Goal: Task Accomplishment & Management: Manage account settings

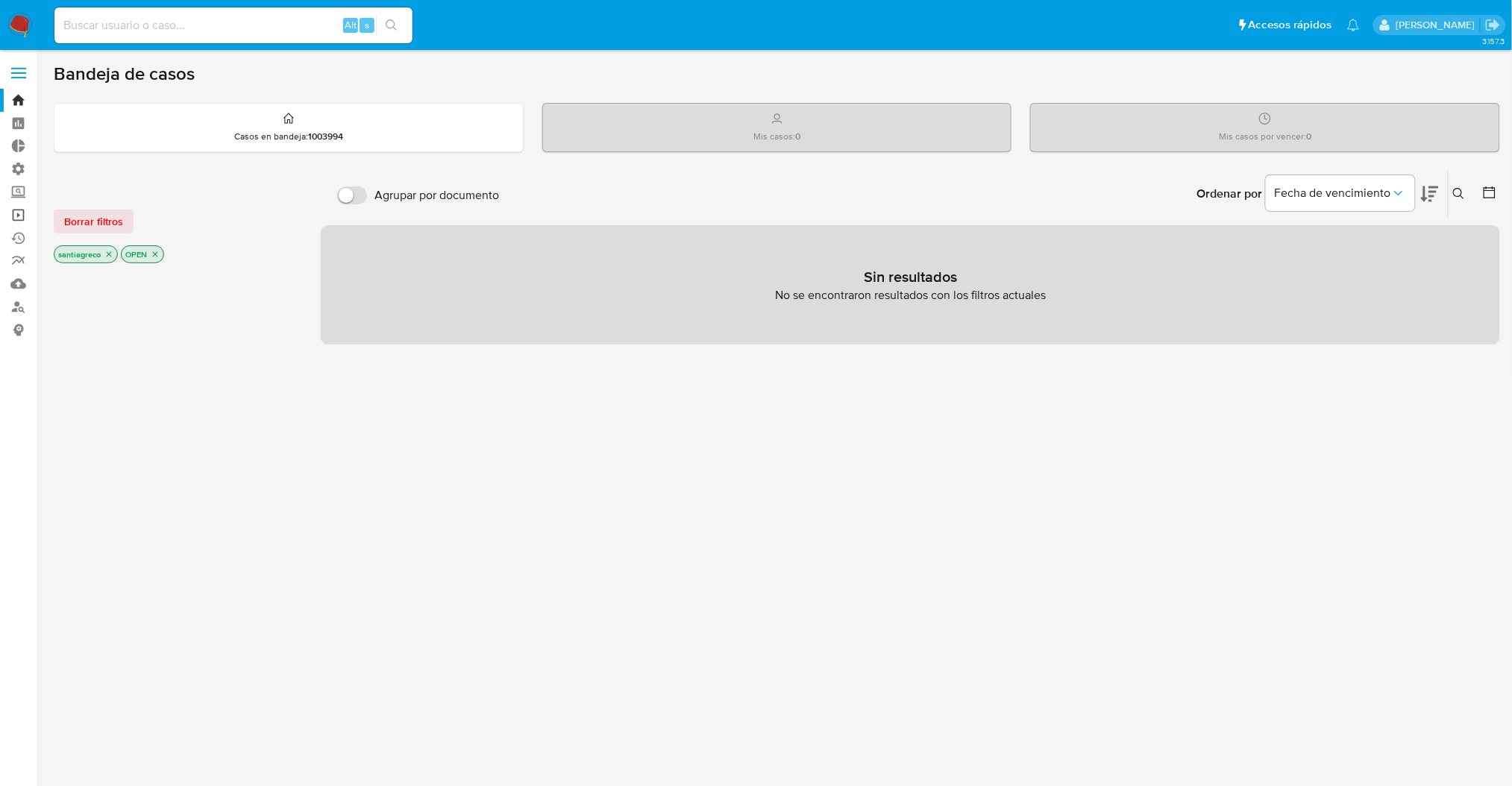
click at [16, 225] on link "Operaciones masivas" at bounding box center [88, 215] width 178 height 23
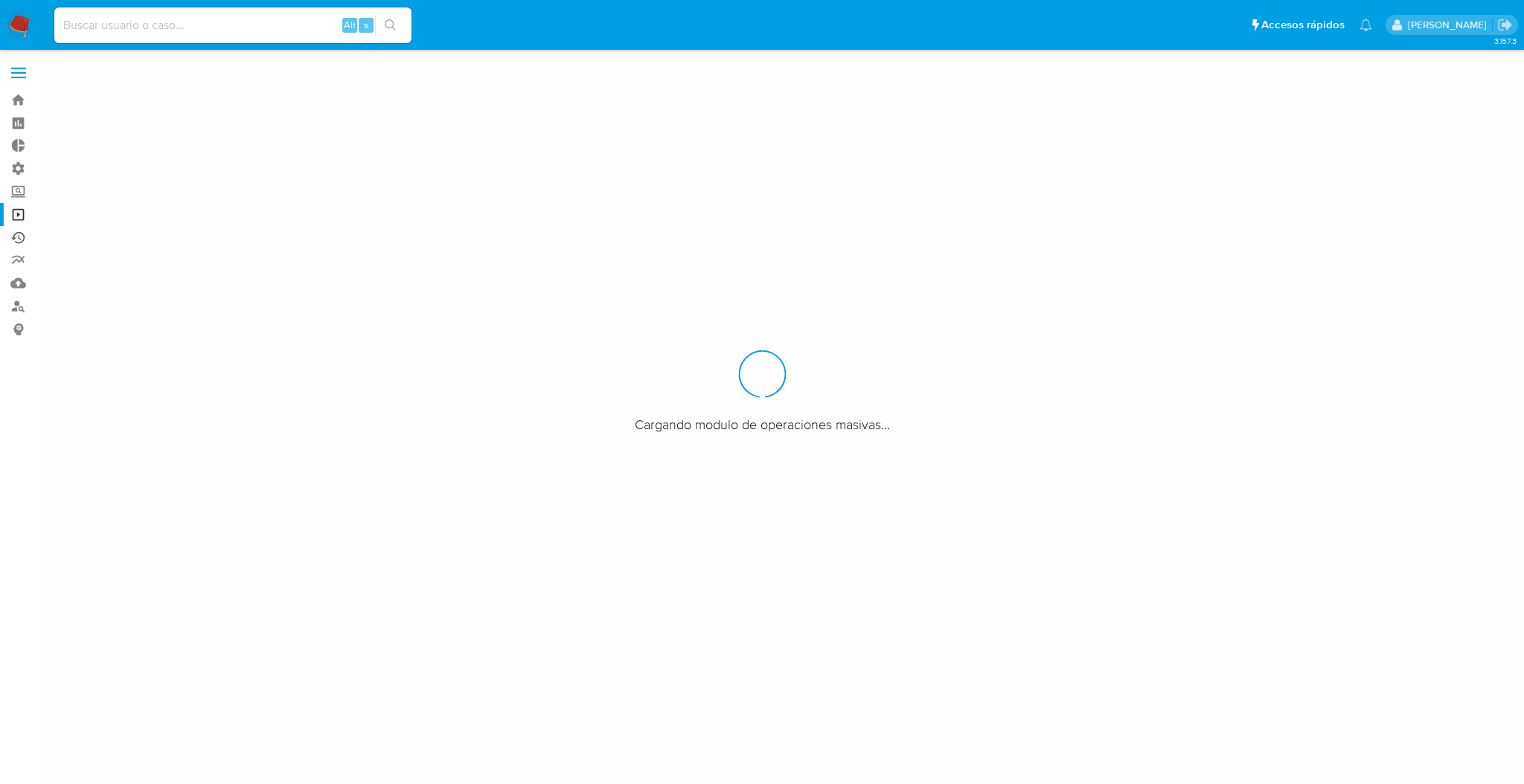
click at [21, 234] on link "Ejecuciones automáticas" at bounding box center [88, 238] width 177 height 23
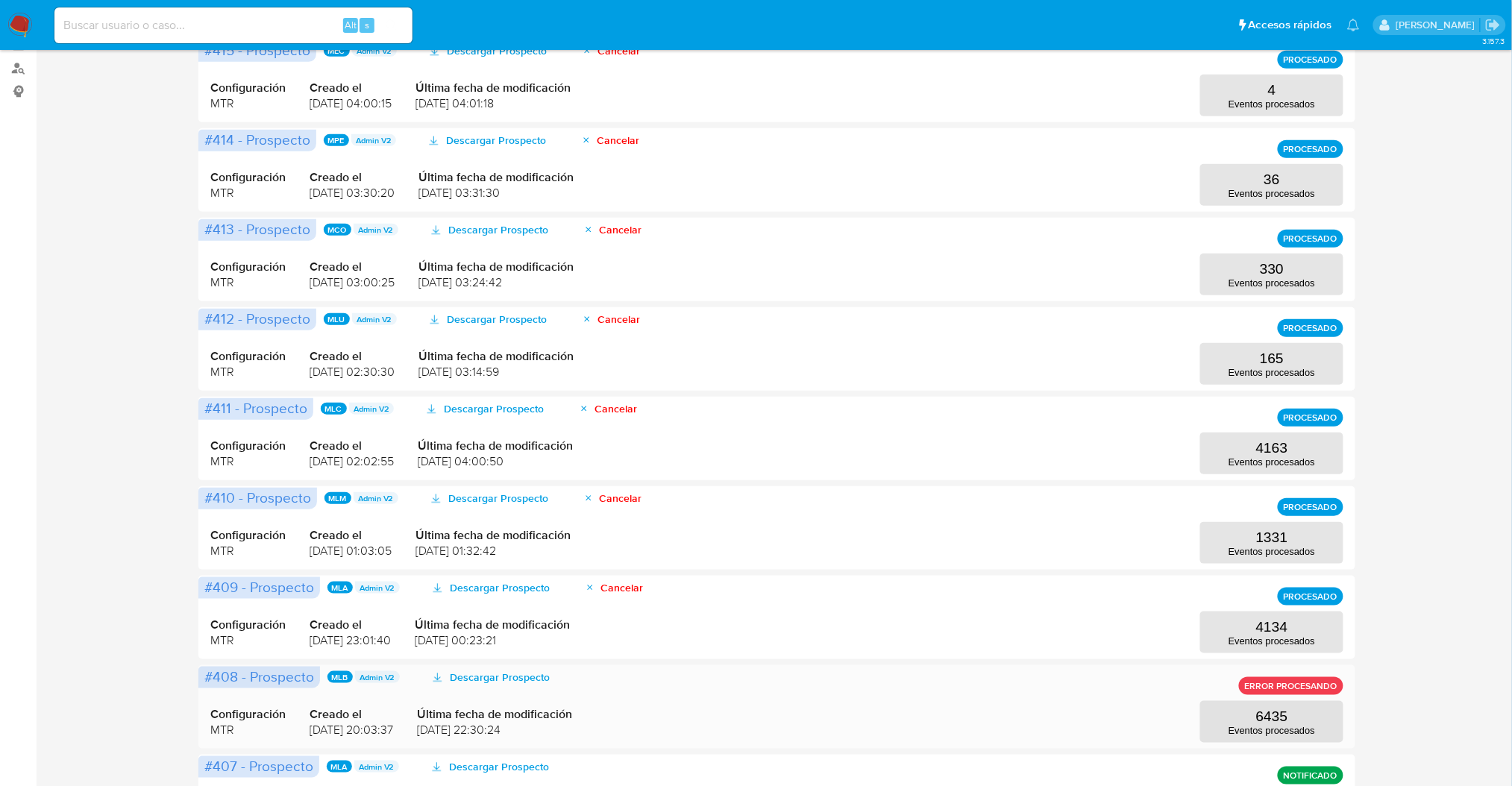
scroll to position [338, 0]
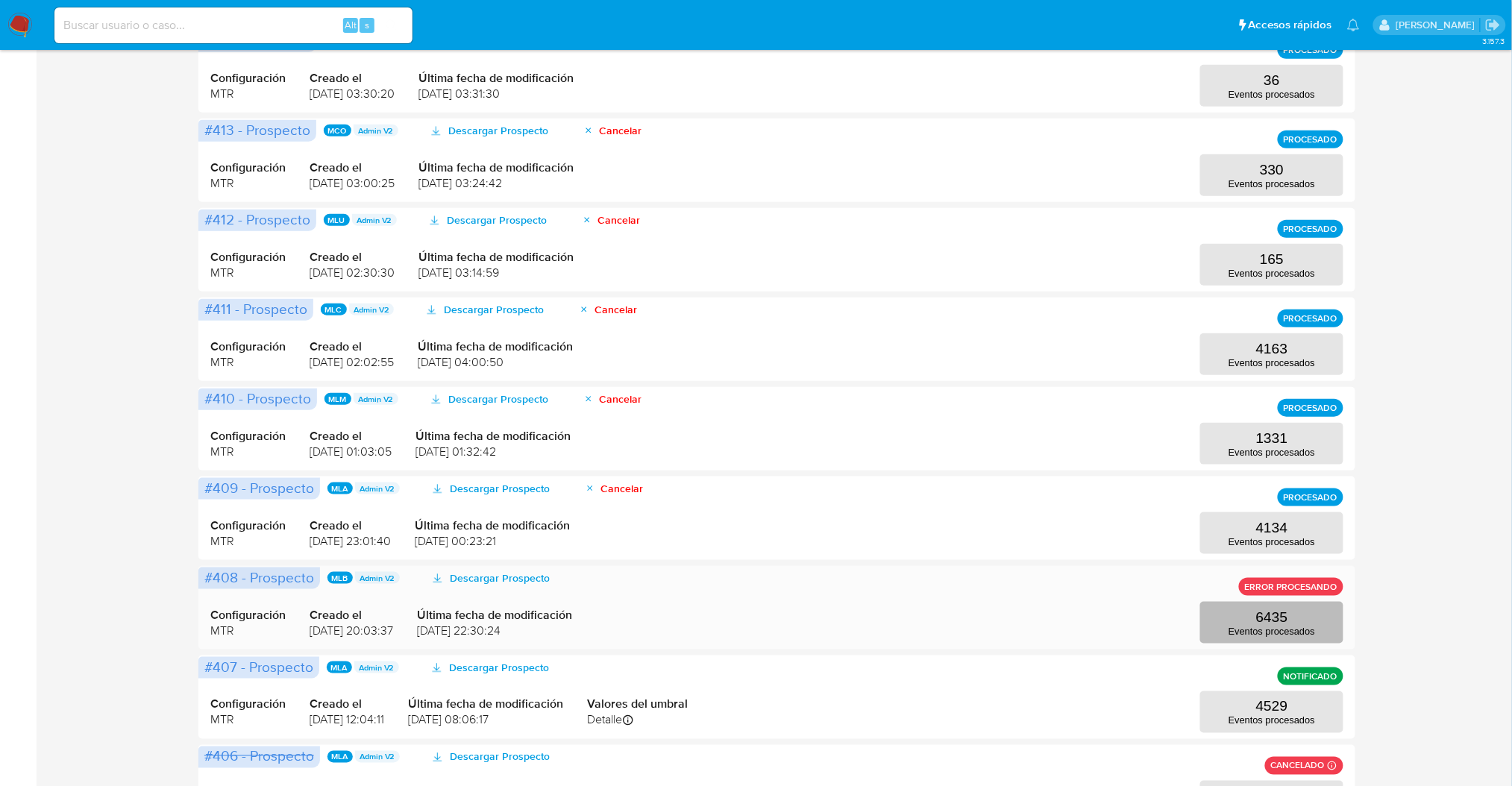
click at [1295, 621] on button "6435 Eventos procesados" at bounding box center [1272, 623] width 143 height 41
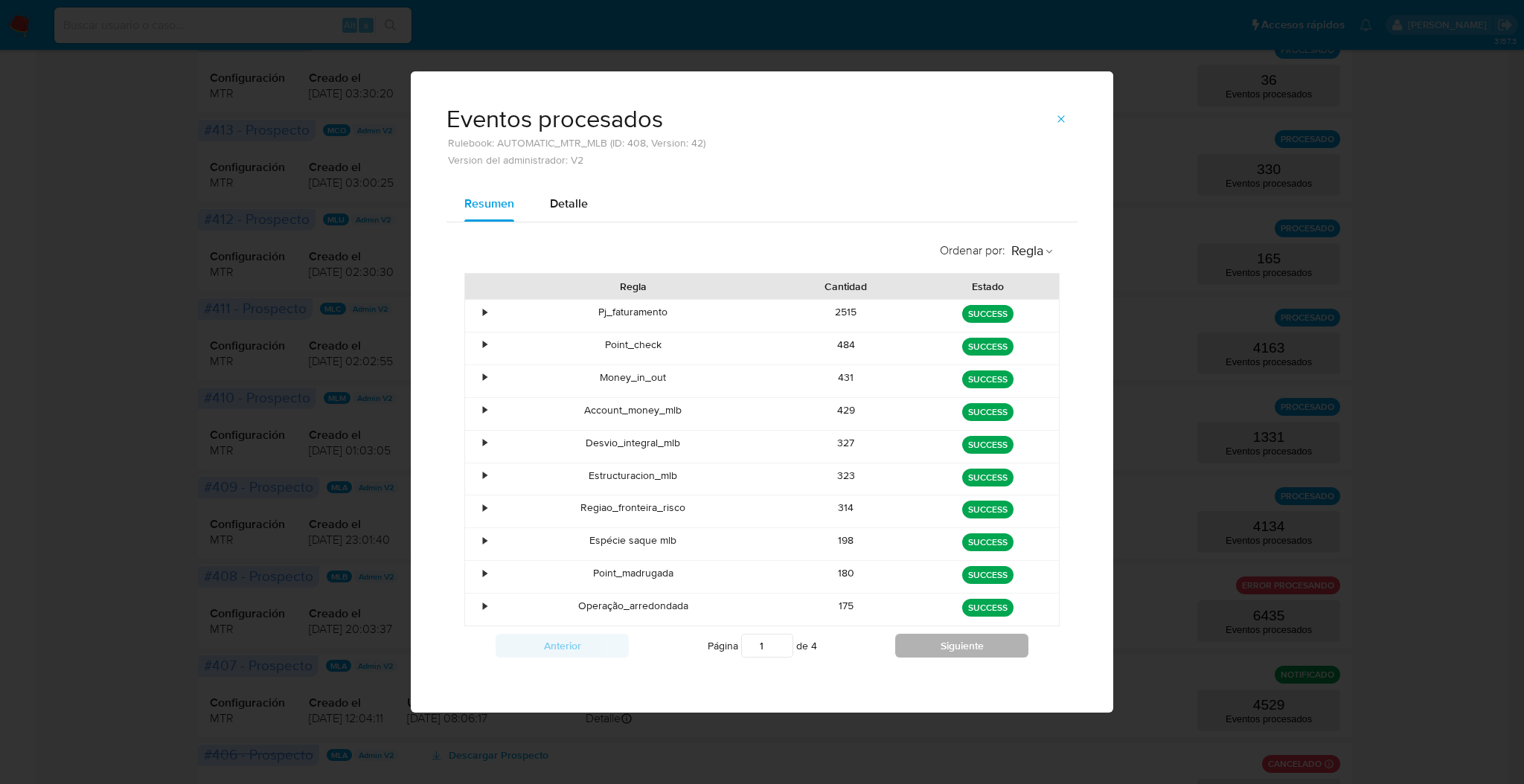
click at [912, 652] on button "Siguiente" at bounding box center [962, 646] width 133 height 24
click at [934, 642] on button "Siguiente" at bounding box center [962, 646] width 133 height 24
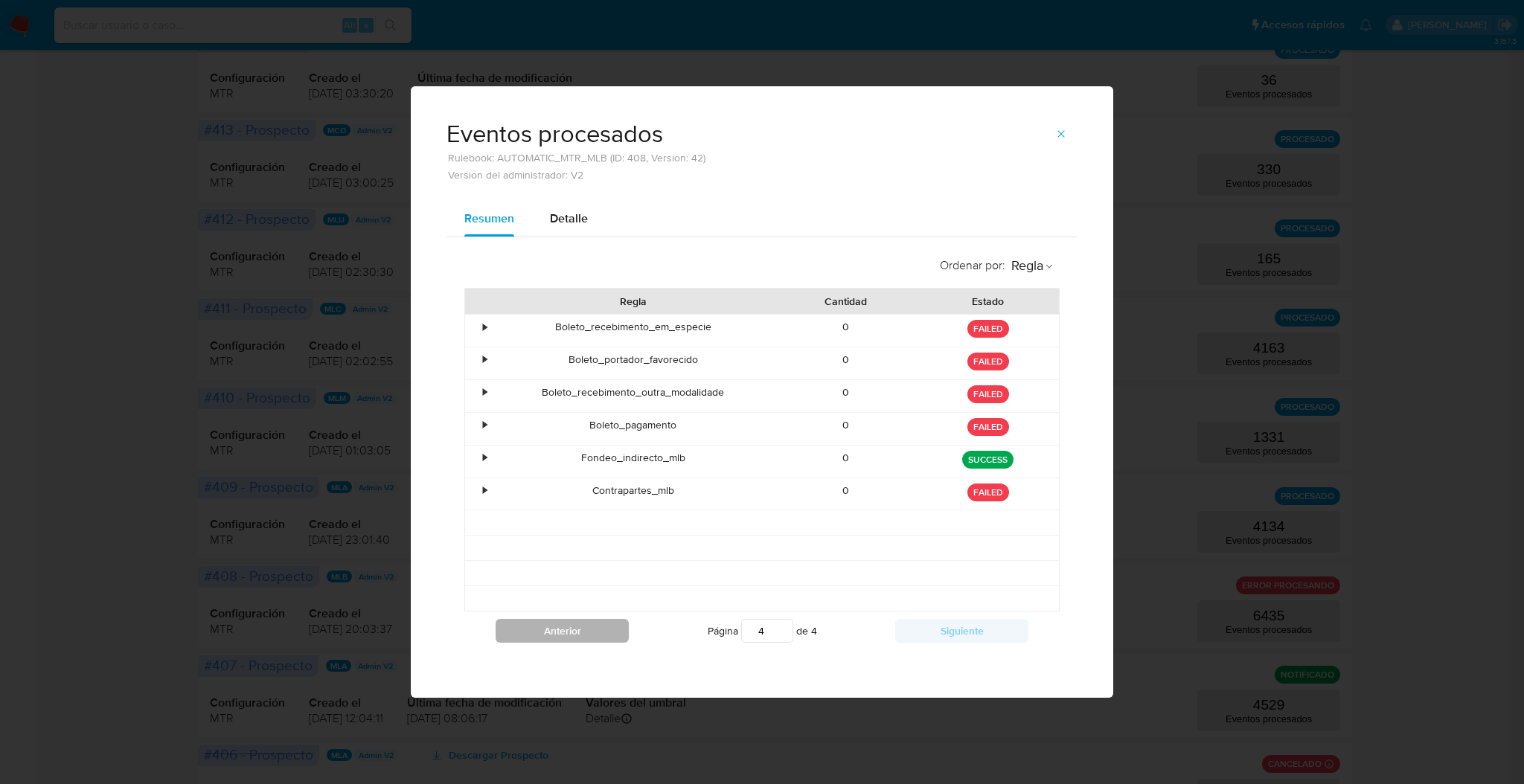
click at [563, 631] on button "Anterior" at bounding box center [563, 631] width 133 height 24
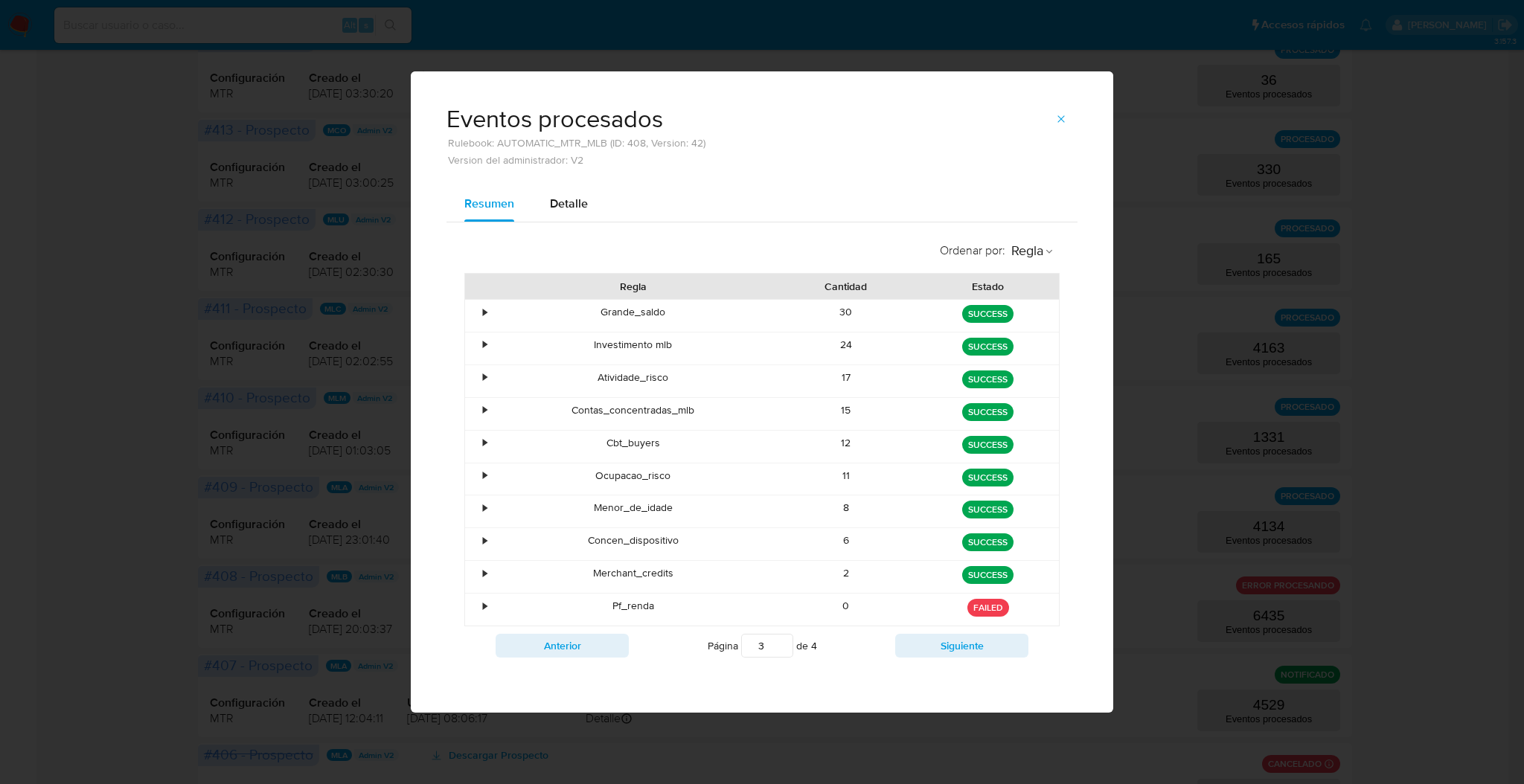
click at [1004, 674] on div "Ordenar por : Regla Regla Cantidad Estado • Grande_saldo 30 green SUCCESS • Inv…" at bounding box center [762, 450] width 631 height 454
click at [998, 651] on button "Siguiente" at bounding box center [962, 646] width 133 height 24
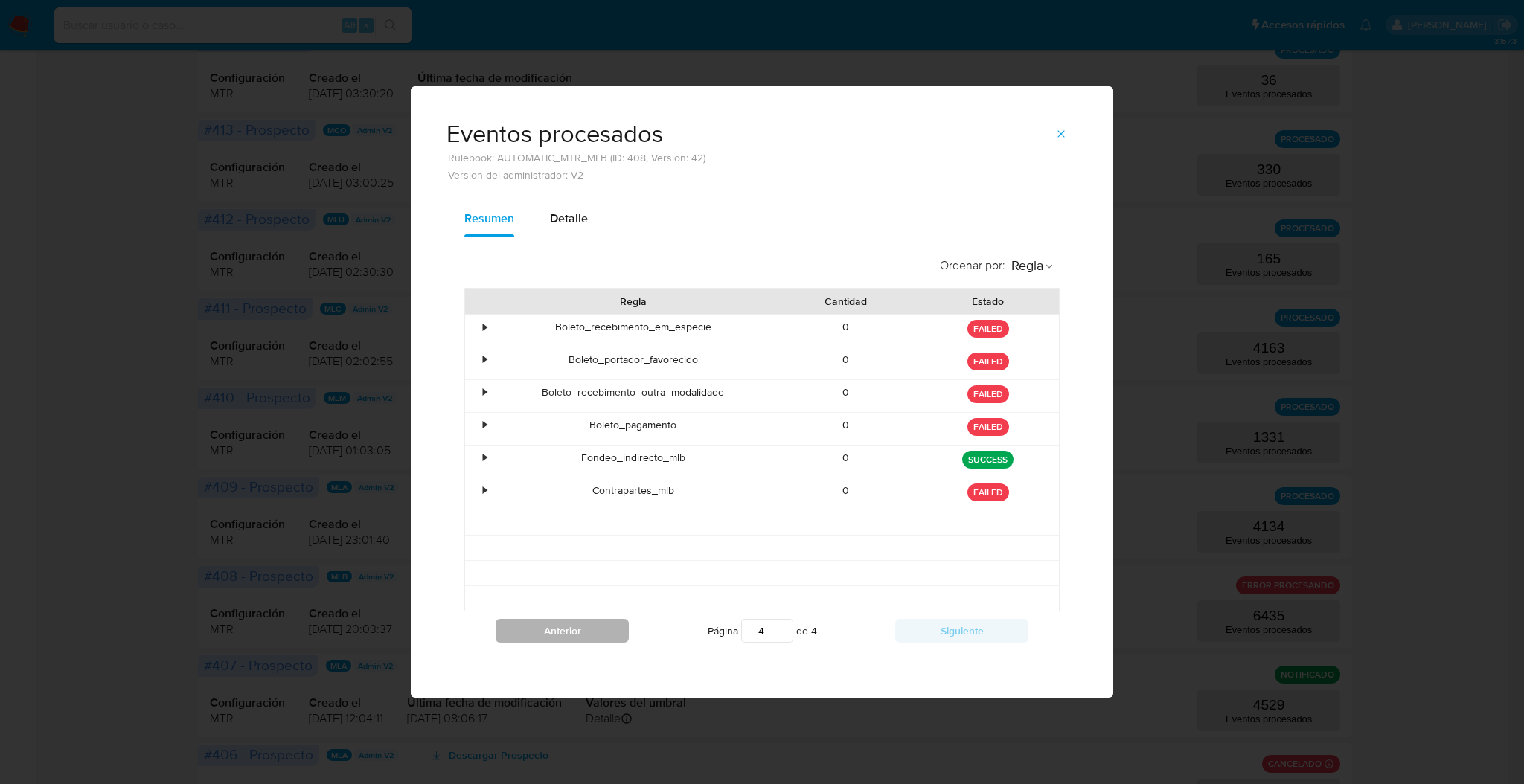
click at [578, 634] on button "Anterior" at bounding box center [563, 631] width 133 height 24
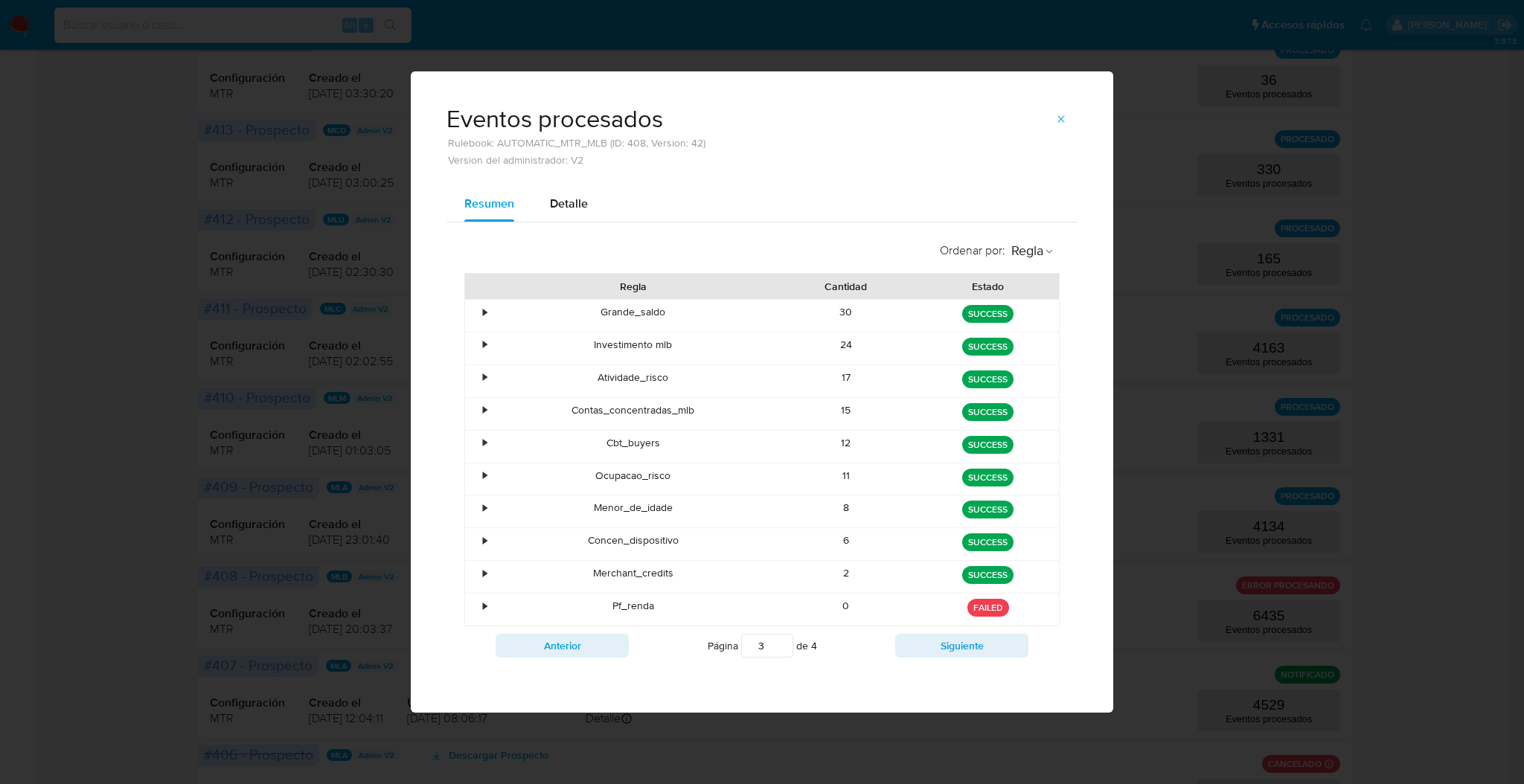
click at [961, 659] on div "Anterior Página 3 de 4 Siguiente" at bounding box center [761, 646] width 595 height 39
click at [957, 643] on button "Siguiente" at bounding box center [962, 646] width 133 height 24
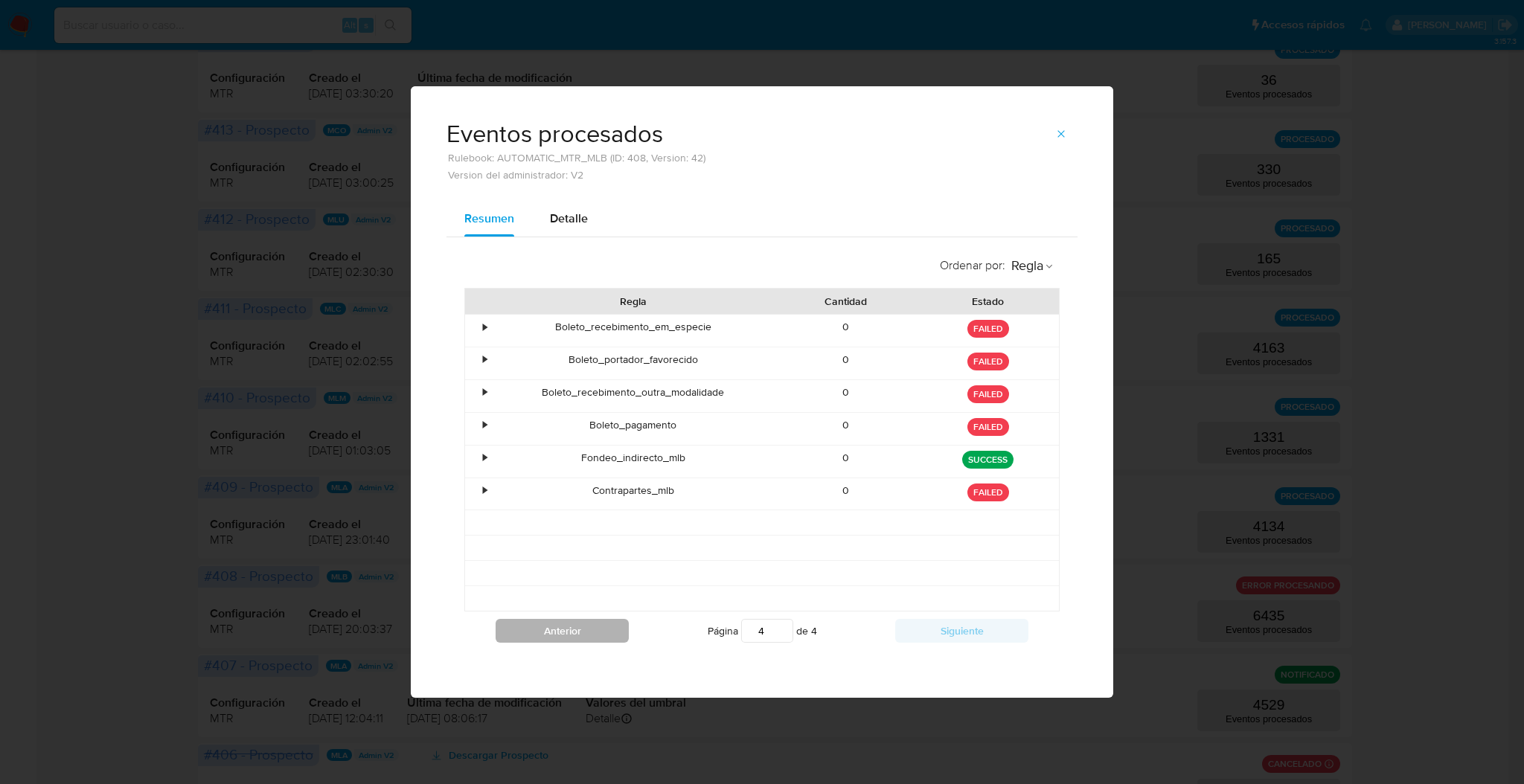
click at [628, 636] on button "Anterior" at bounding box center [563, 631] width 133 height 24
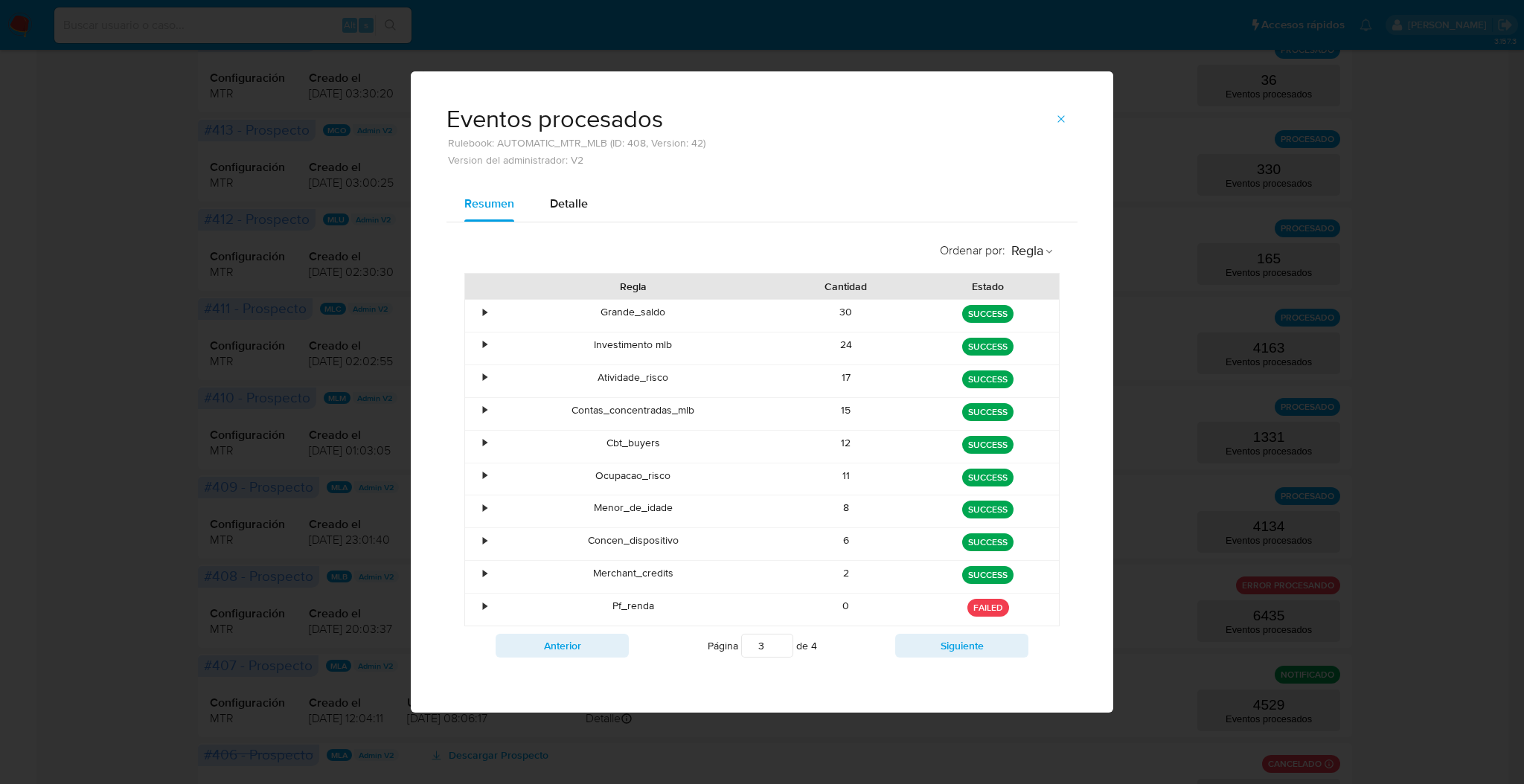
click at [946, 666] on div "Ordenar por : Regla Regla Cantidad Estado • Grande_saldo 30 green SUCCESS • Inv…" at bounding box center [762, 450] width 631 height 454
click at [953, 655] on button "Siguiente" at bounding box center [962, 646] width 133 height 24
type input "4"
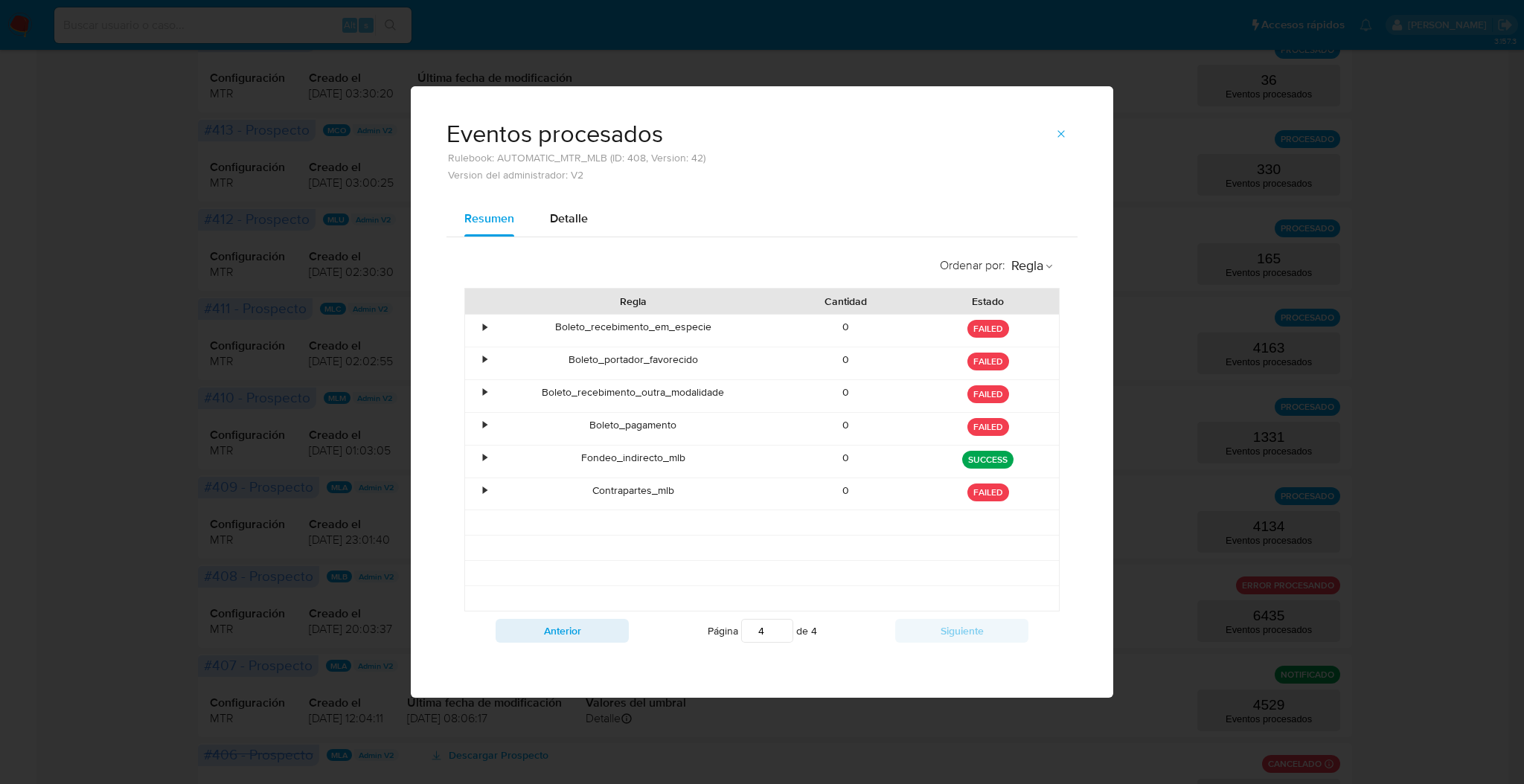
click at [1064, 126] on span "button" at bounding box center [1061, 133] width 12 height 21
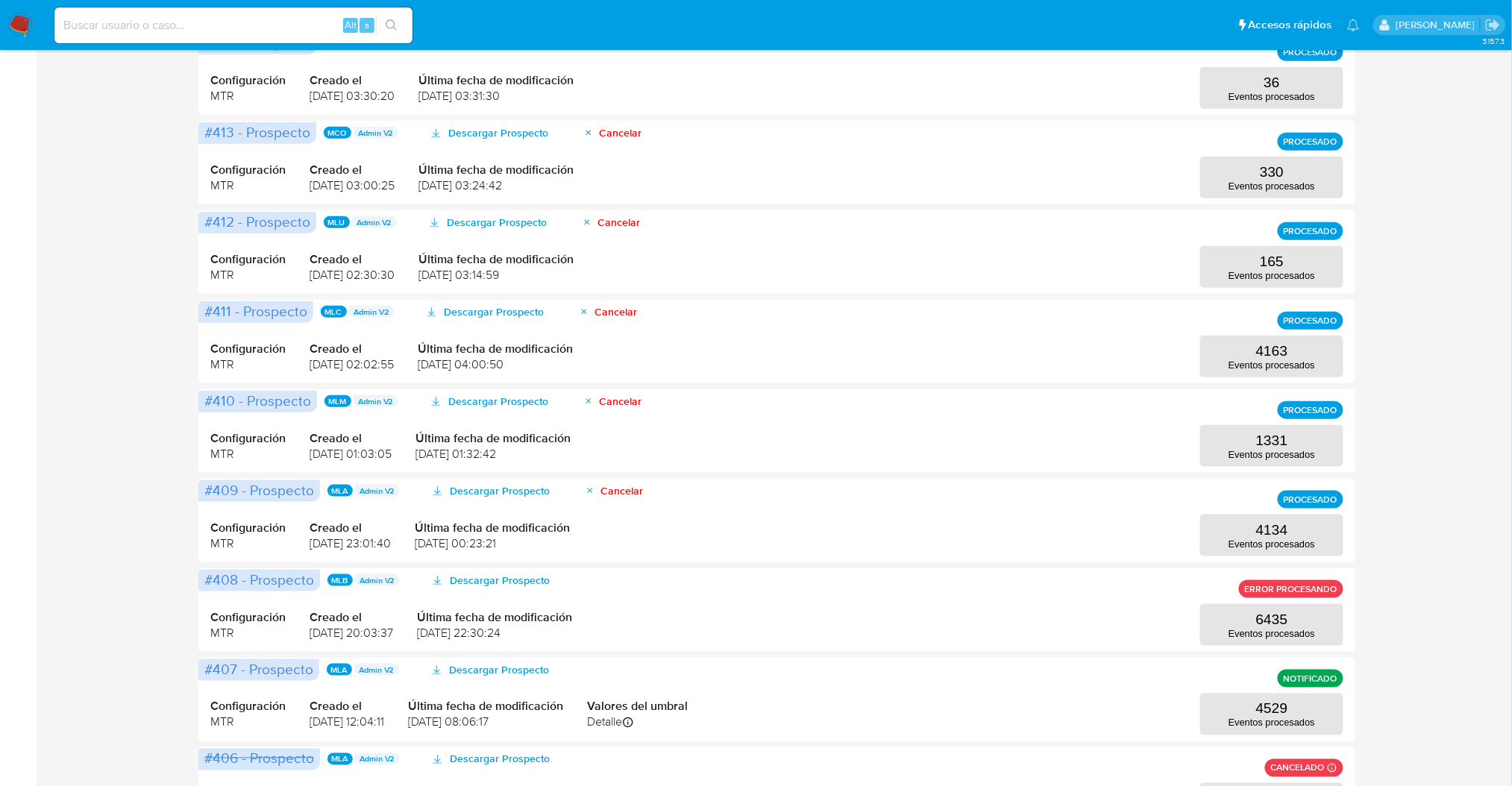
scroll to position [139, 0]
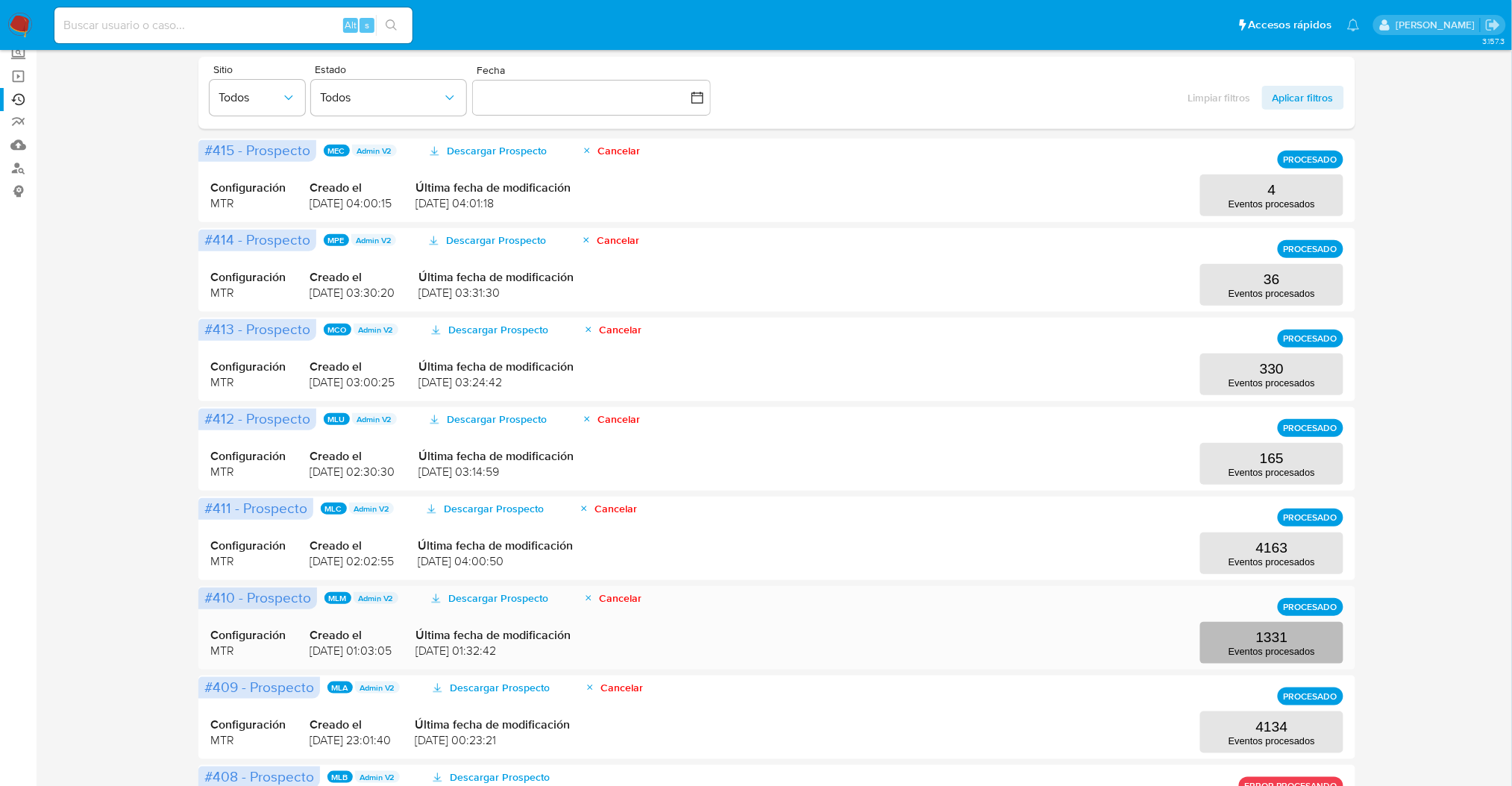
click at [1279, 641] on p "1331" at bounding box center [1272, 637] width 32 height 17
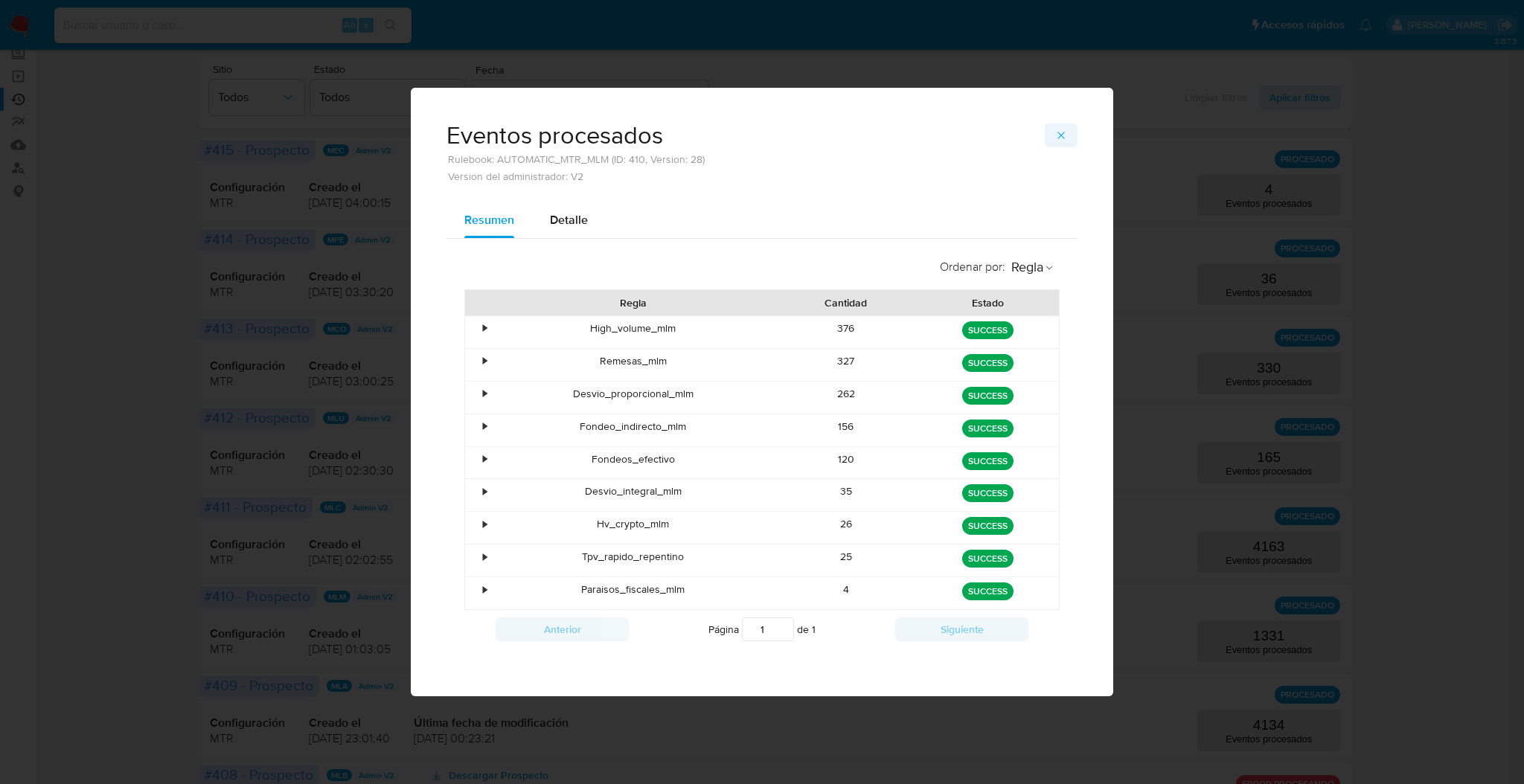
click at [1054, 133] on button "button" at bounding box center [1061, 135] width 33 height 24
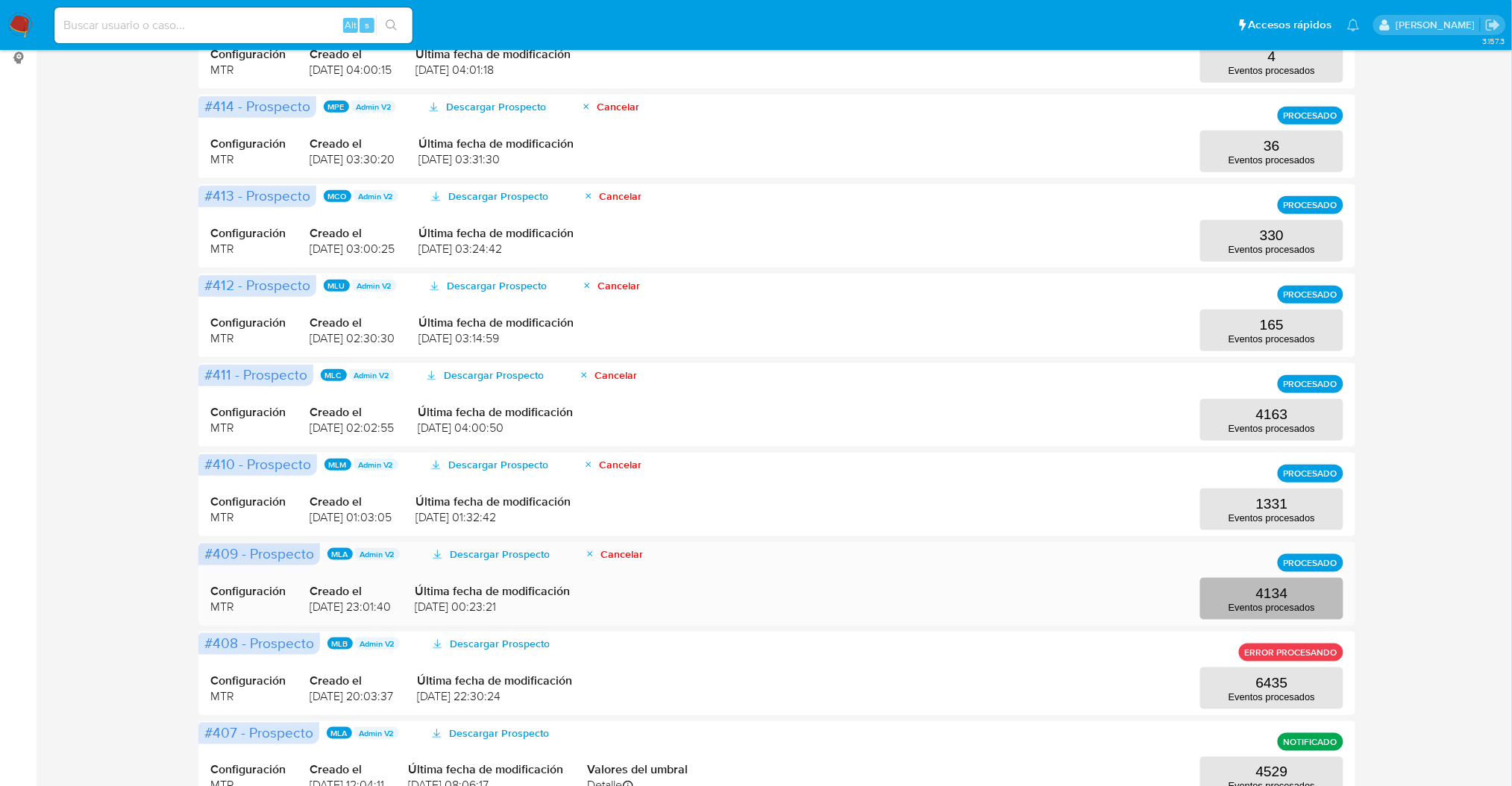
scroll to position [397, 0]
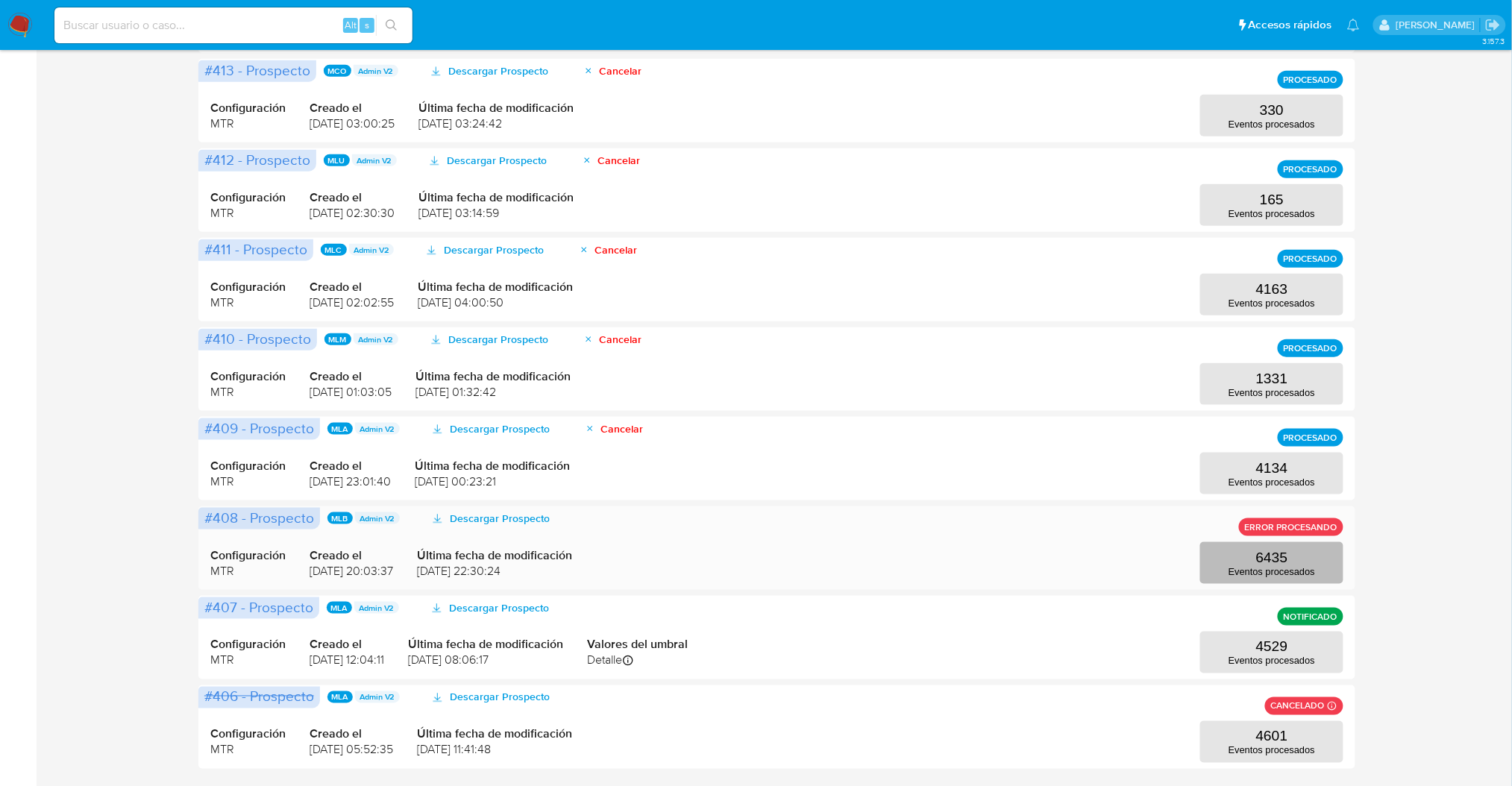
click at [1293, 565] on button "6435 Eventos procesados" at bounding box center [1272, 563] width 143 height 41
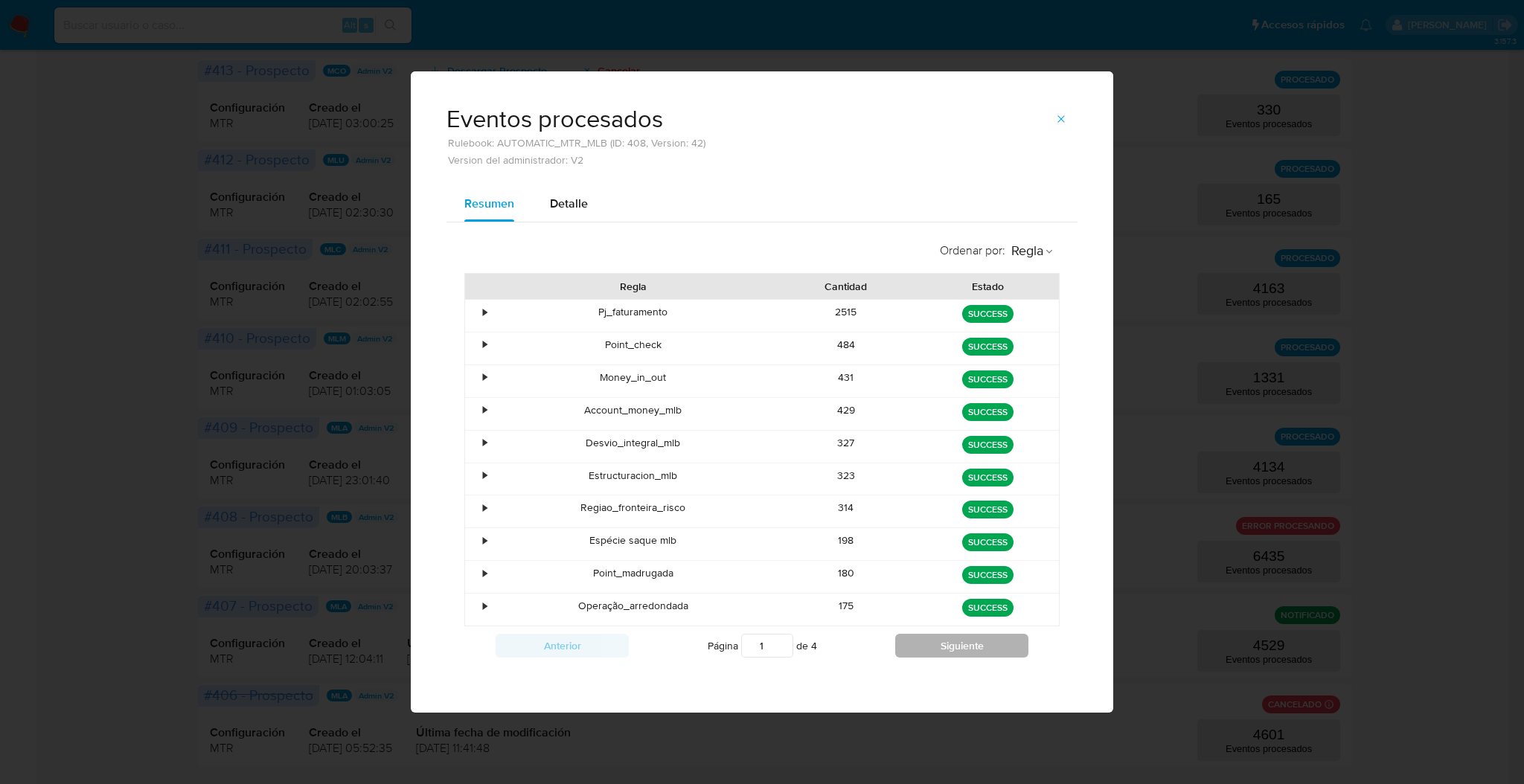
click at [971, 656] on button "Siguiente" at bounding box center [962, 646] width 133 height 24
type input "3"
click at [1068, 104] on div "Eventos procesados Rulebook: AUTOMATIC_MTR_MLB (ID: 408, Version: 42) Version d…" at bounding box center [762, 129] width 702 height 114
click at [1052, 114] on button "button" at bounding box center [1061, 119] width 33 height 24
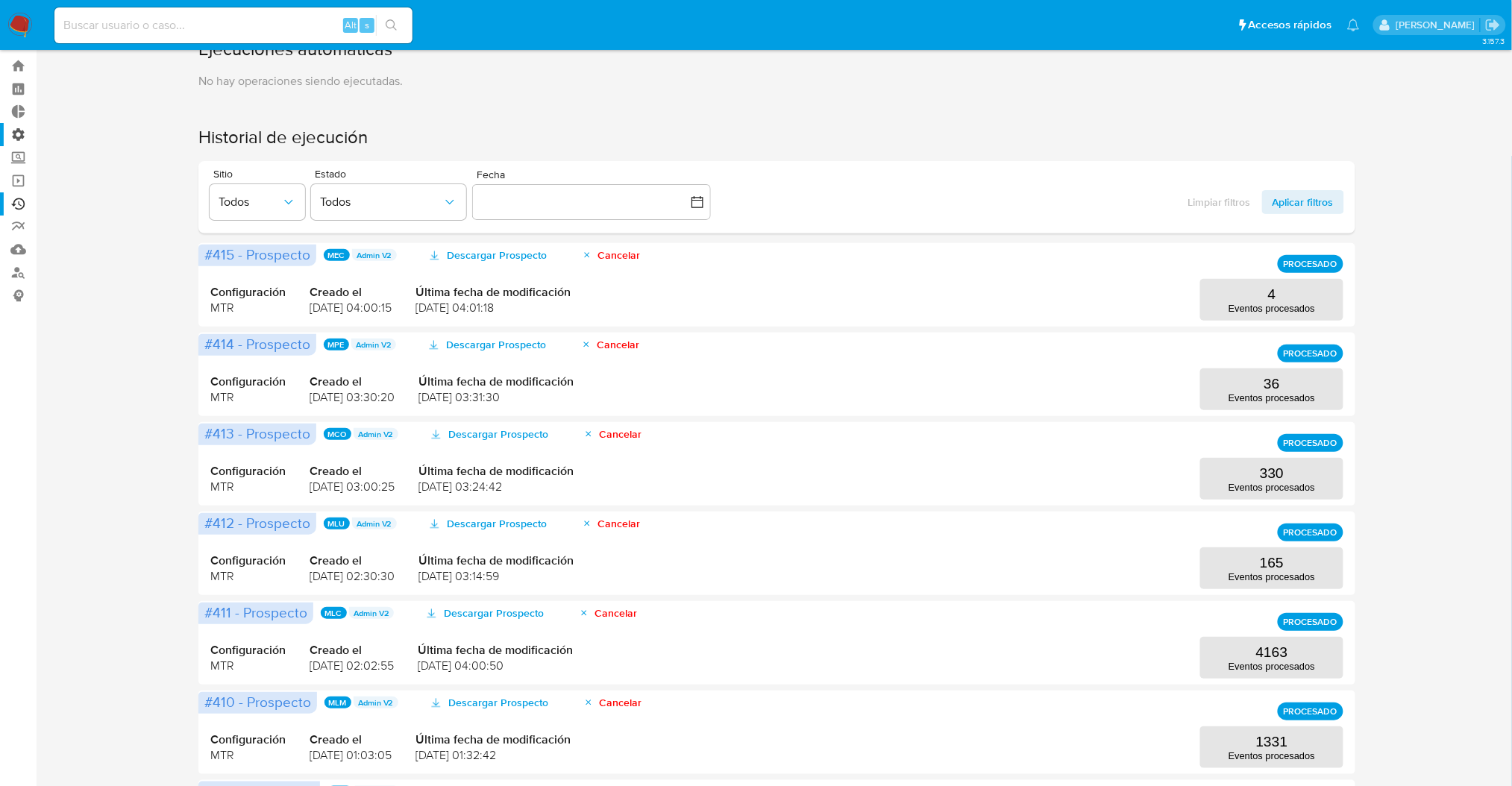
scroll to position [0, 0]
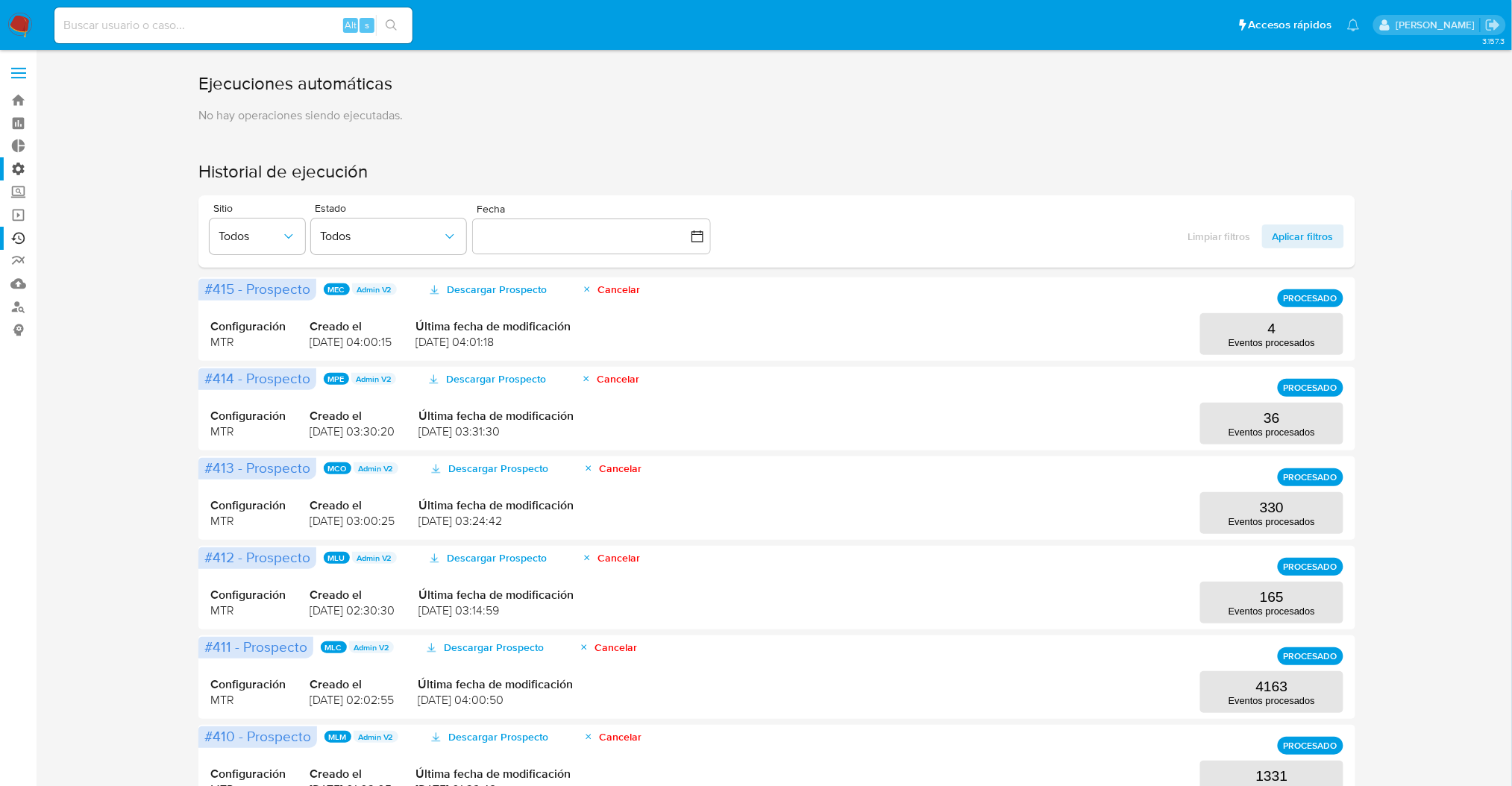
click at [20, 172] on label "Administración" at bounding box center [88, 169] width 178 height 23
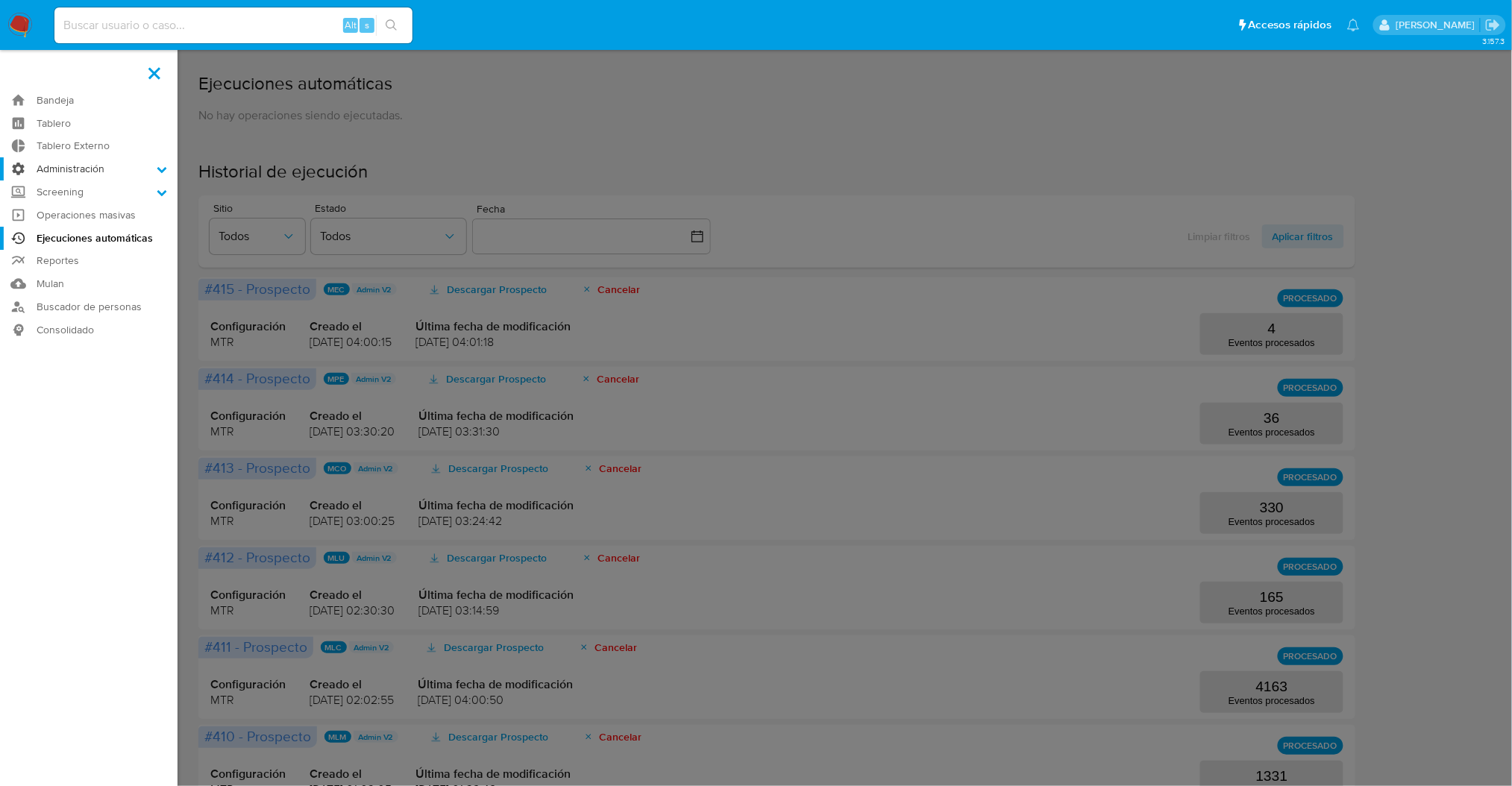
click at [0, 0] on input "Administración" at bounding box center [0, 0] width 0 height 0
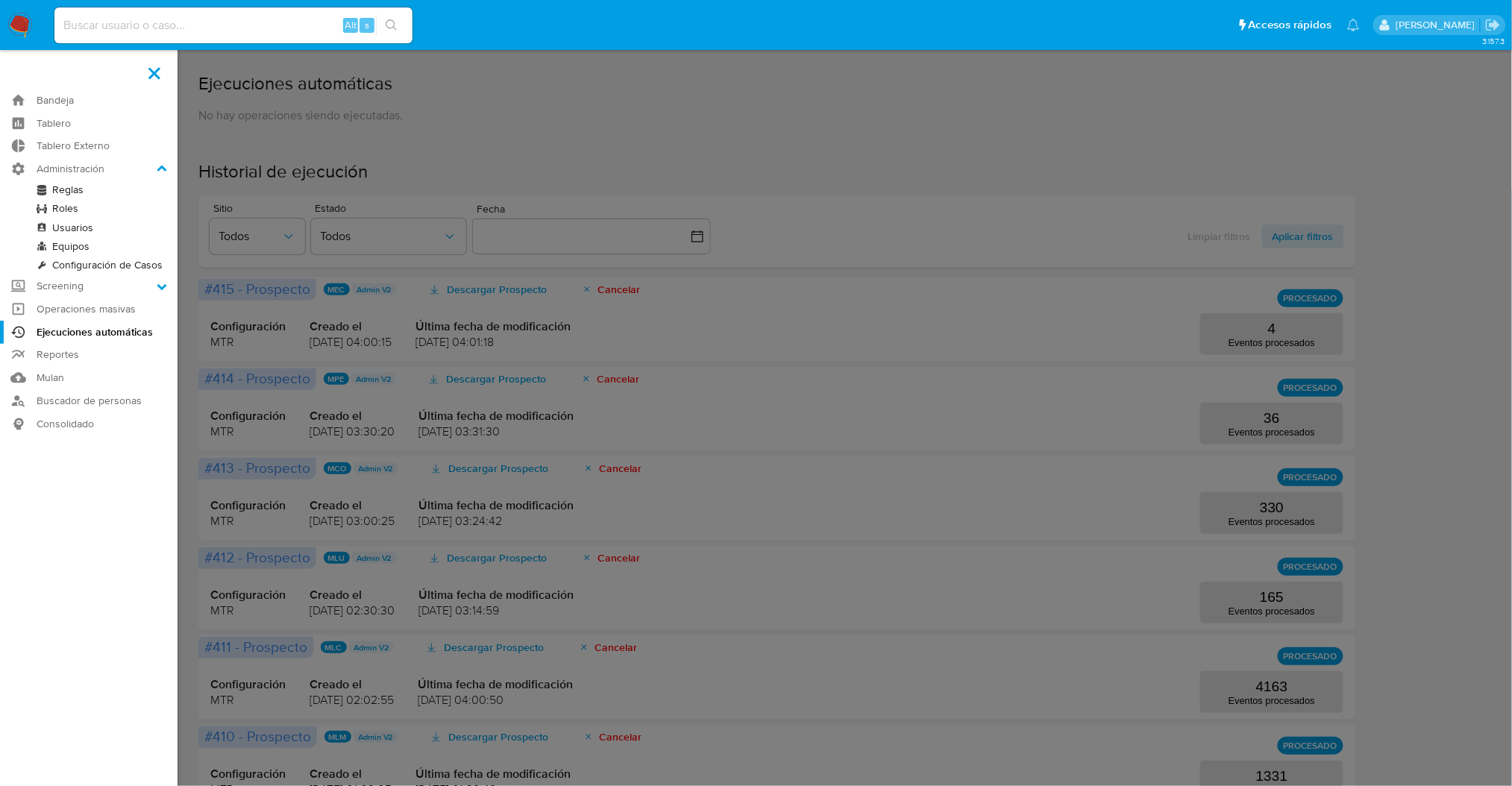
click at [61, 187] on link "Reglas" at bounding box center [88, 190] width 178 height 18
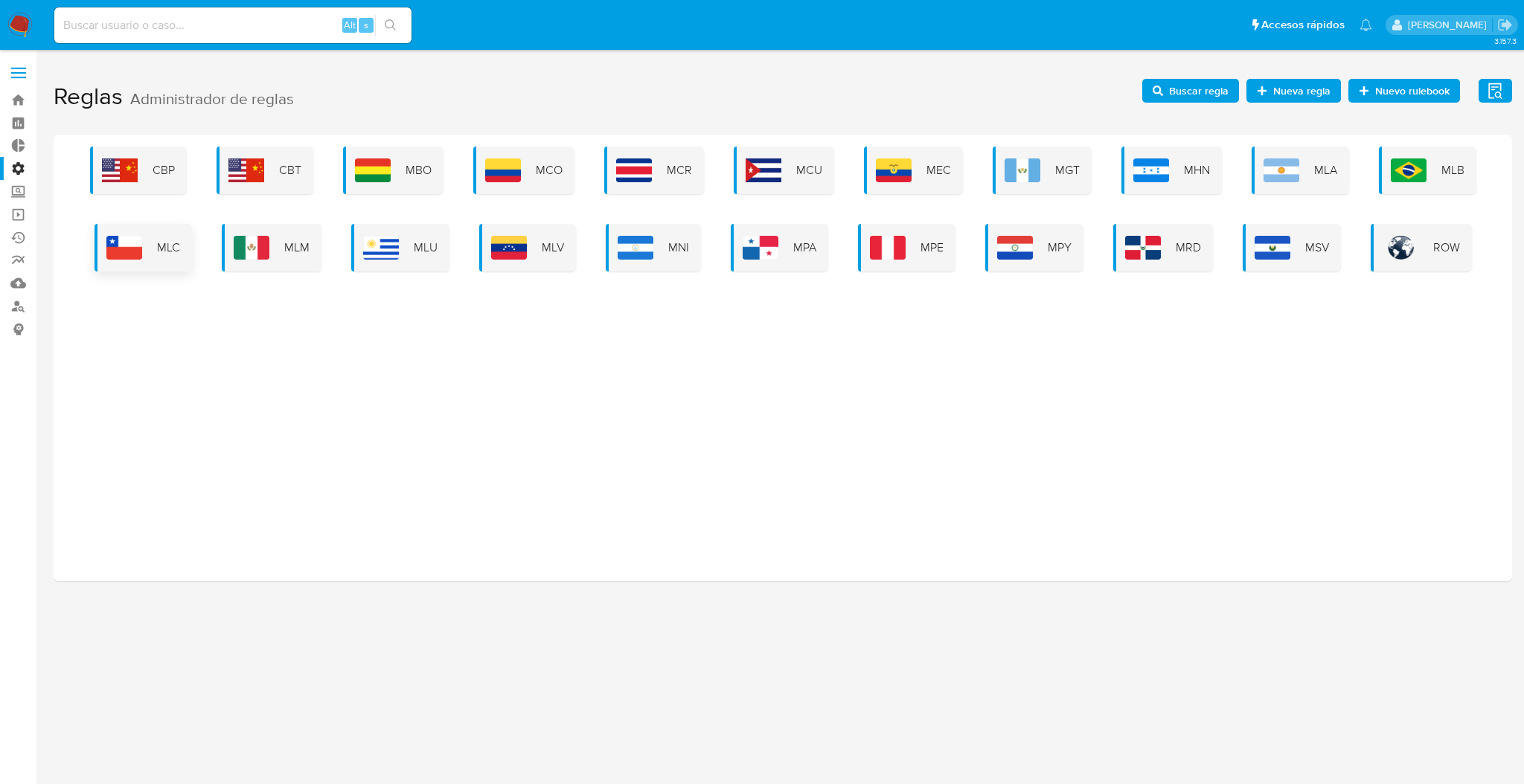
drag, startPoint x: 195, startPoint y: 256, endPoint x: 171, endPoint y: 260, distance: 24.3
click at [194, 256] on div "CBP CBT MBO MCO MCR MCU MEC MGT MHN MLA MLB MLC MLM MLU MLV MNI MPA MPE MPY MRD…" at bounding box center [783, 209] width 1435 height 125
click at [171, 260] on div "MLC" at bounding box center [143, 248] width 98 height 48
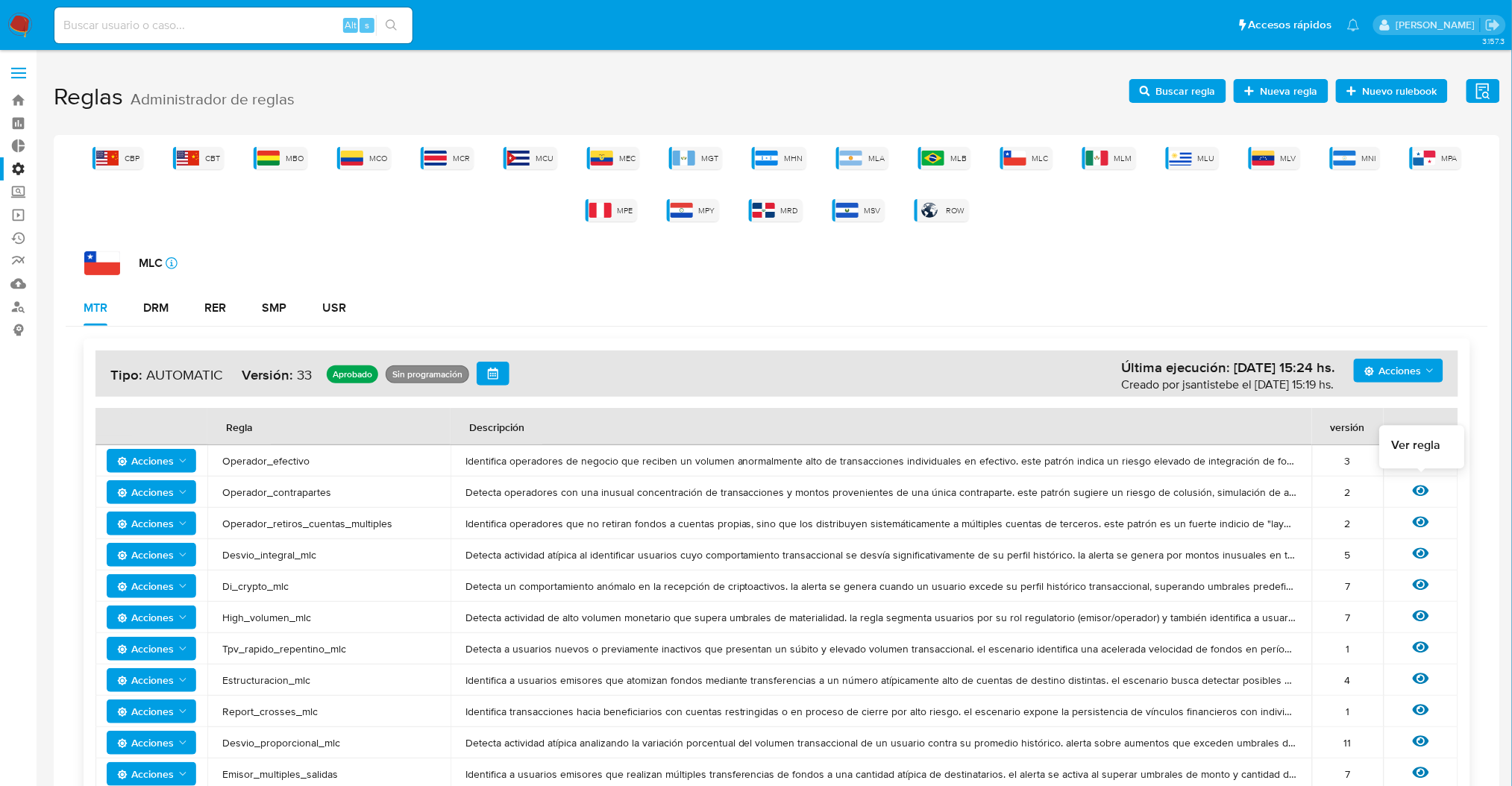
click at [1428, 492] on icon at bounding box center [1421, 491] width 17 height 17
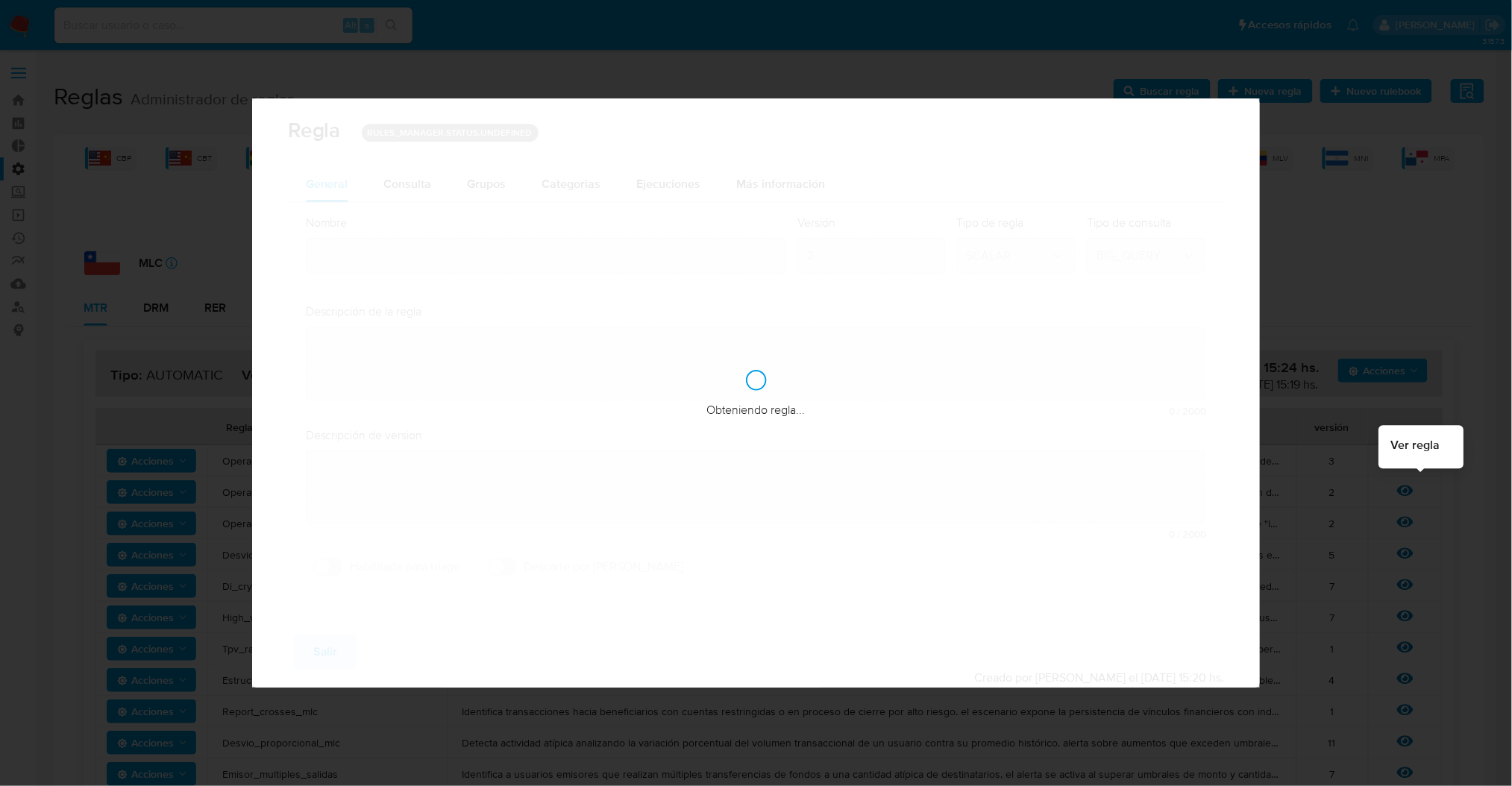
type input "Operador_contrapartes"
type textarea "Detecta operadores con una inusual concentración de transacciones y montos prov…"
type textarea "Inusualidad de operadores operando con misma contraparte superando umbral por c…"
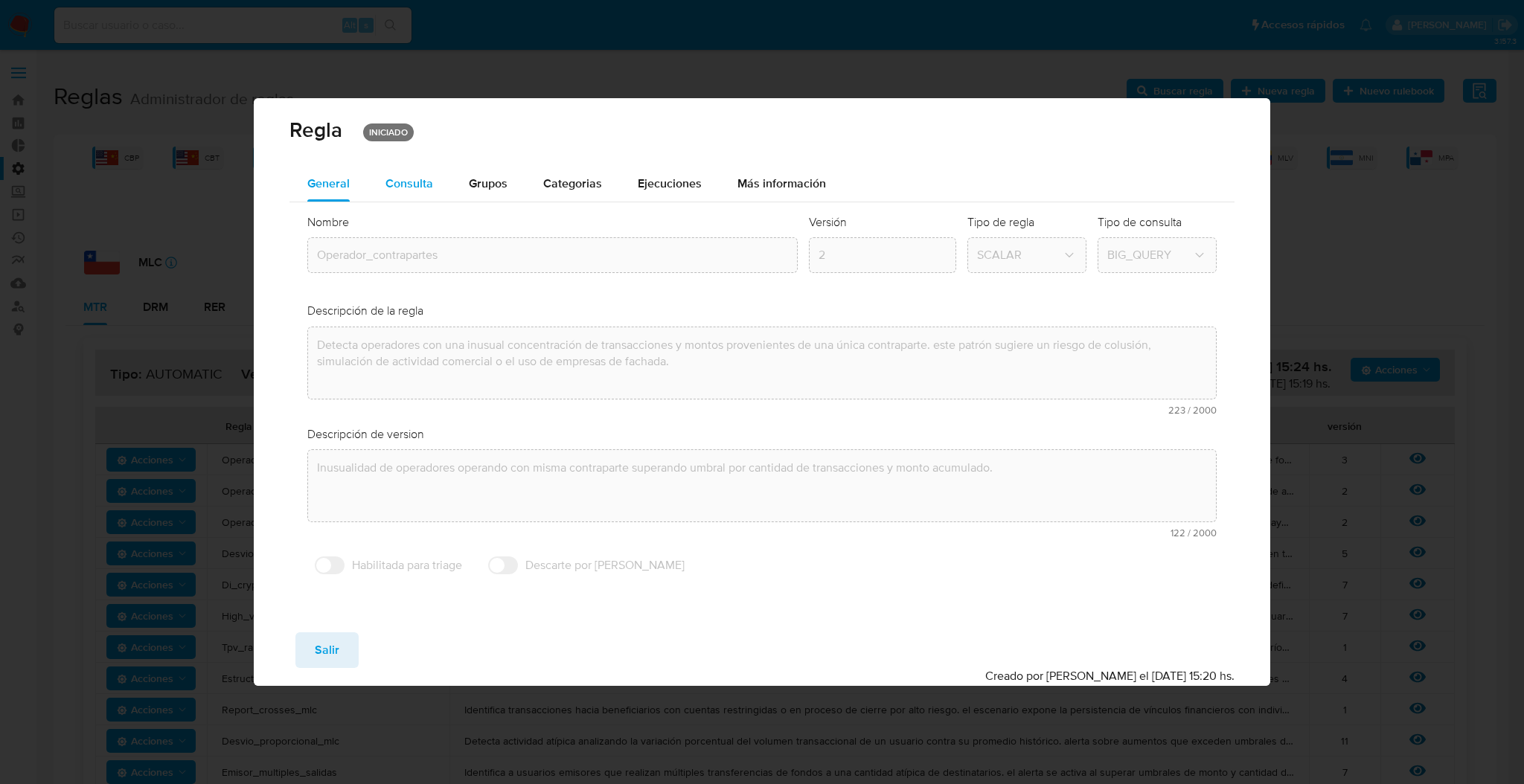
click at [420, 178] on span "Consulta" at bounding box center [409, 183] width 48 height 17
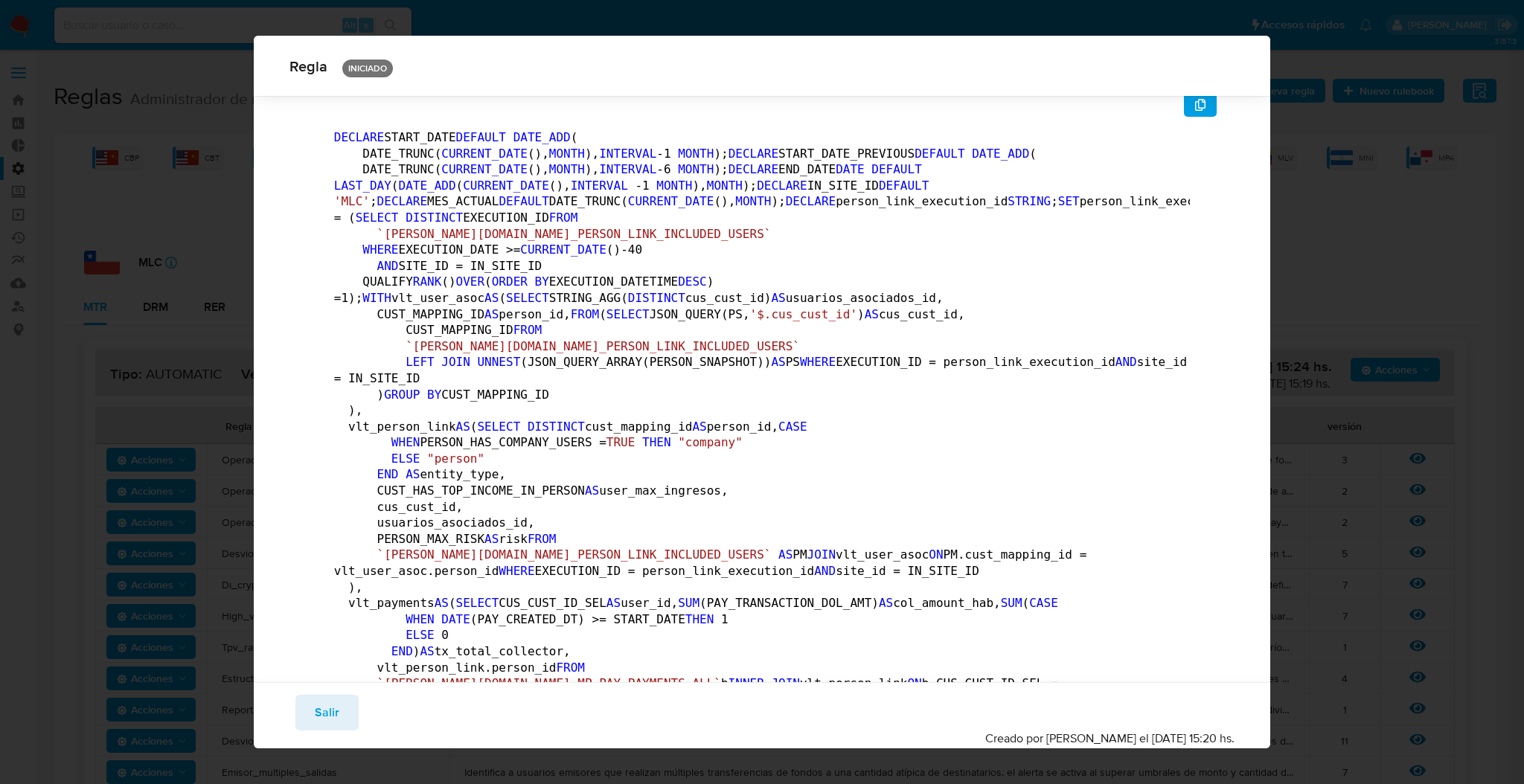
scroll to position [44, 0]
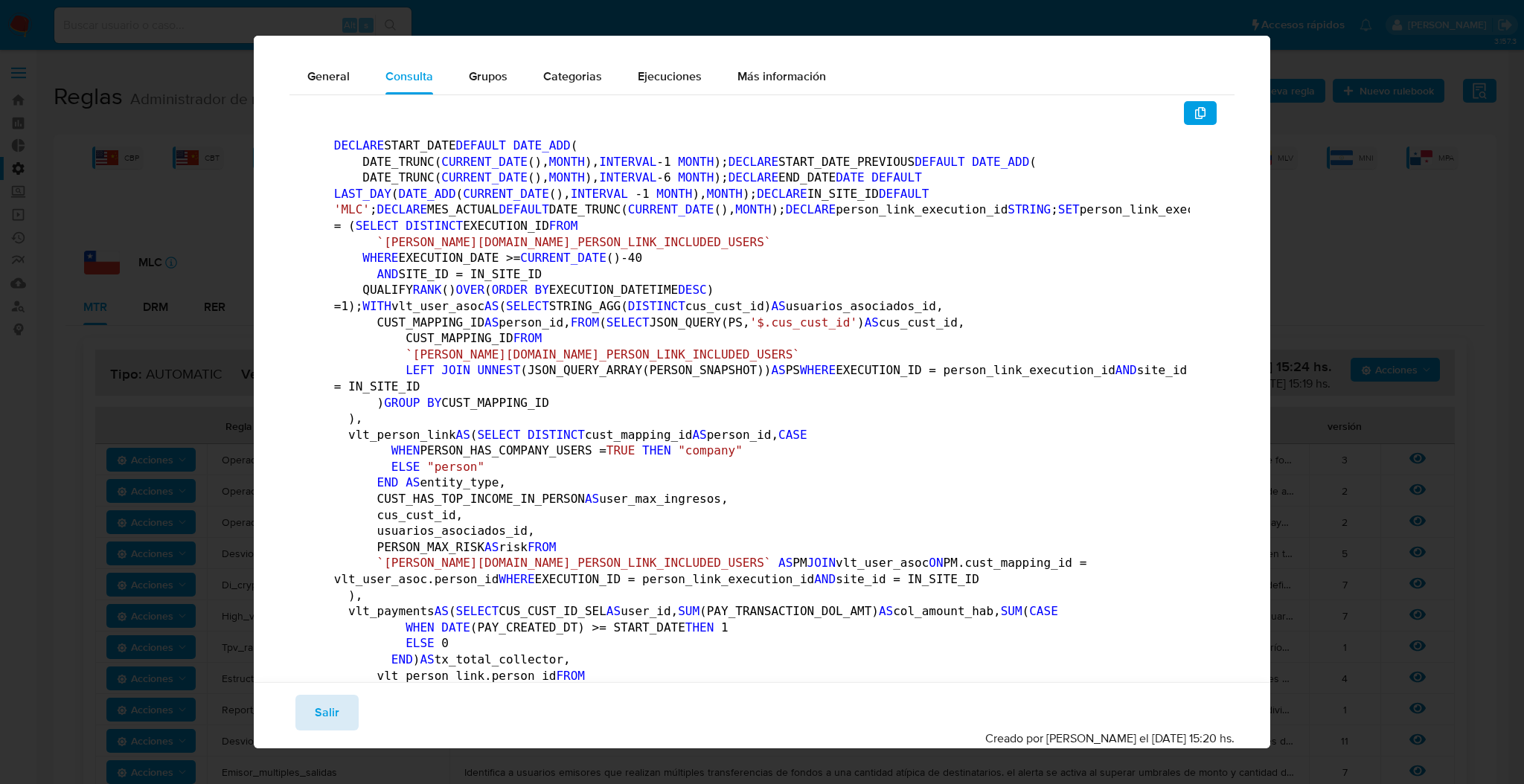
click at [324, 713] on span "Salir" at bounding box center [327, 713] width 25 height 33
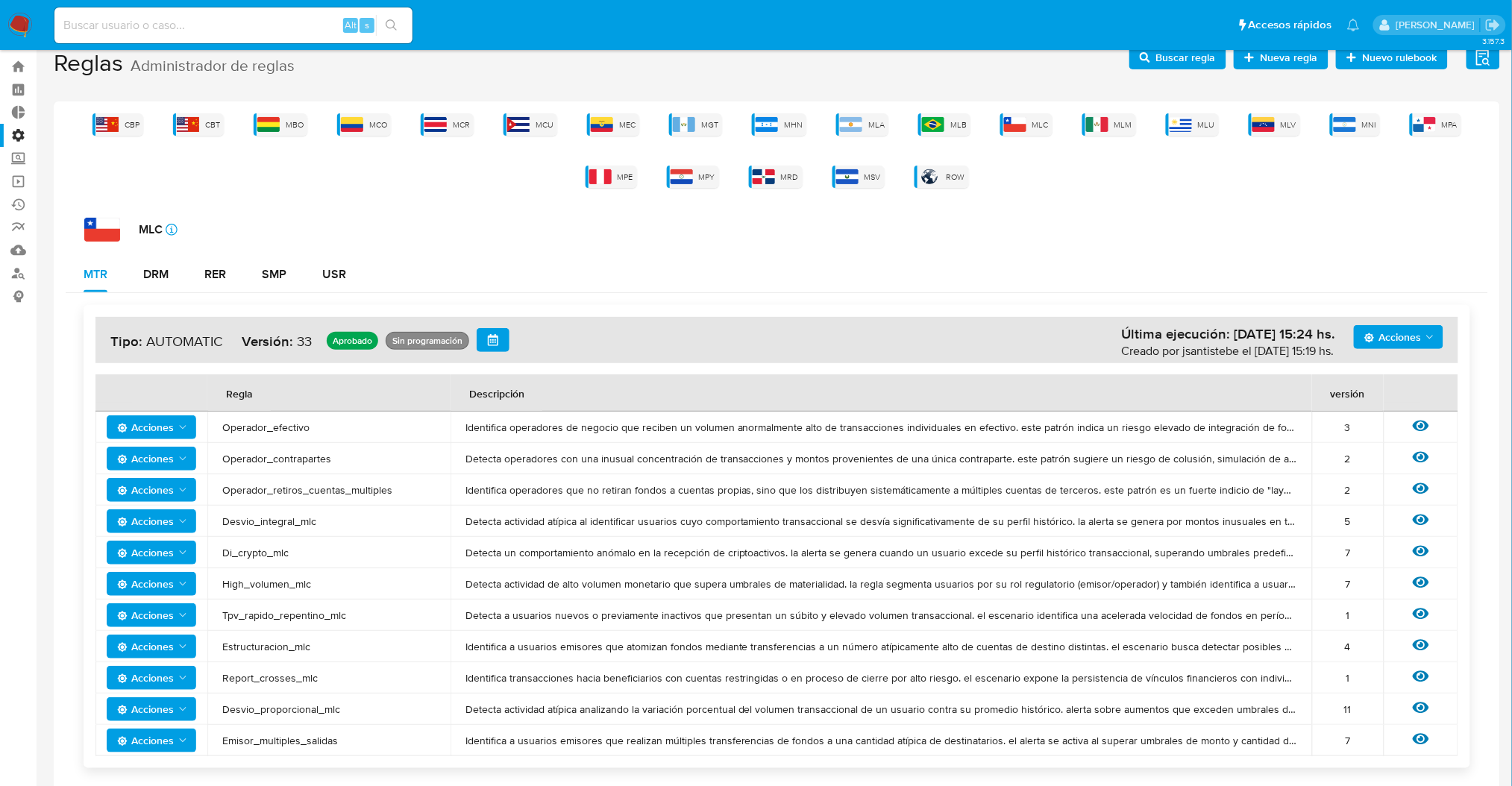
scroll to position [0, 0]
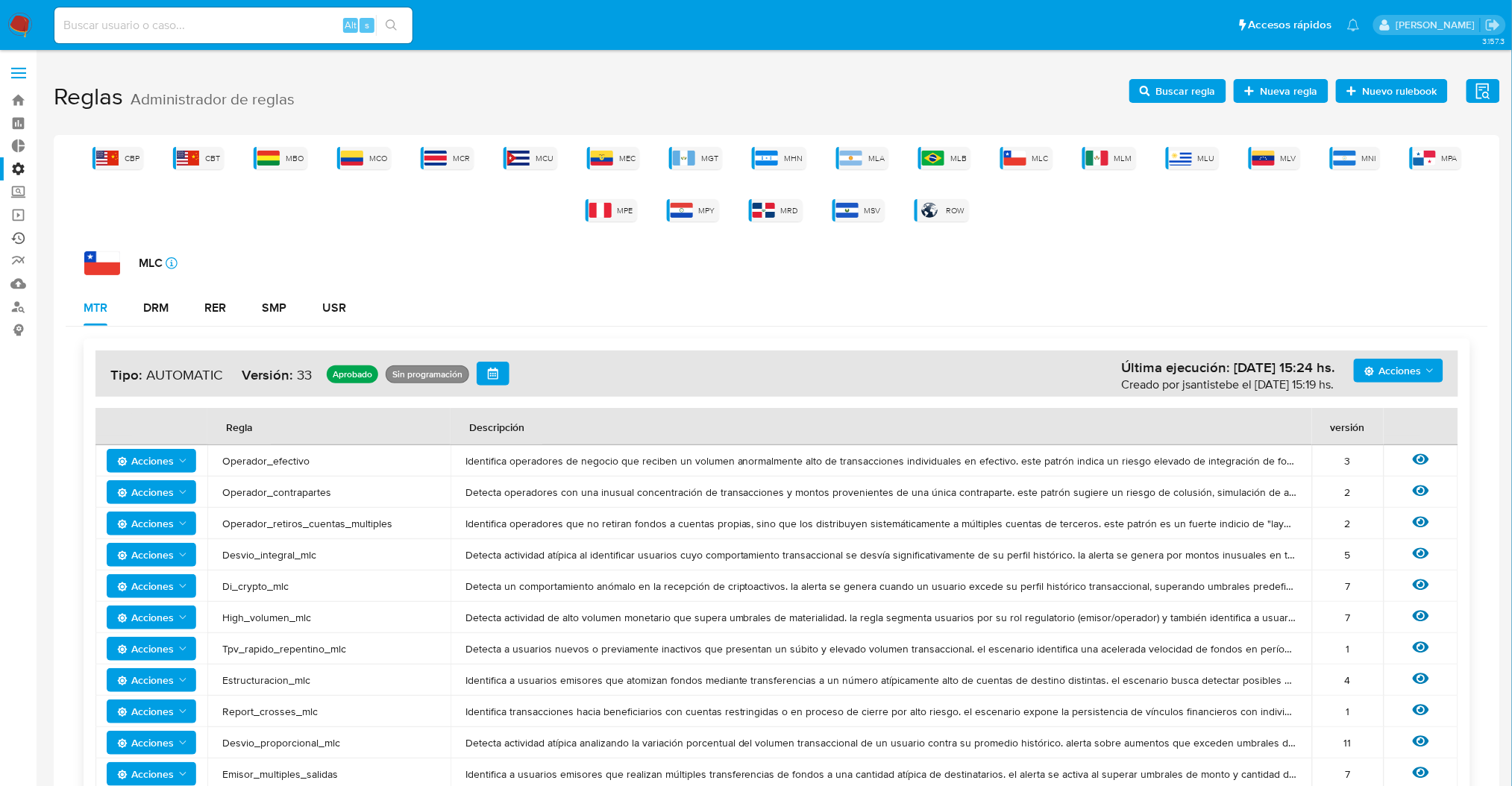
click at [16, 244] on link "Ejecuciones automáticas" at bounding box center [88, 238] width 178 height 23
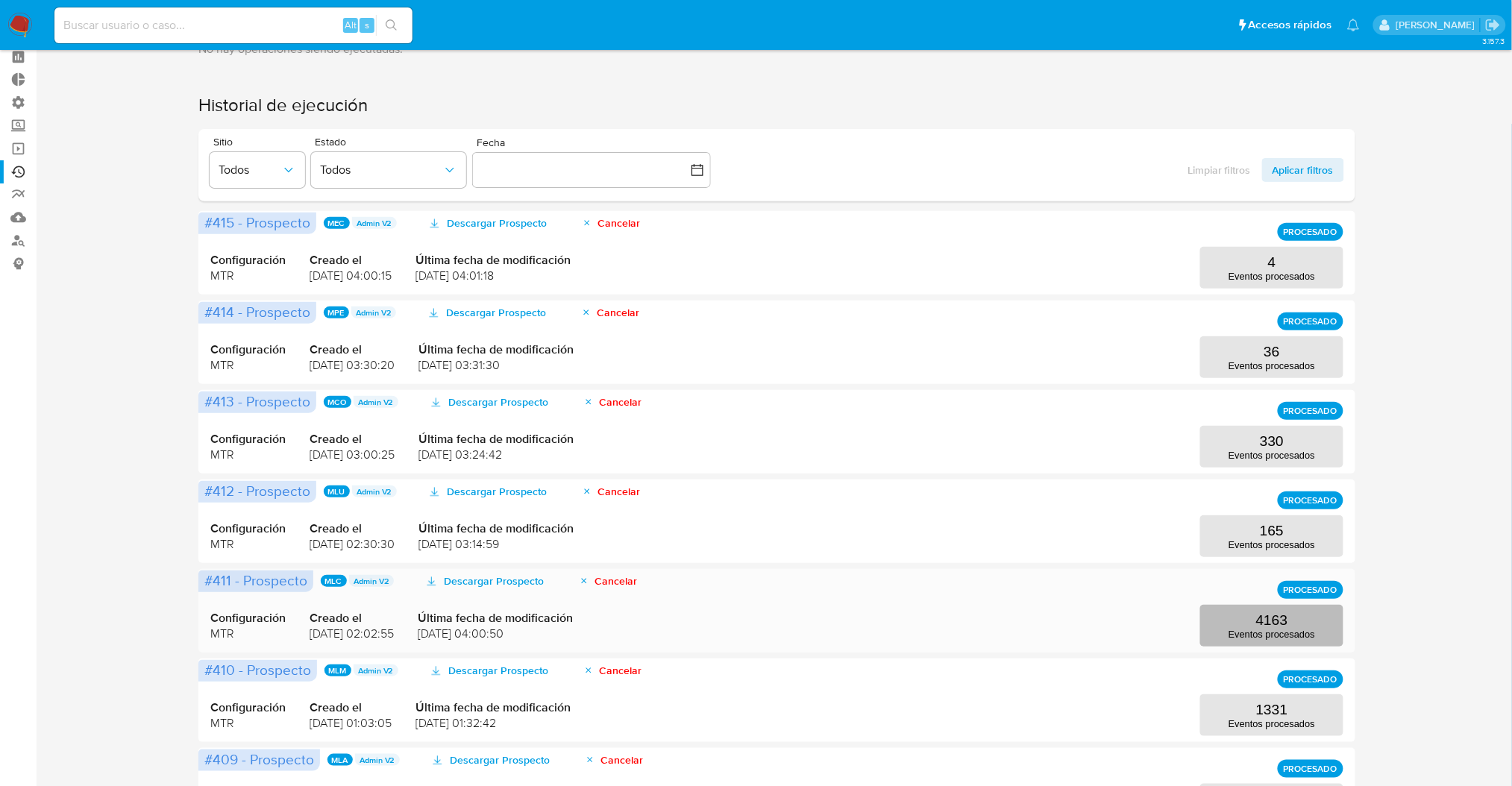
scroll to position [100, 0]
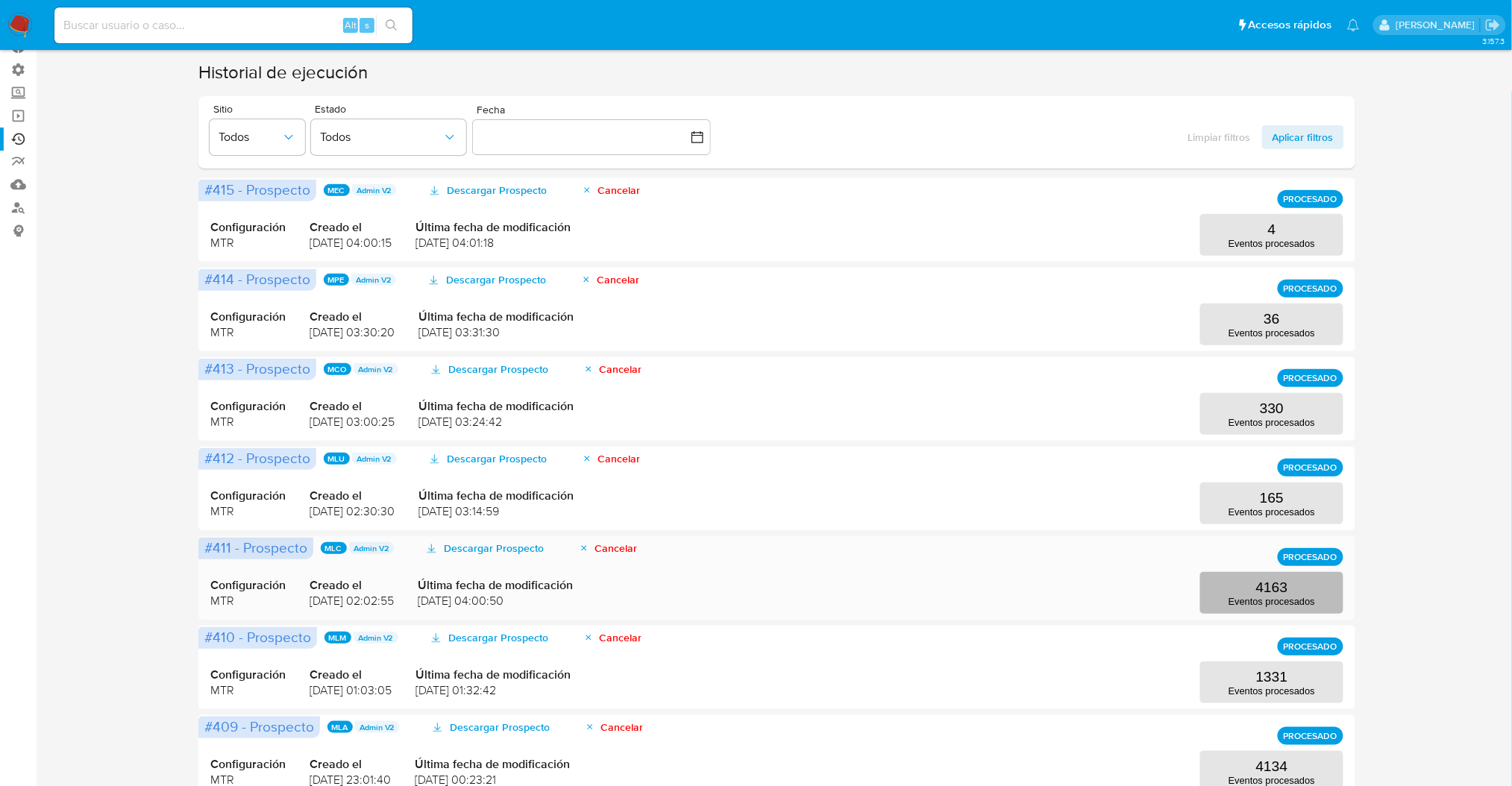
click at [1291, 592] on button "4163 Eventos procesados" at bounding box center [1272, 592] width 143 height 41
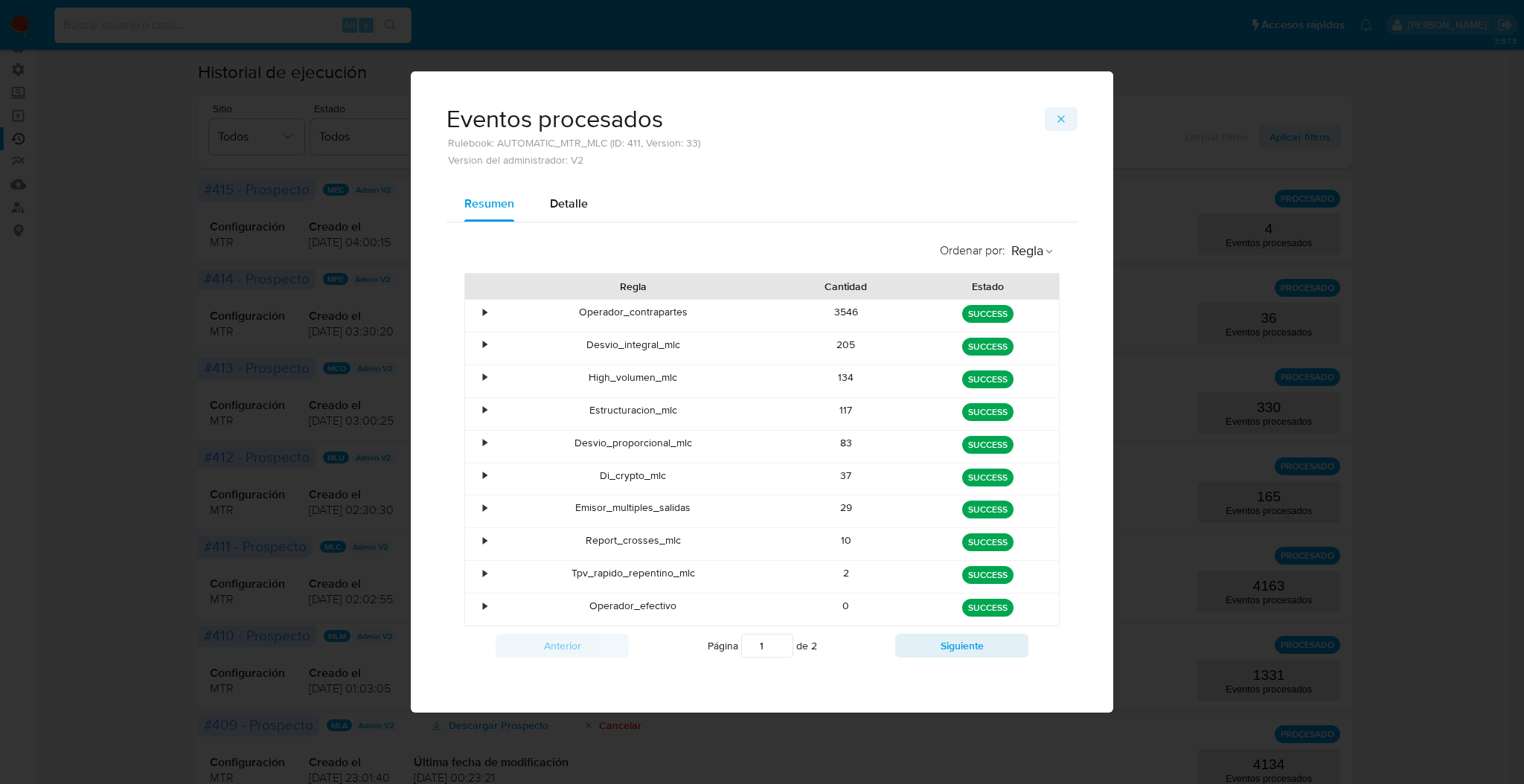
click at [1063, 115] on icon "button" at bounding box center [1061, 118] width 12 height 12
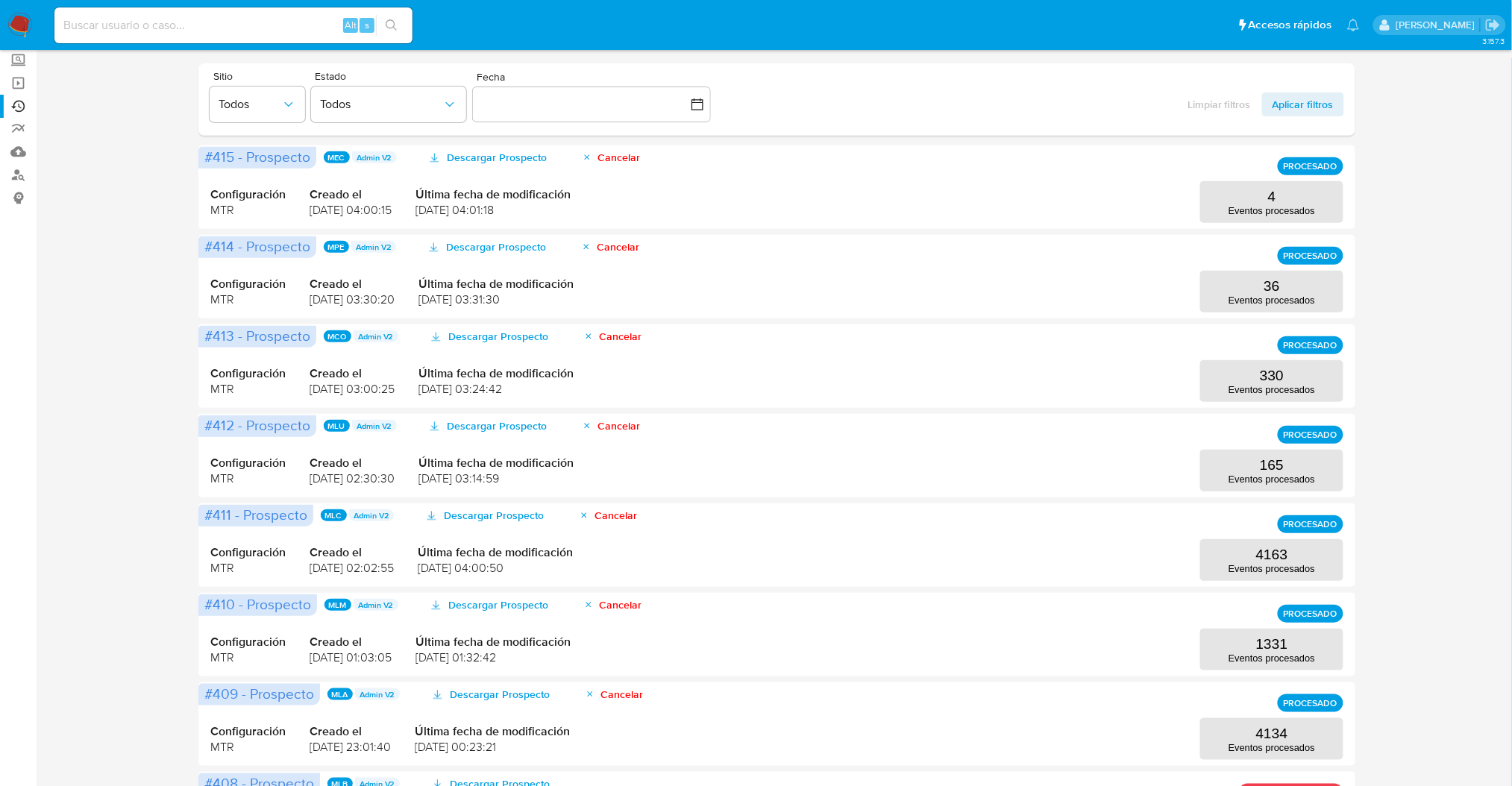
scroll to position [0, 0]
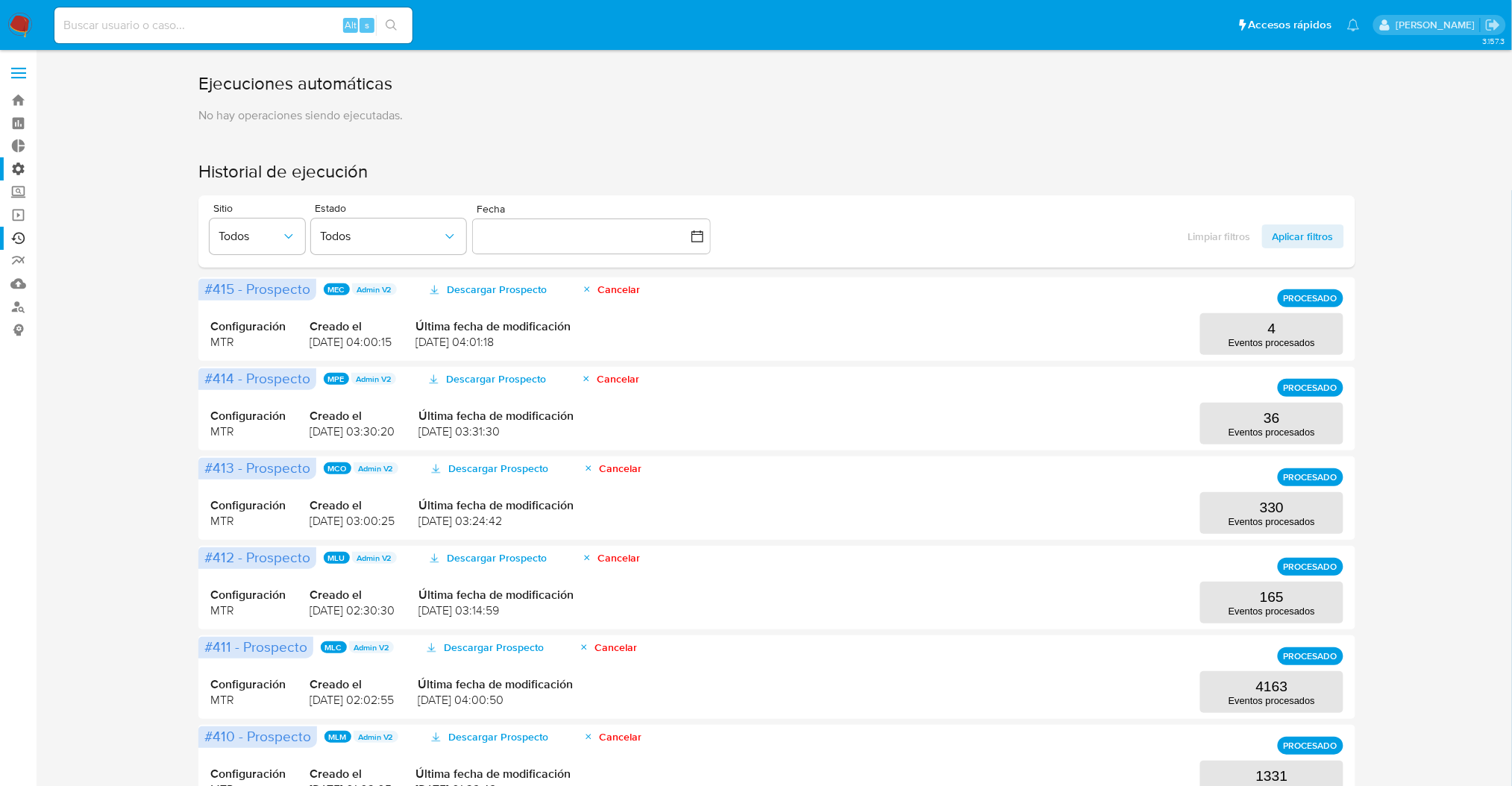
click at [18, 165] on label "Administración" at bounding box center [88, 169] width 178 height 23
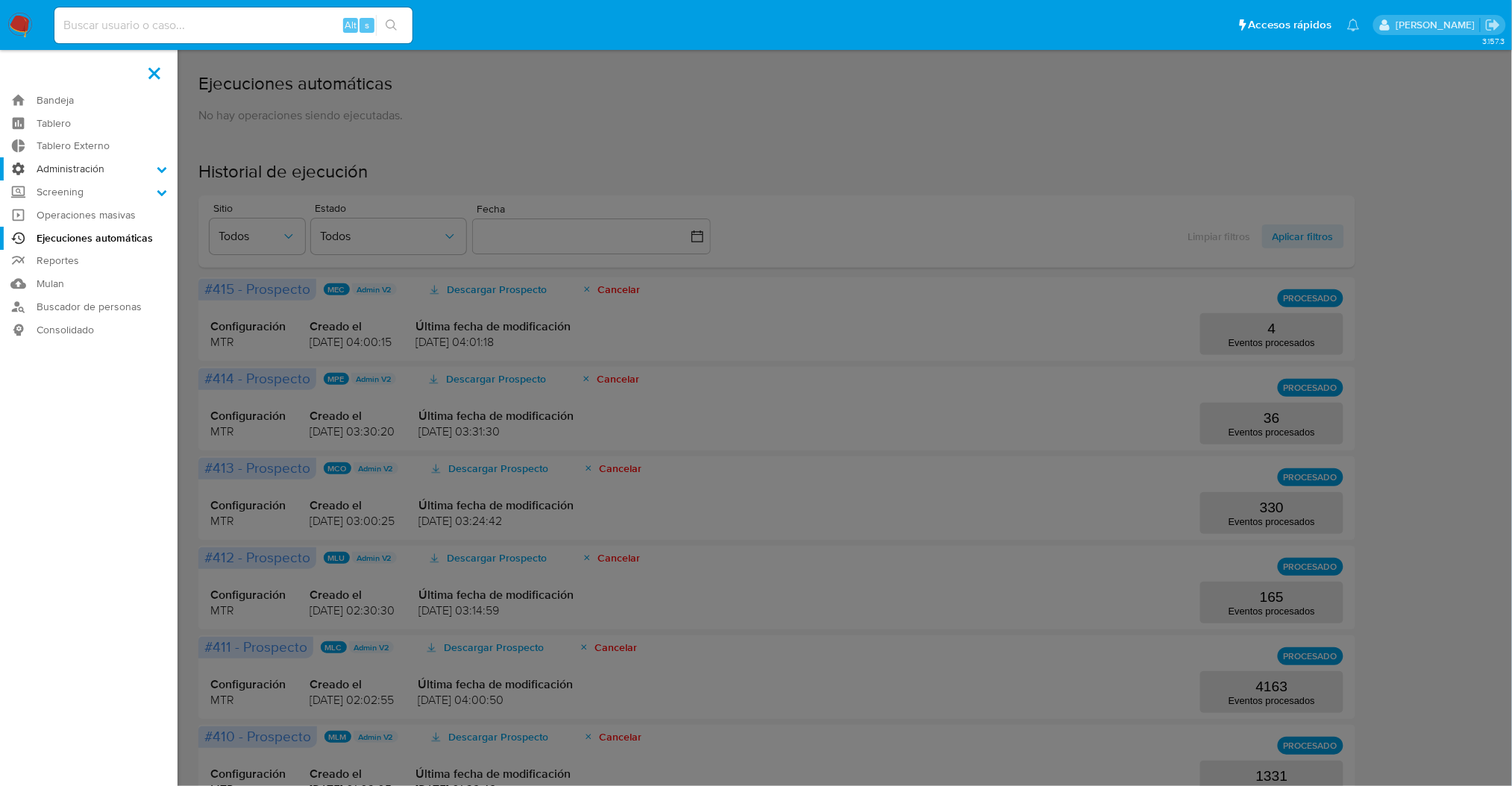
click at [0, 0] on input "Administración" at bounding box center [0, 0] width 0 height 0
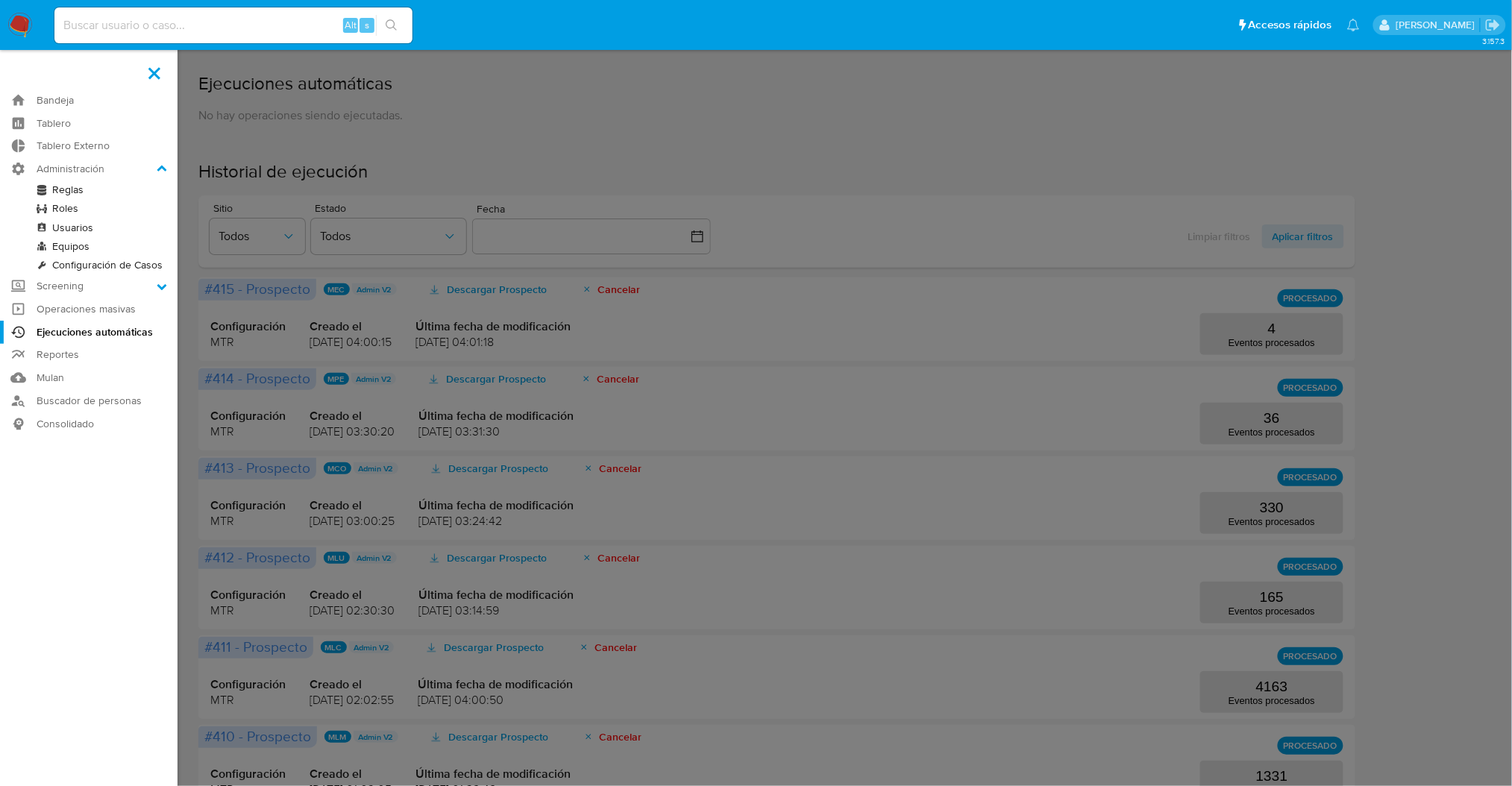
click at [471, 174] on label at bounding box center [756, 393] width 1512 height 786
click at [0, 0] on input "checkbox" at bounding box center [0, 0] width 0 height 0
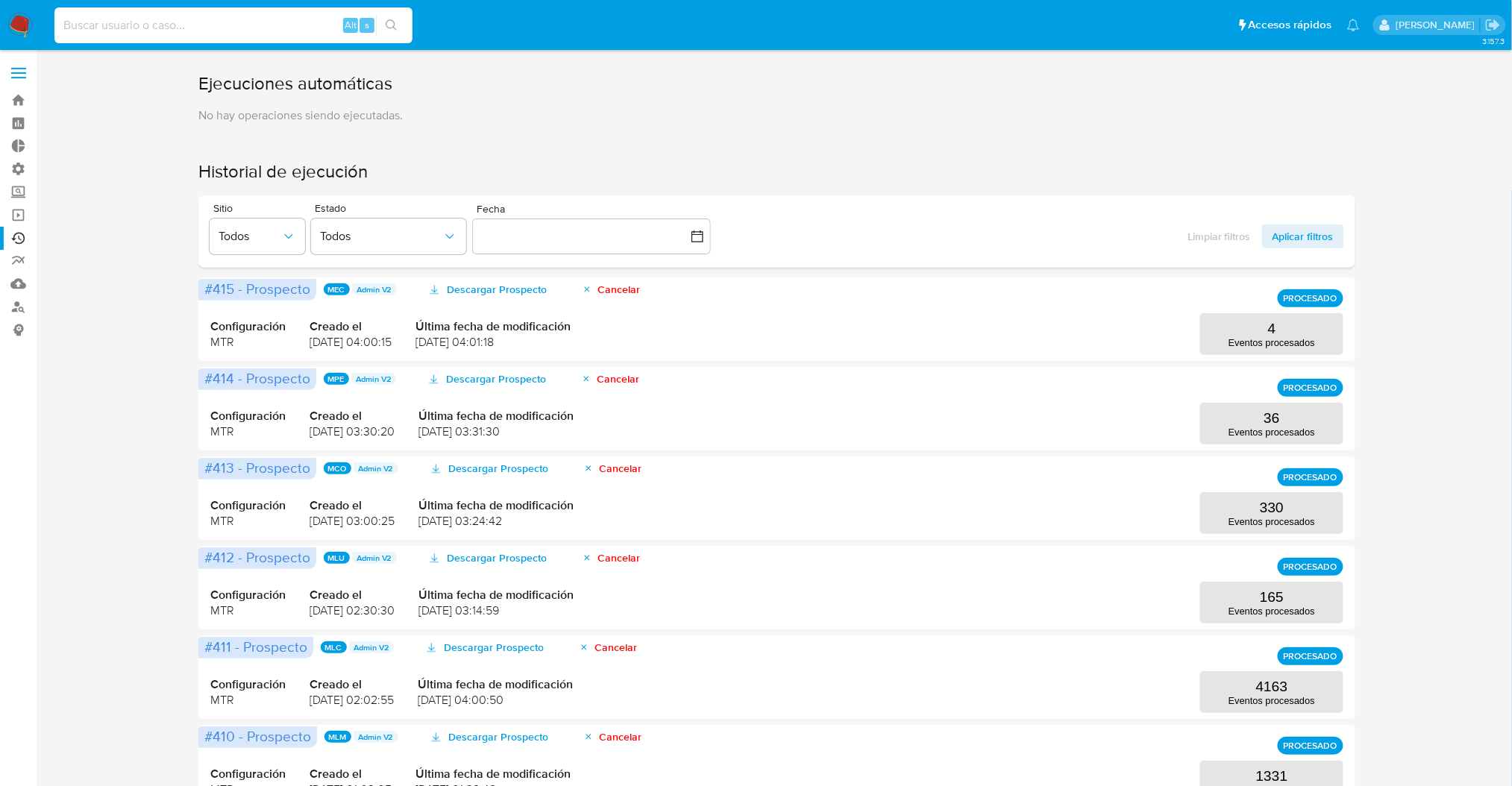
click at [196, 18] on input at bounding box center [233, 25] width 358 height 19
paste input "1884589784"
type input "1884589784"
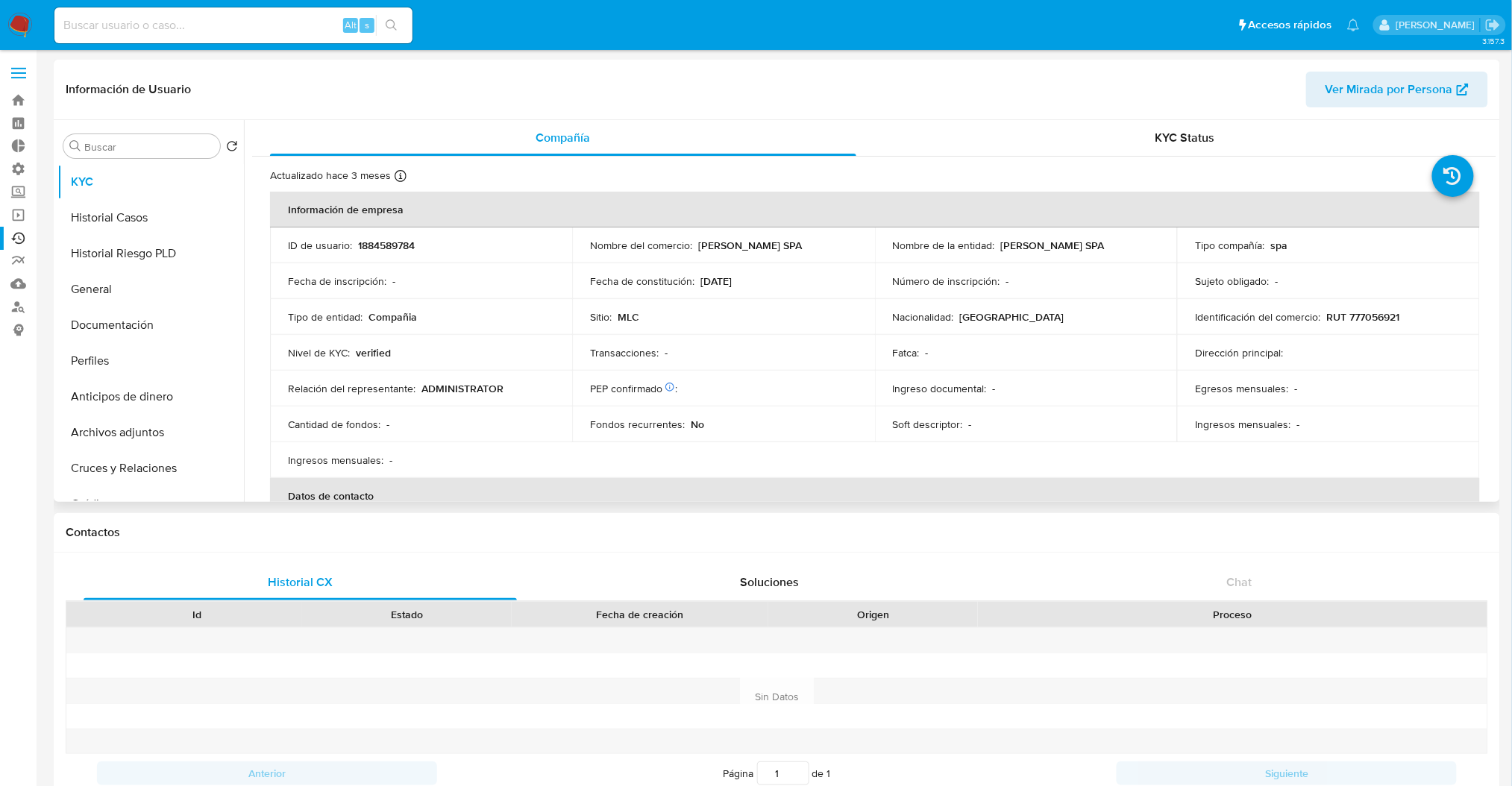
select select "10"
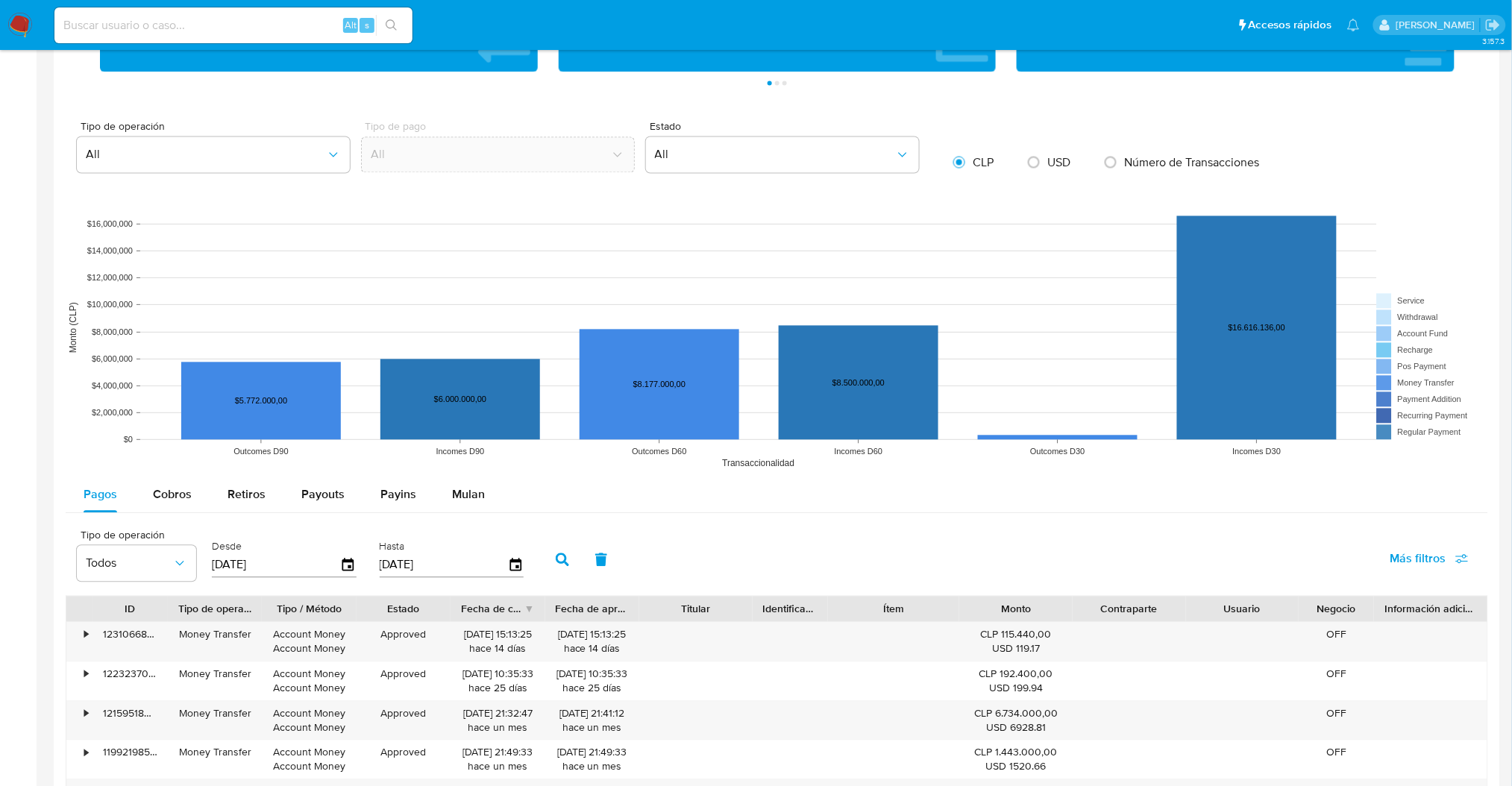
scroll to position [1386, 0]
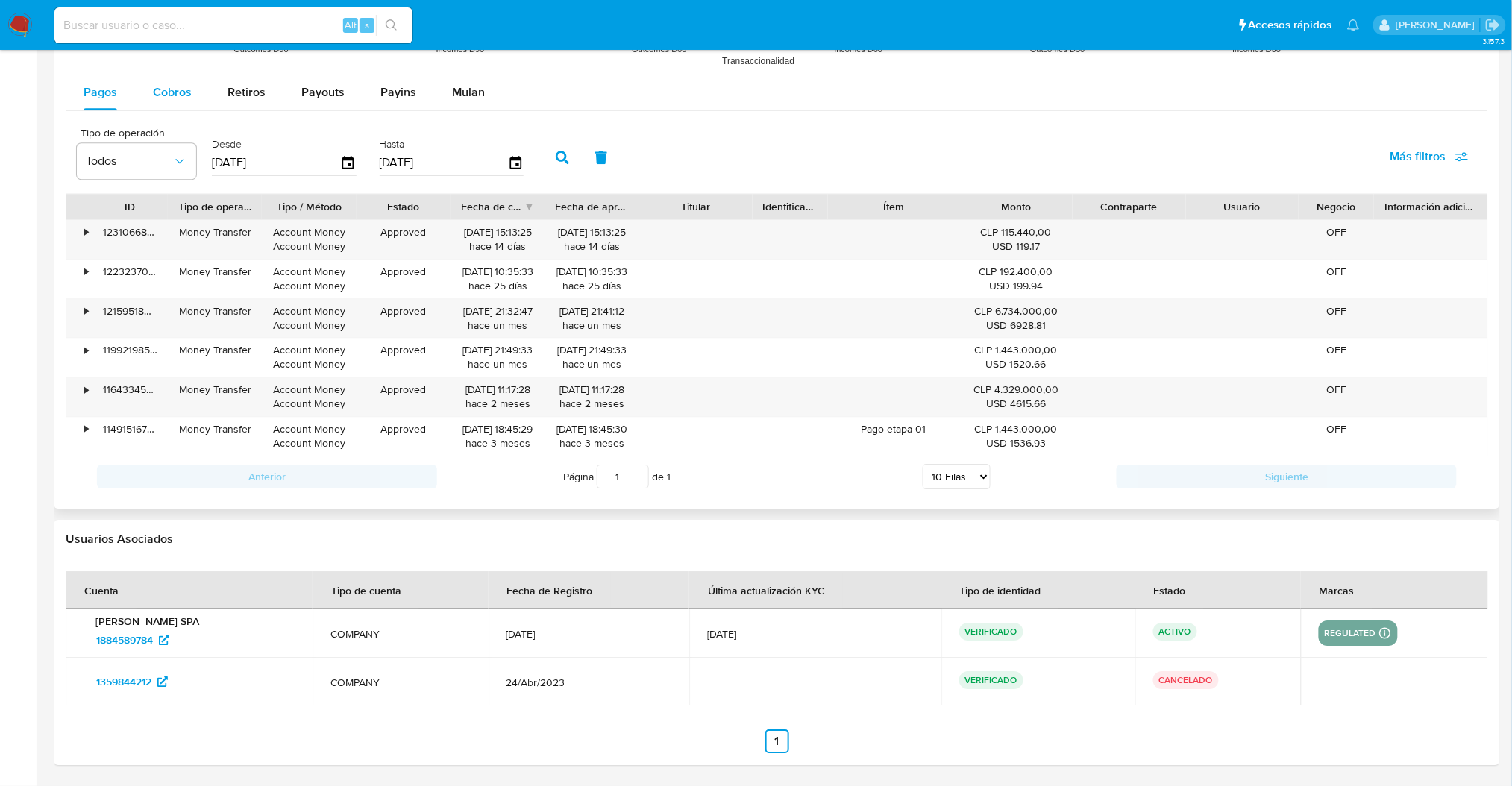
click at [176, 88] on span "Cobros" at bounding box center [172, 92] width 39 height 18
select select "10"
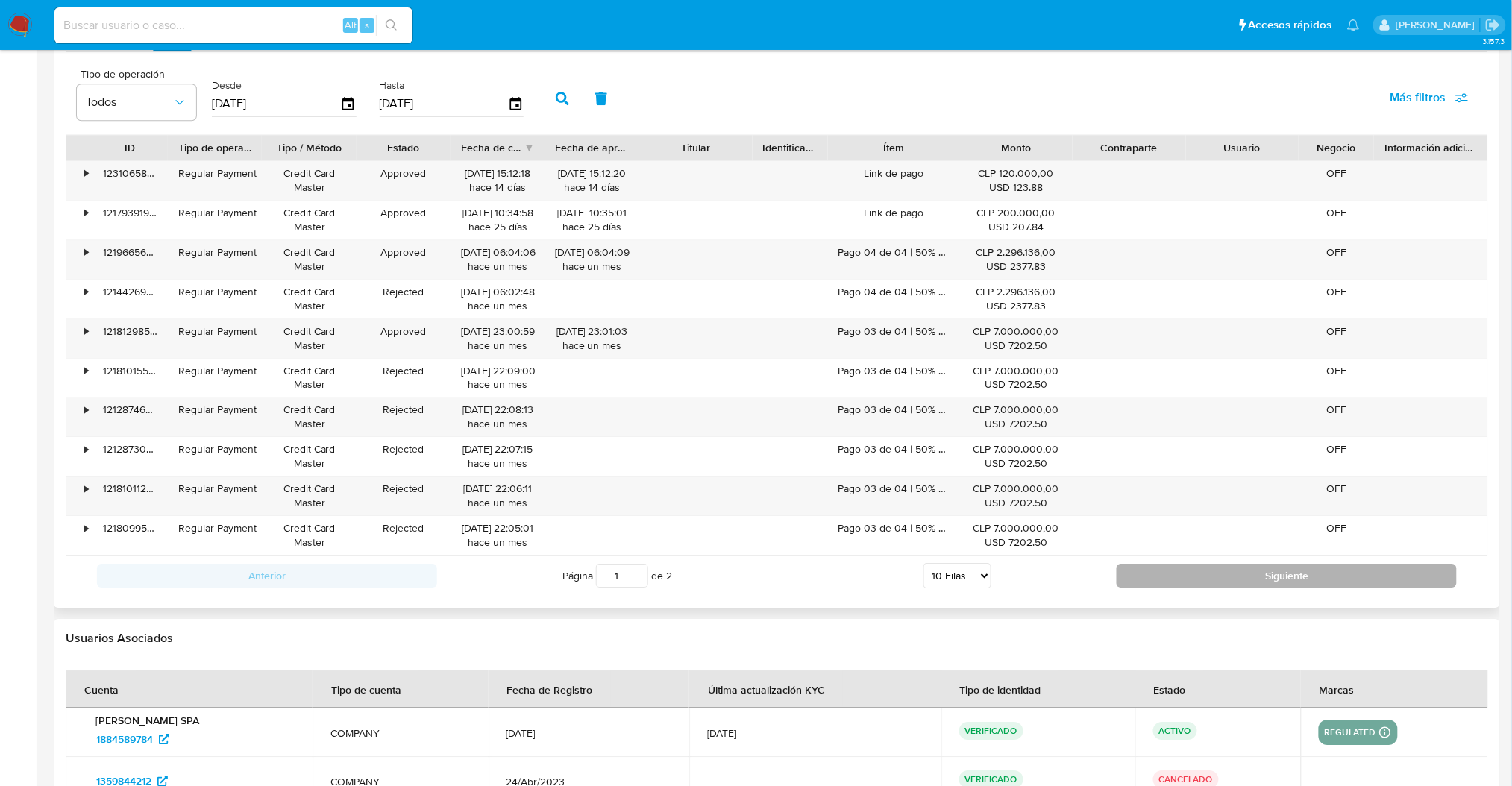
click at [1265, 588] on button "Siguiente" at bounding box center [1287, 576] width 340 height 24
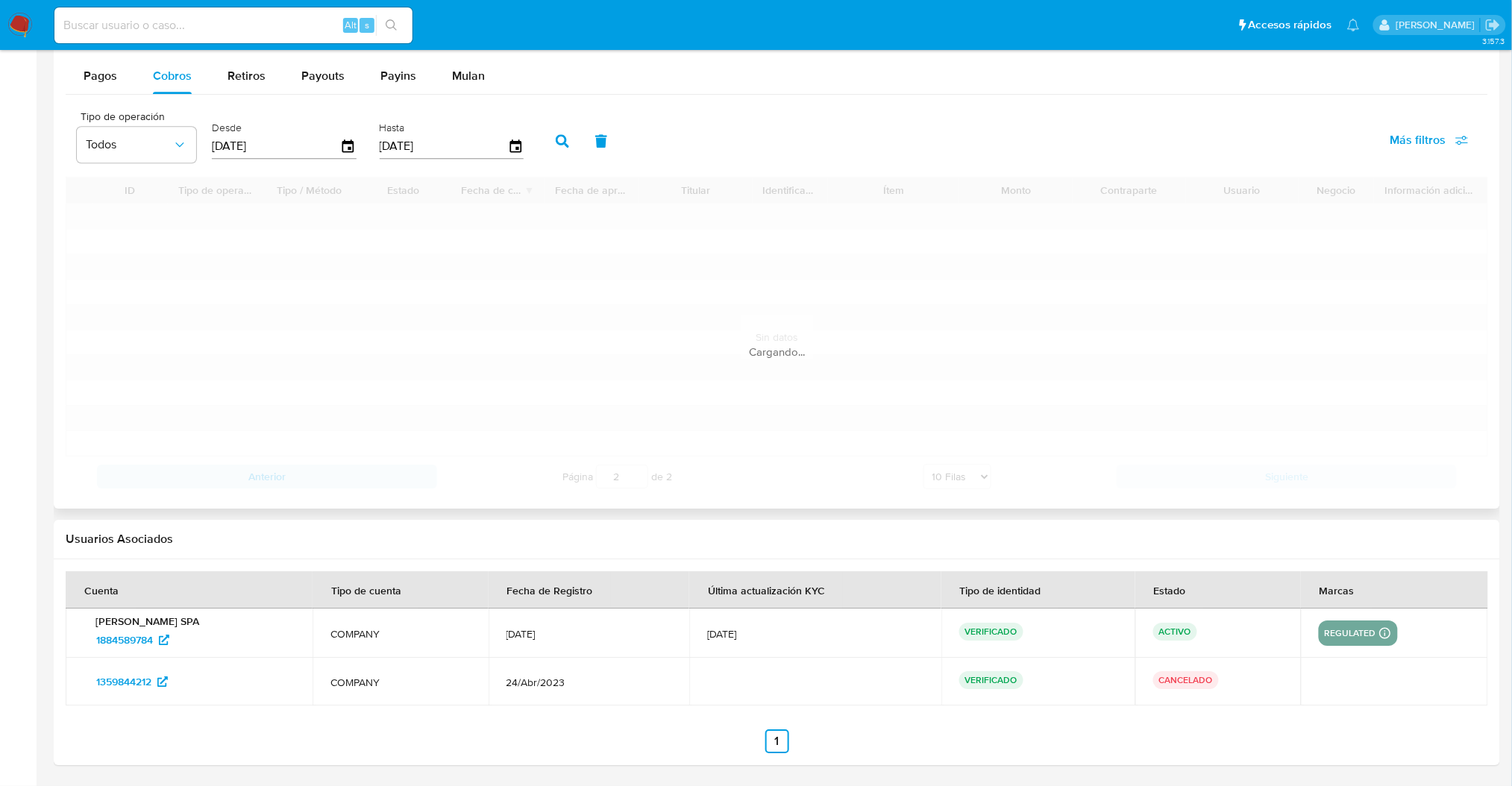
scroll to position [1347, 0]
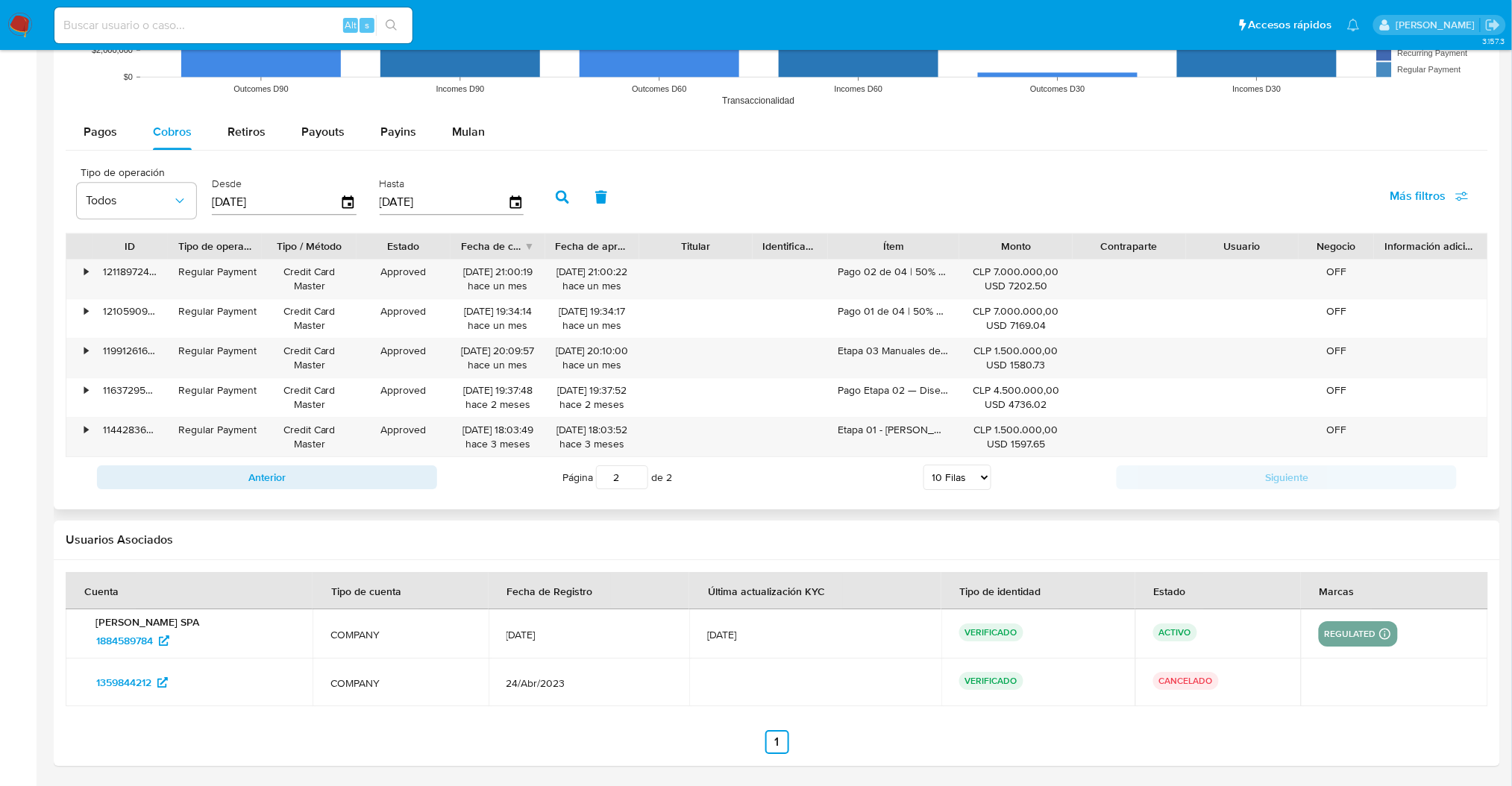
click at [229, 463] on div "Anterior Página 2 de 2 5 Filas 10 Filas 20 Filas 25 Filas 50 Filas 100 Filas Si…" at bounding box center [777, 477] width 1423 height 41
click at [232, 472] on button "Anterior" at bounding box center [267, 477] width 340 height 24
type input "1"
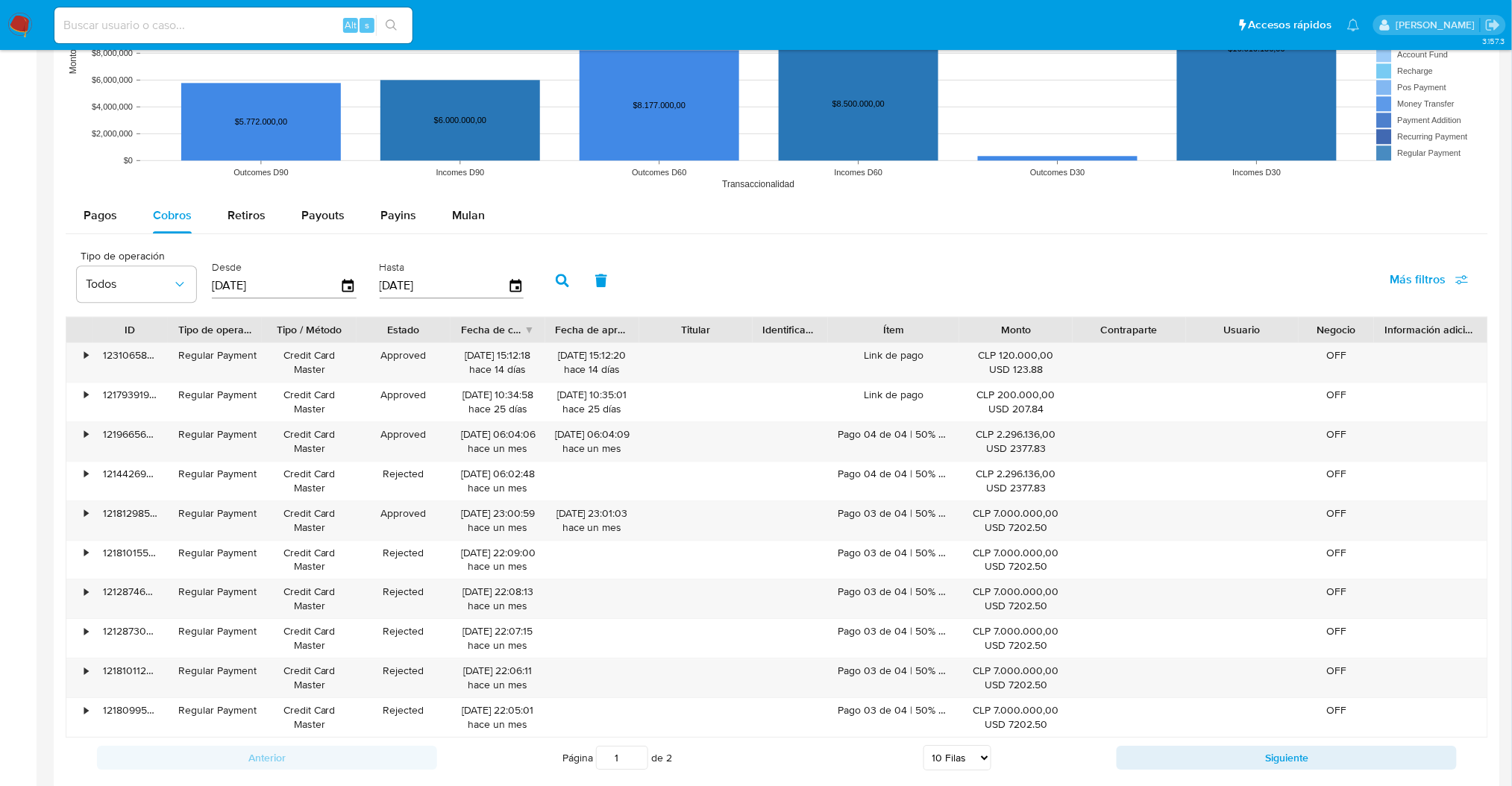
scroll to position [1246, 0]
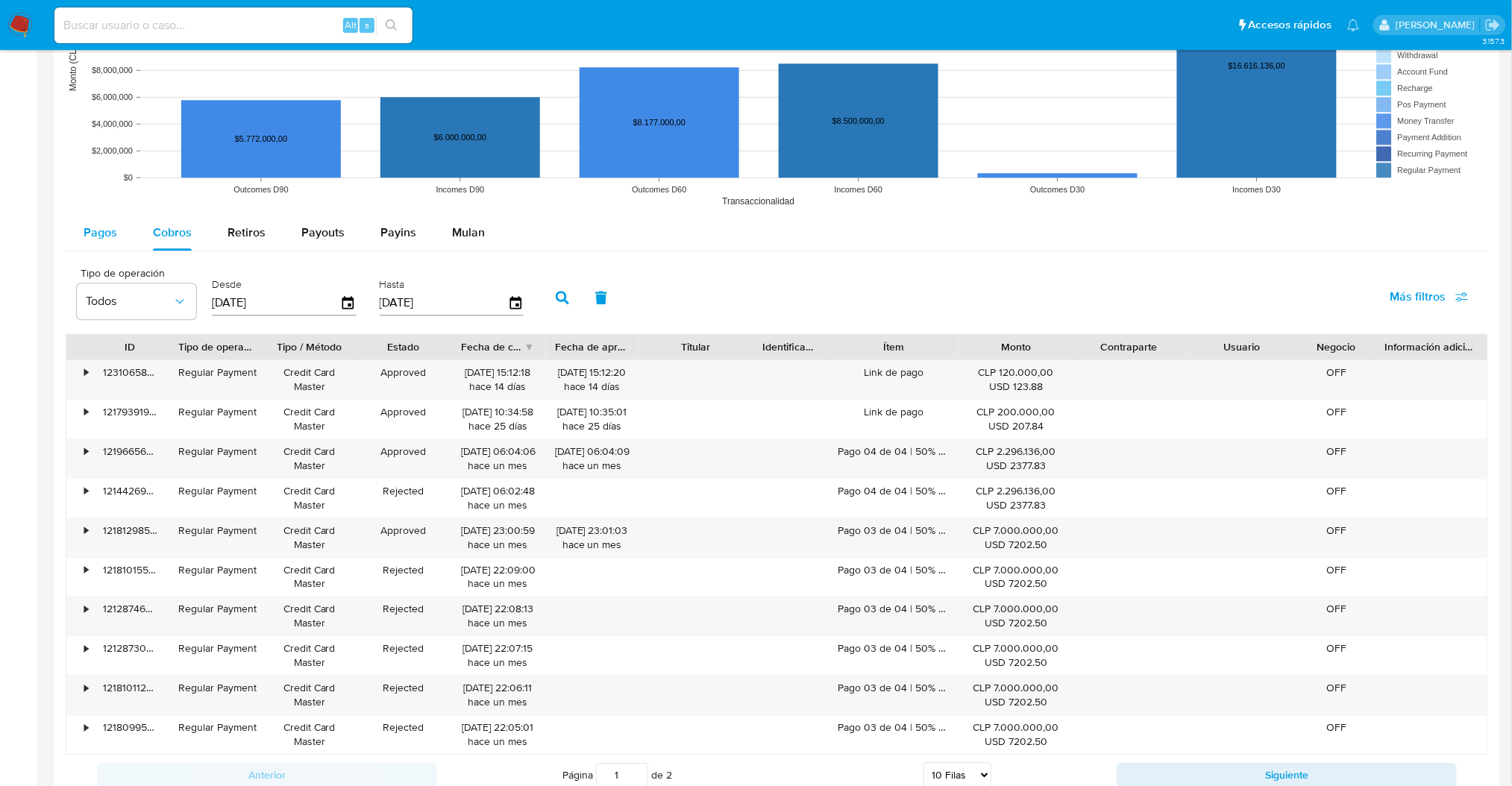
click at [105, 236] on span "Pagos" at bounding box center [100, 233] width 33 height 18
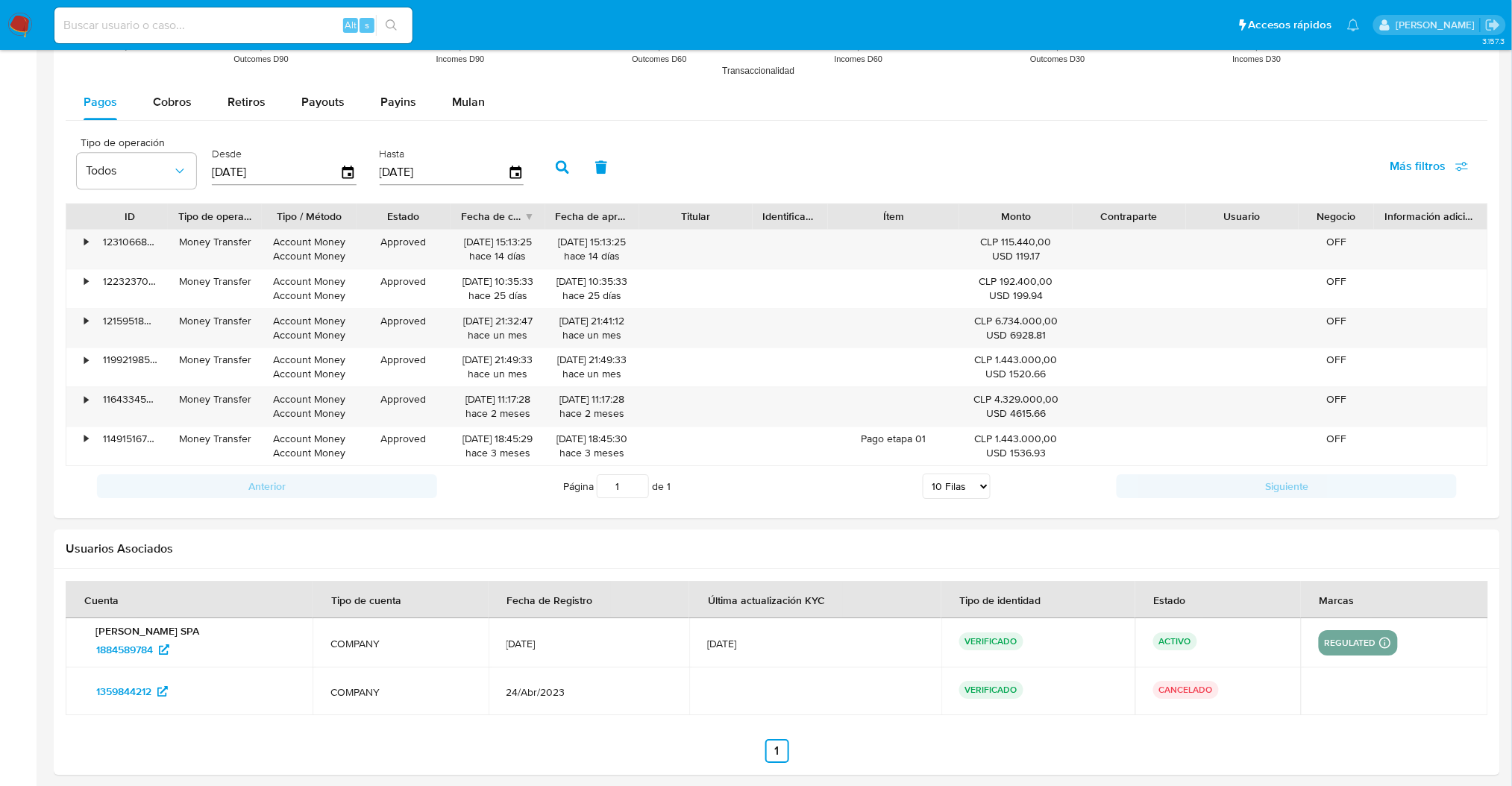
scroll to position [1386, 0]
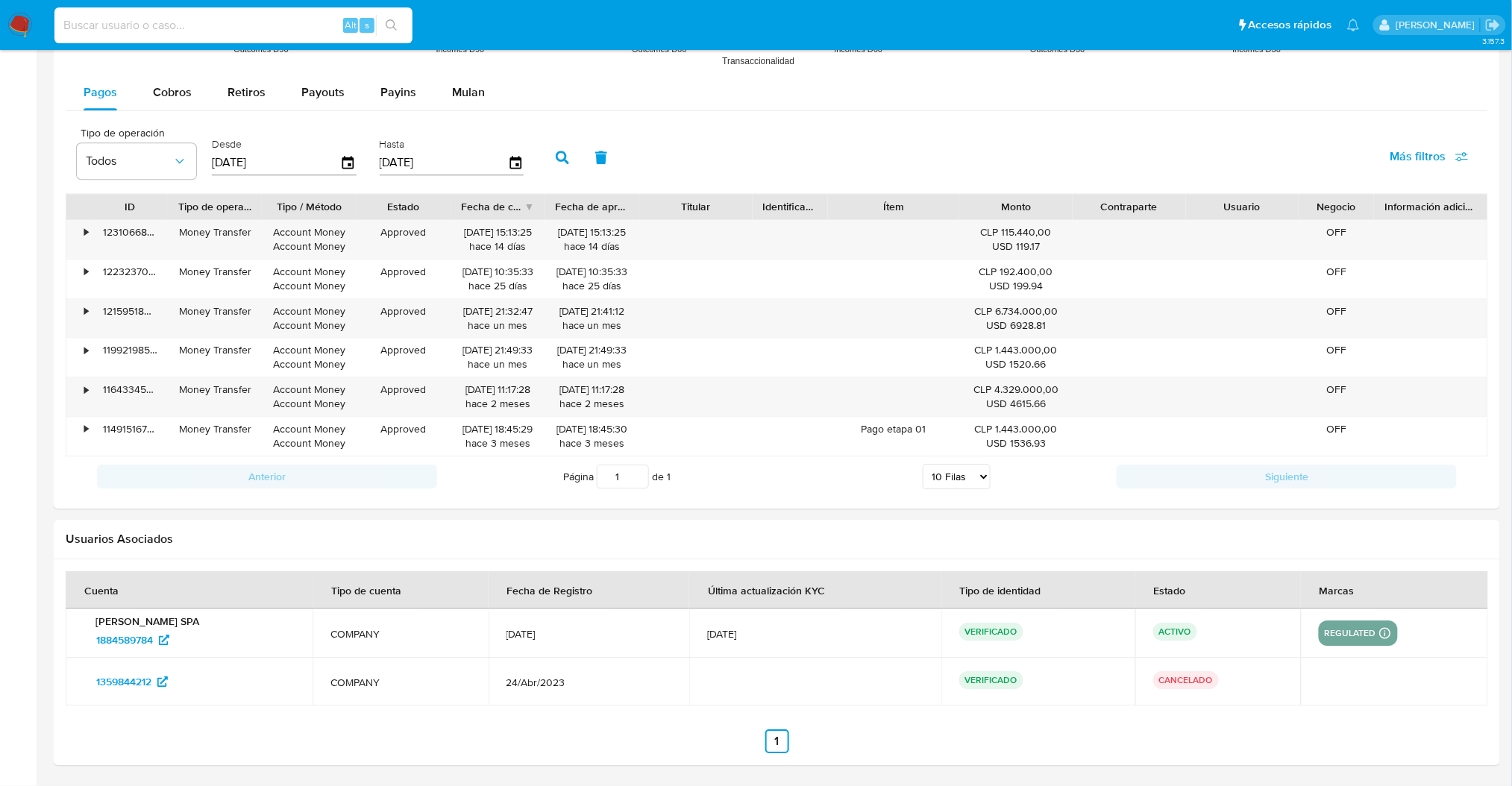
click at [204, 29] on input at bounding box center [233, 25] width 358 height 19
type input "santi greco"
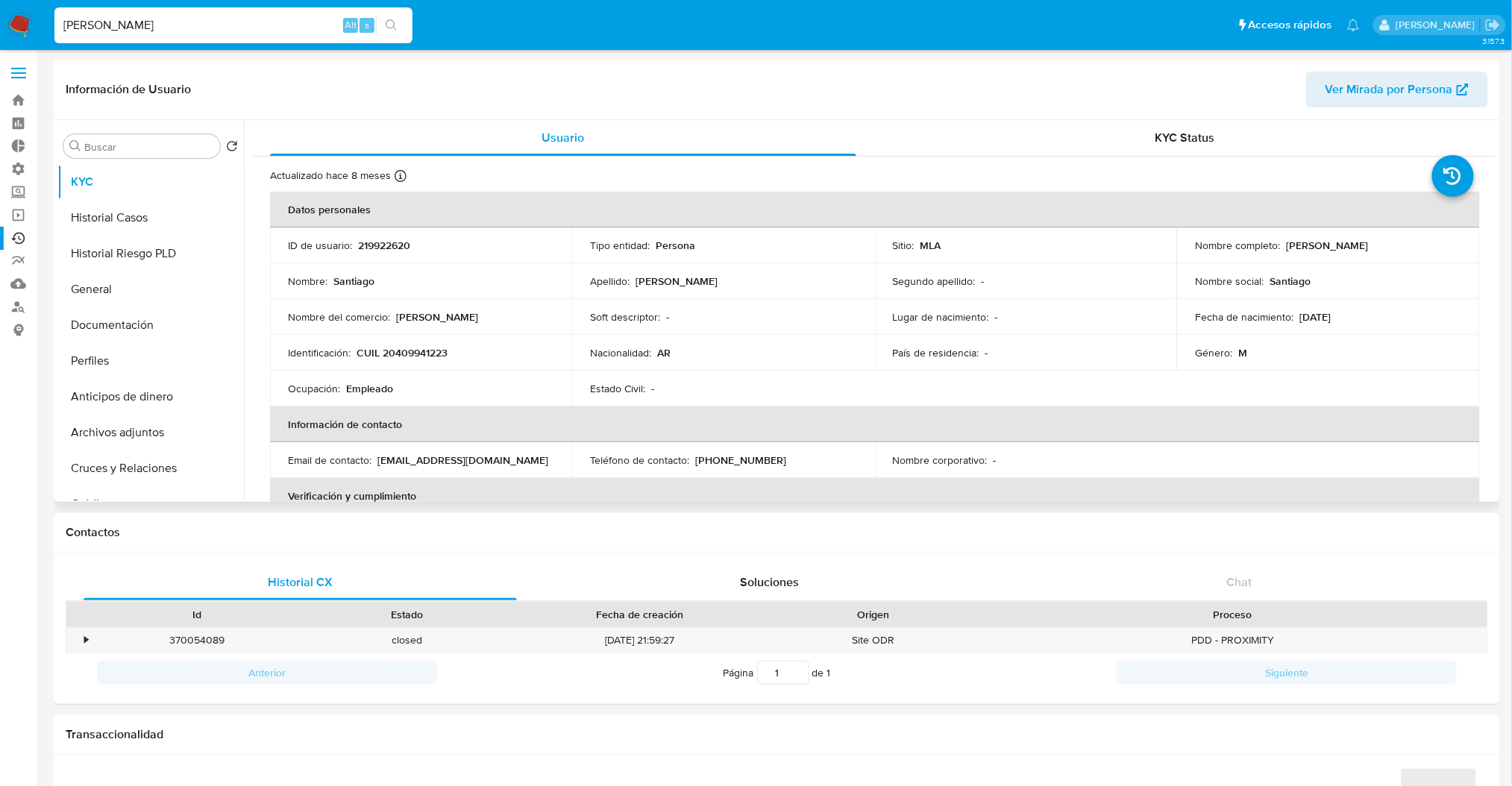
select select "10"
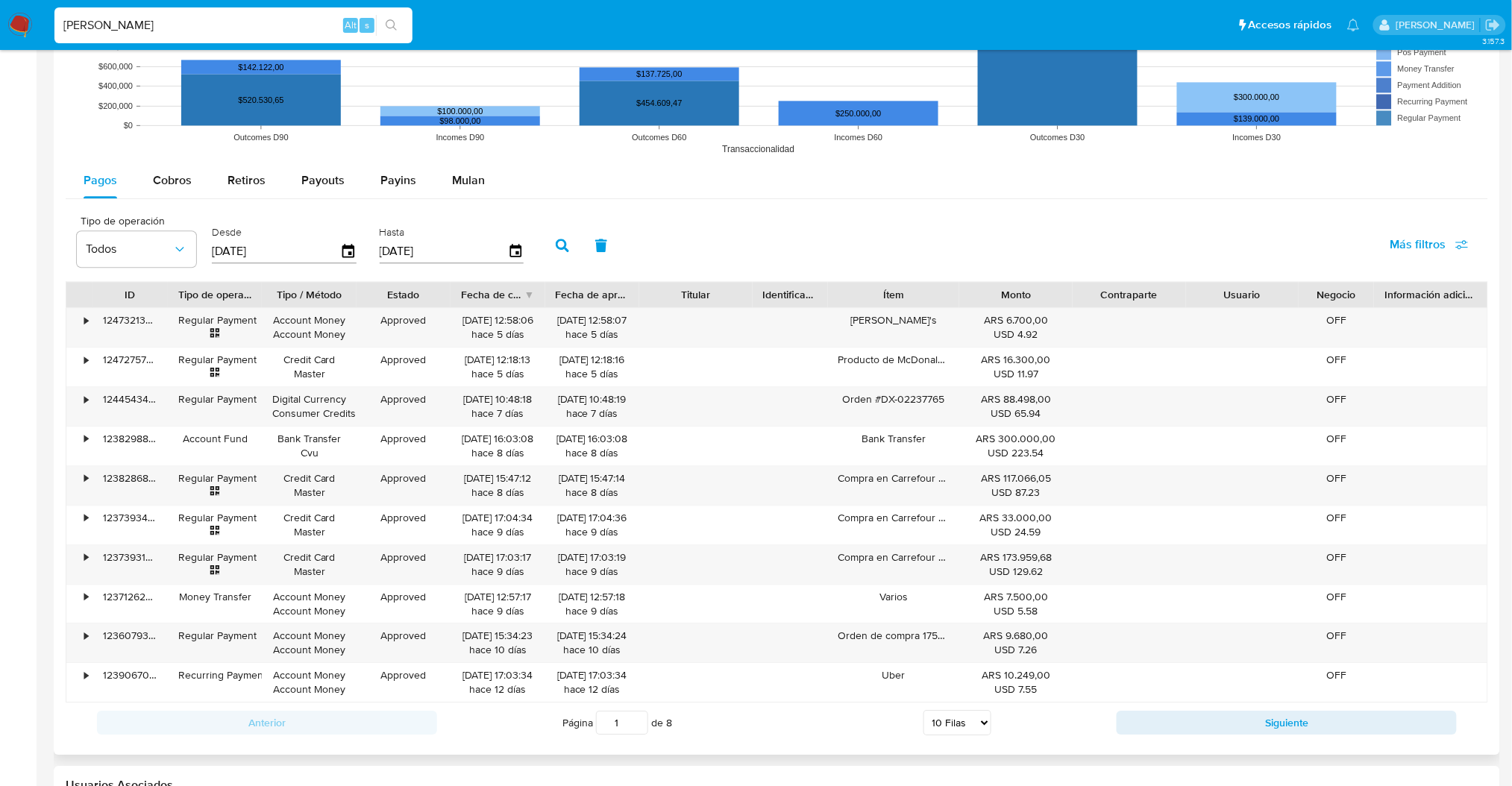
scroll to position [1196, 0]
click at [170, 172] on span "Cobros" at bounding box center [172, 181] width 39 height 18
select select "10"
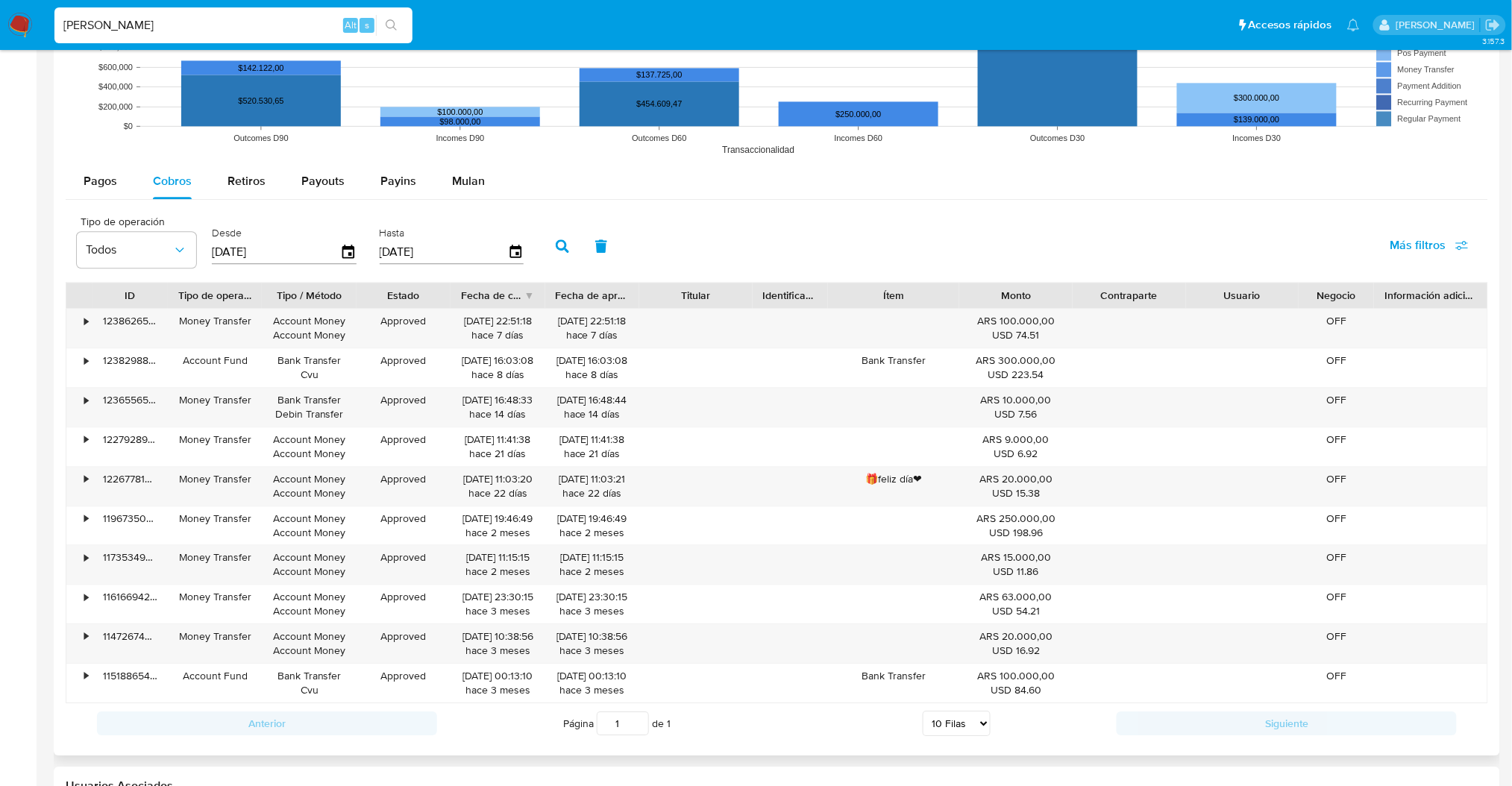
click at [140, 209] on div "Tipo de operación Todos Desde 11/06/2025 Hasta 08/09/2025 Más filtros" at bounding box center [777, 244] width 1423 height 75
click at [126, 188] on button "Pagos" at bounding box center [100, 181] width 69 height 36
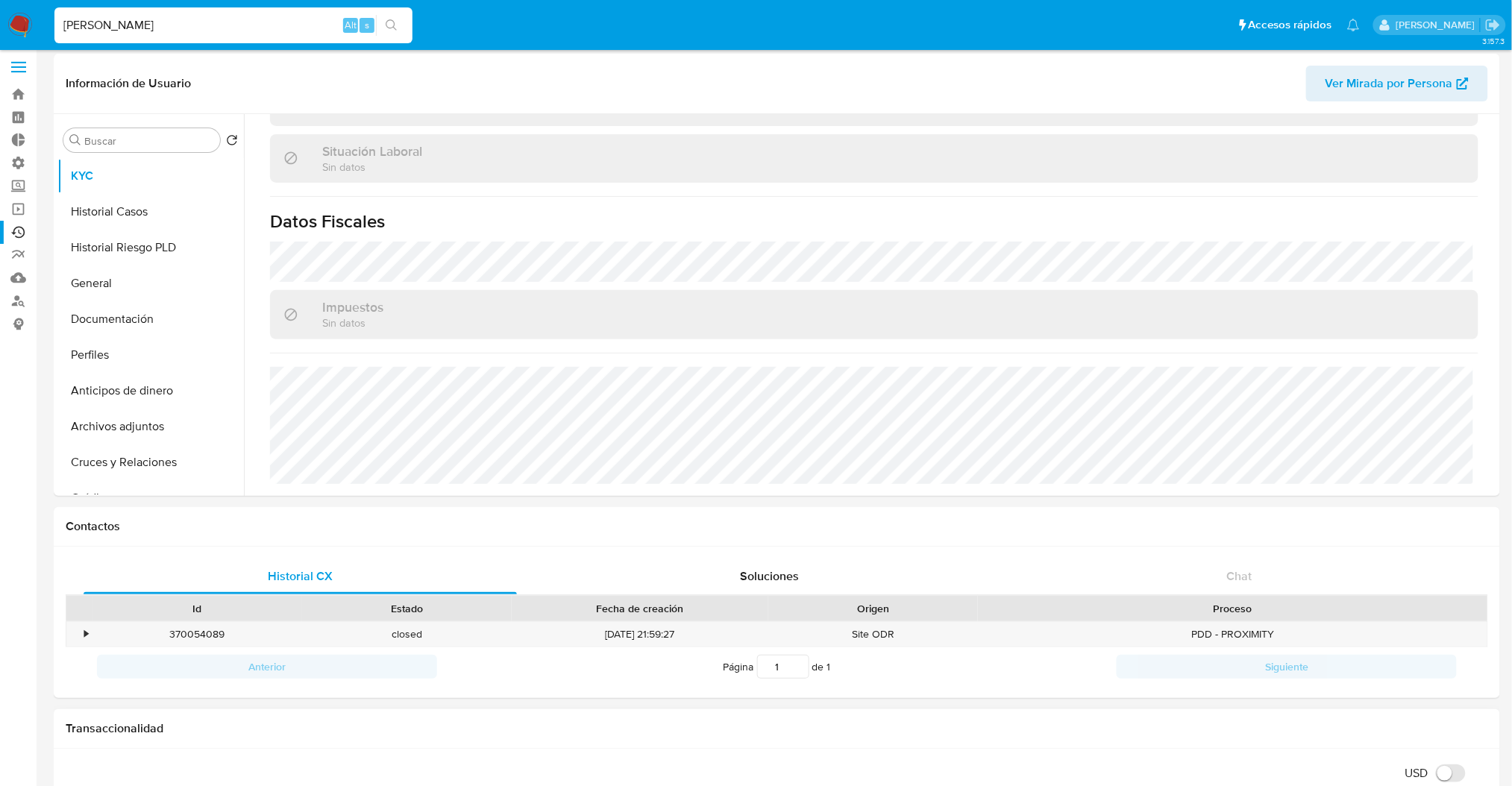
scroll to position [0, 0]
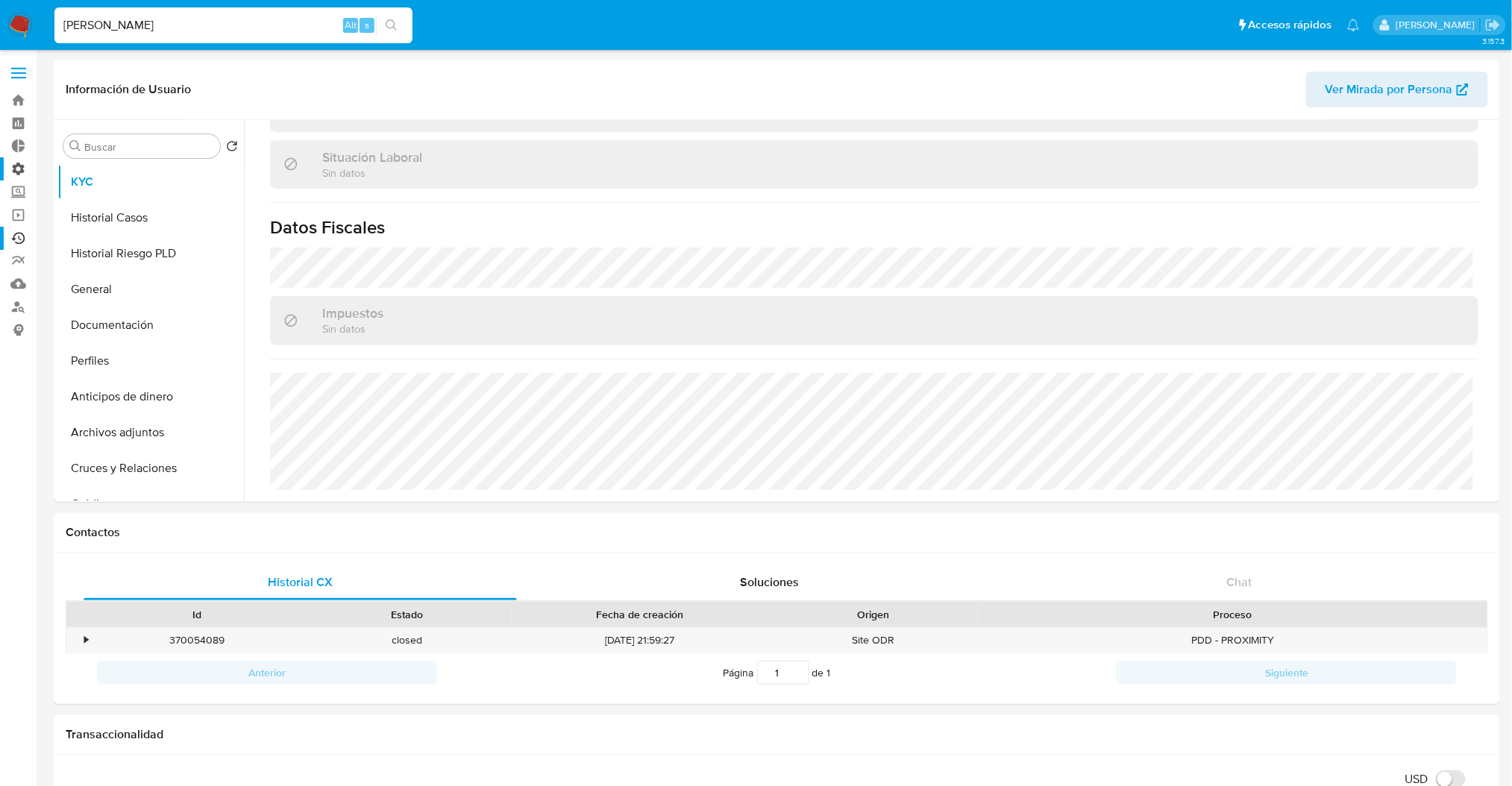
click at [15, 171] on label "Administración" at bounding box center [88, 169] width 178 height 23
click at [0, 0] on input "Administración" at bounding box center [0, 0] width 0 height 0
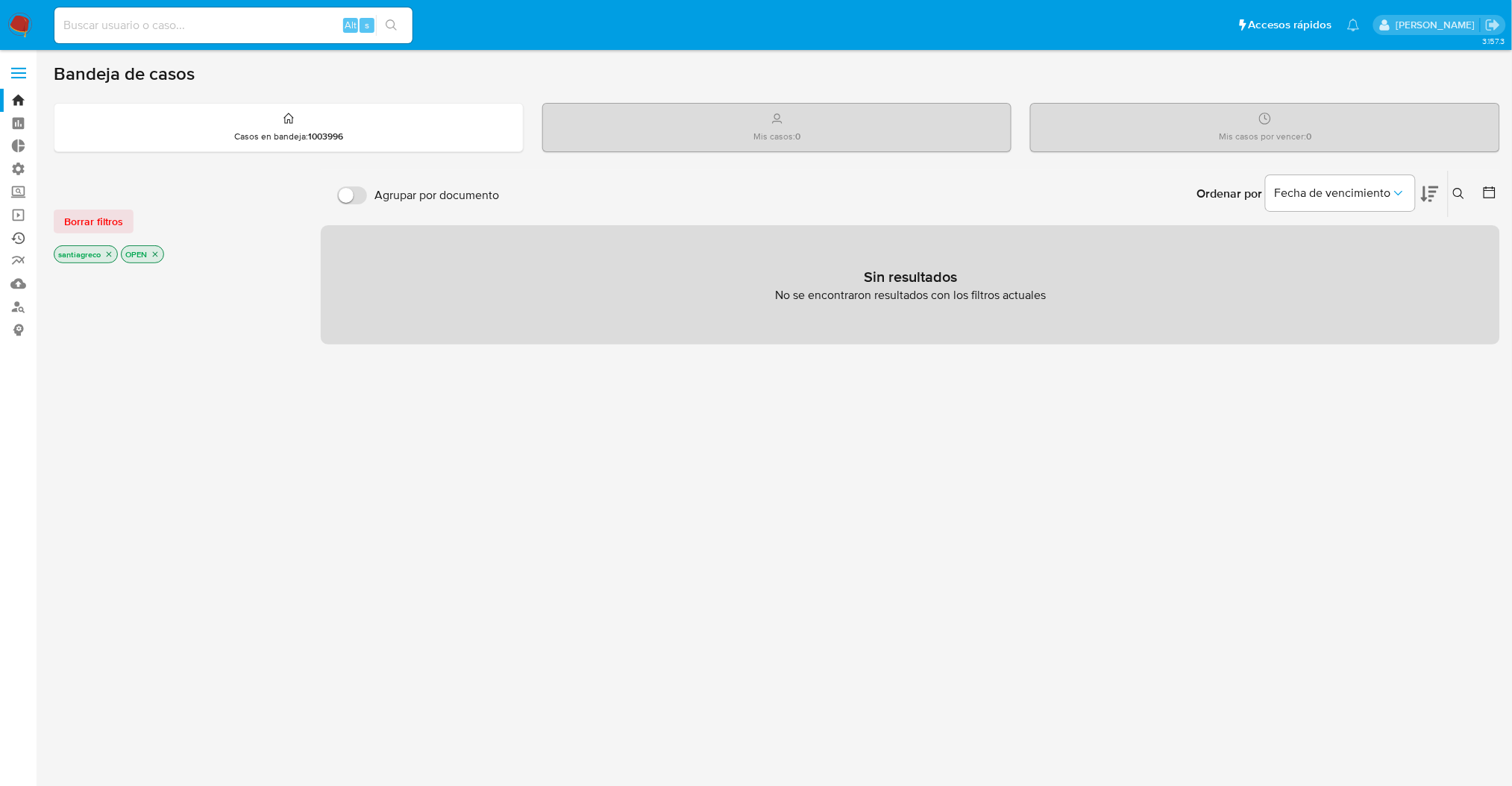
click at [22, 237] on link "Ejecuciones automáticas" at bounding box center [88, 238] width 178 height 23
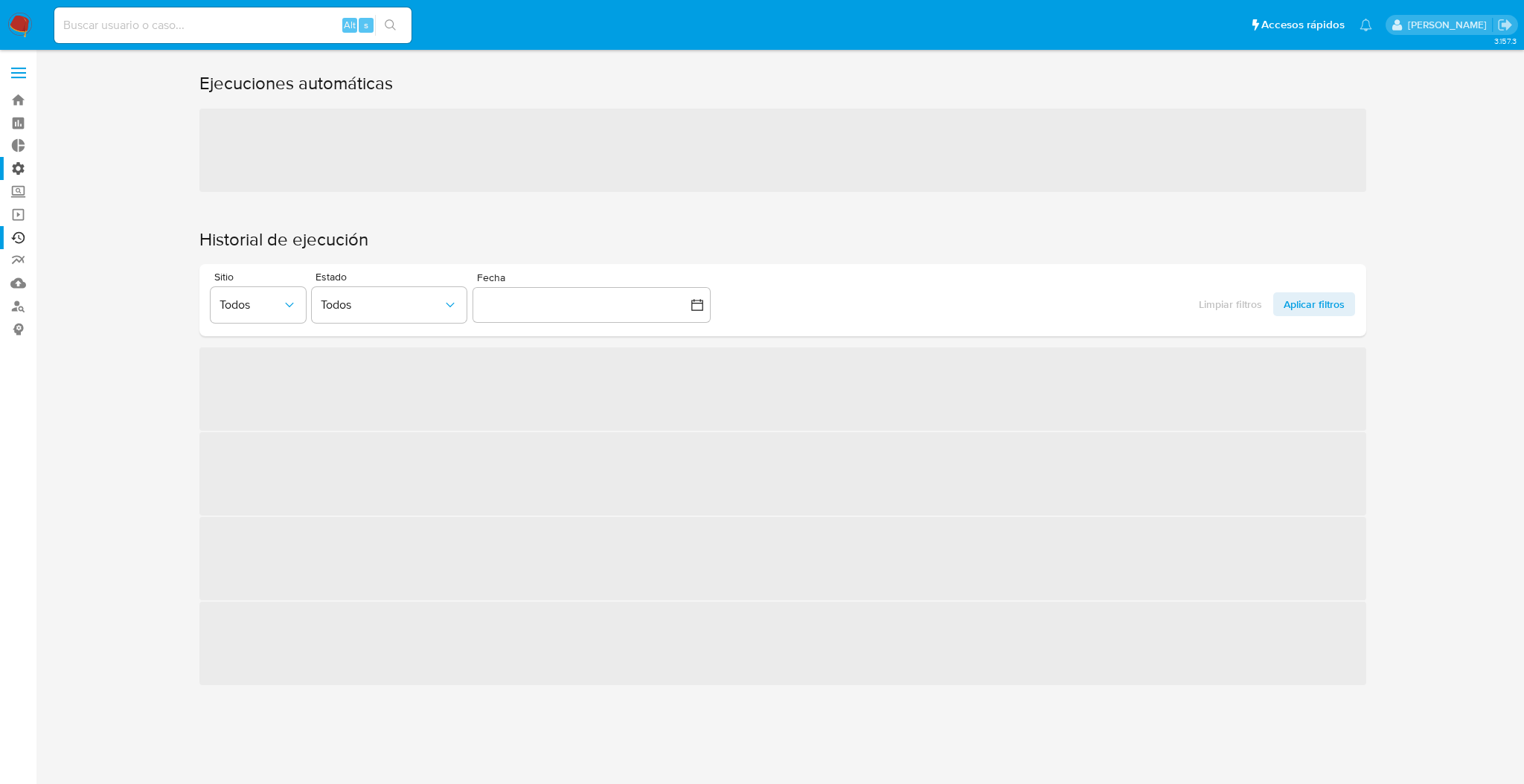
click at [21, 172] on label "Administración" at bounding box center [88, 168] width 177 height 23
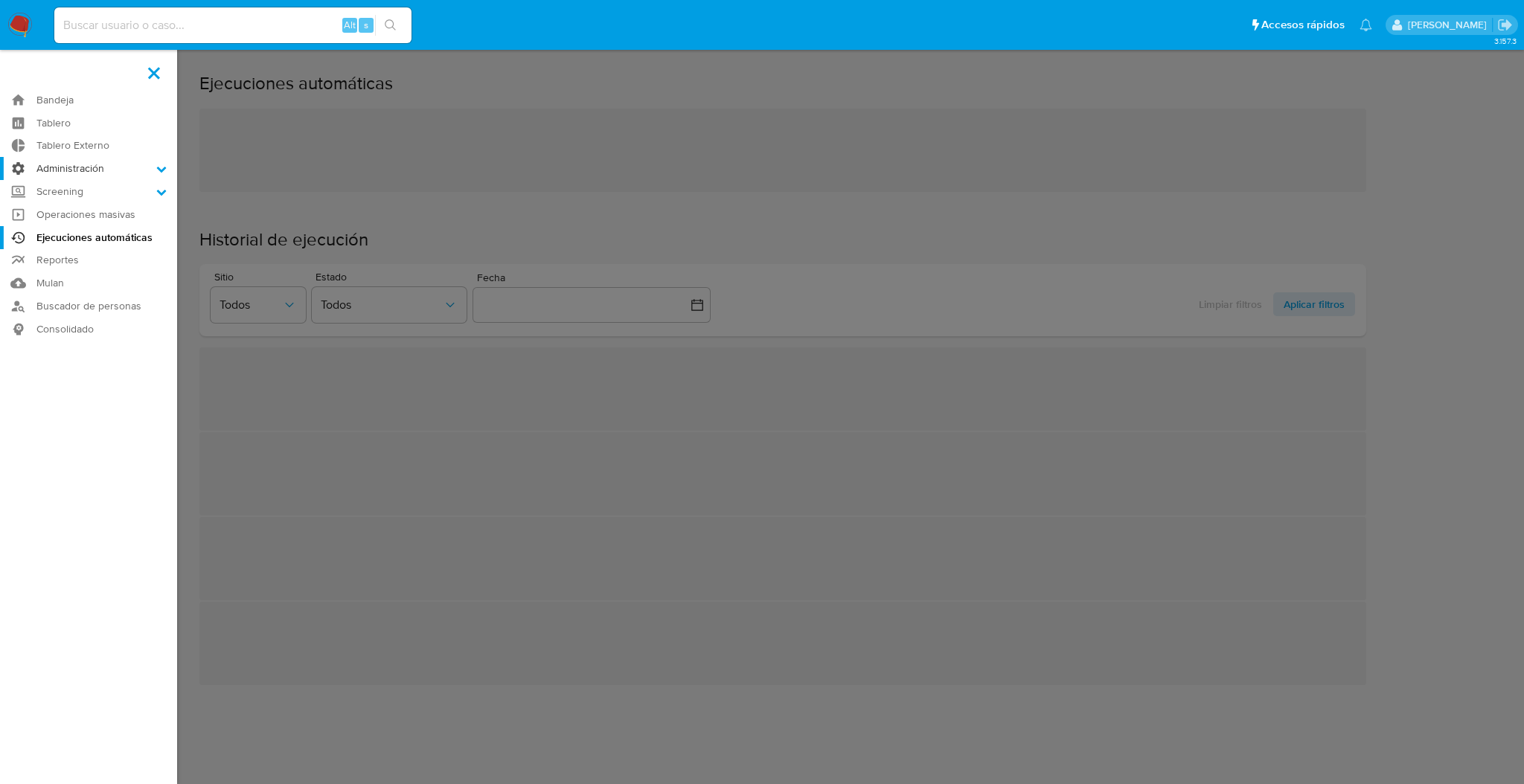
click at [0, 0] on input "Administración" at bounding box center [0, 0] width 0 height 0
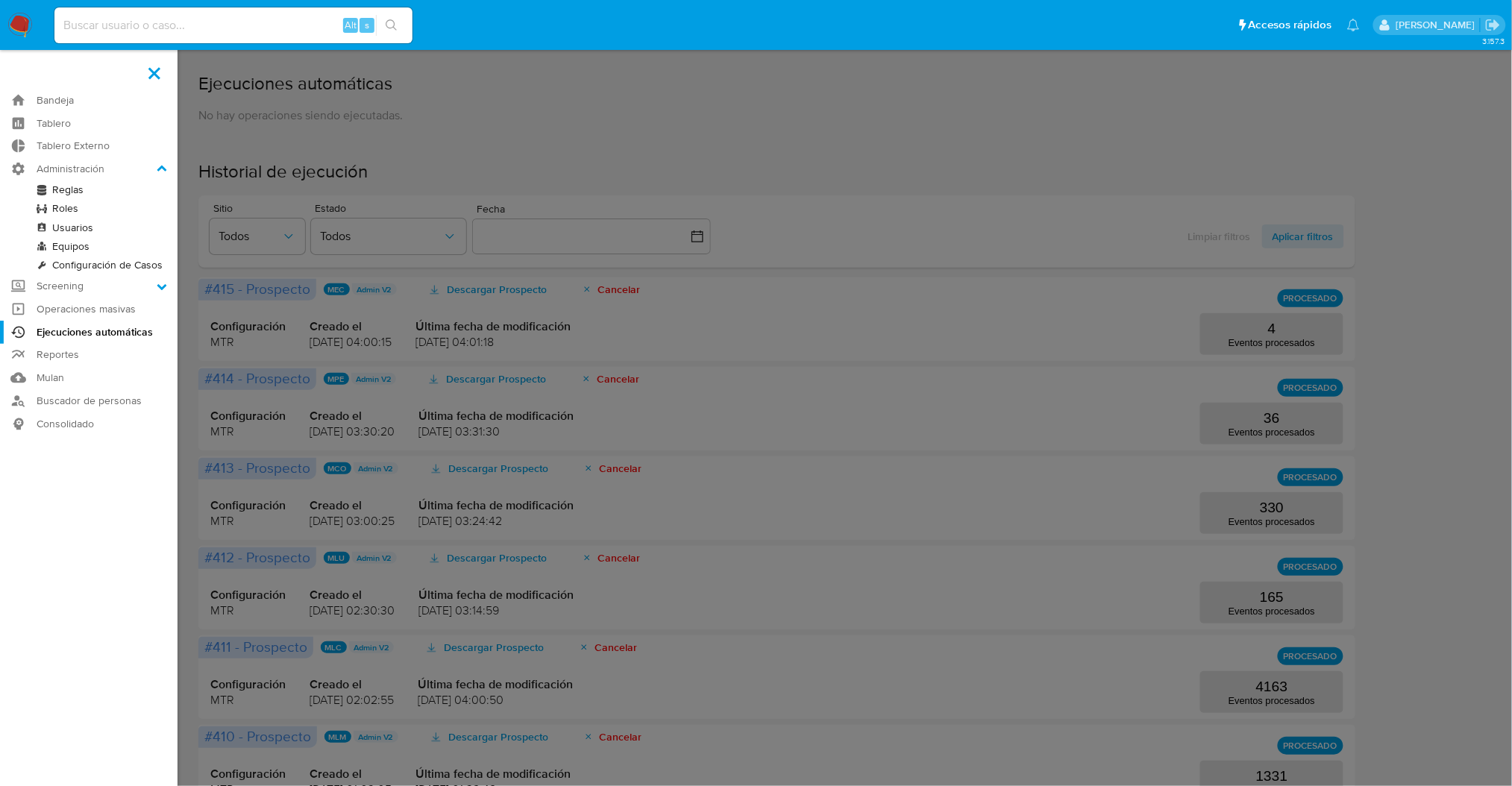
click at [63, 191] on link "Reglas" at bounding box center [88, 190] width 178 height 18
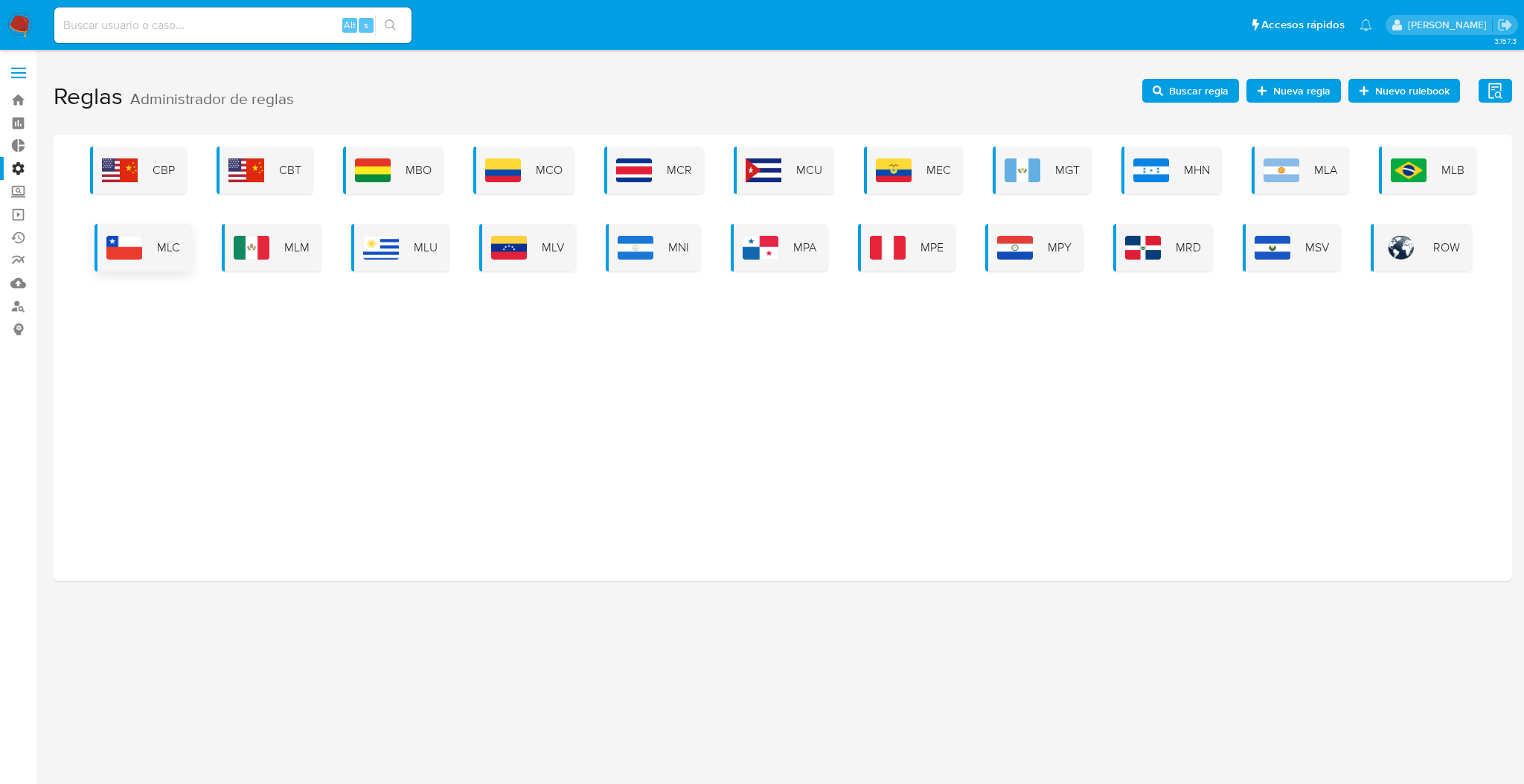
click at [146, 234] on div "MLC" at bounding box center [143, 248] width 98 height 48
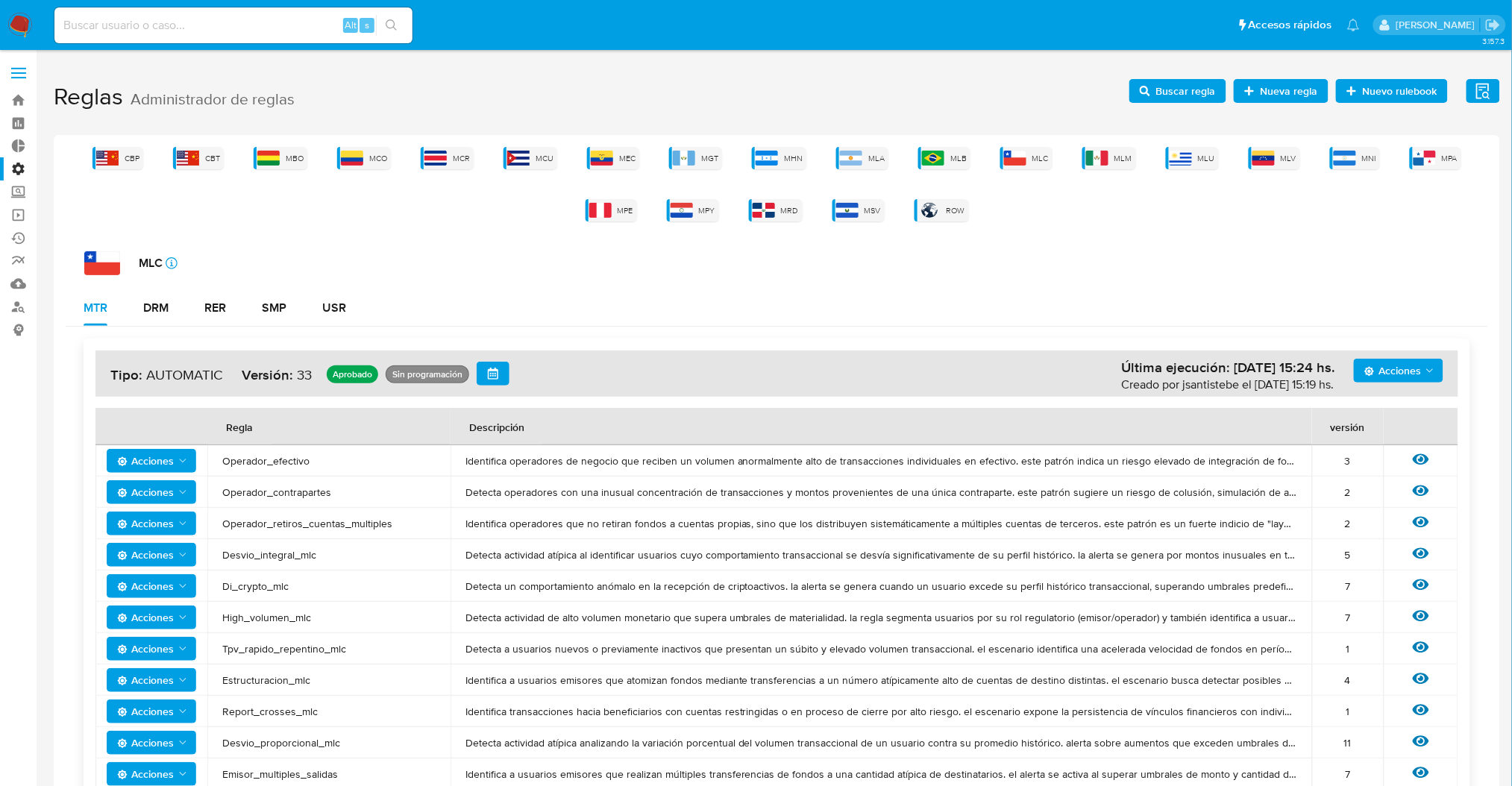
click at [1412, 387] on div "Acciones Última ejecución: [DATE] 15:24 hs. Creado por jsantistebe el [DATE] 15…" at bounding box center [777, 373] width 1363 height 46
click at [1412, 386] on div "Acciones Última ejecución: 04/09/2025 15:24 hs. Creado por jsantistebe el 04/09…" at bounding box center [777, 373] width 1363 height 46
click at [1405, 373] on span "Acciones" at bounding box center [1393, 371] width 57 height 24
click at [1418, 446] on button "Ver historico" at bounding box center [1398, 444] width 135 height 36
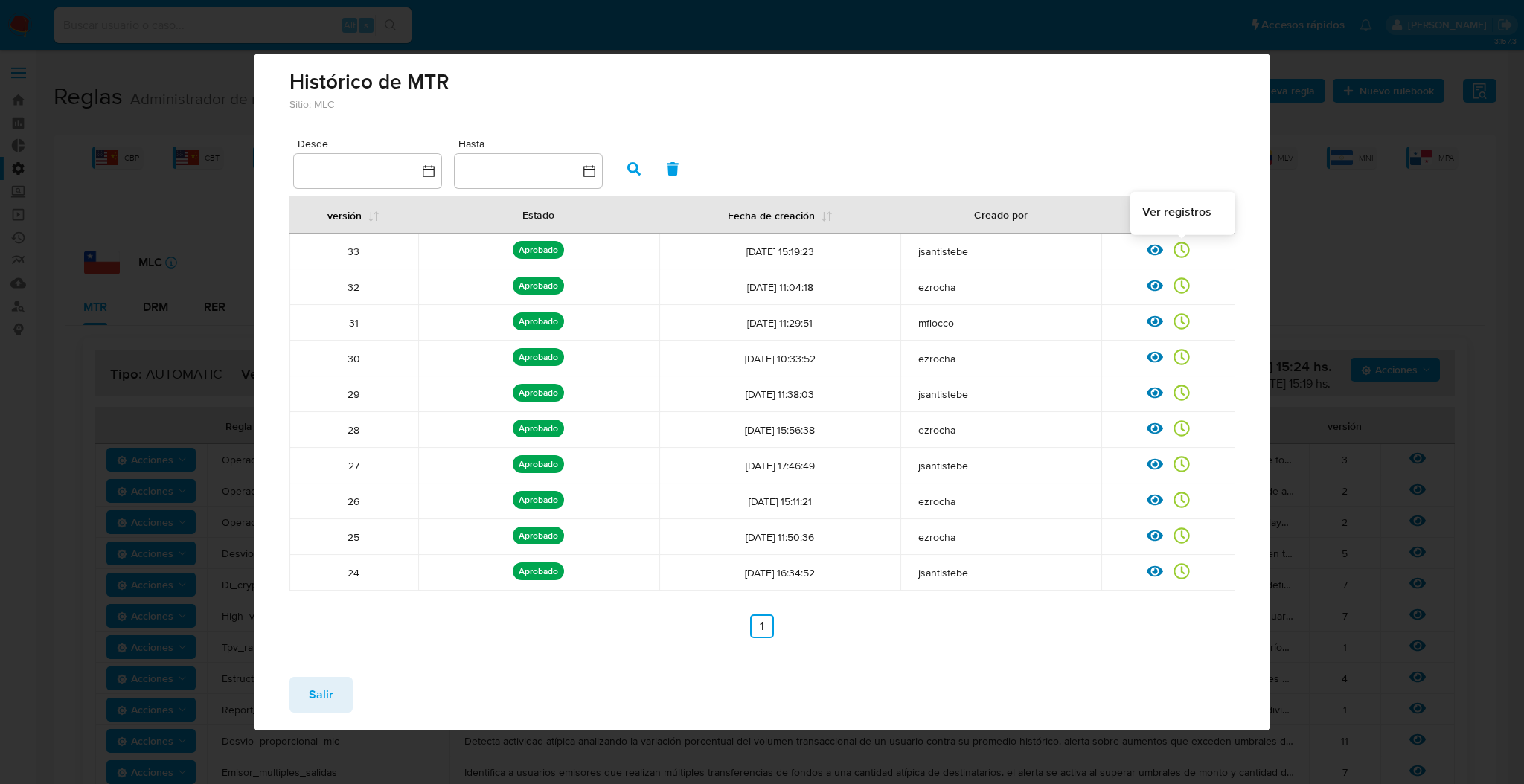
click at [1181, 255] on icon at bounding box center [1182, 249] width 17 height 17
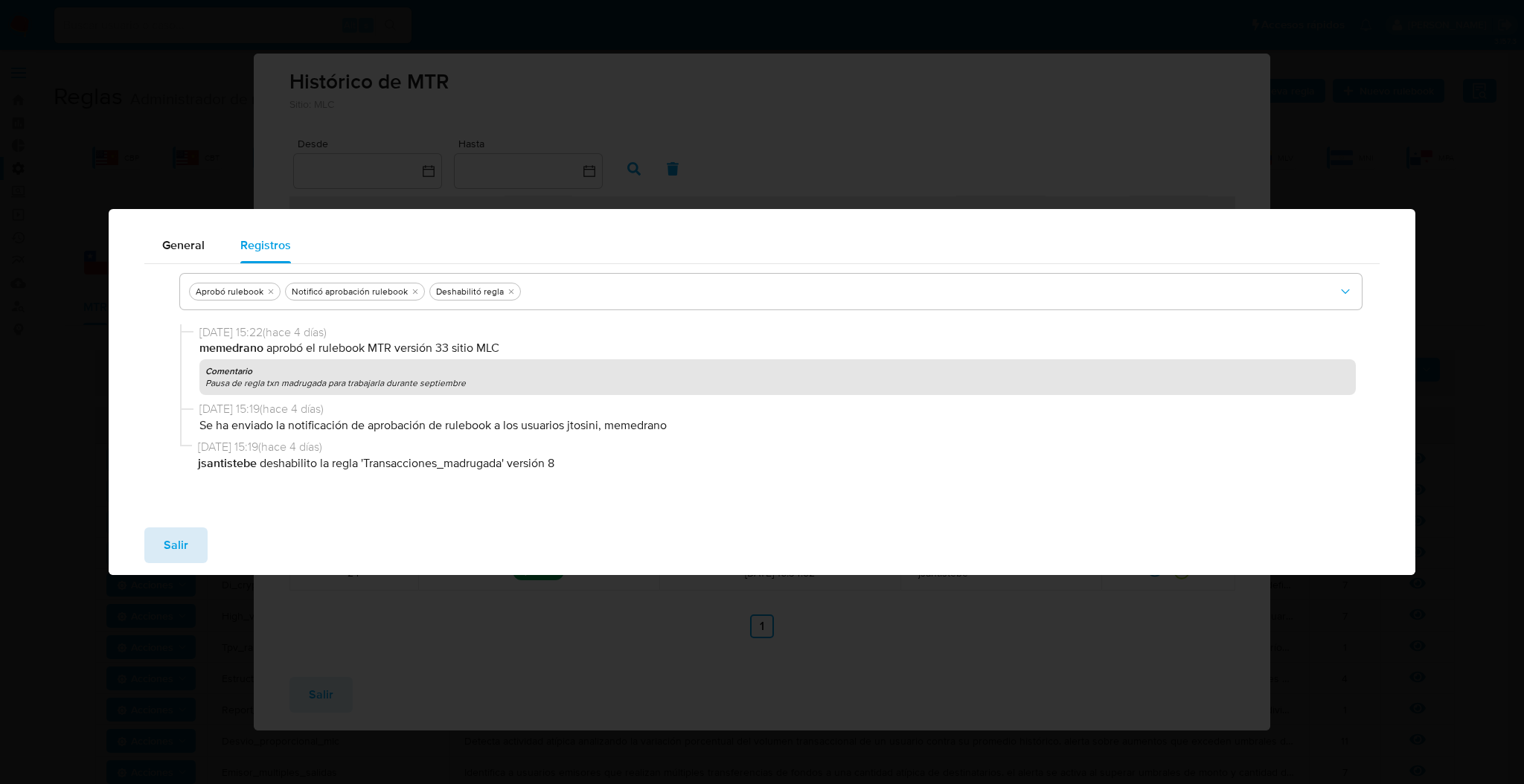
click at [186, 546] on button "Salir" at bounding box center [176, 545] width 64 height 36
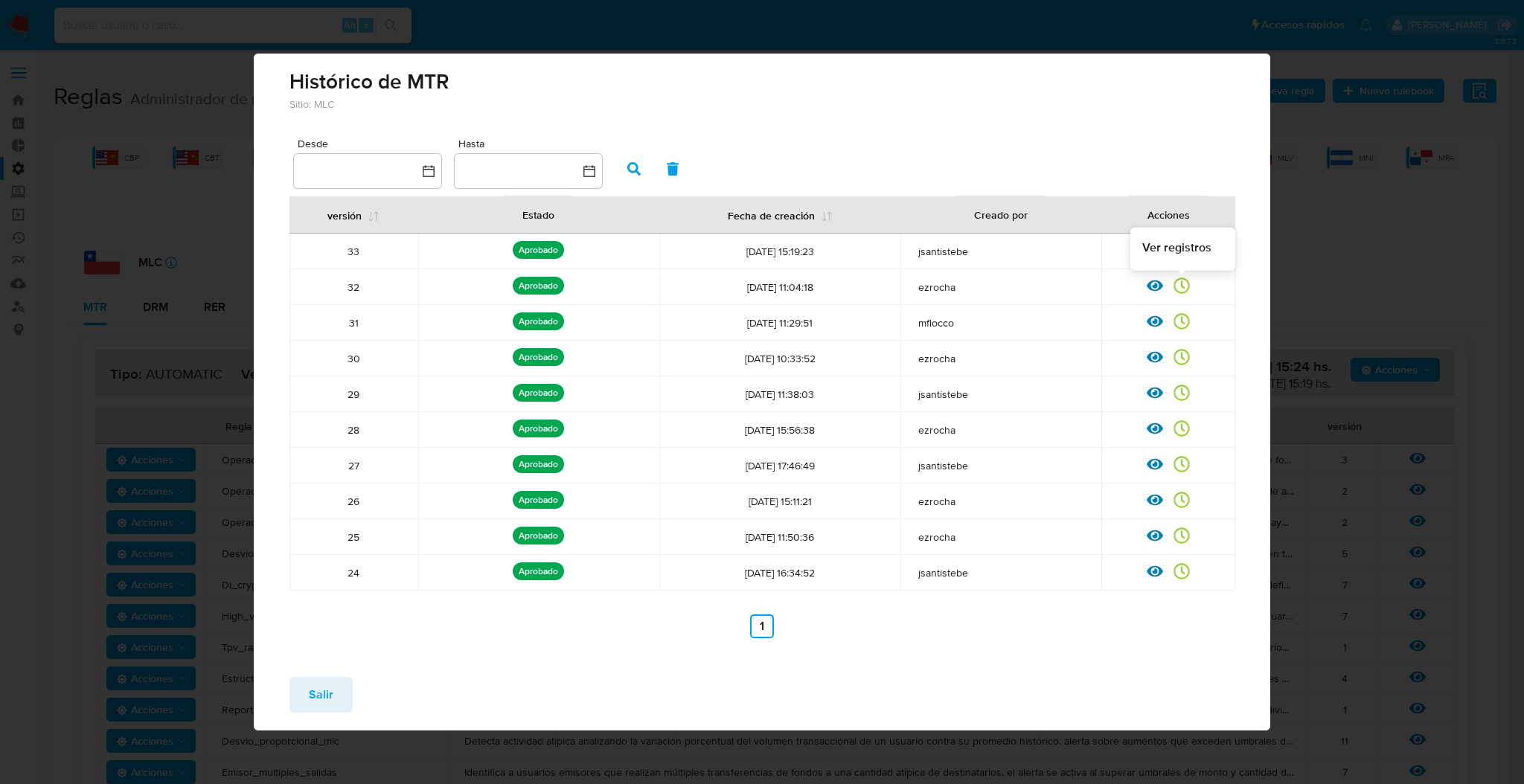
click at [1189, 284] on icon at bounding box center [1182, 285] width 17 height 17
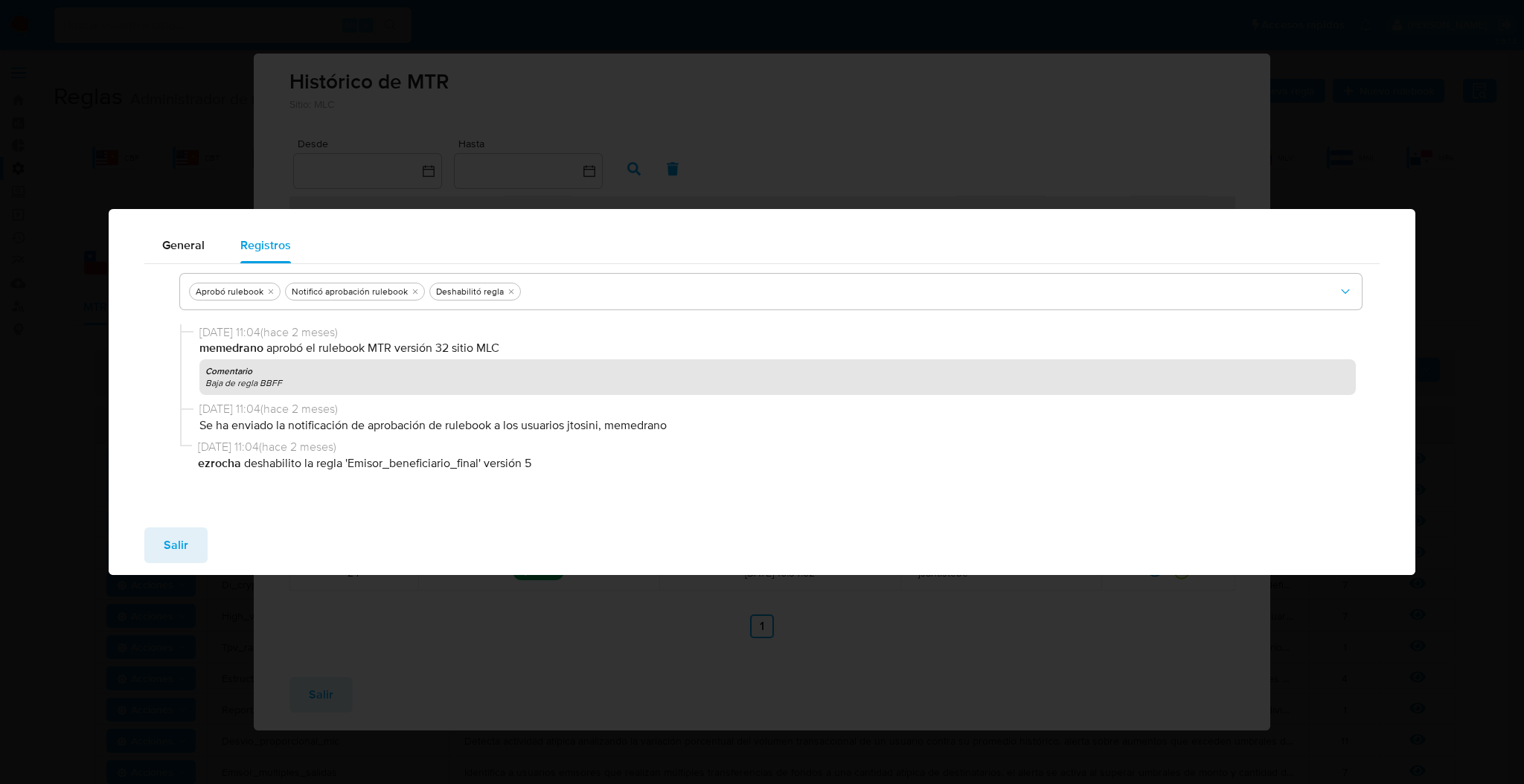
click at [192, 521] on div "Salir" at bounding box center [763, 545] width 1308 height 60
click at [188, 527] on button "Salir" at bounding box center [176, 545] width 64 height 36
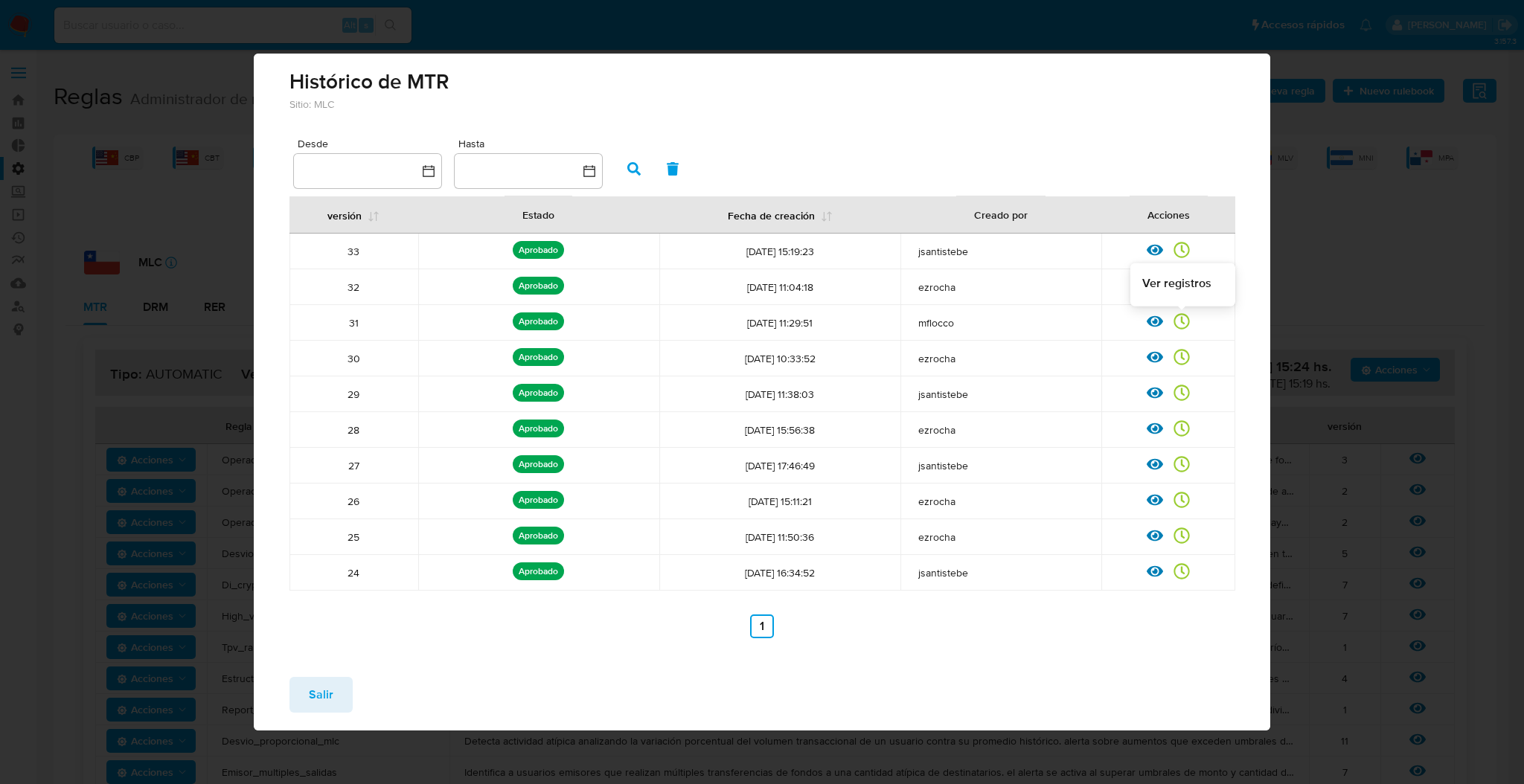
click at [1189, 317] on icon at bounding box center [1182, 321] width 17 height 17
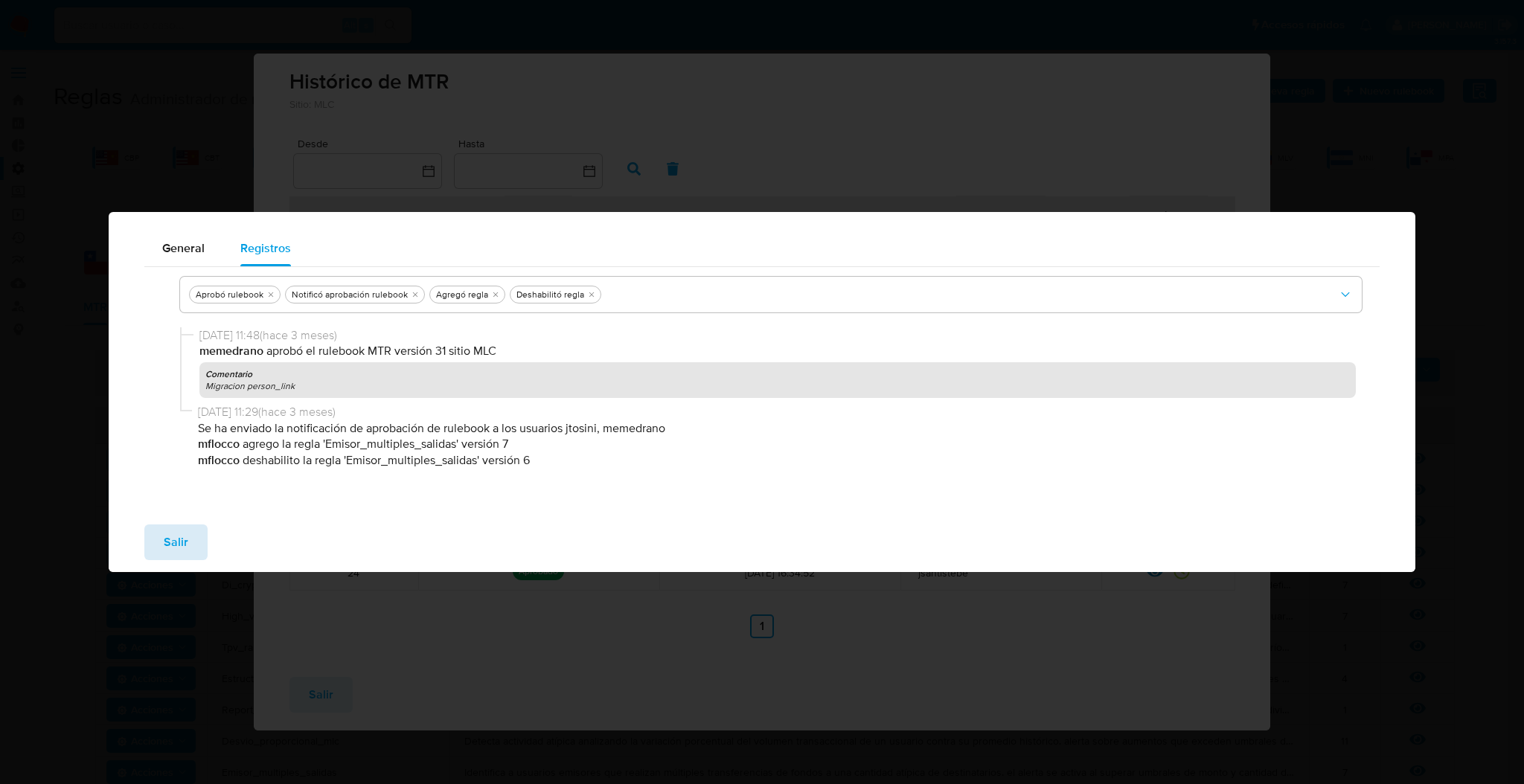
click at [146, 535] on button "Salir" at bounding box center [176, 542] width 64 height 36
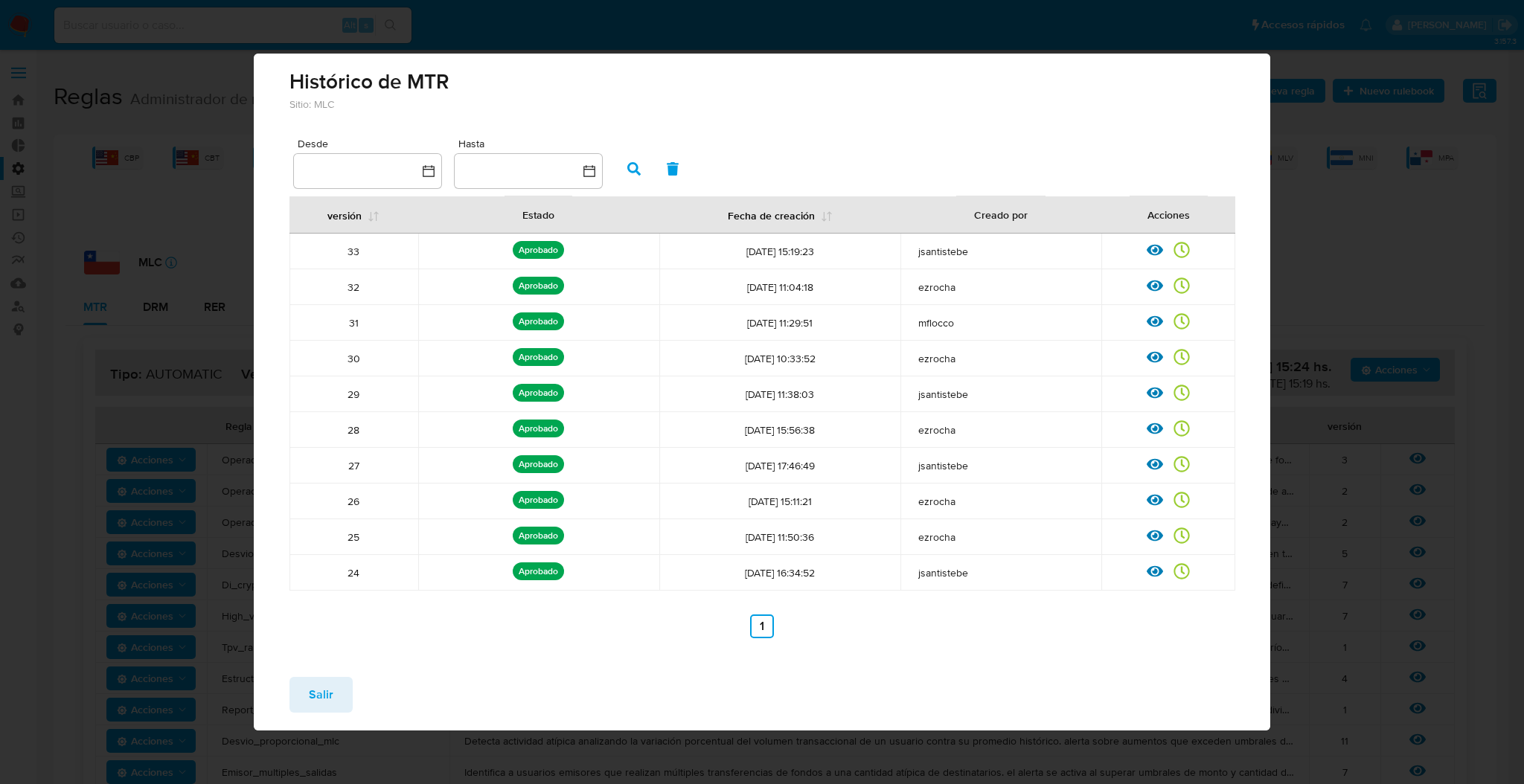
click at [326, 686] on span "Salir" at bounding box center [321, 694] width 25 height 33
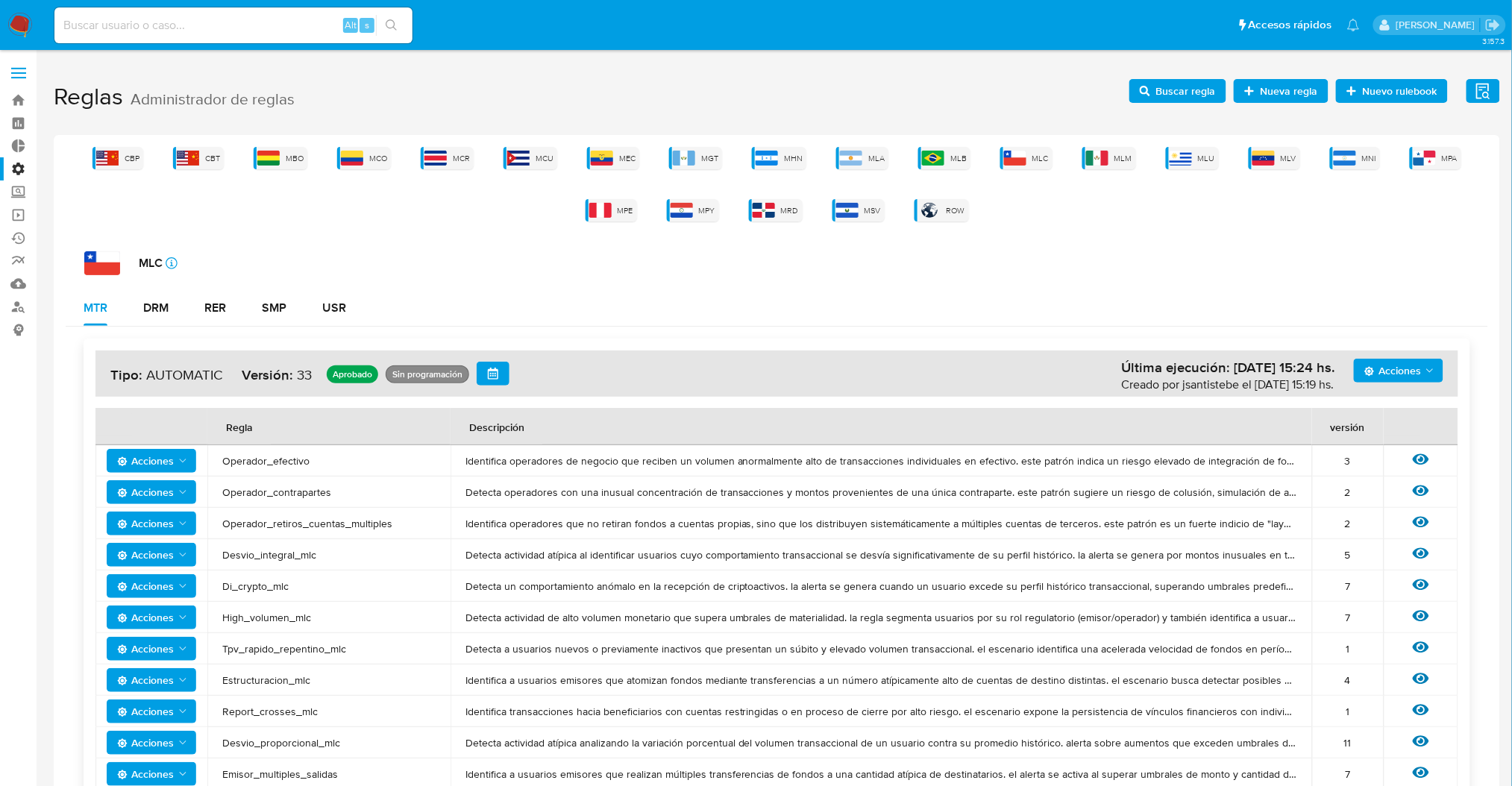
click at [1161, 83] on span "Buscar regla" at bounding box center [1178, 91] width 76 height 21
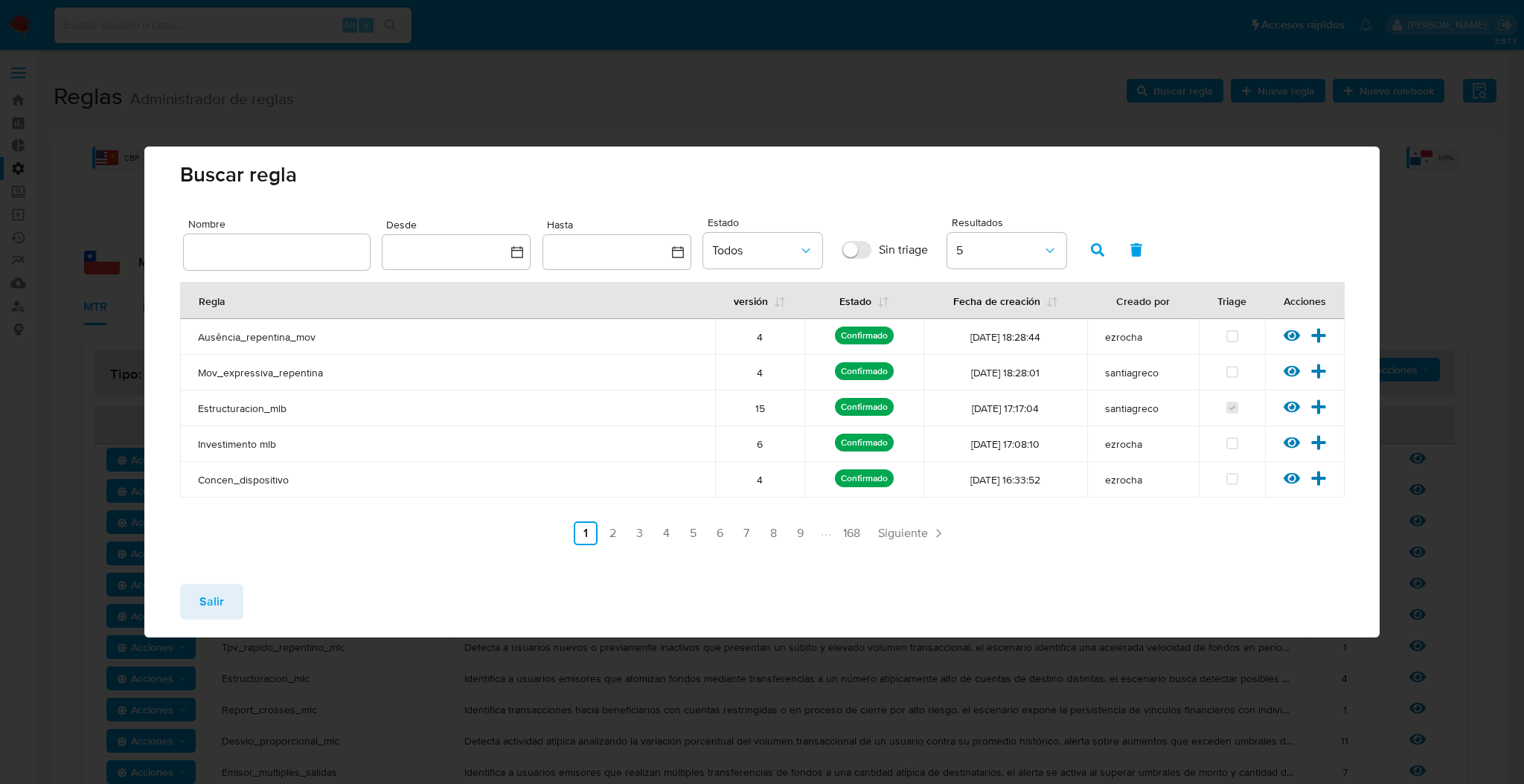
click at [258, 260] on input "text" at bounding box center [277, 252] width 186 height 19
click at [1105, 254] on button "button" at bounding box center [1097, 249] width 39 height 36
click at [693, 537] on link "2" at bounding box center [692, 534] width 24 height 24
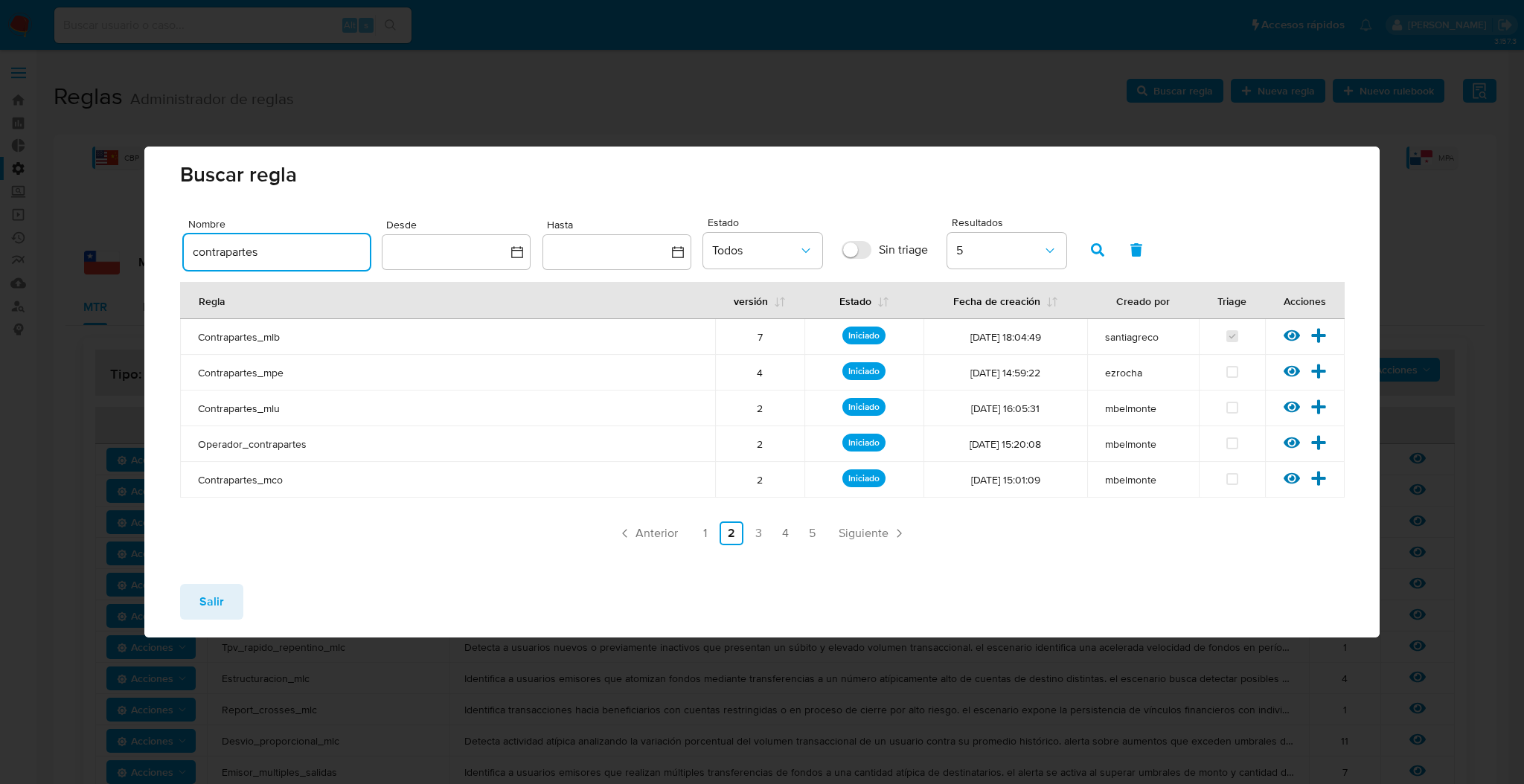
drag, startPoint x: 195, startPoint y: 245, endPoint x: 85, endPoint y: 231, distance: 110.9
click at [86, 231] on div "Buscar regla Nombre contrapartes Desde Hasta Estado Todos Sin triage Resultados…" at bounding box center [762, 392] width 1524 height 784
type input "pf_rend"
click at [1081, 237] on button "button" at bounding box center [1097, 249] width 39 height 36
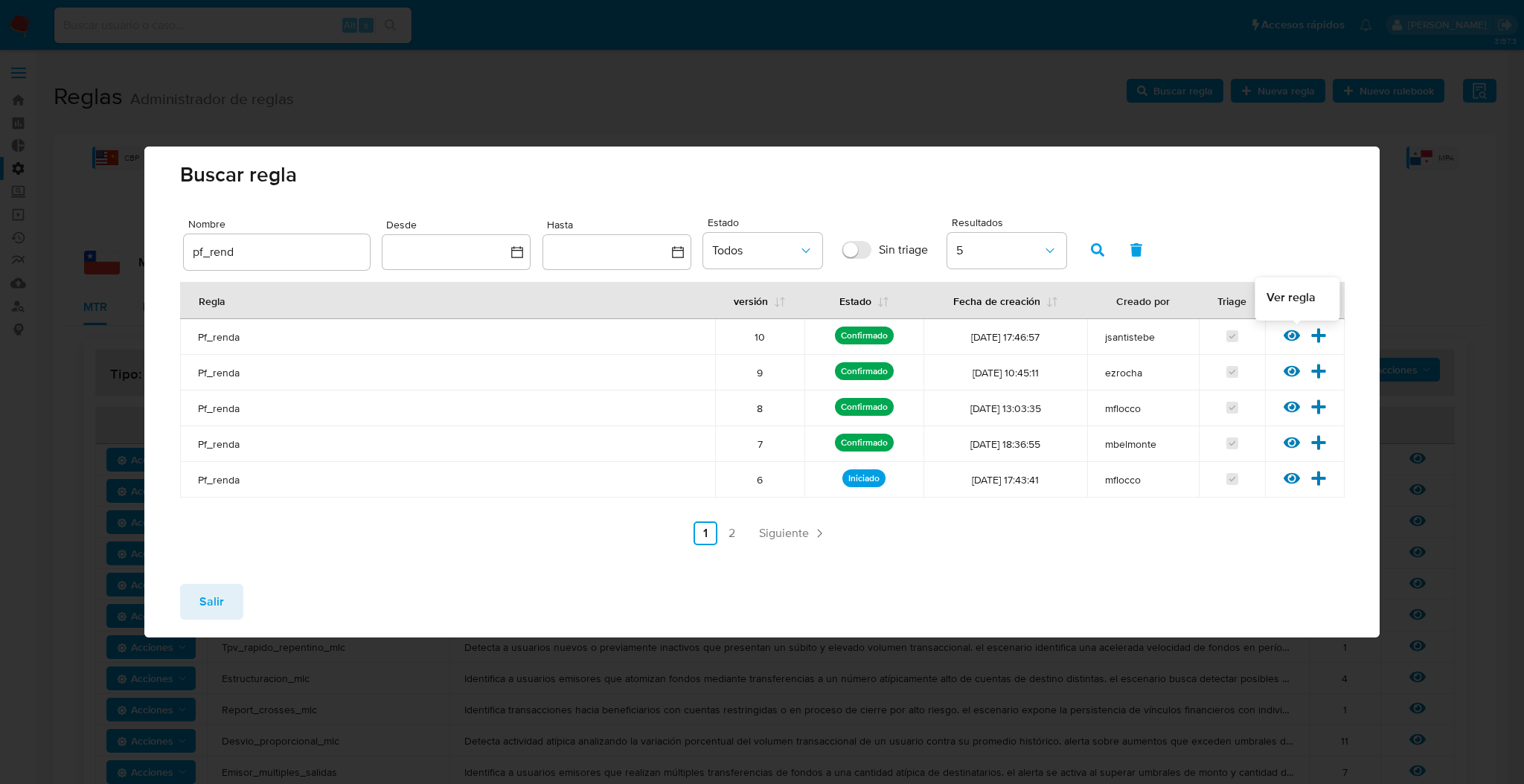
click at [1286, 329] on icon at bounding box center [1292, 335] width 17 height 17
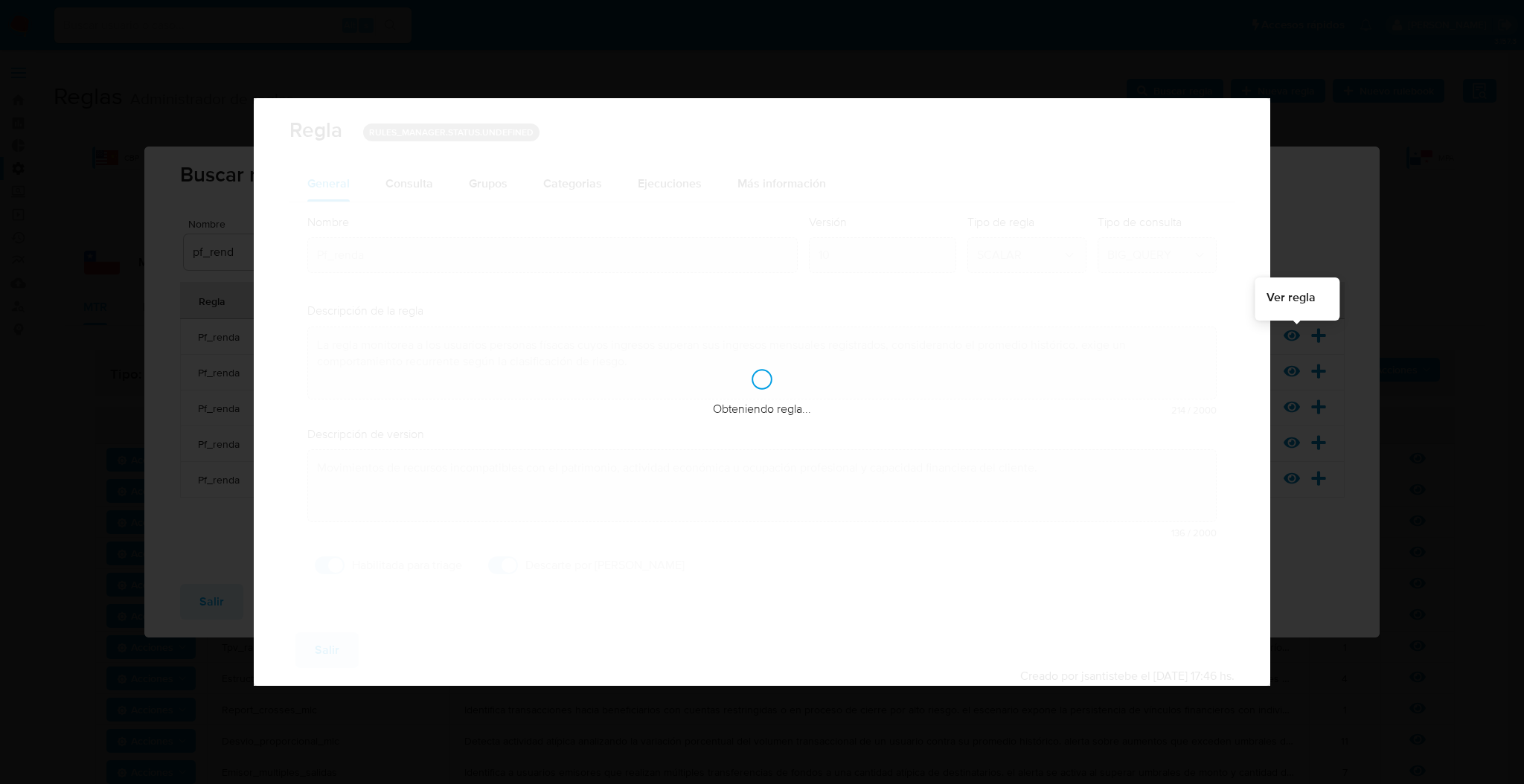
checkbox input "true"
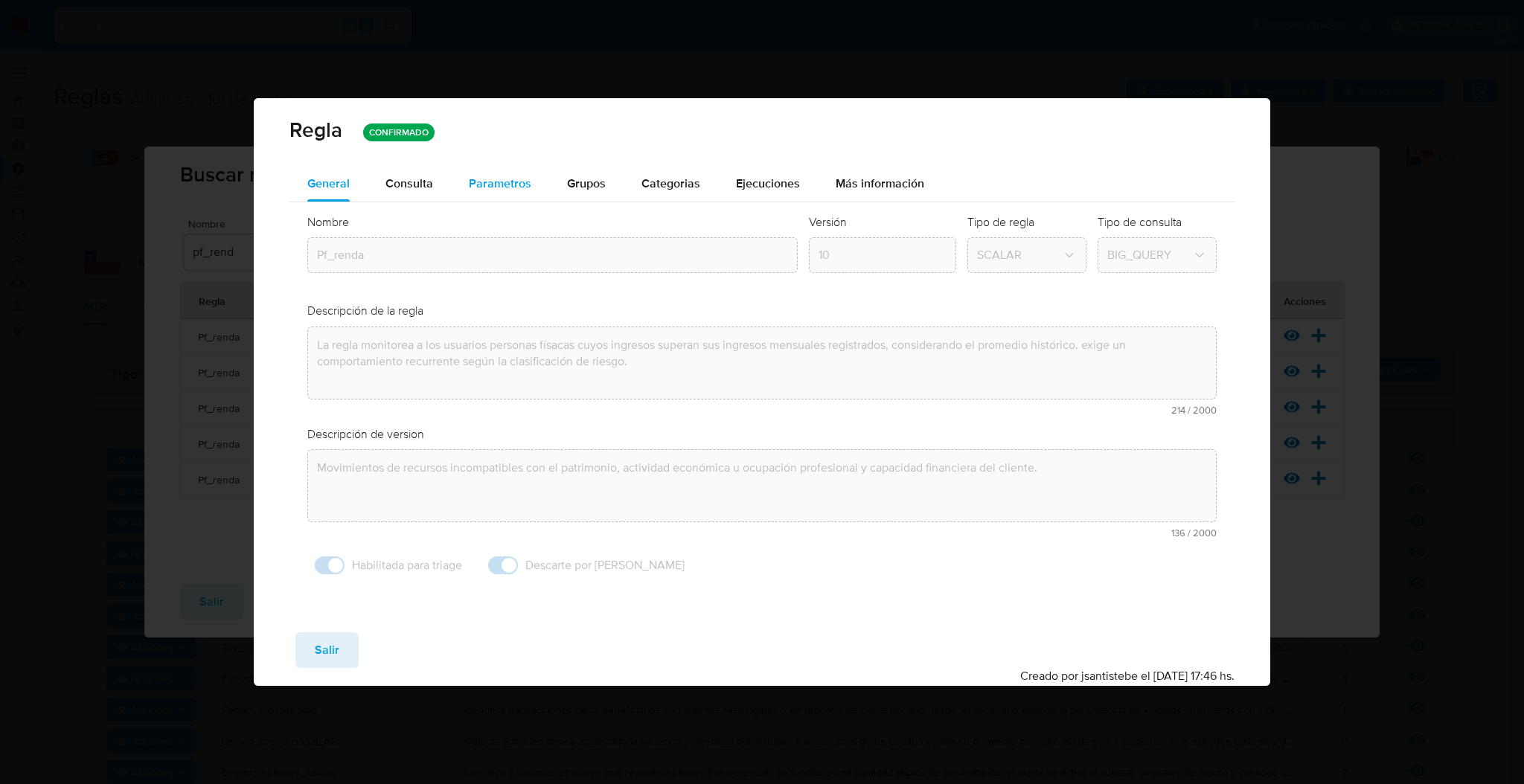
drag, startPoint x: 509, startPoint y: 165, endPoint x: 504, endPoint y: 172, distance: 8.6
click at [504, 172] on div "Parametros" at bounding box center [500, 183] width 63 height 36
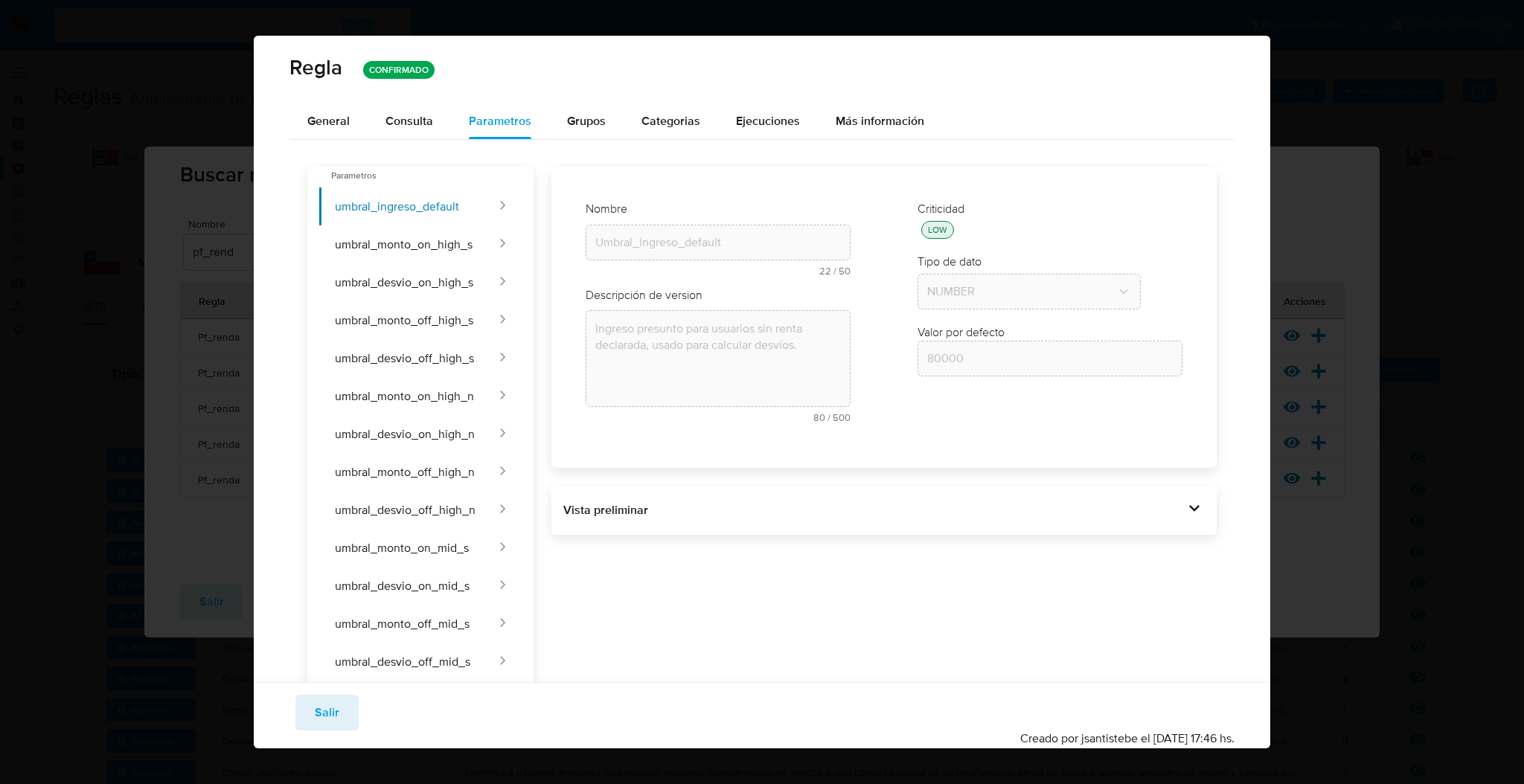
click at [985, 524] on div "Vista preliminar BEGIN DECLARE START_DATE DATE DEFAULT DATE_TRUNC( DATE_ADD ( C…" at bounding box center [884, 511] width 665 height 49
click at [994, 516] on div "Vista preliminar" at bounding box center [873, 510] width 621 height 17
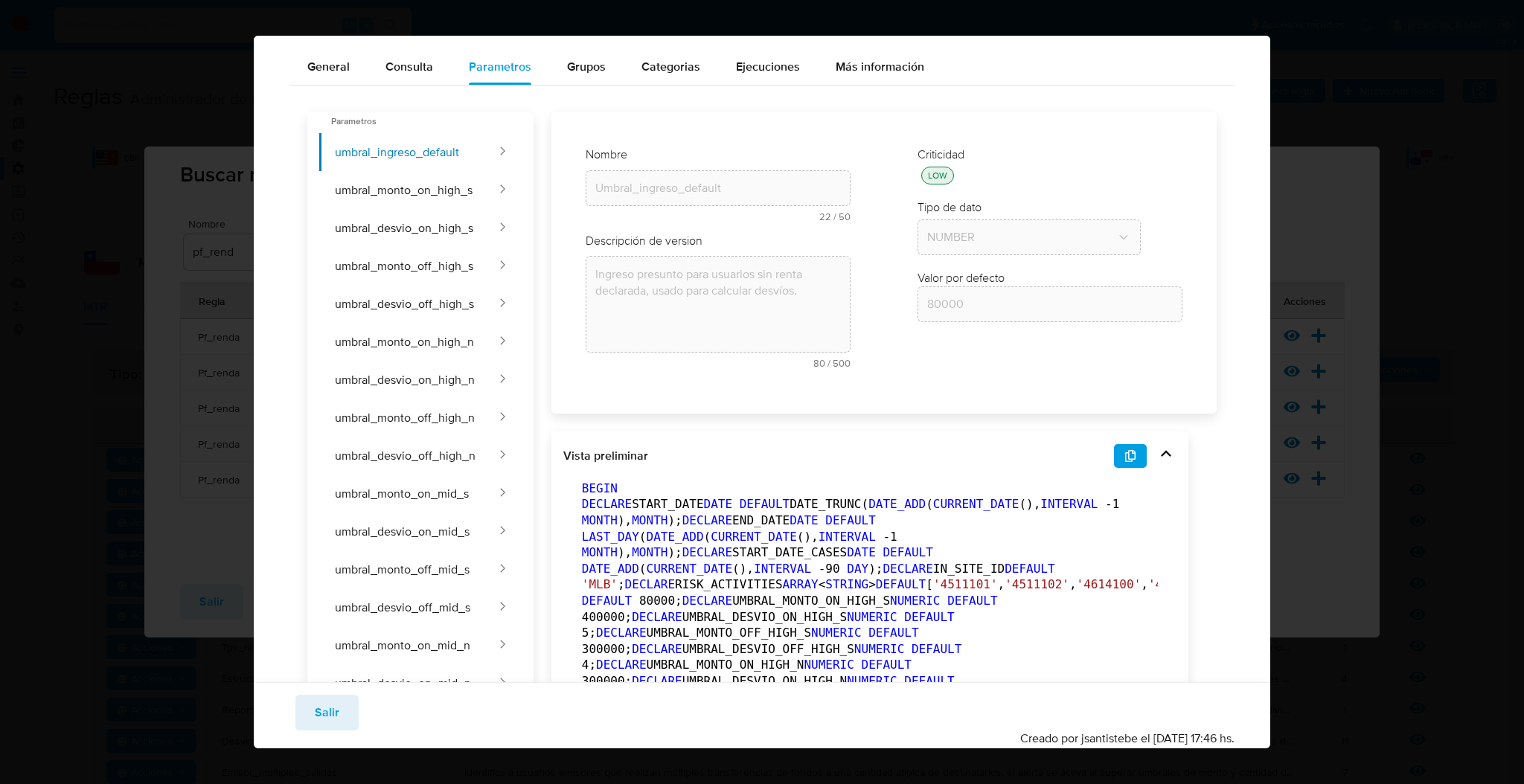
scroll to position [92, 0]
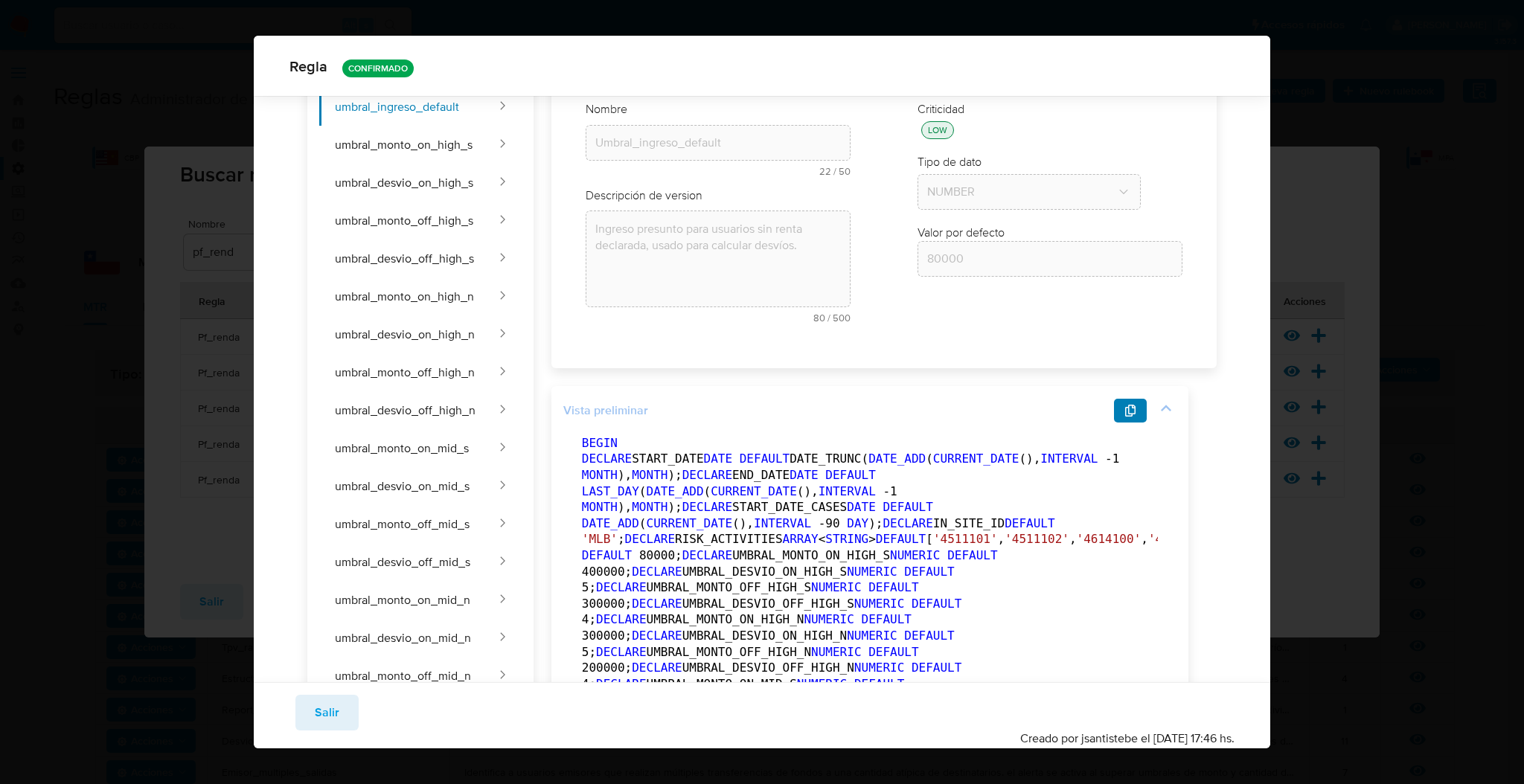
click at [1121, 415] on button "button" at bounding box center [1130, 411] width 33 height 24
click at [327, 722] on span "Salir" at bounding box center [327, 713] width 25 height 33
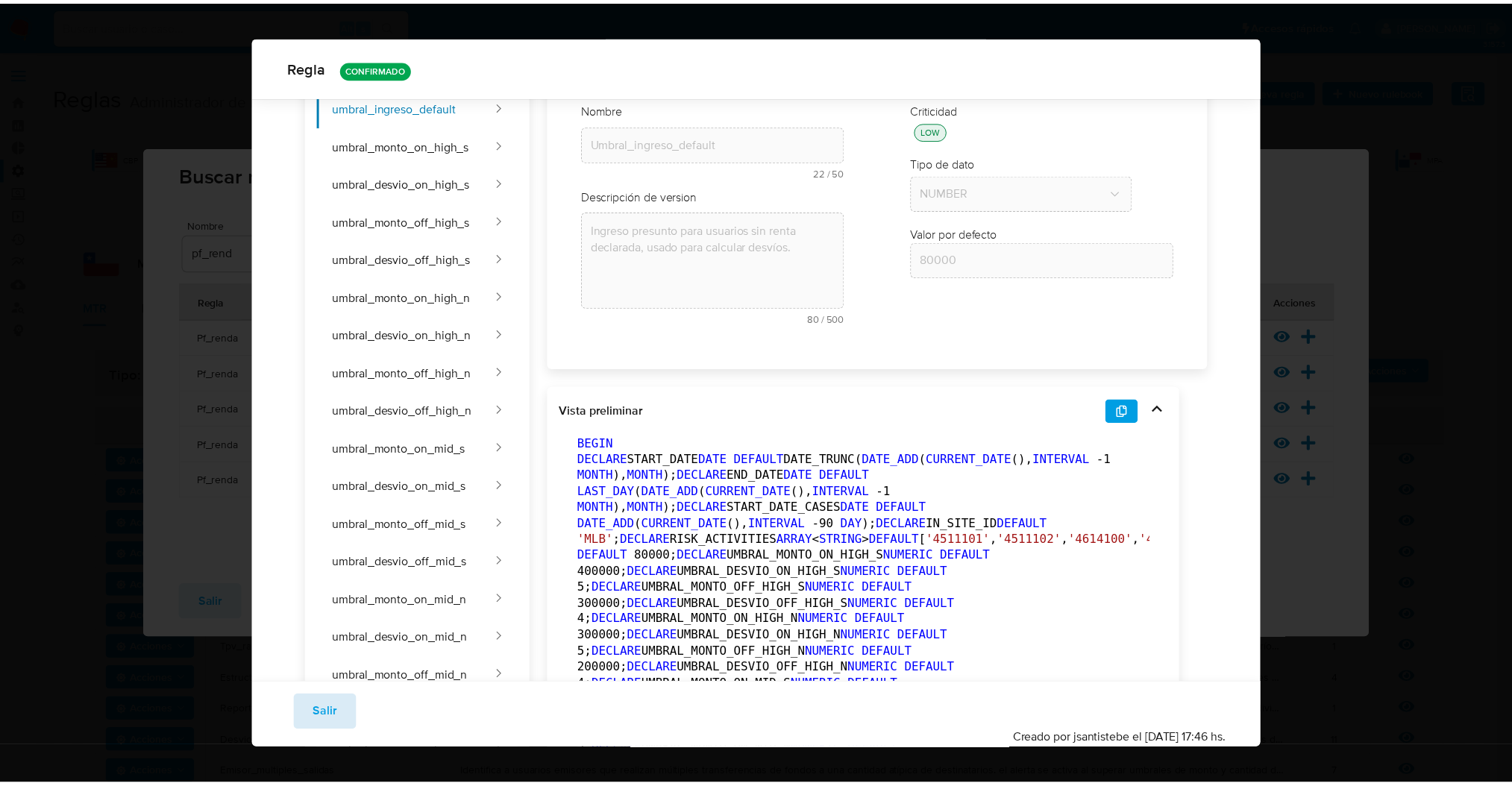
scroll to position [0, 0]
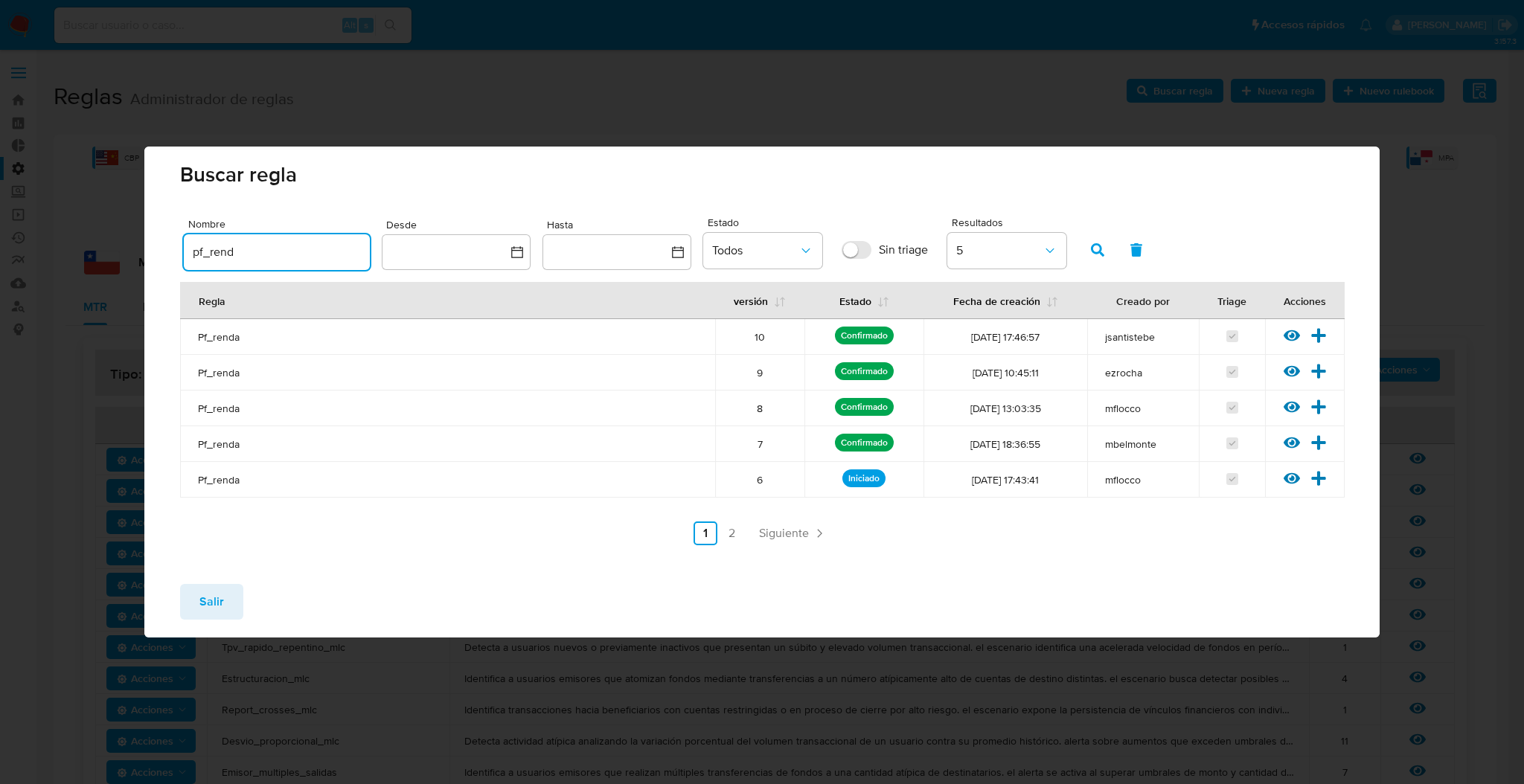
drag, startPoint x: 270, startPoint y: 252, endPoint x: 0, endPoint y: 155, distance: 286.9
click at [0, 156] on div "Buscar regla Nombre pf_rend Desde Hasta Estado Todos Sin triage Resultados 5 Re…" at bounding box center [762, 392] width 1524 height 784
type input "operador_contr"
click at [1100, 250] on icon "button" at bounding box center [1097, 249] width 14 height 14
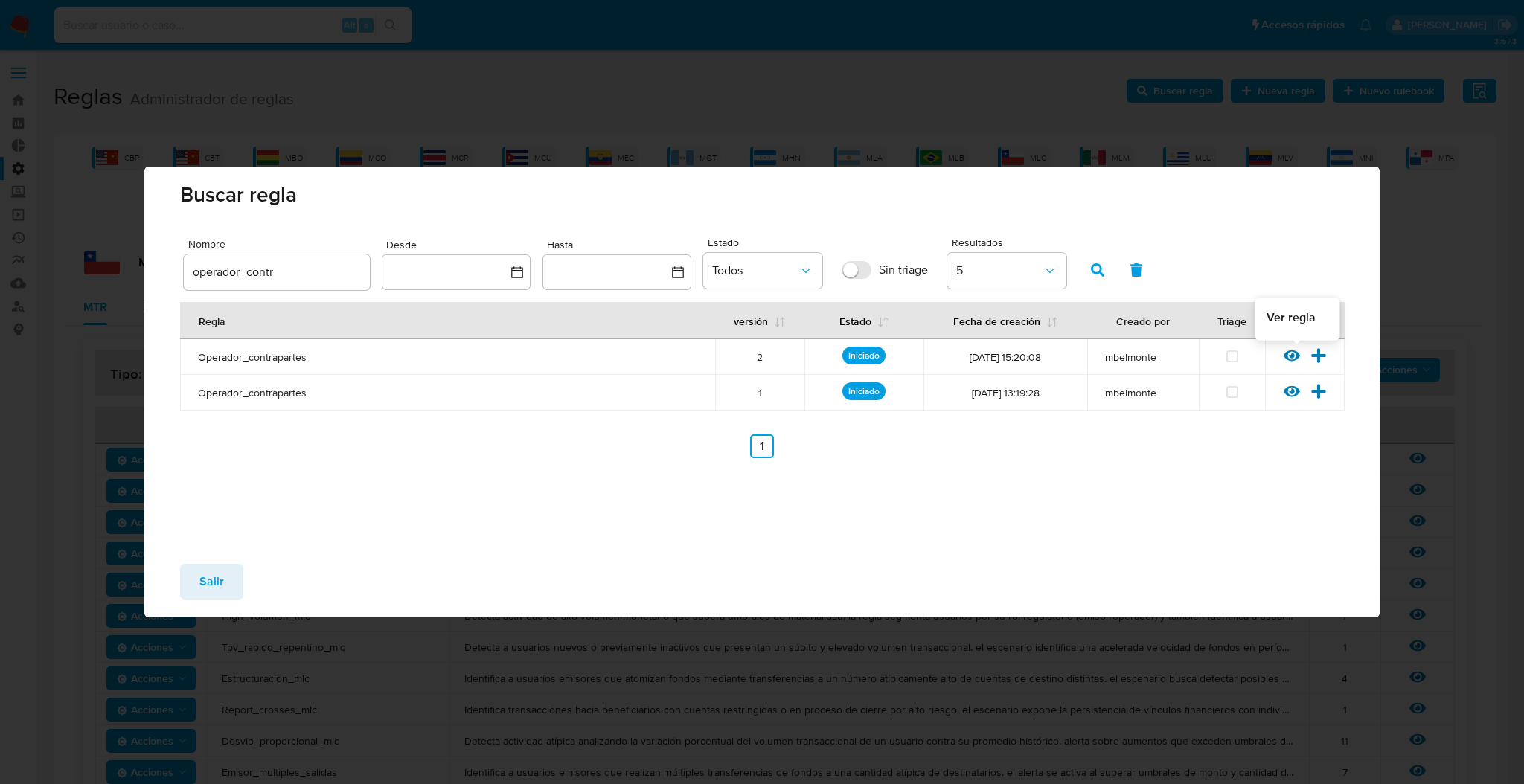
click at [1285, 350] on icon at bounding box center [1292, 355] width 17 height 17
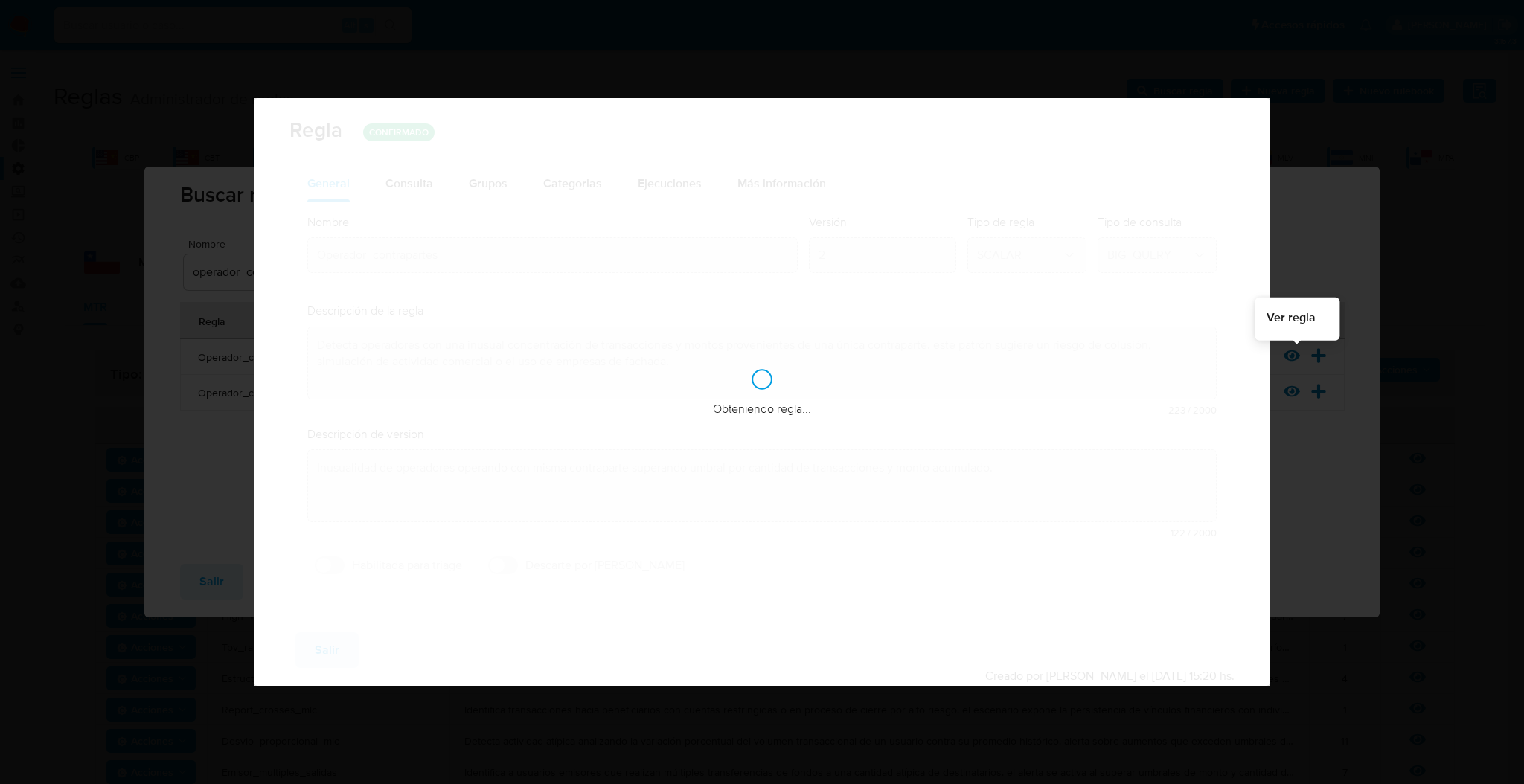
checkbox input "false"
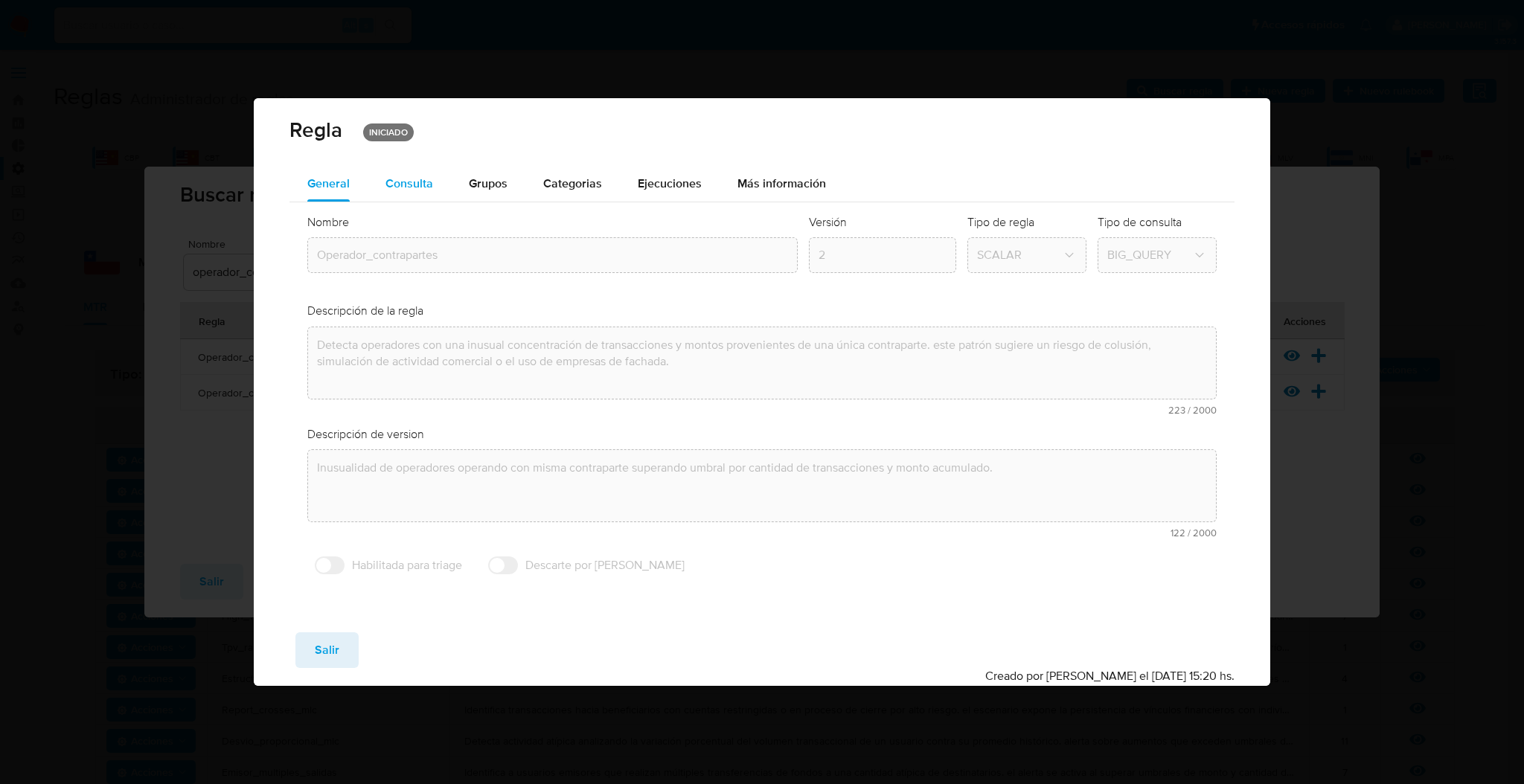
click at [403, 182] on span "Consulta" at bounding box center [409, 183] width 48 height 17
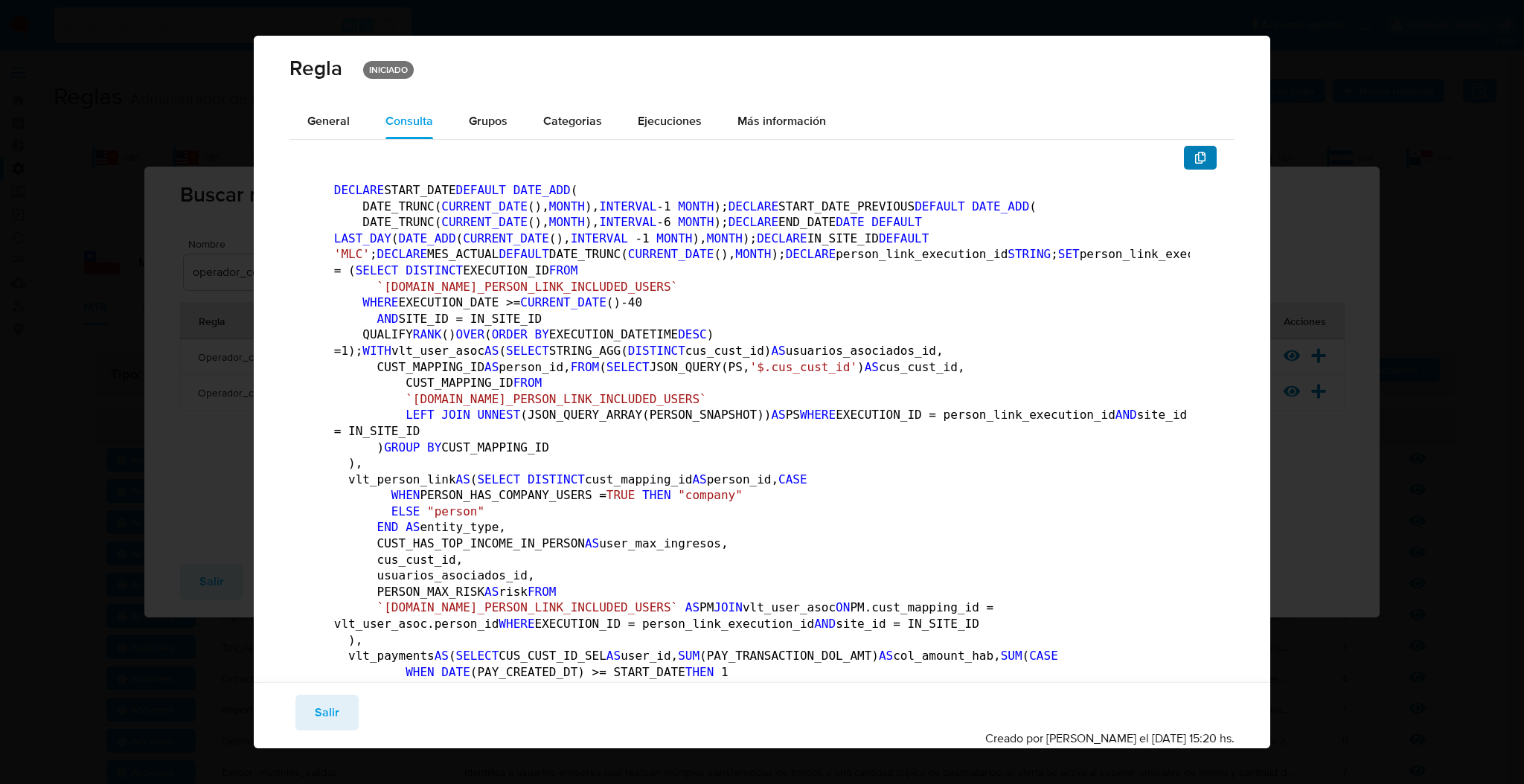
click at [1196, 160] on button "button" at bounding box center [1200, 158] width 33 height 24
click at [315, 710] on span "Salir" at bounding box center [327, 713] width 25 height 33
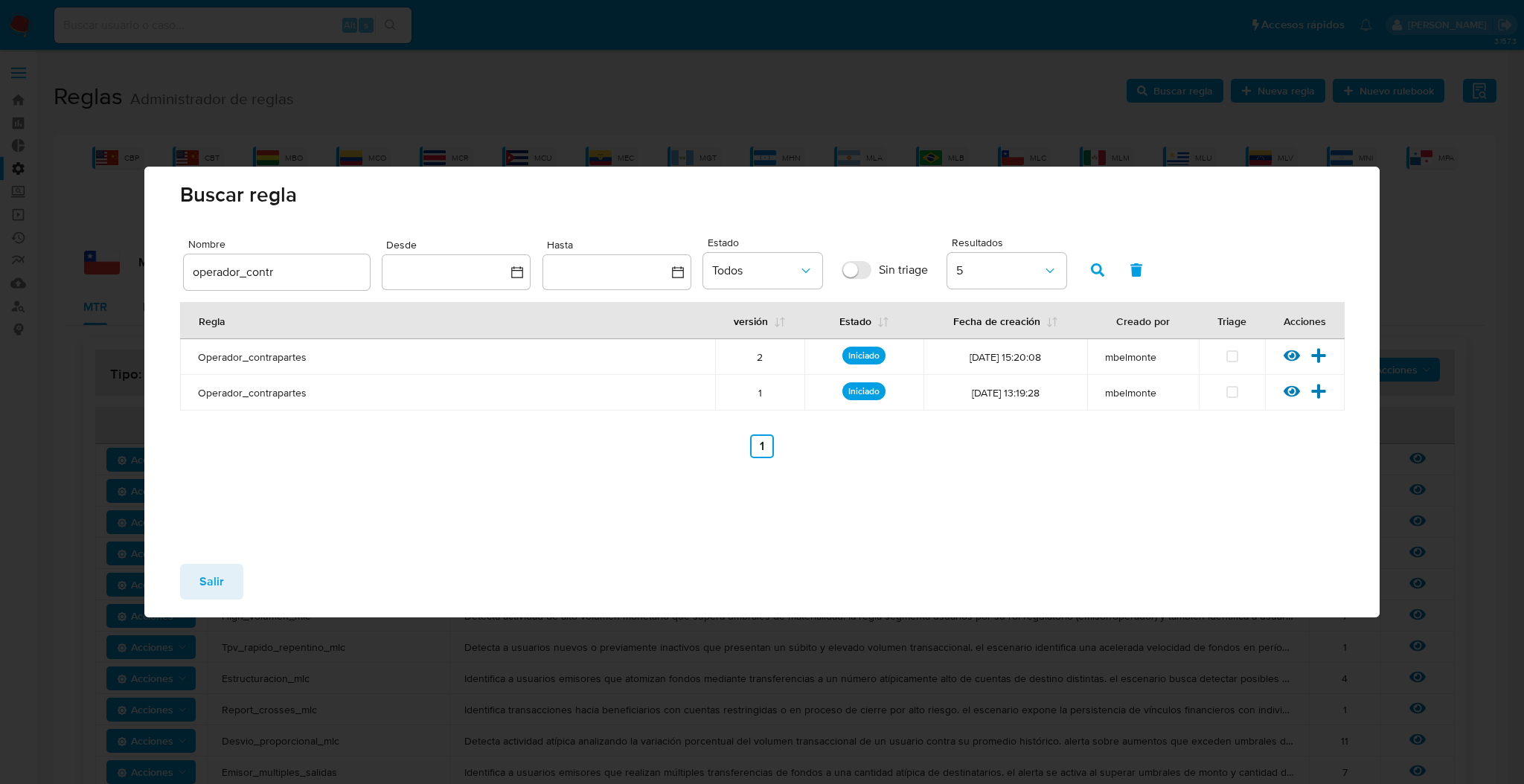
click at [199, 577] on span "Salir" at bounding box center [211, 581] width 25 height 33
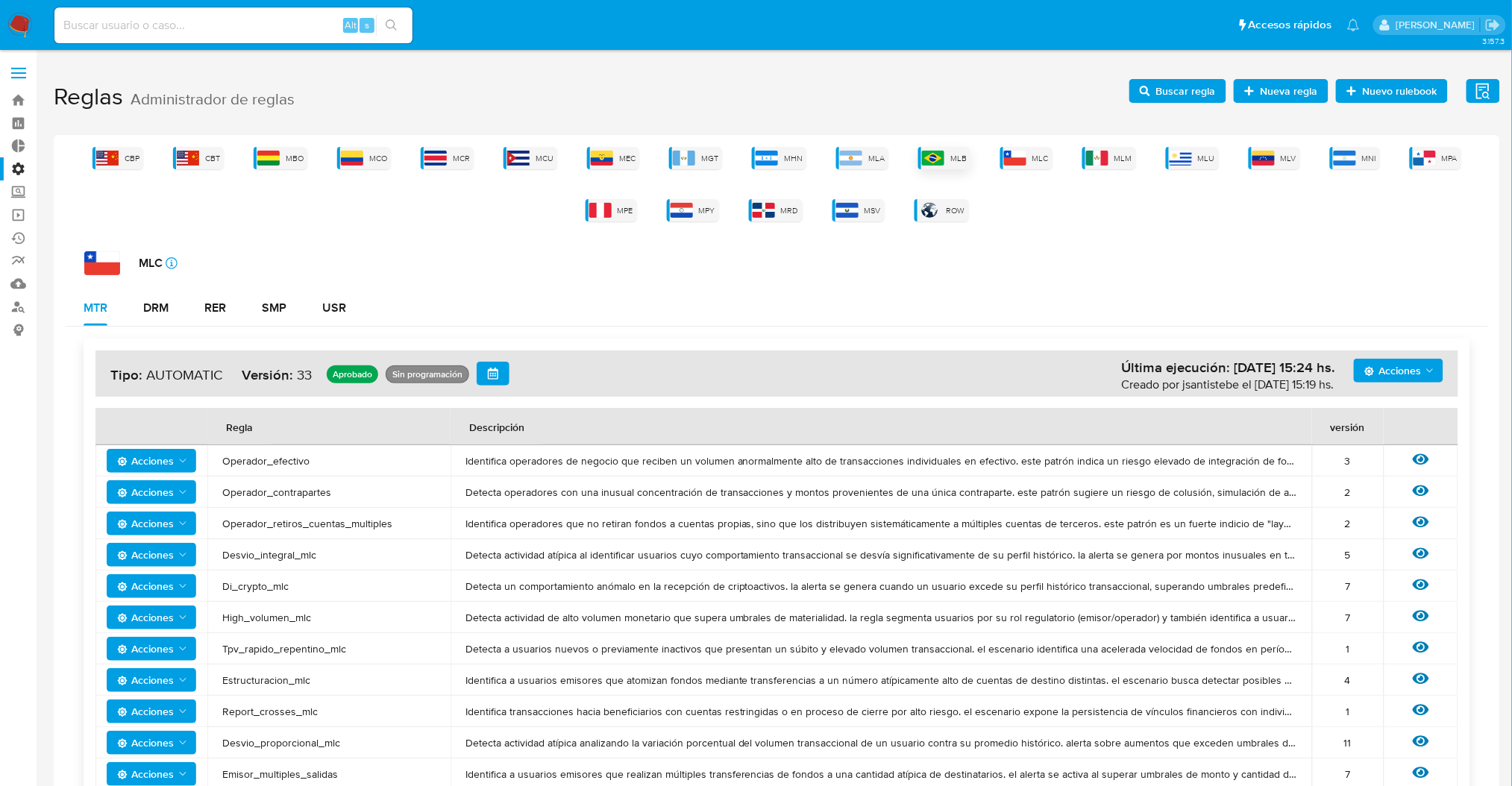
click at [934, 159] on img at bounding box center [934, 158] width 22 height 15
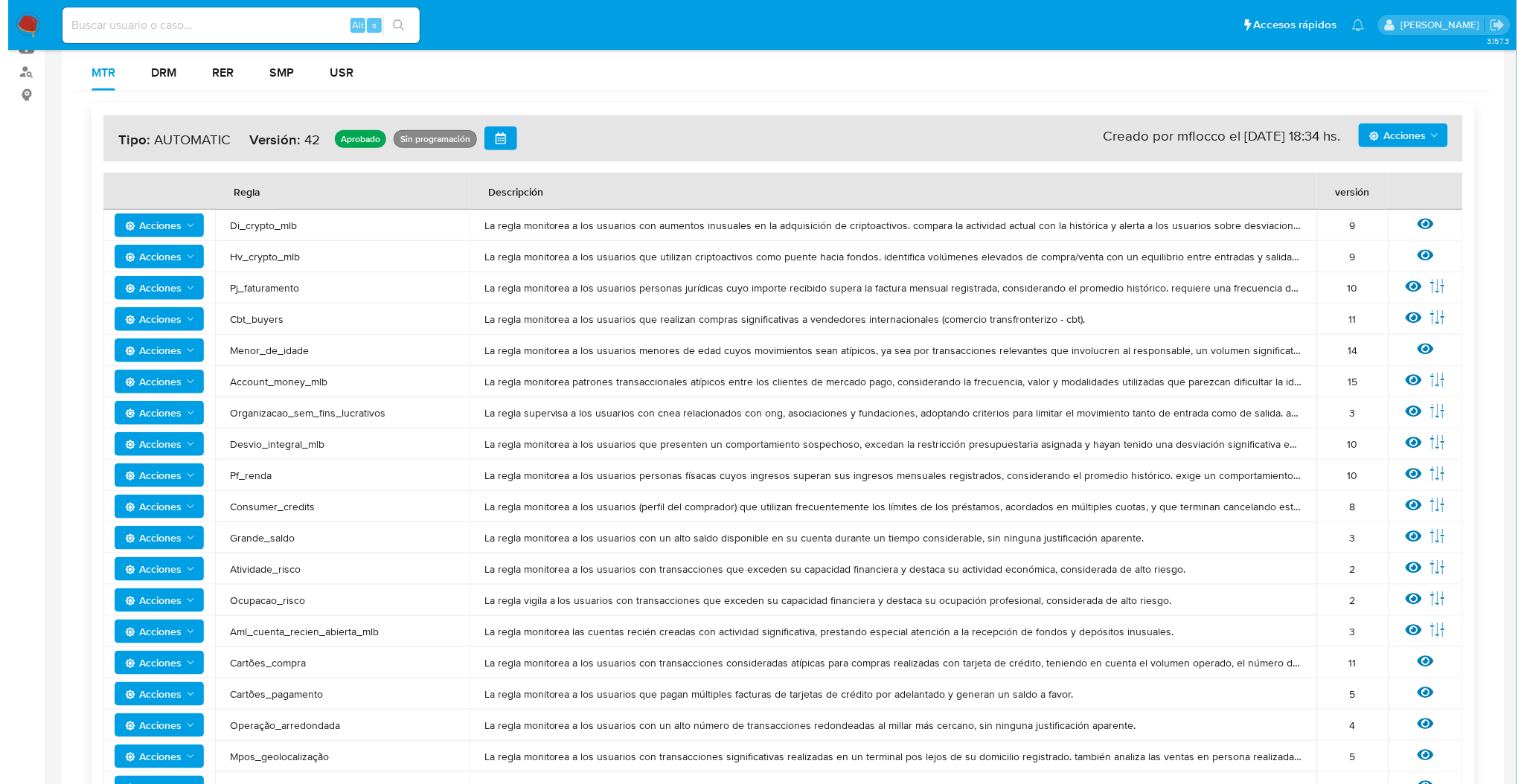
scroll to position [198, 0]
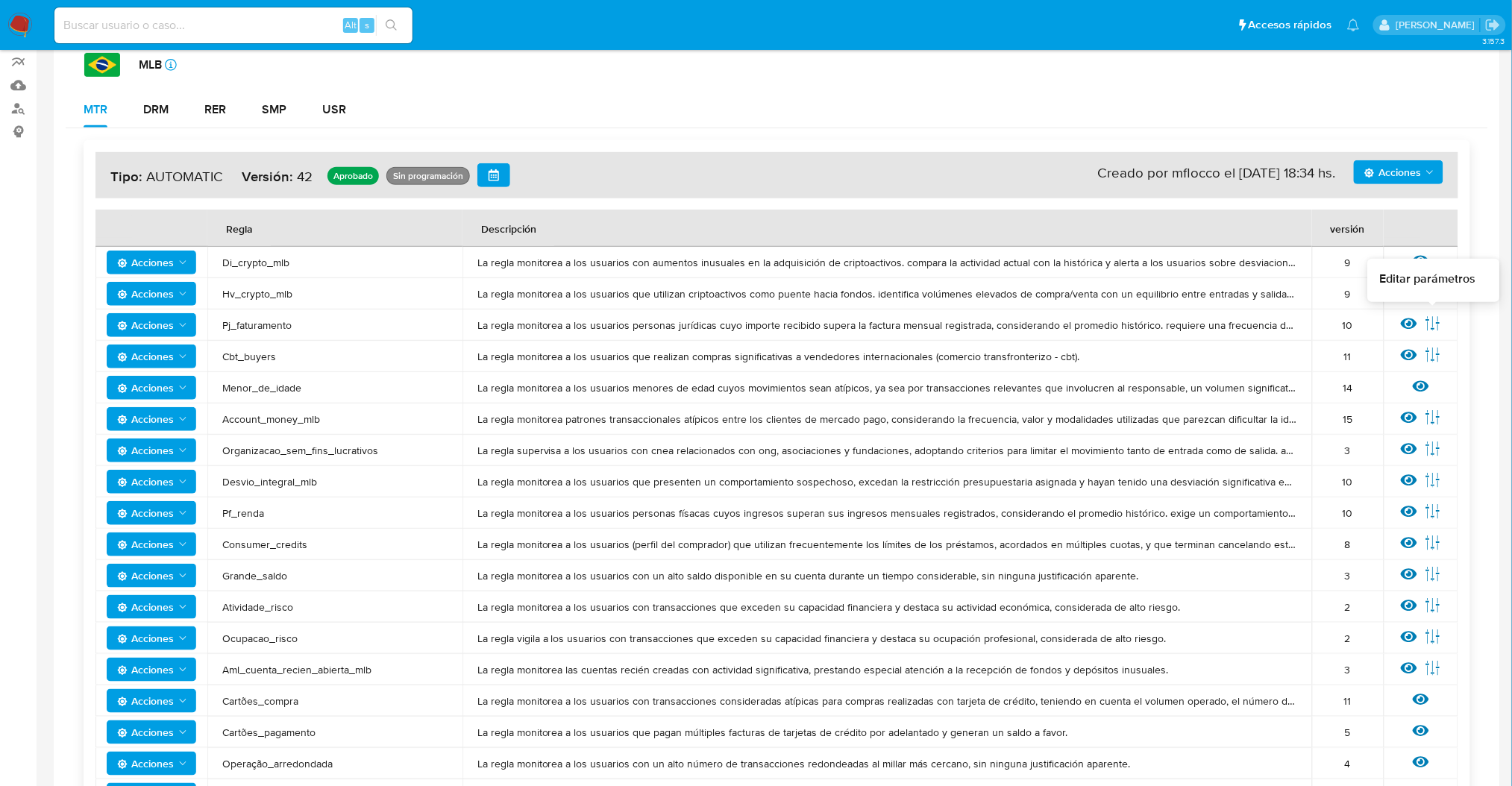
click at [1431, 320] on icon at bounding box center [1433, 323] width 17 height 17
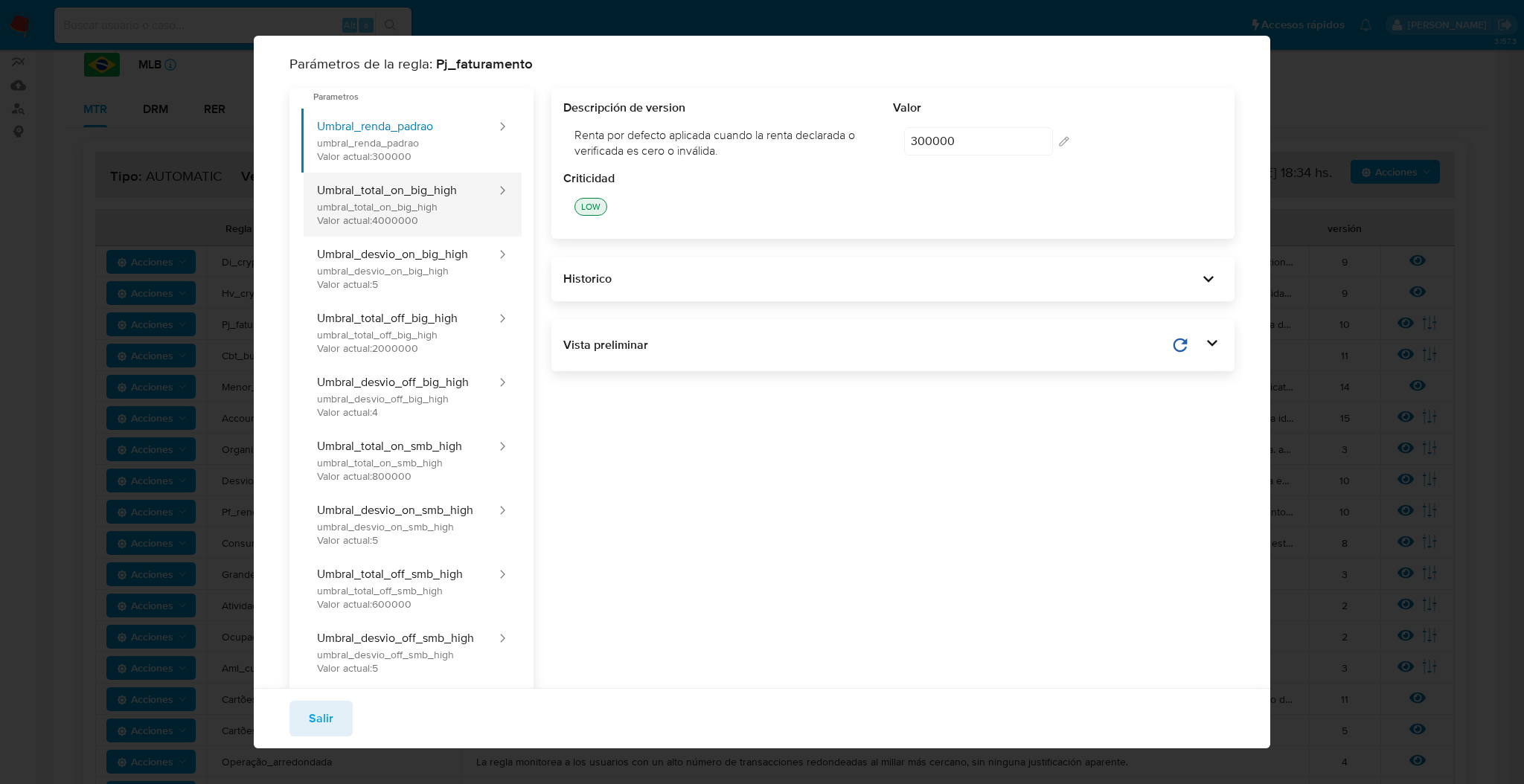
click at [400, 201] on button "Umbral_total_on_big_high umbral_total_on_big_high Valor actual: 4000000" at bounding box center [399, 204] width 196 height 64
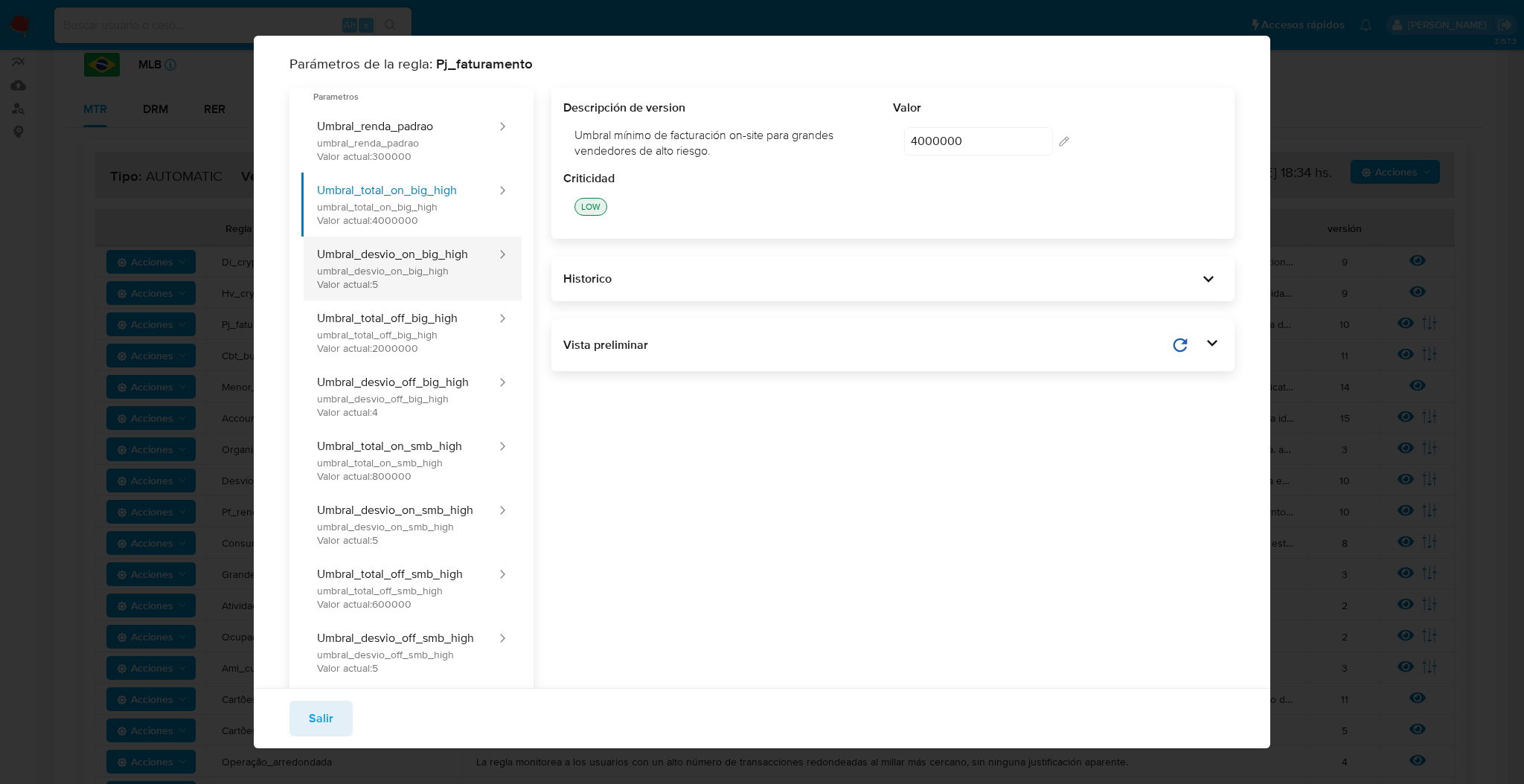
click at [413, 239] on button "Umbral_desvio_on_big_high umbral_desvio_on_big_high Valor actual: 5" at bounding box center [399, 268] width 196 height 64
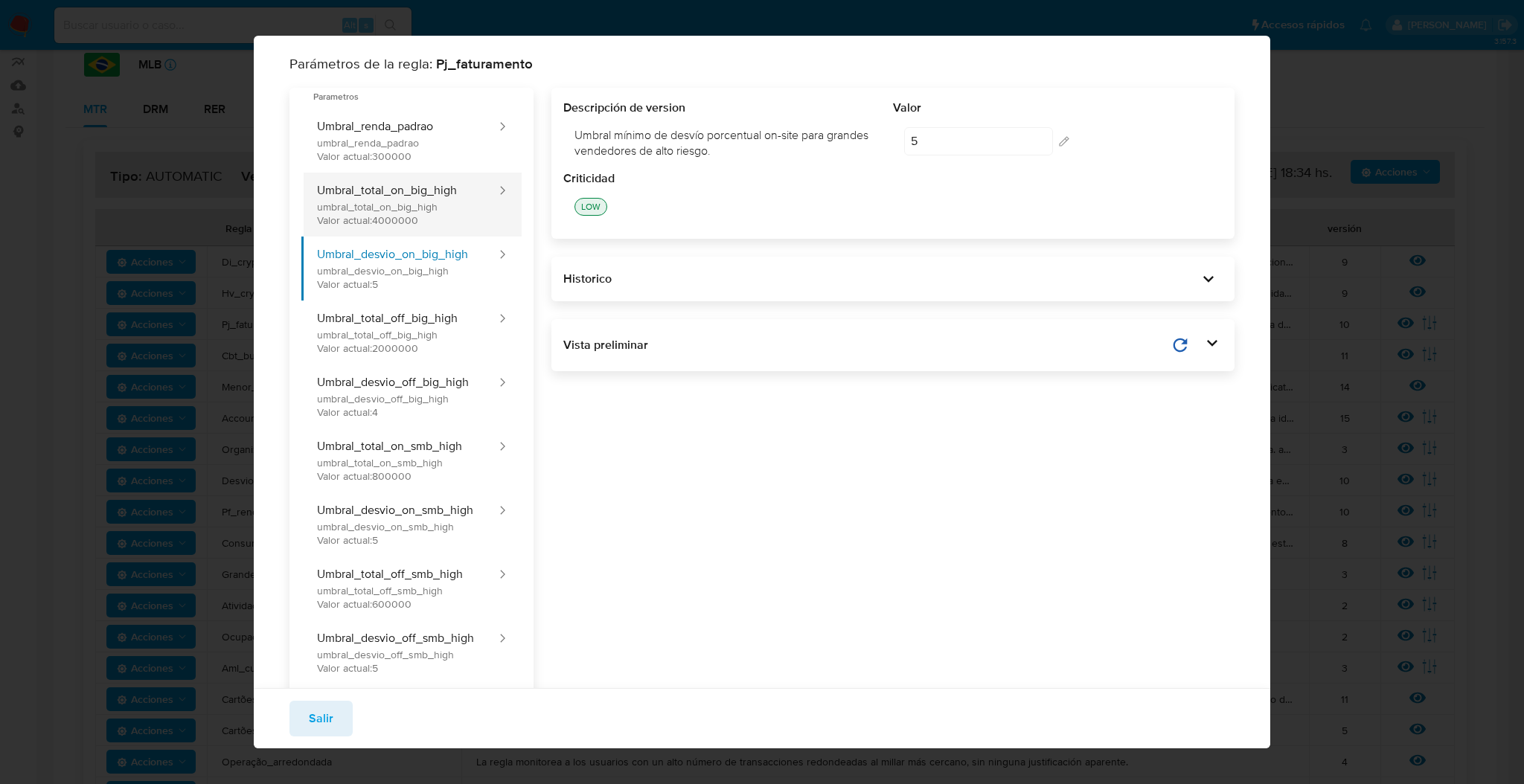
scroll to position [99, 0]
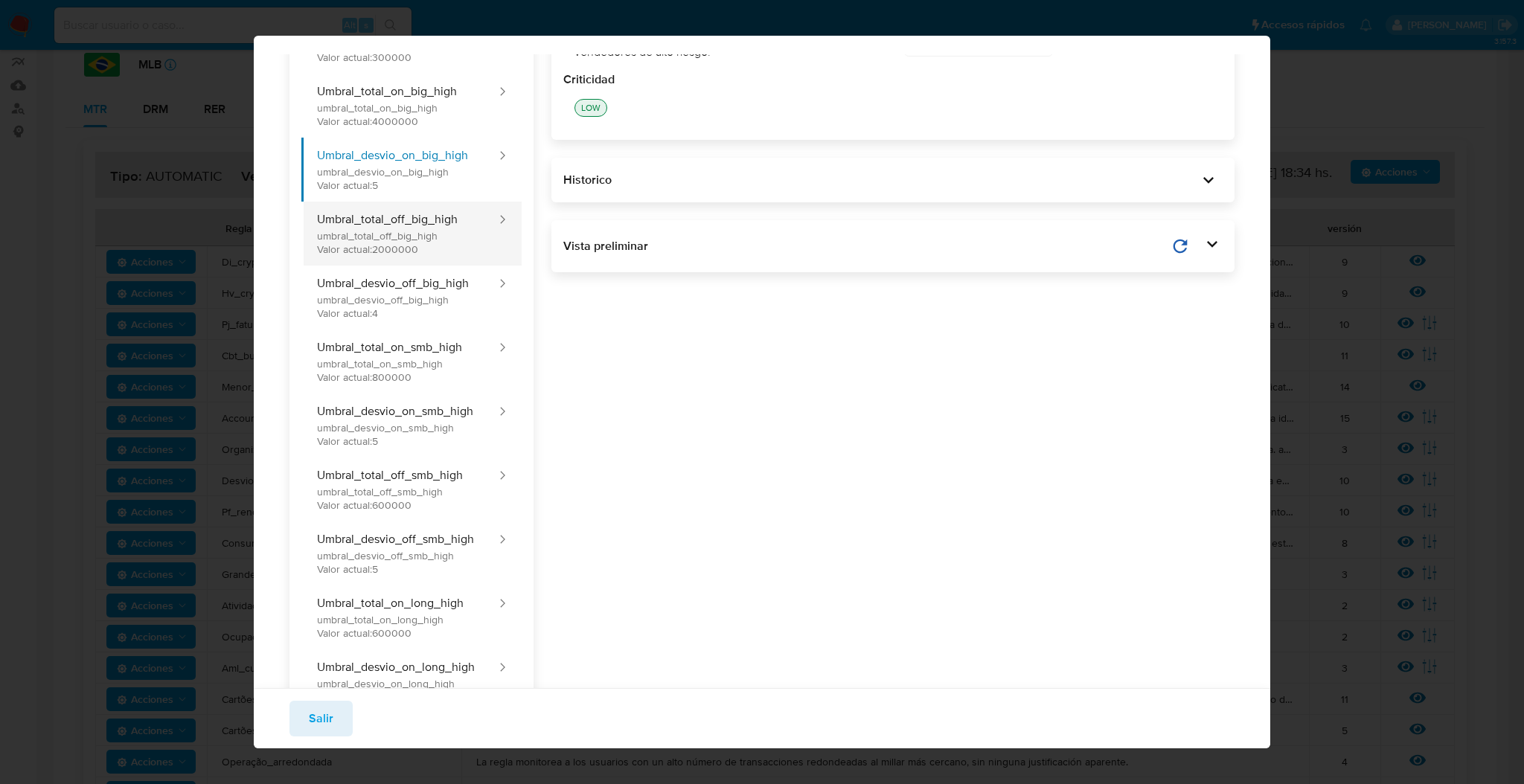
click at [446, 230] on button "Umbral_total_off_big_high umbral_total_off_big_high Valor actual: 2000000" at bounding box center [399, 234] width 196 height 64
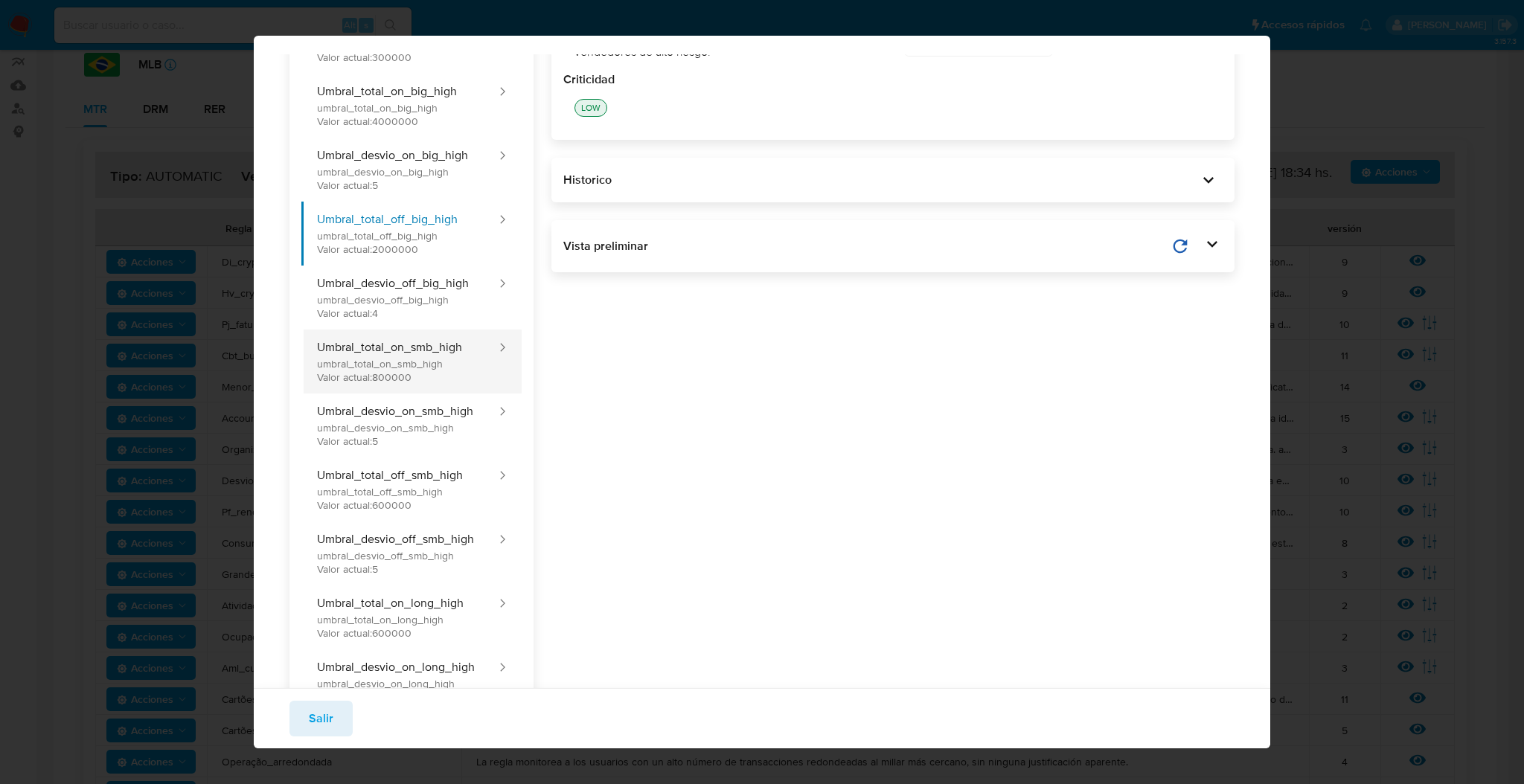
click at [431, 351] on button "Umbral_total_on_smb_high umbral_total_on_smb_high Valor actual: 800000" at bounding box center [399, 361] width 196 height 64
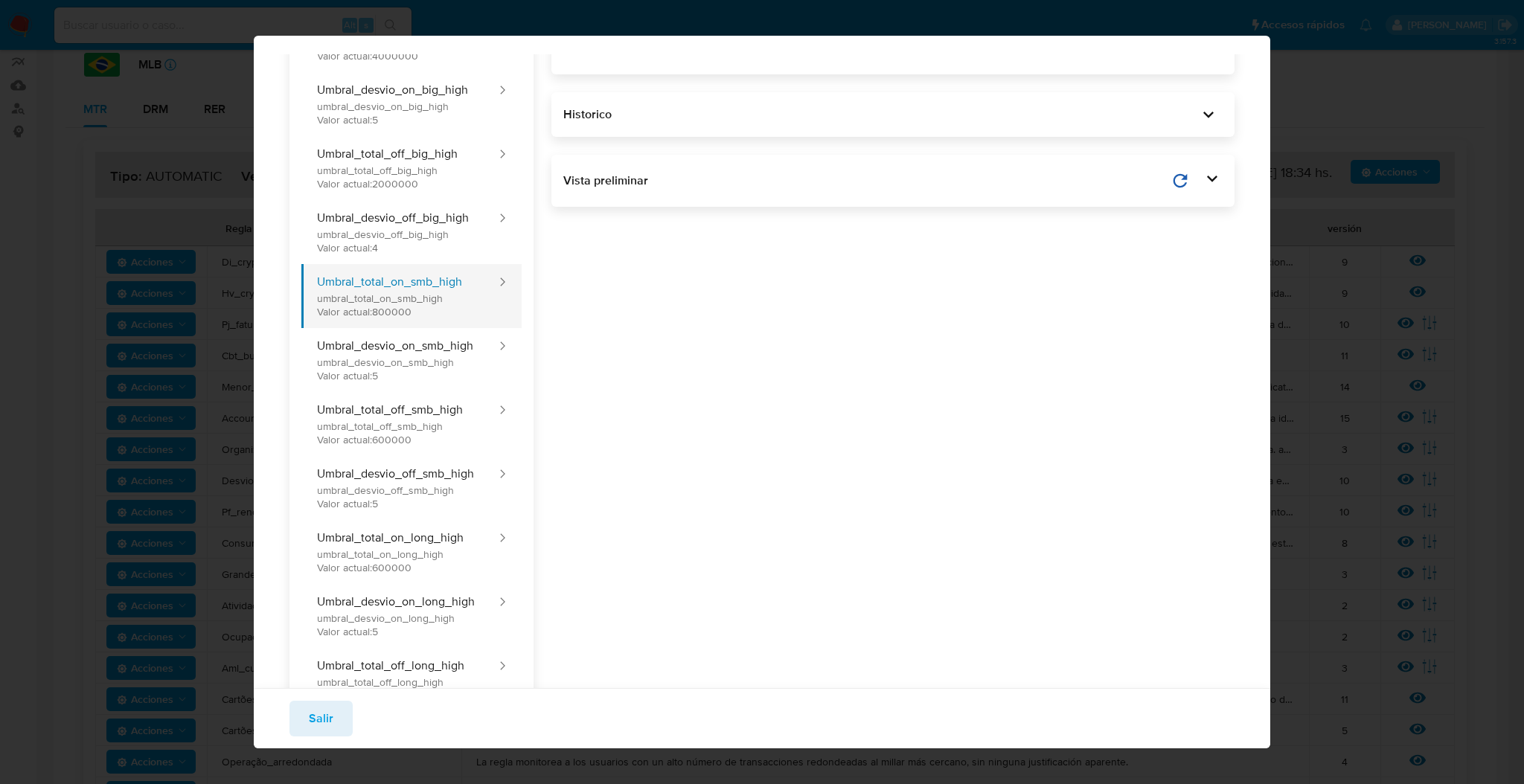
scroll to position [198, 0]
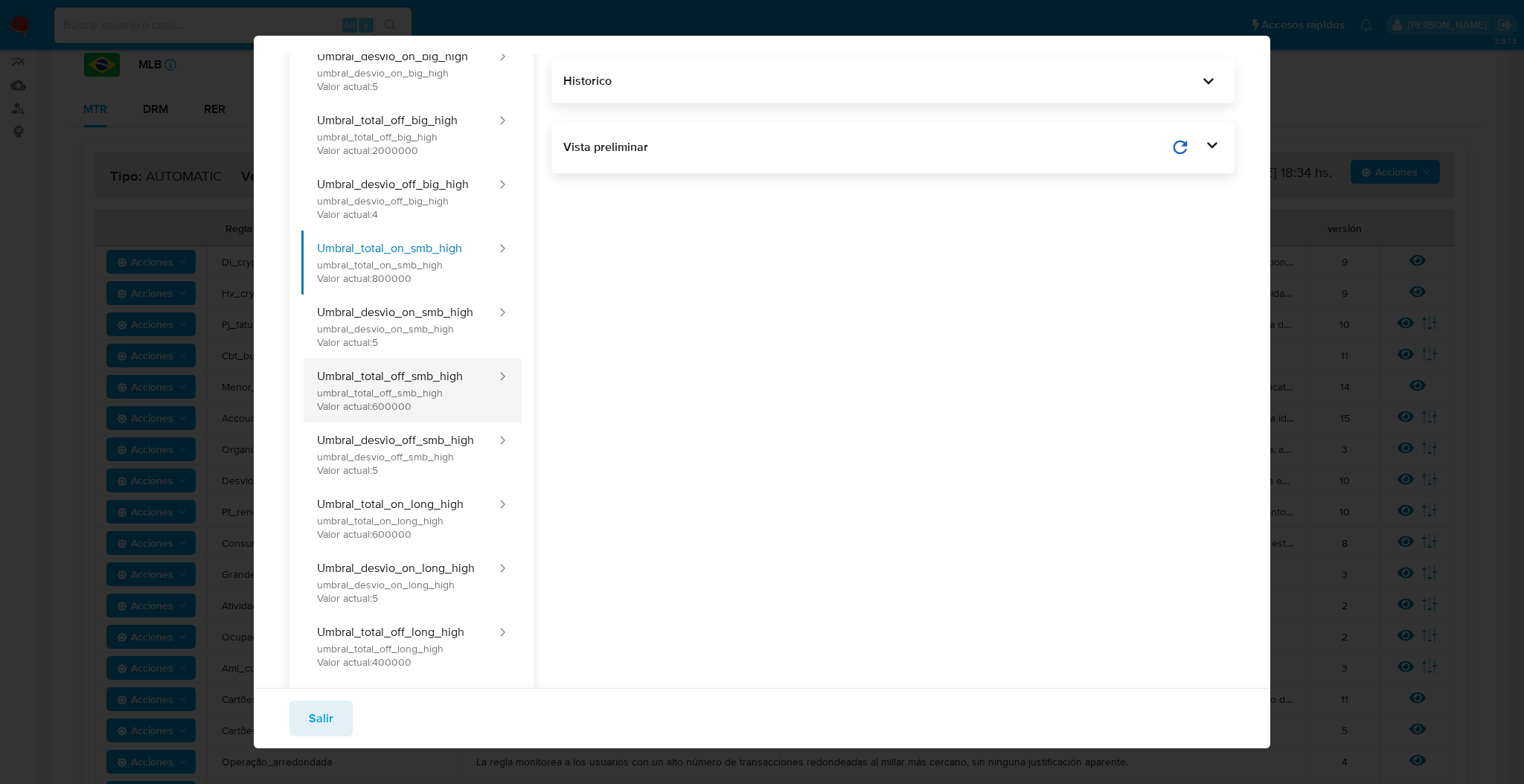
click at [428, 375] on button "Umbral_total_off_smb_high umbral_total_off_smb_high Valor actual: 600000" at bounding box center [399, 390] width 196 height 64
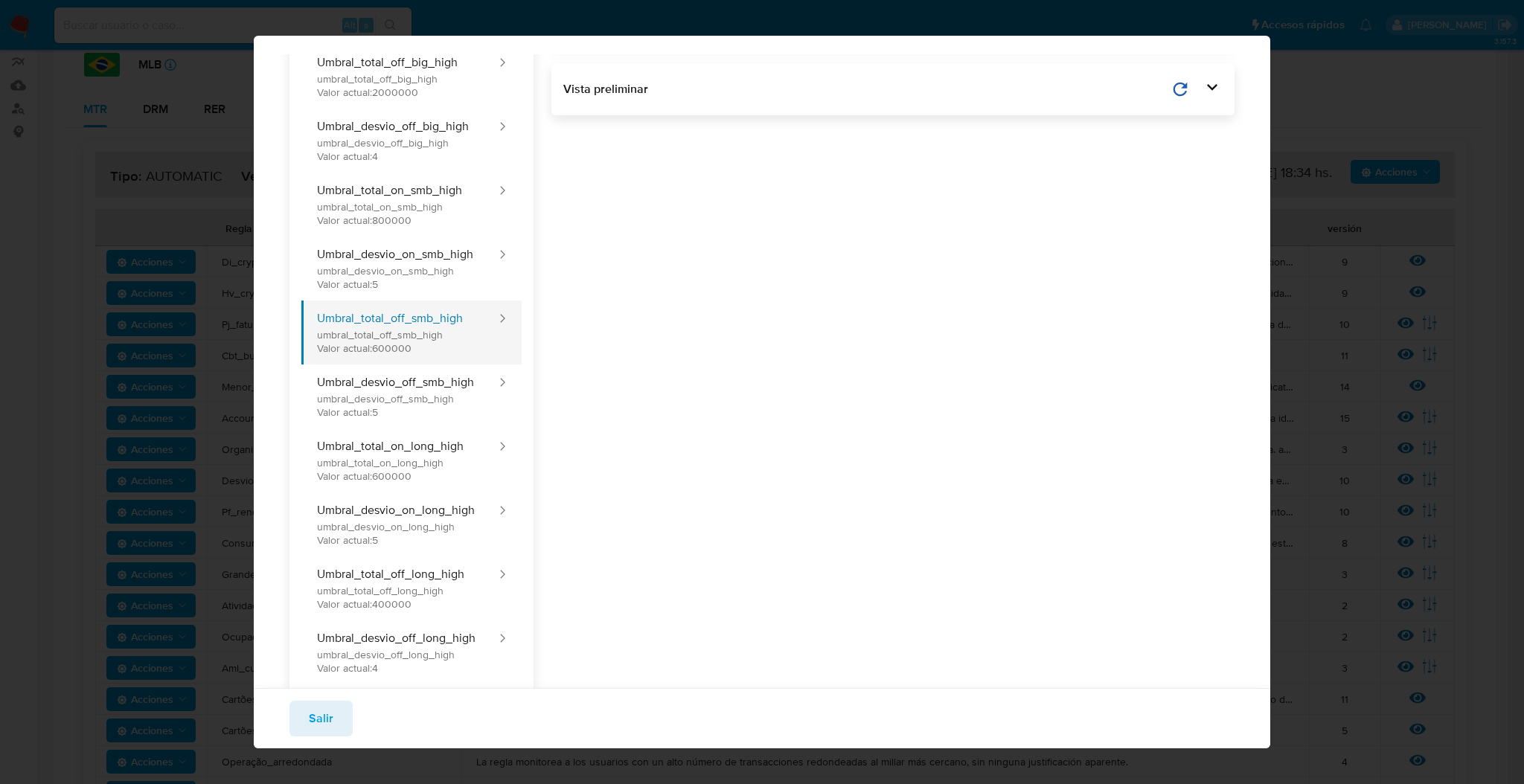
scroll to position [298, 0]
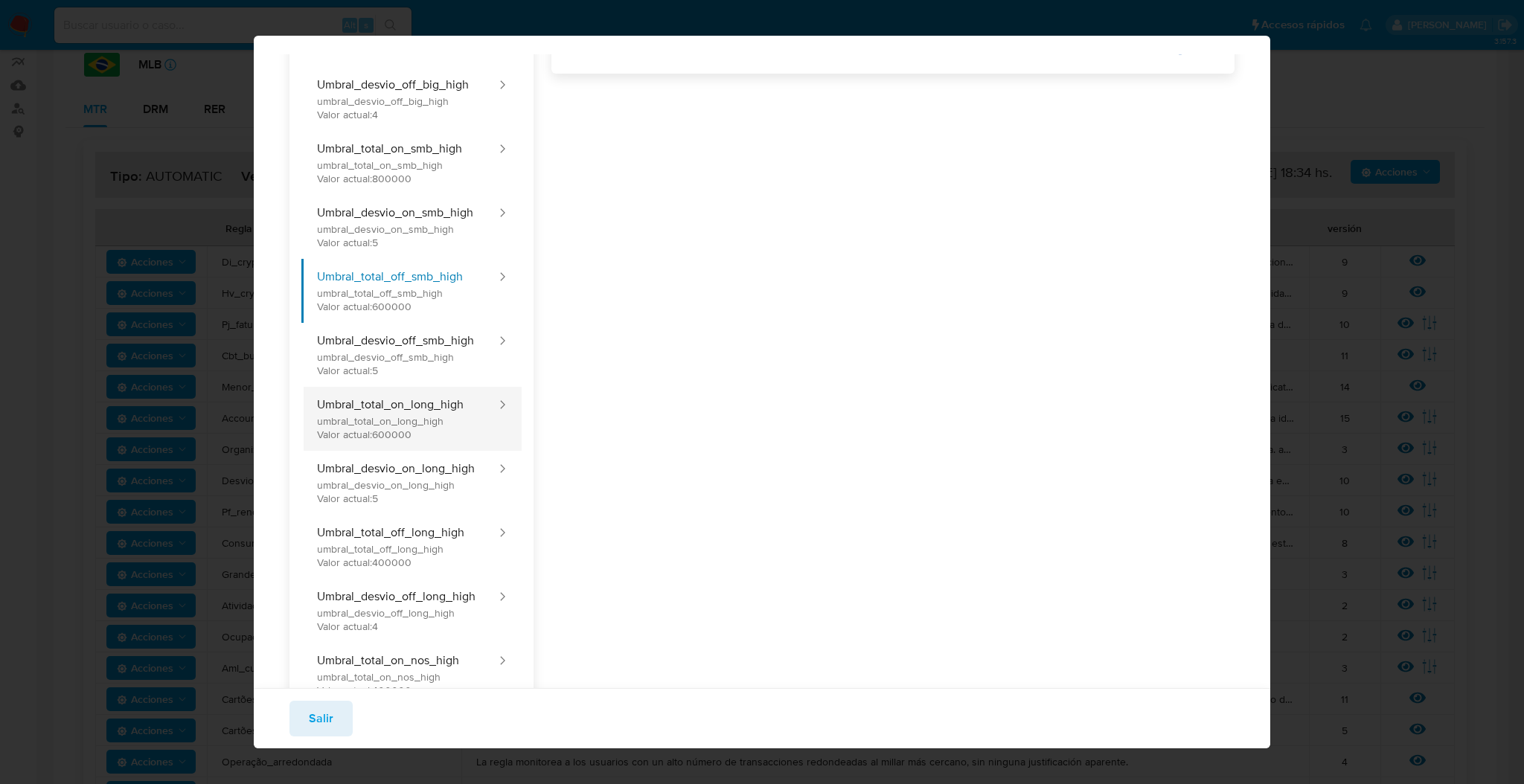
click at [444, 414] on button "Umbral_total_on_long_high umbral_total_on_long_high Valor actual: 600000" at bounding box center [399, 419] width 196 height 64
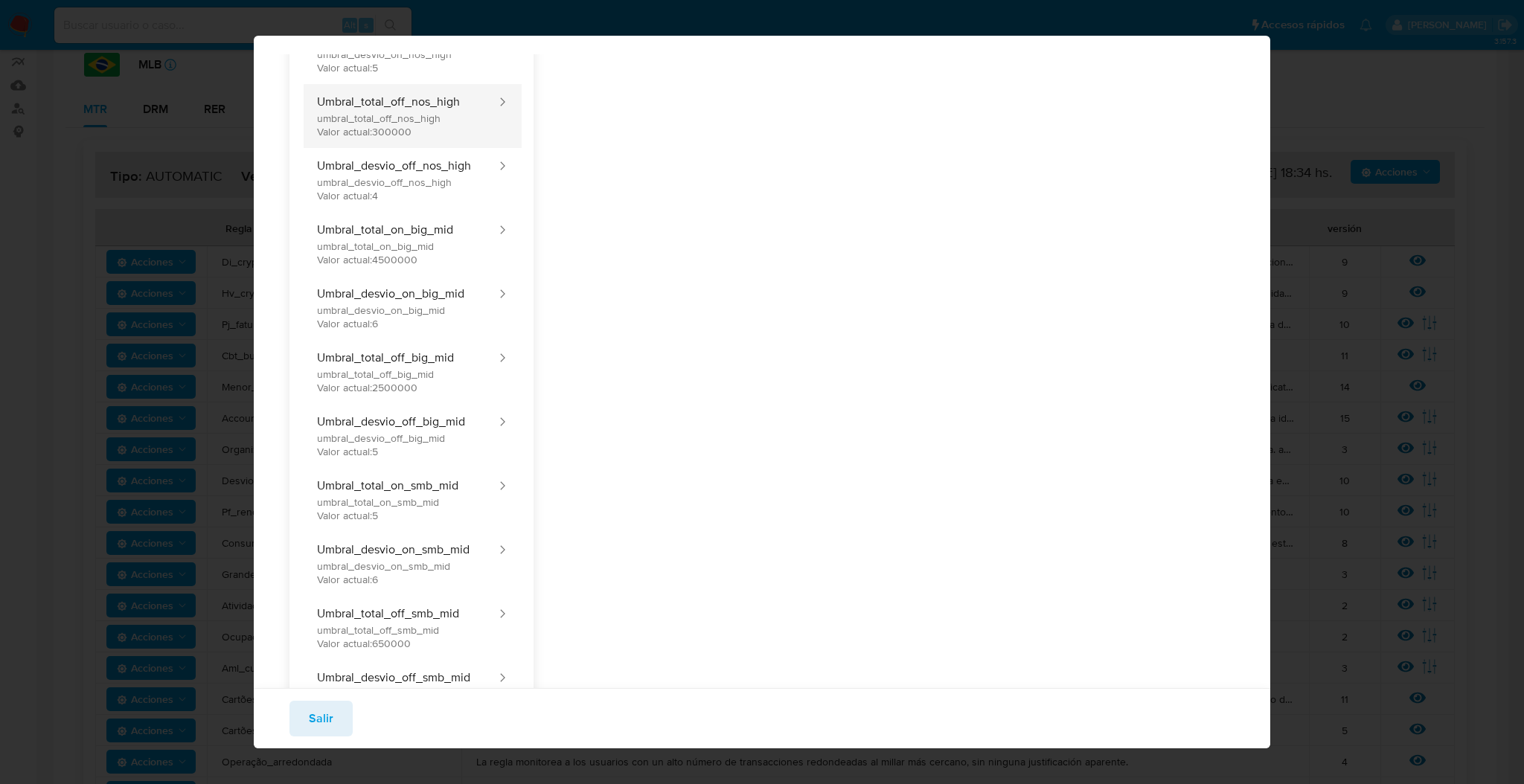
scroll to position [991, 0]
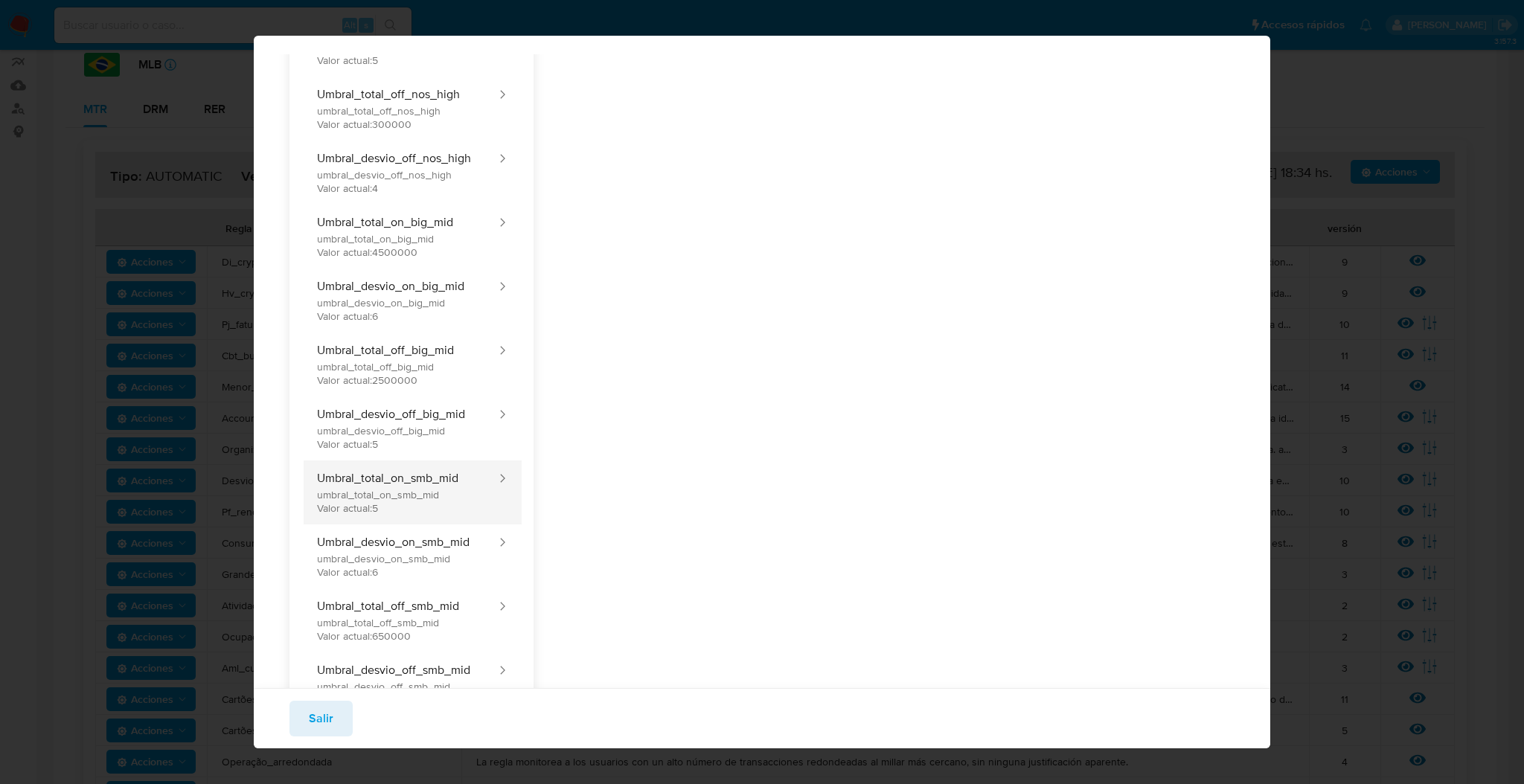
click at [478, 479] on button "Umbral_total_on_smb_mid umbral_total_on_smb_mid Valor actual: 5" at bounding box center [399, 492] width 196 height 64
type input "5"
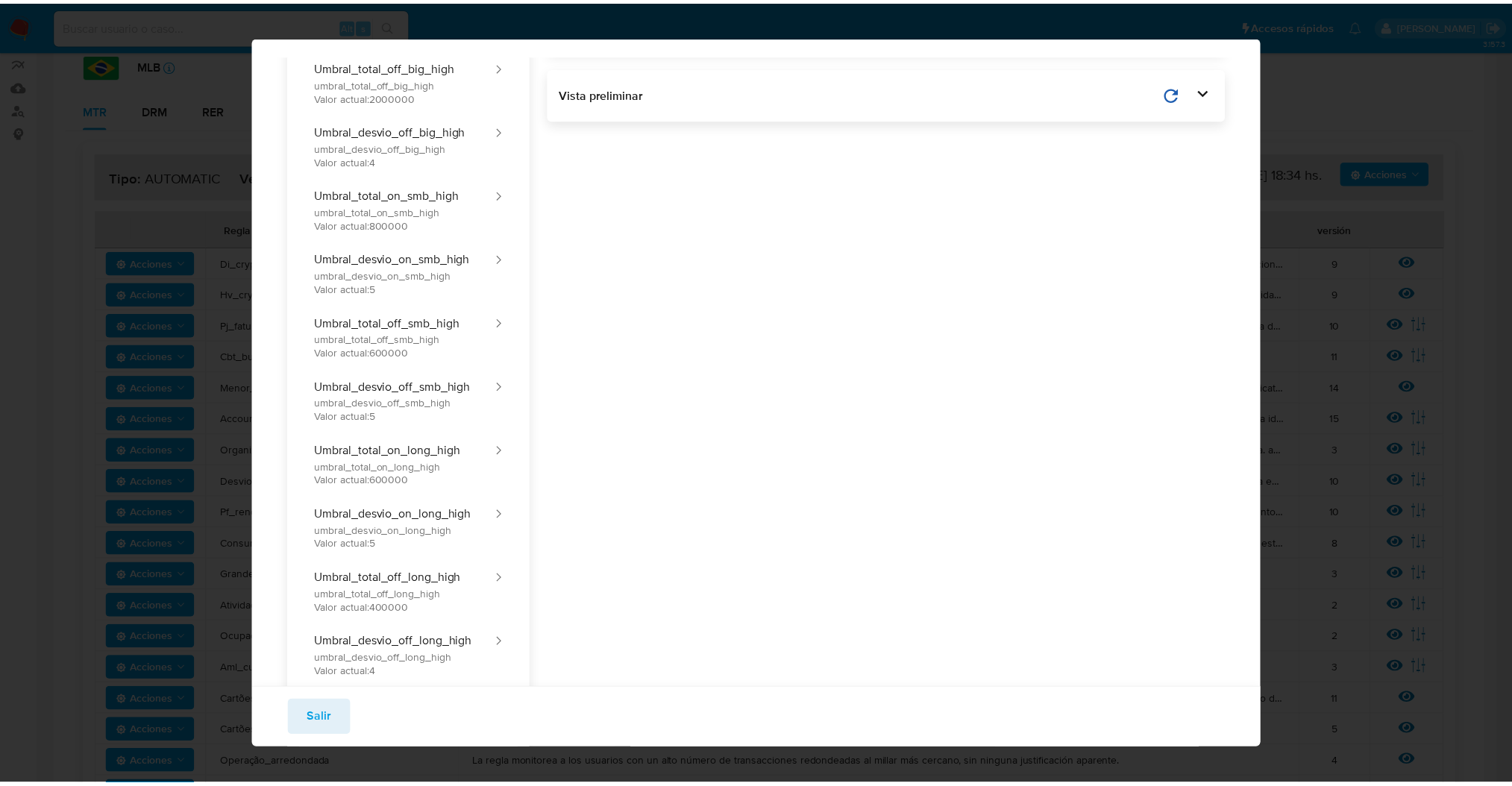
scroll to position [596, 0]
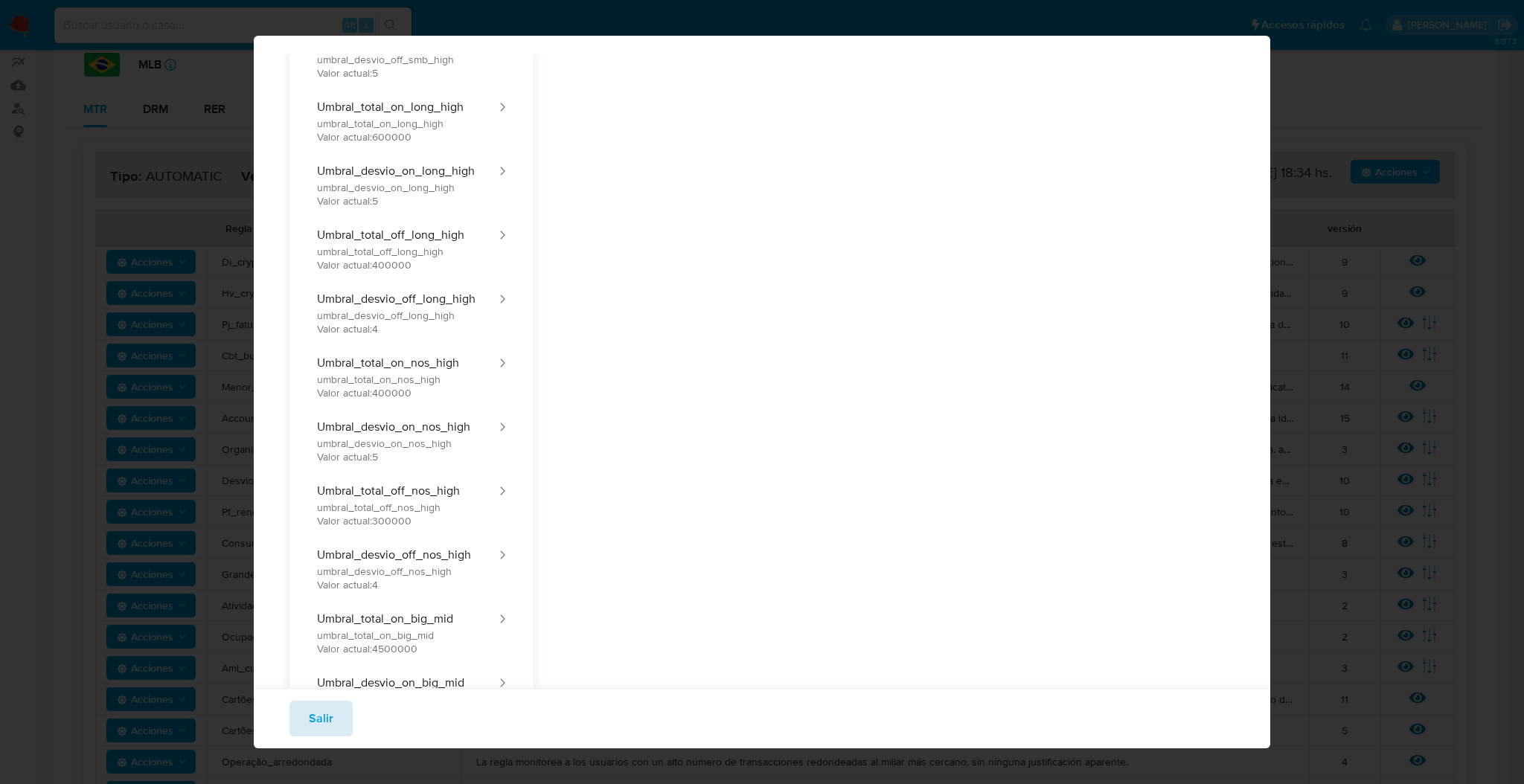
click at [340, 708] on button "Salir" at bounding box center [321, 718] width 64 height 36
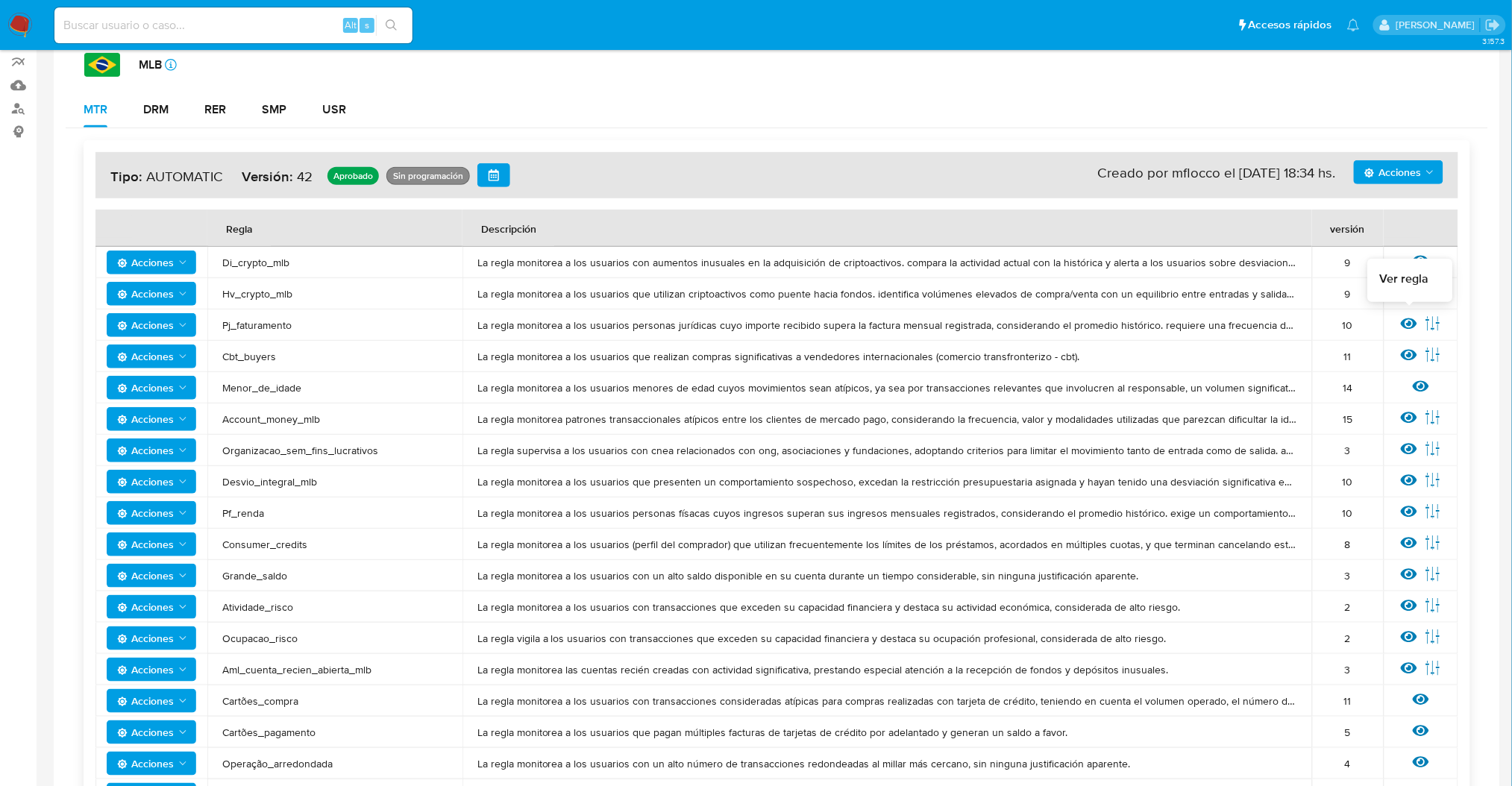
click at [1413, 315] on icon at bounding box center [1409, 323] width 17 height 17
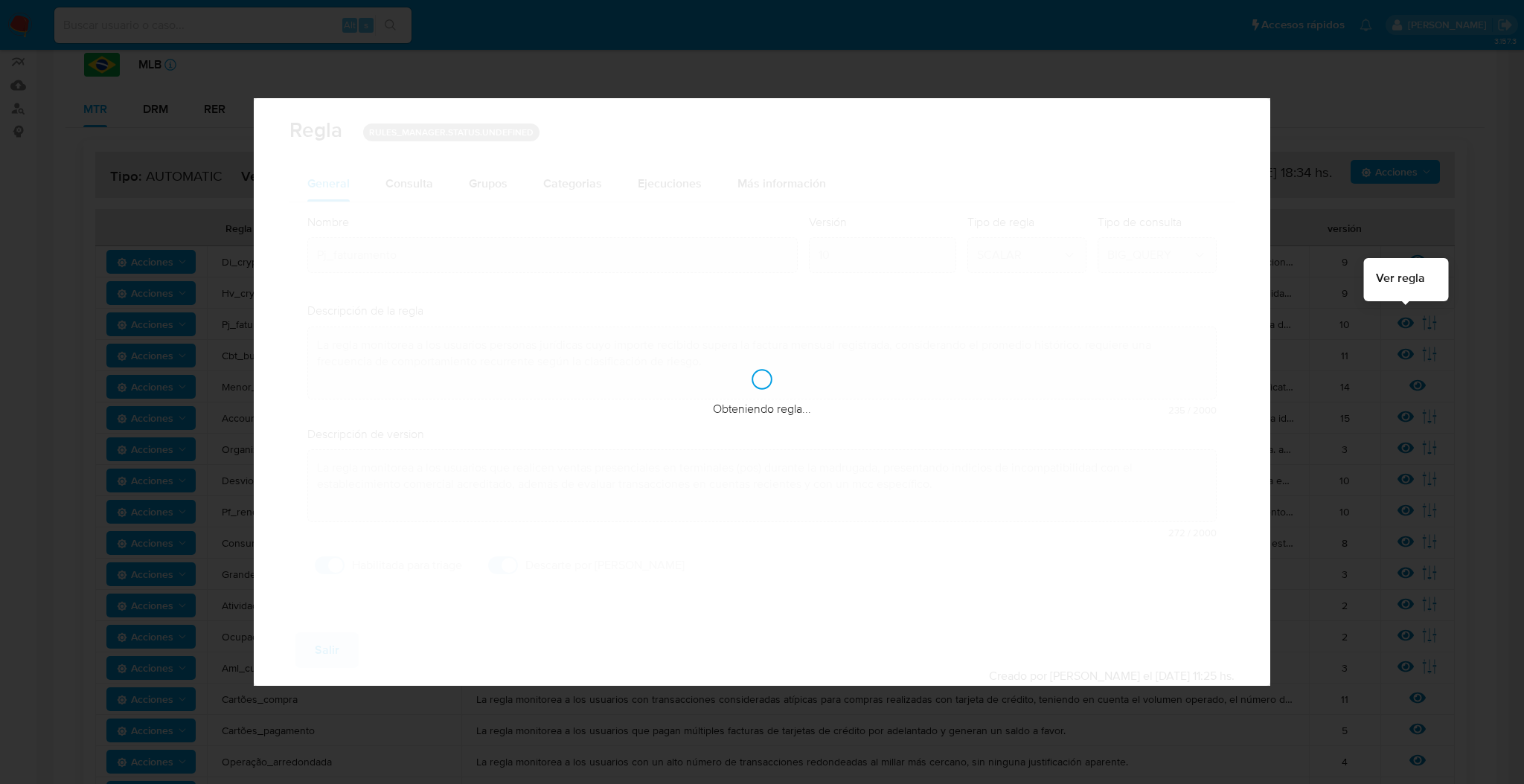
checkbox input "true"
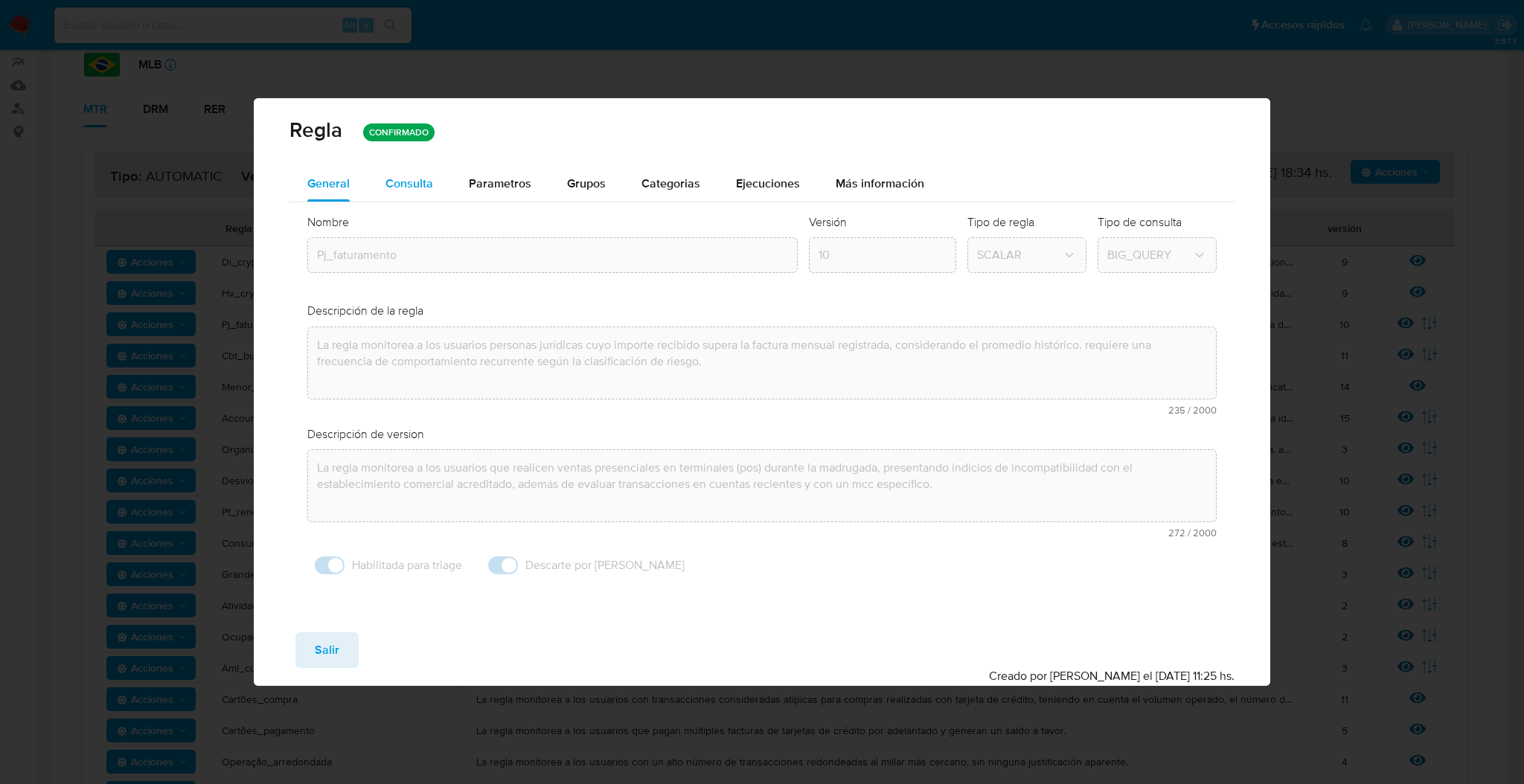
click at [416, 172] on div "Consulta" at bounding box center [409, 183] width 48 height 36
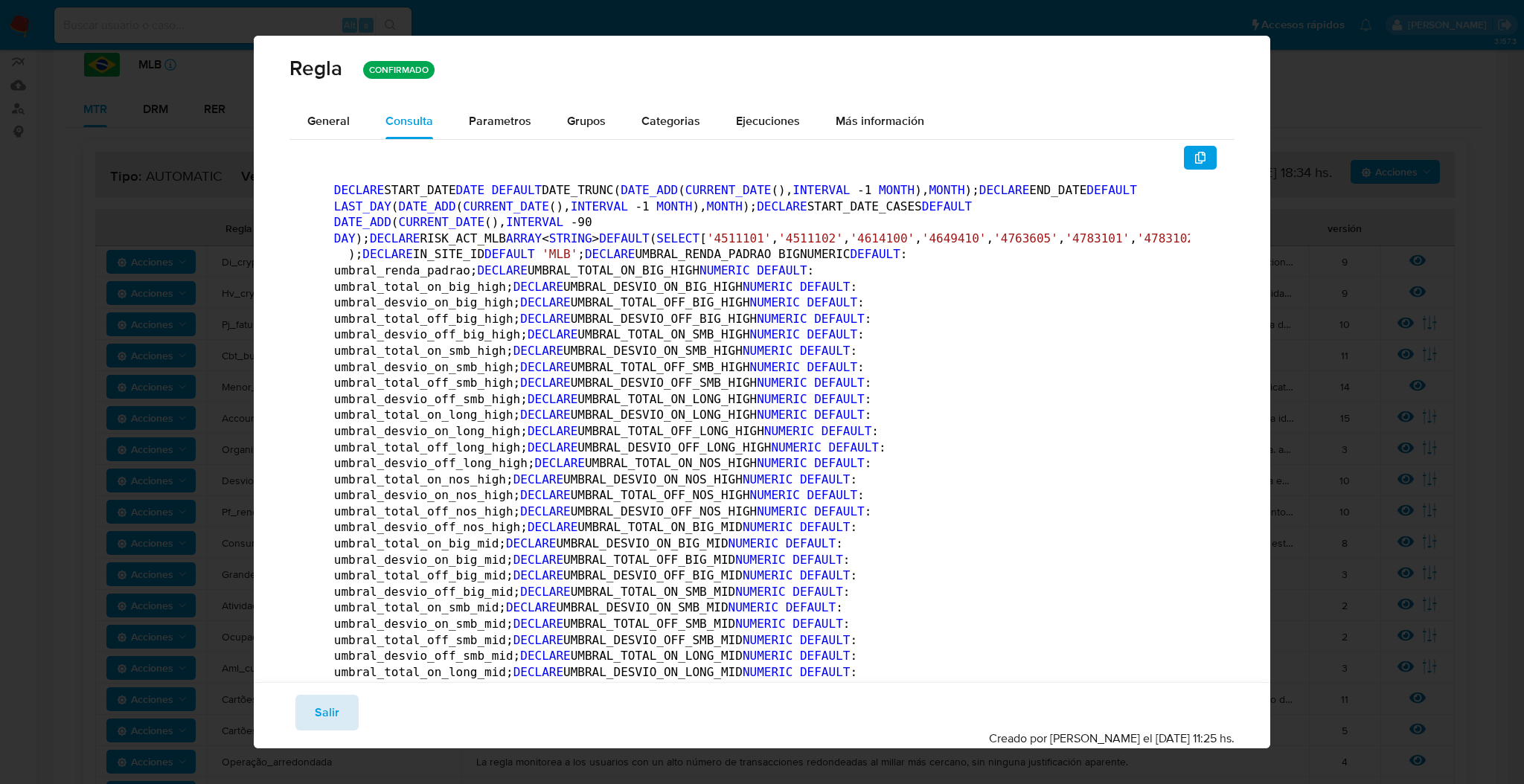
click at [315, 714] on span "Salir" at bounding box center [327, 713] width 25 height 33
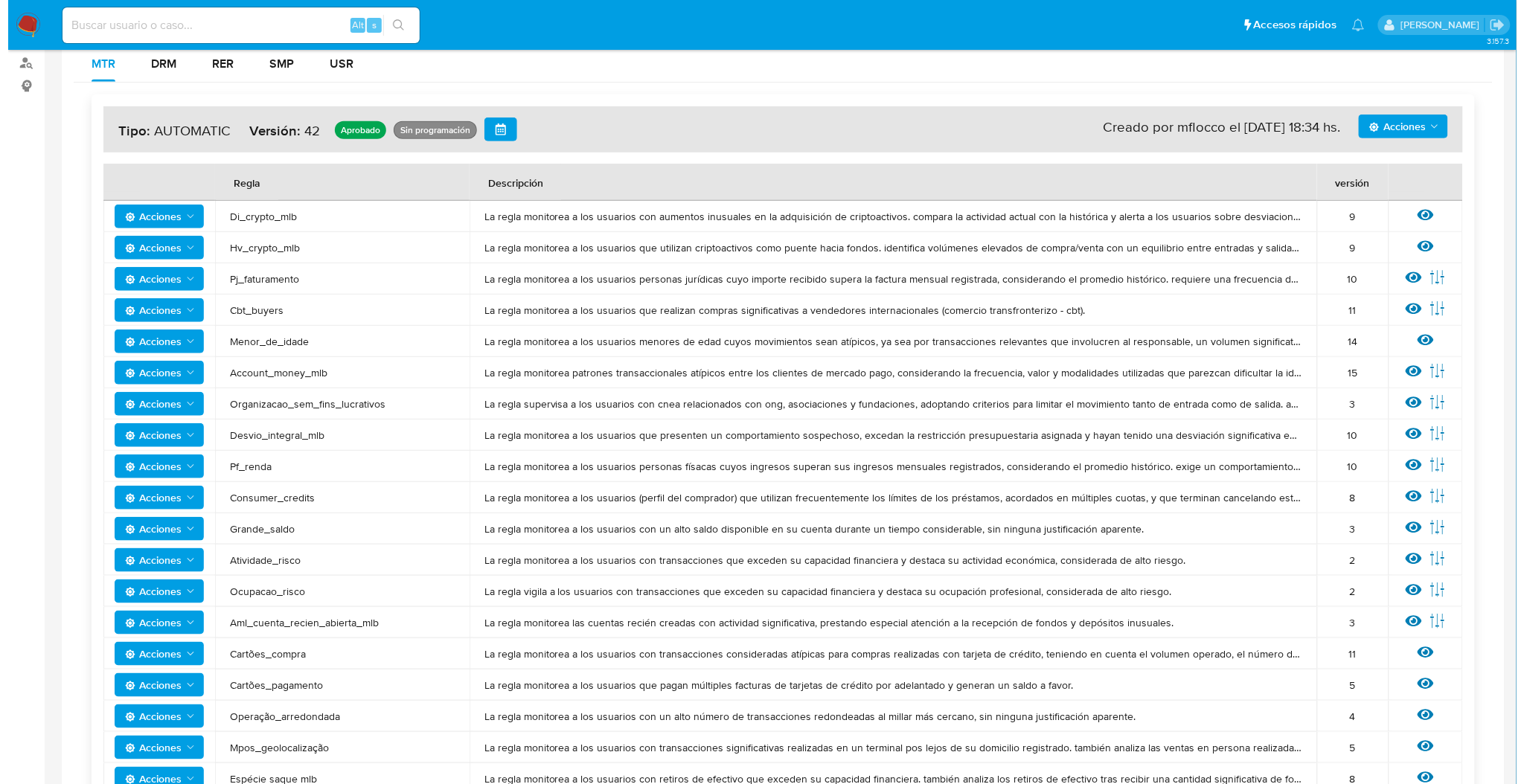
scroll to position [0, 0]
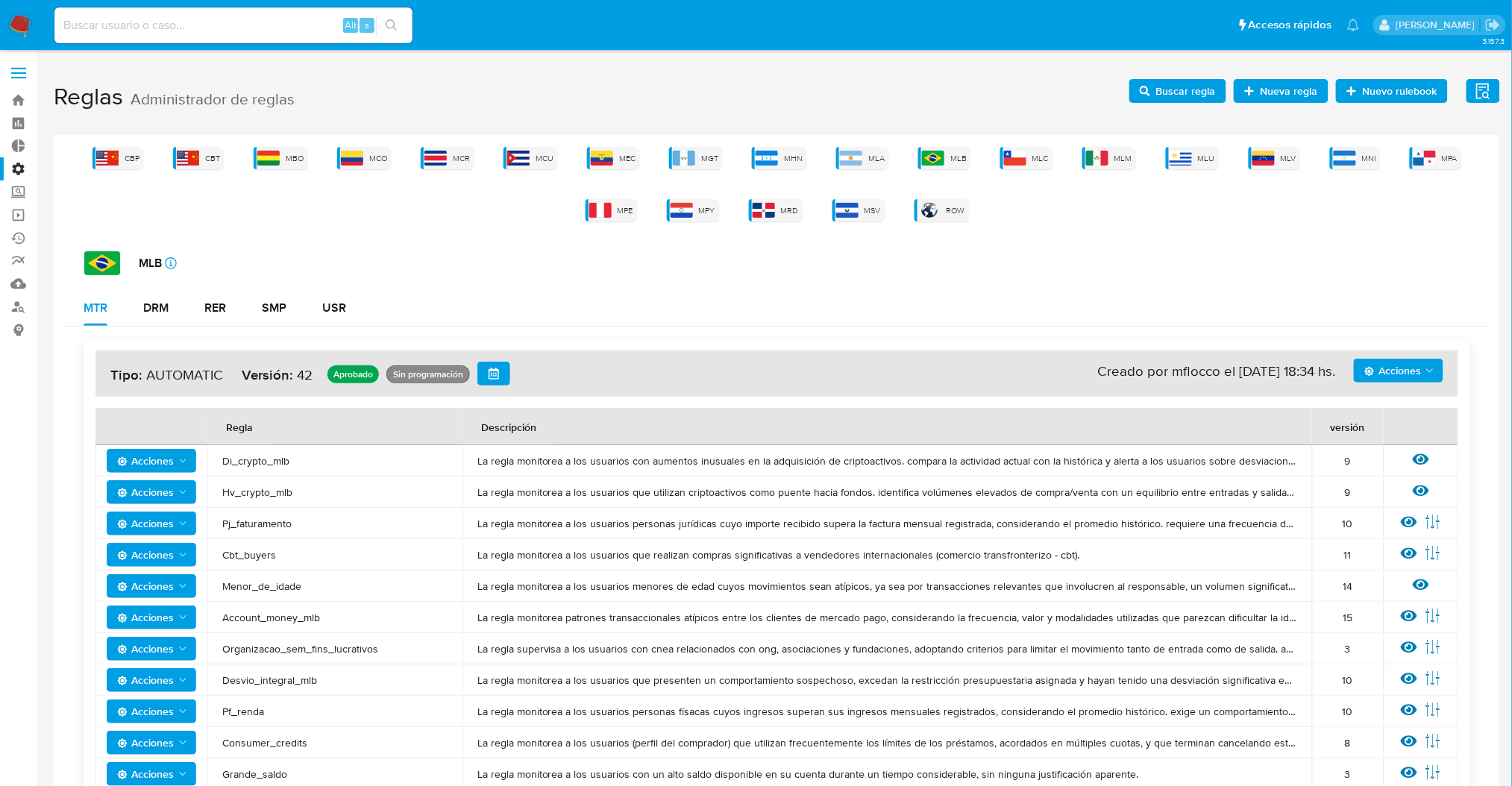
click at [1438, 517] on icon at bounding box center [1433, 522] width 17 height 17
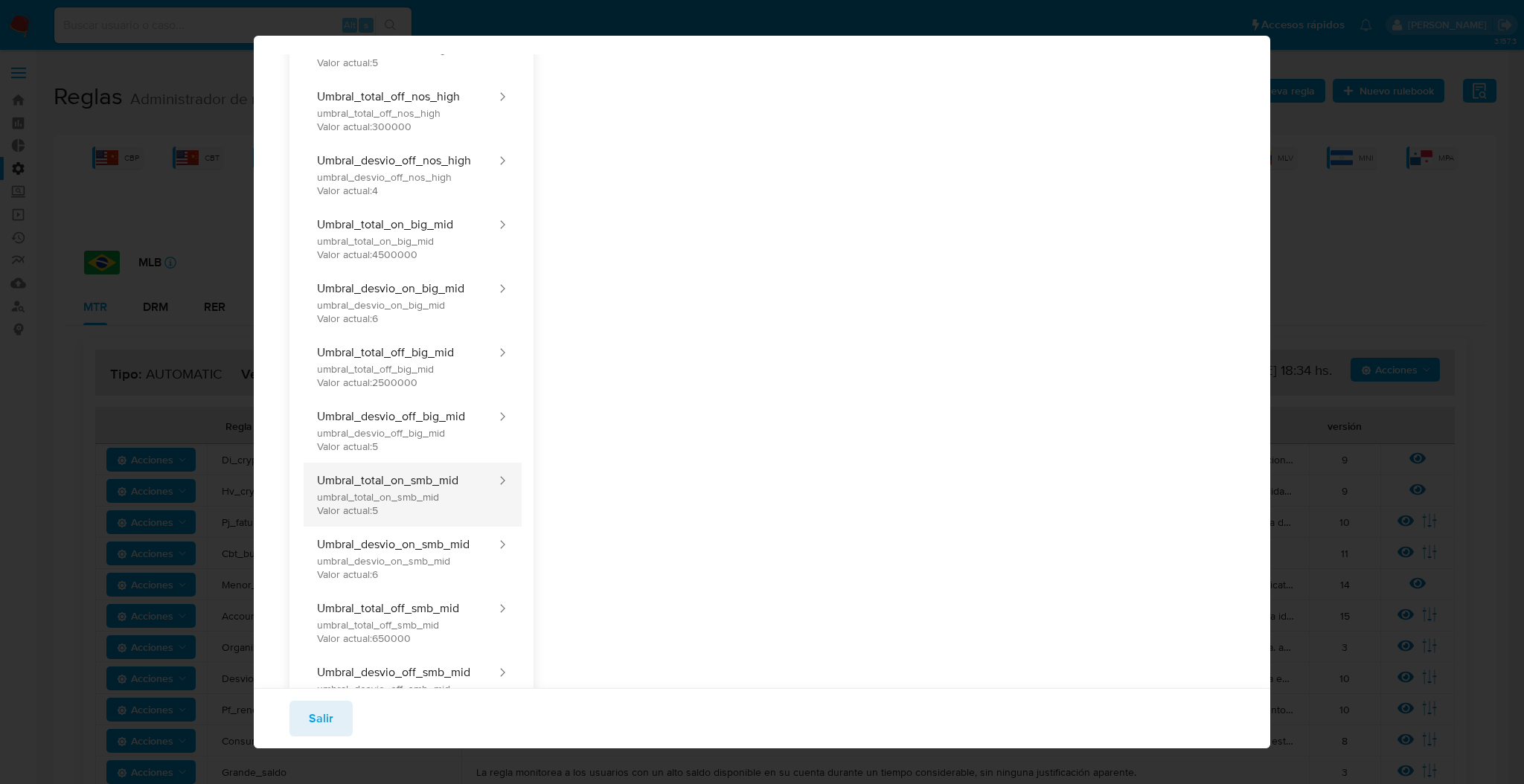
scroll to position [991, 0]
click at [474, 491] on button "Umbral_total_on_smb_mid umbral_total_on_smb_mid Valor actual: 5" at bounding box center [399, 492] width 196 height 64
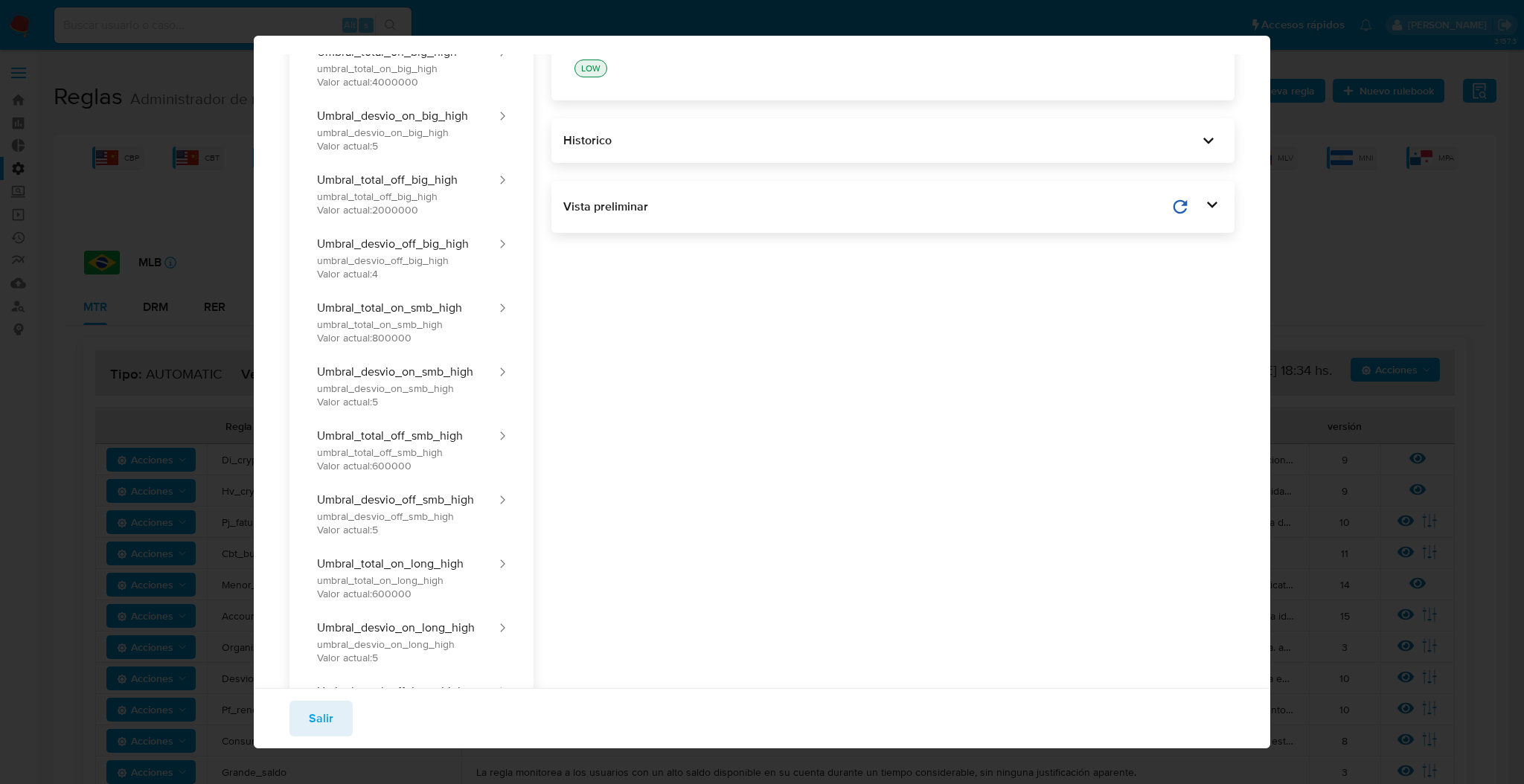
scroll to position [0, 0]
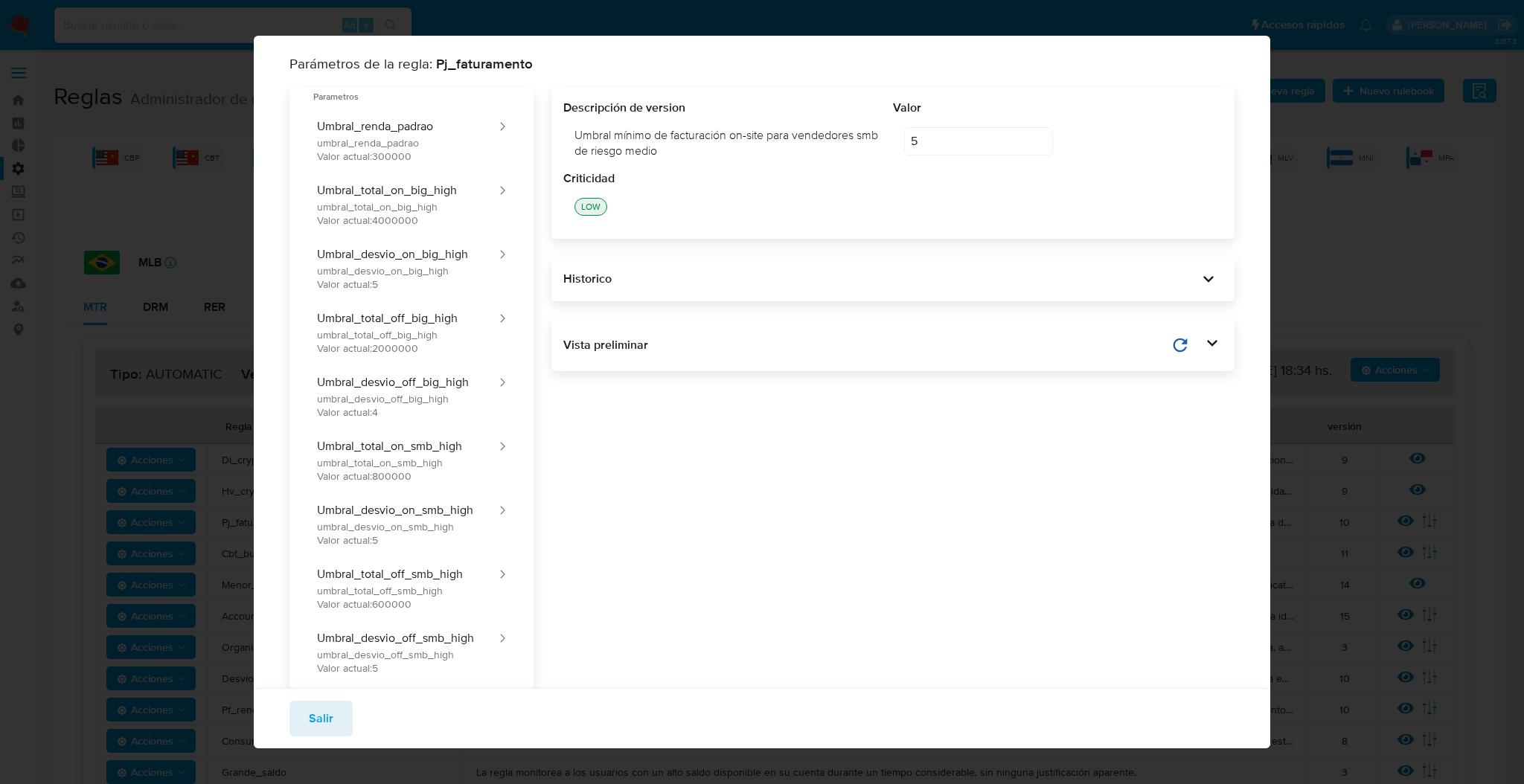
drag, startPoint x: 918, startPoint y: 147, endPoint x: 820, endPoint y: 161, distance: 99.0
click at [820, 161] on div "Descripción de version Umbral mínimo de facturación on-site para vendedores smb…" at bounding box center [893, 135] width 659 height 71
type input "850000"
click at [1009, 214] on textarea at bounding box center [1026, 227] width 244 height 60
click at [1049, 228] on textarea at bounding box center [1026, 227] width 244 height 60
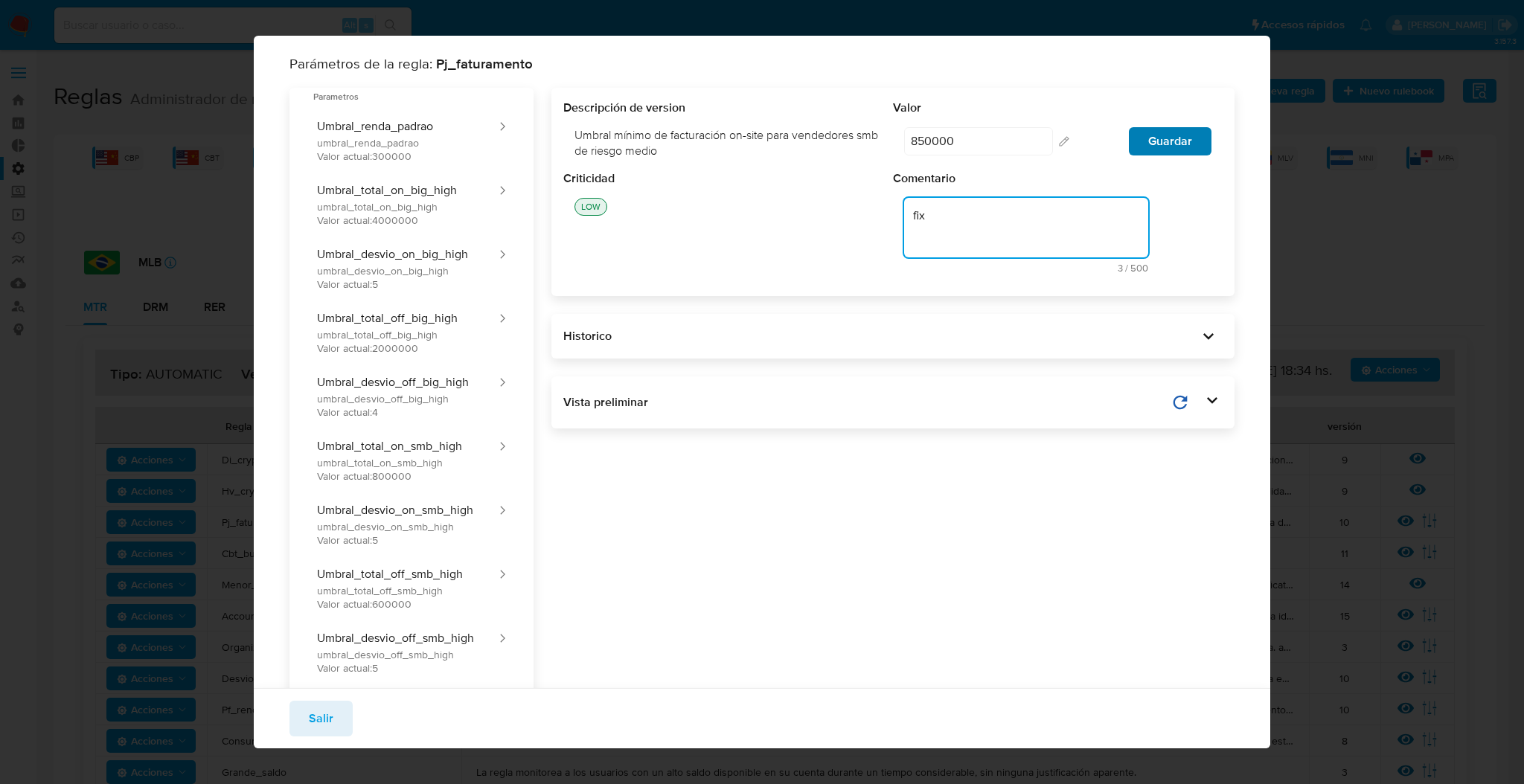
type textarea "fix"
drag, startPoint x: 1167, startPoint y: 134, endPoint x: 1127, endPoint y: 204, distance: 80.6
click at [1127, 204] on div "Descripción de version Umbral mínimo de facturación on-site para vendedores smb…" at bounding box center [893, 191] width 683 height 207
click at [1046, 154] on div "850000 850000 editar contenido: Valor Guardar" at bounding box center [1058, 141] width 330 height 51
click at [1011, 132] on input "850000" at bounding box center [978, 141] width 149 height 29
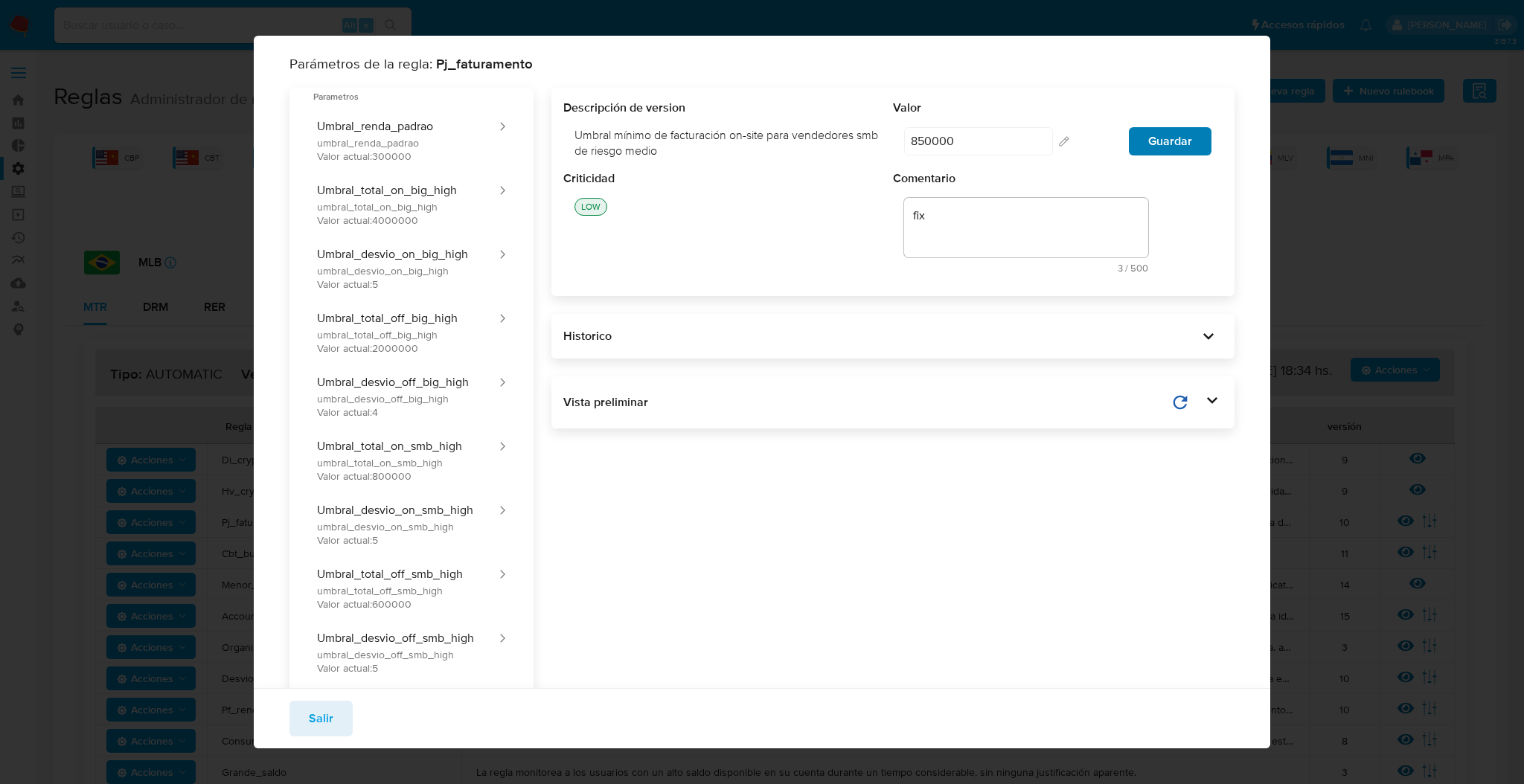
click at [1148, 130] on span "Guardar" at bounding box center [1170, 141] width 44 height 25
type input "5"
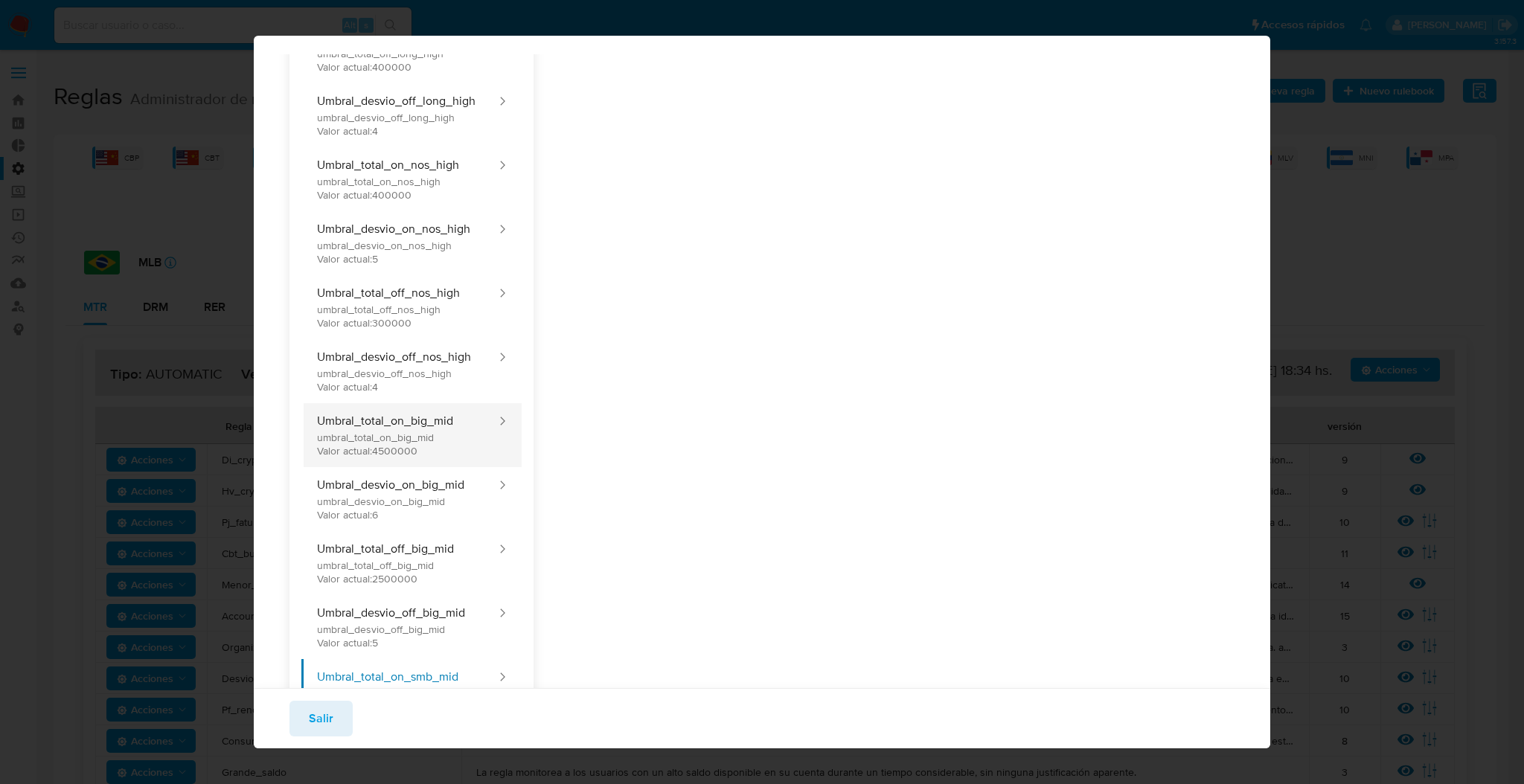
scroll to position [1091, 0]
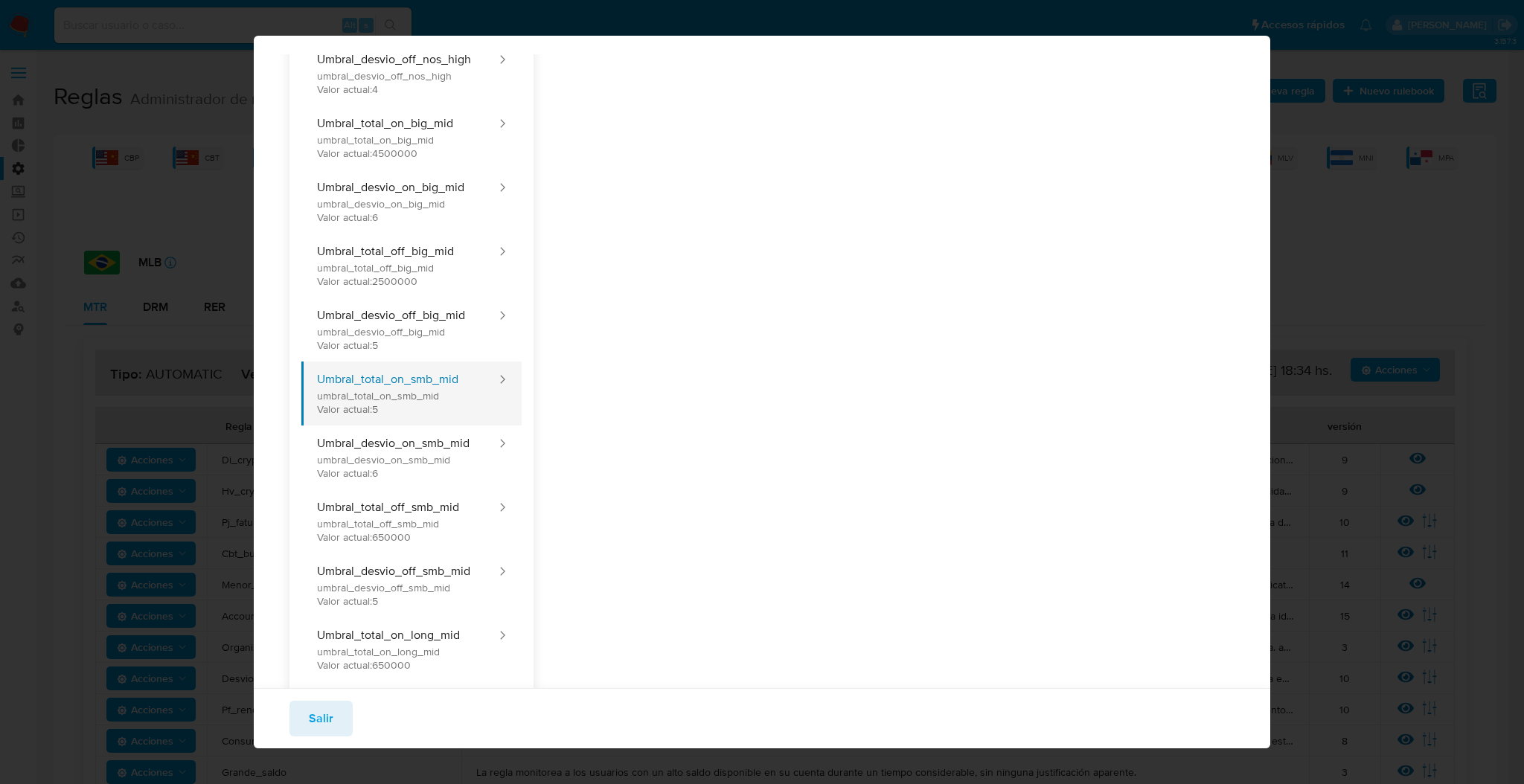
click at [453, 415] on button "Umbral_total_on_smb_mid umbral_total_on_smb_mid Valor actual: 5" at bounding box center [399, 393] width 196 height 64
click at [338, 714] on button "Salir" at bounding box center [321, 718] width 64 height 36
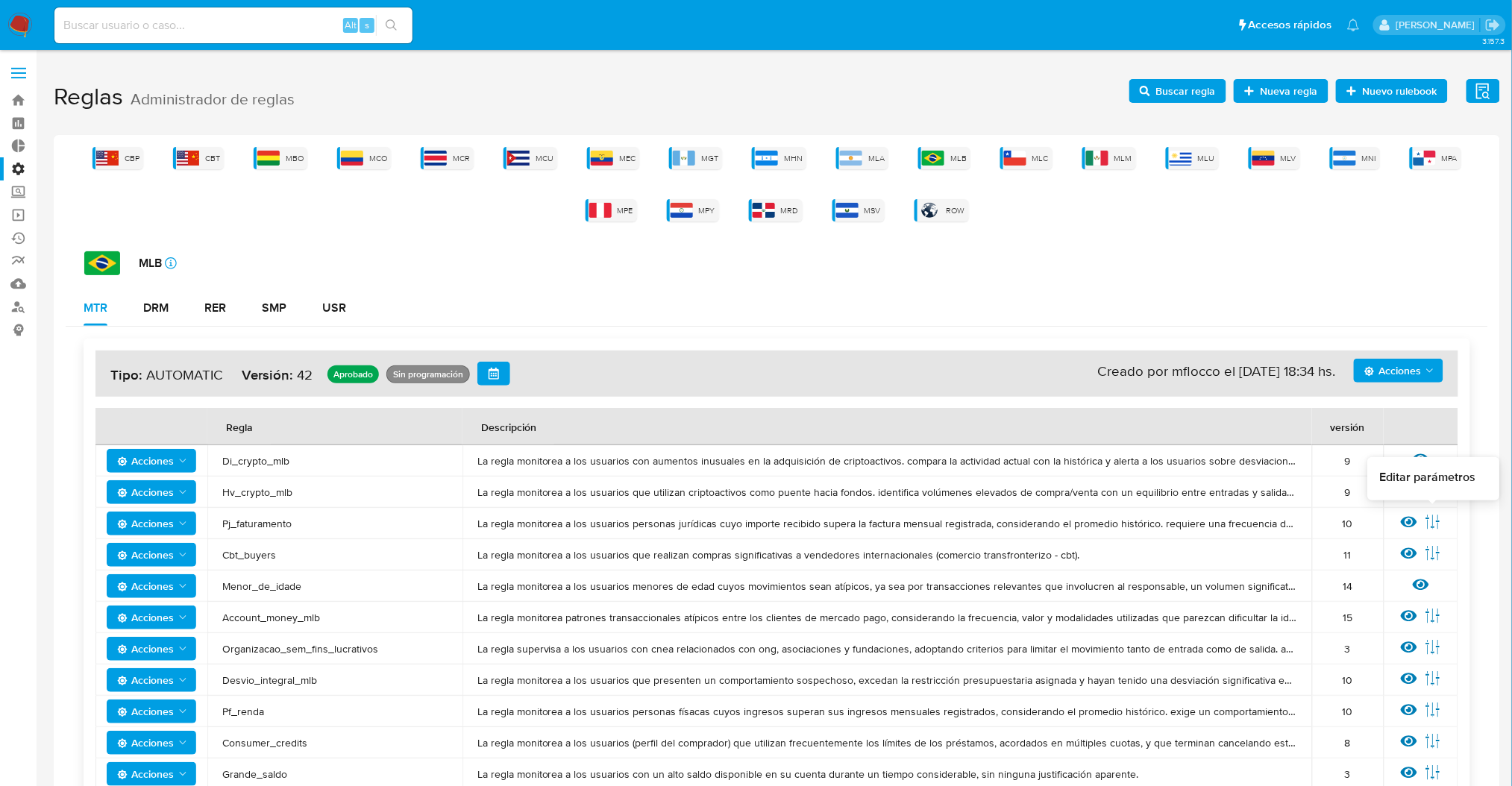
click at [1430, 514] on icon at bounding box center [1433, 522] width 17 height 17
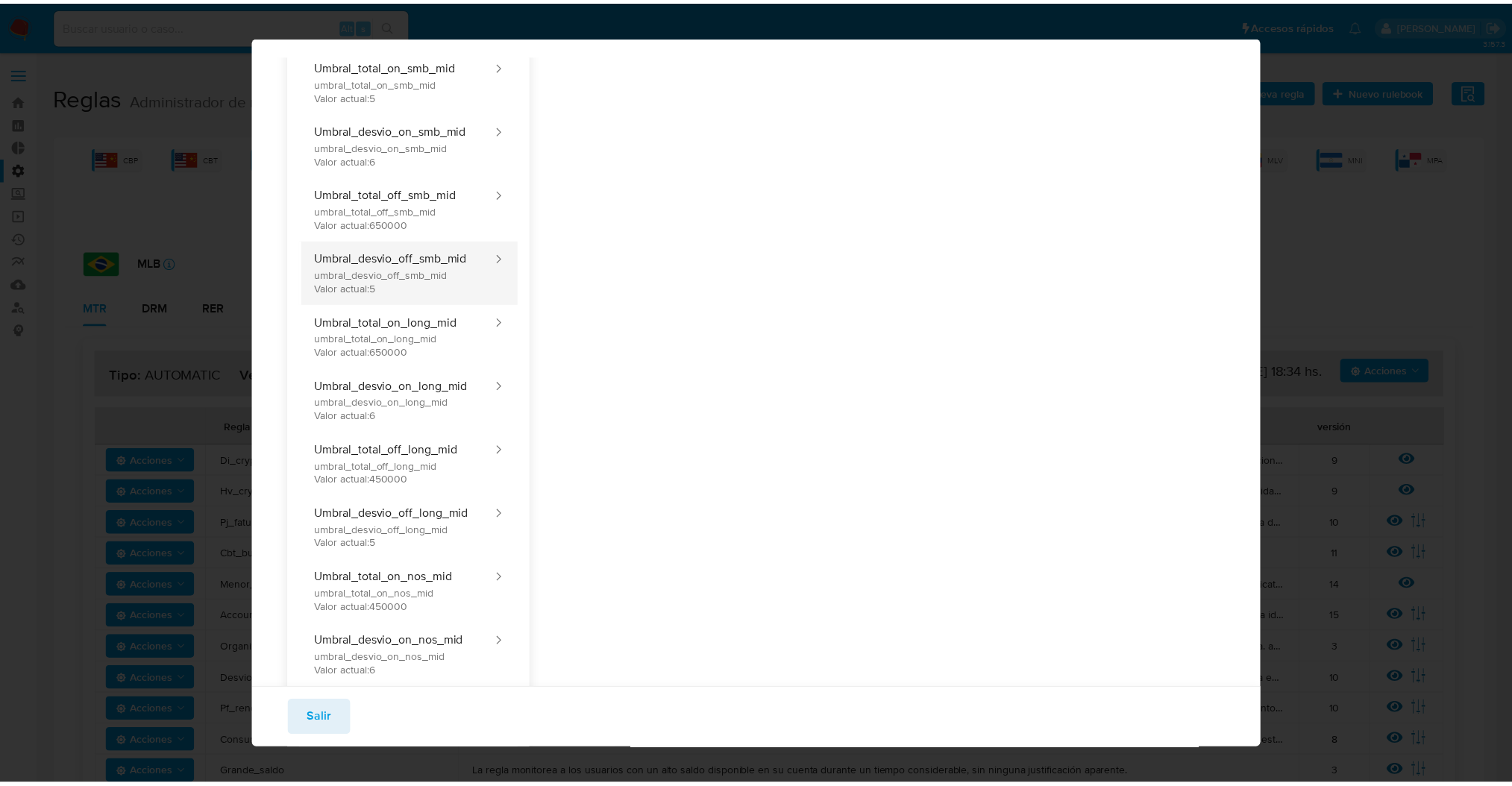
scroll to position [1308, 0]
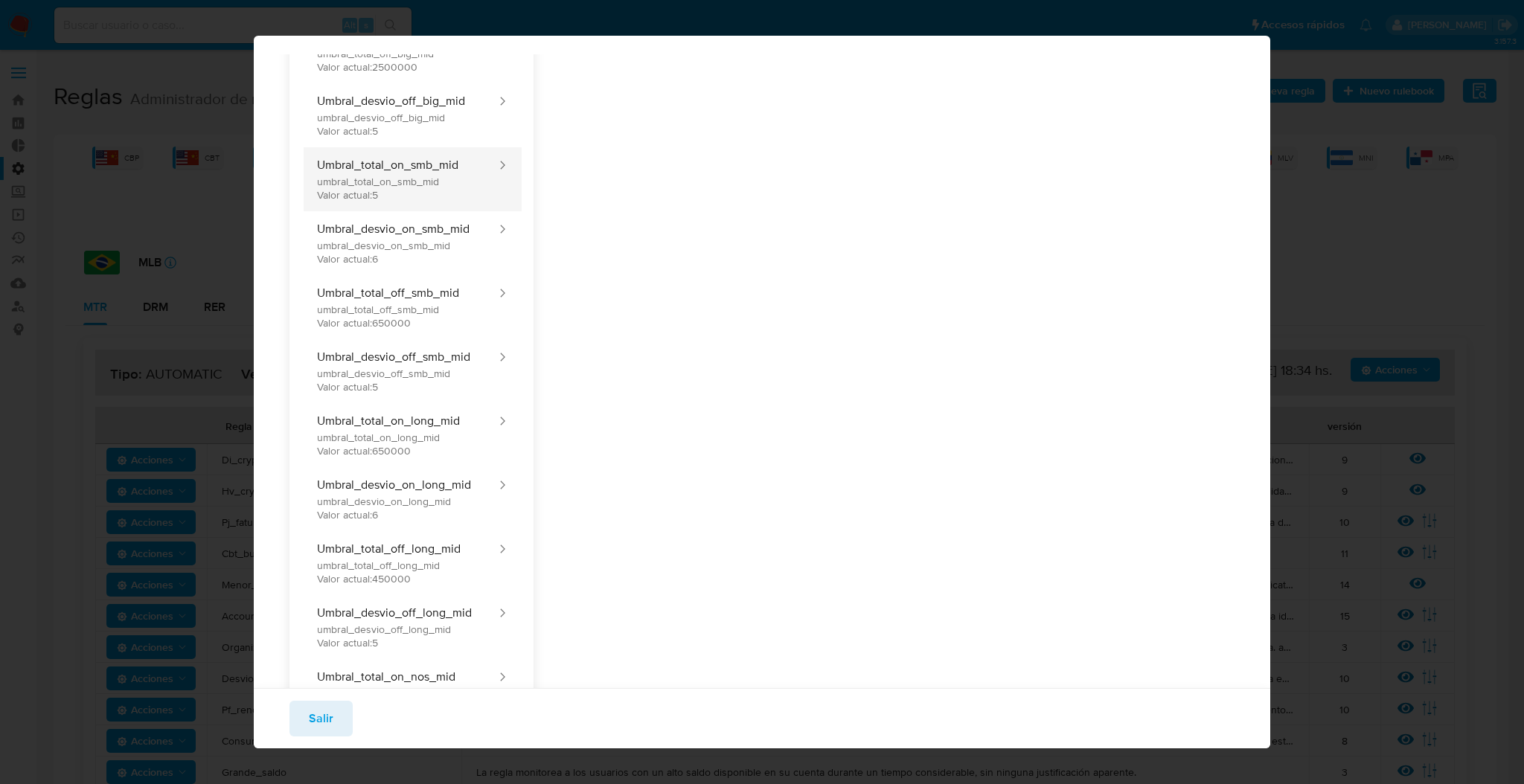
click at [443, 187] on button "Umbral_total_on_smb_mid umbral_total_on_smb_mid Valor actual: 5" at bounding box center [399, 179] width 196 height 64
type input "5"
click at [319, 702] on span "Salir" at bounding box center [321, 718] width 25 height 33
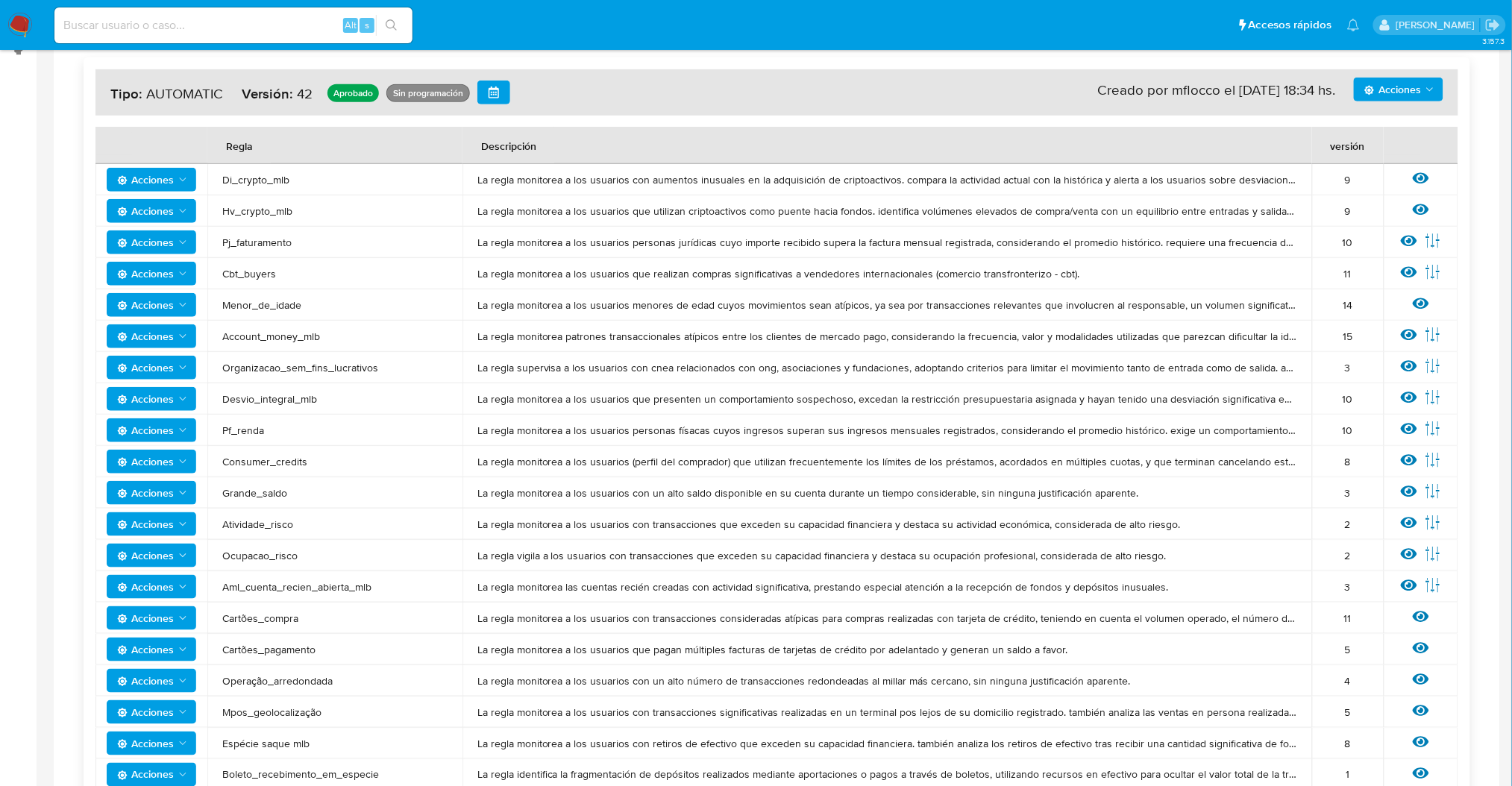
scroll to position [0, 0]
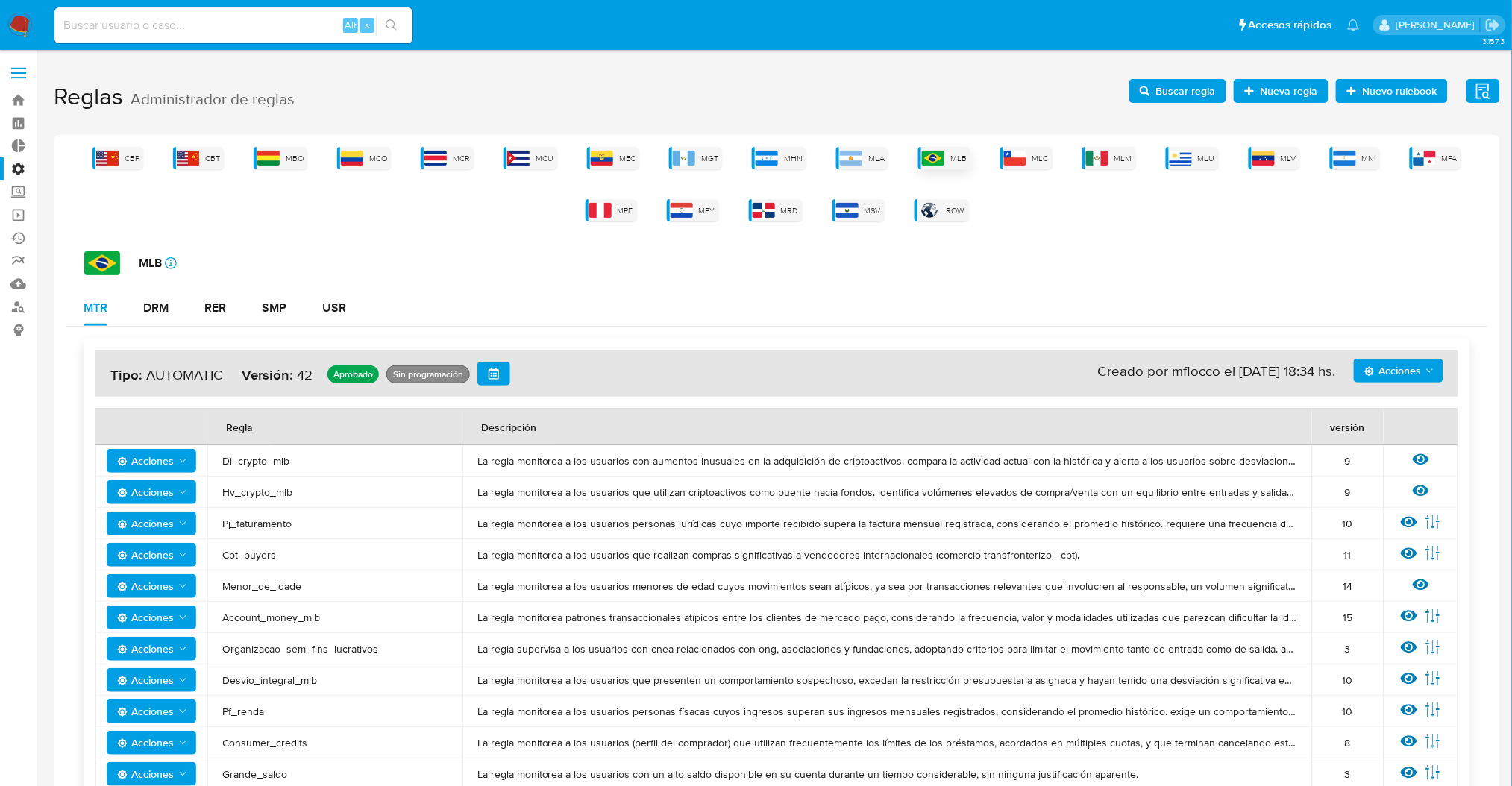
click at [942, 147] on div "MLB" at bounding box center [945, 158] width 53 height 22
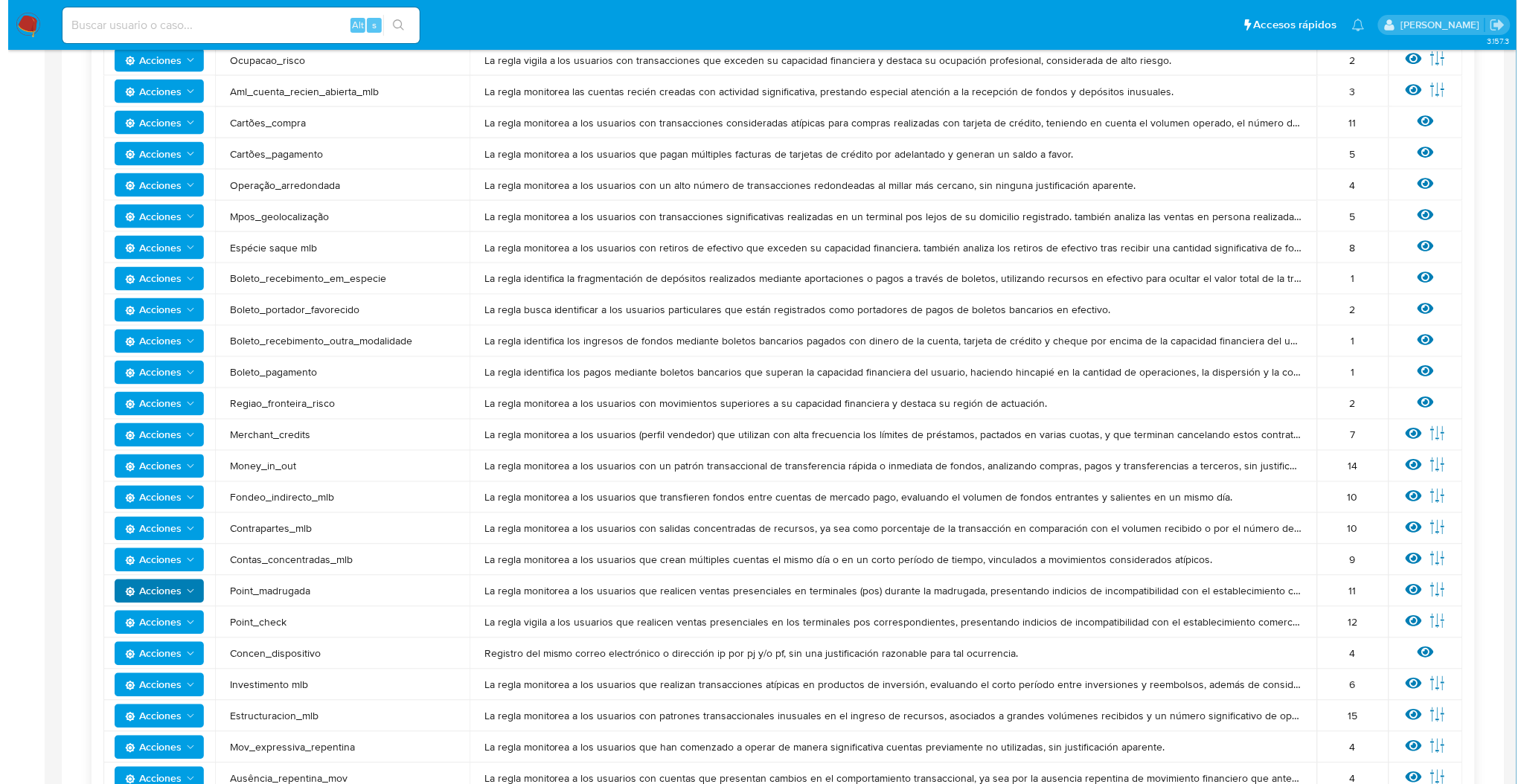
scroll to position [793, 0]
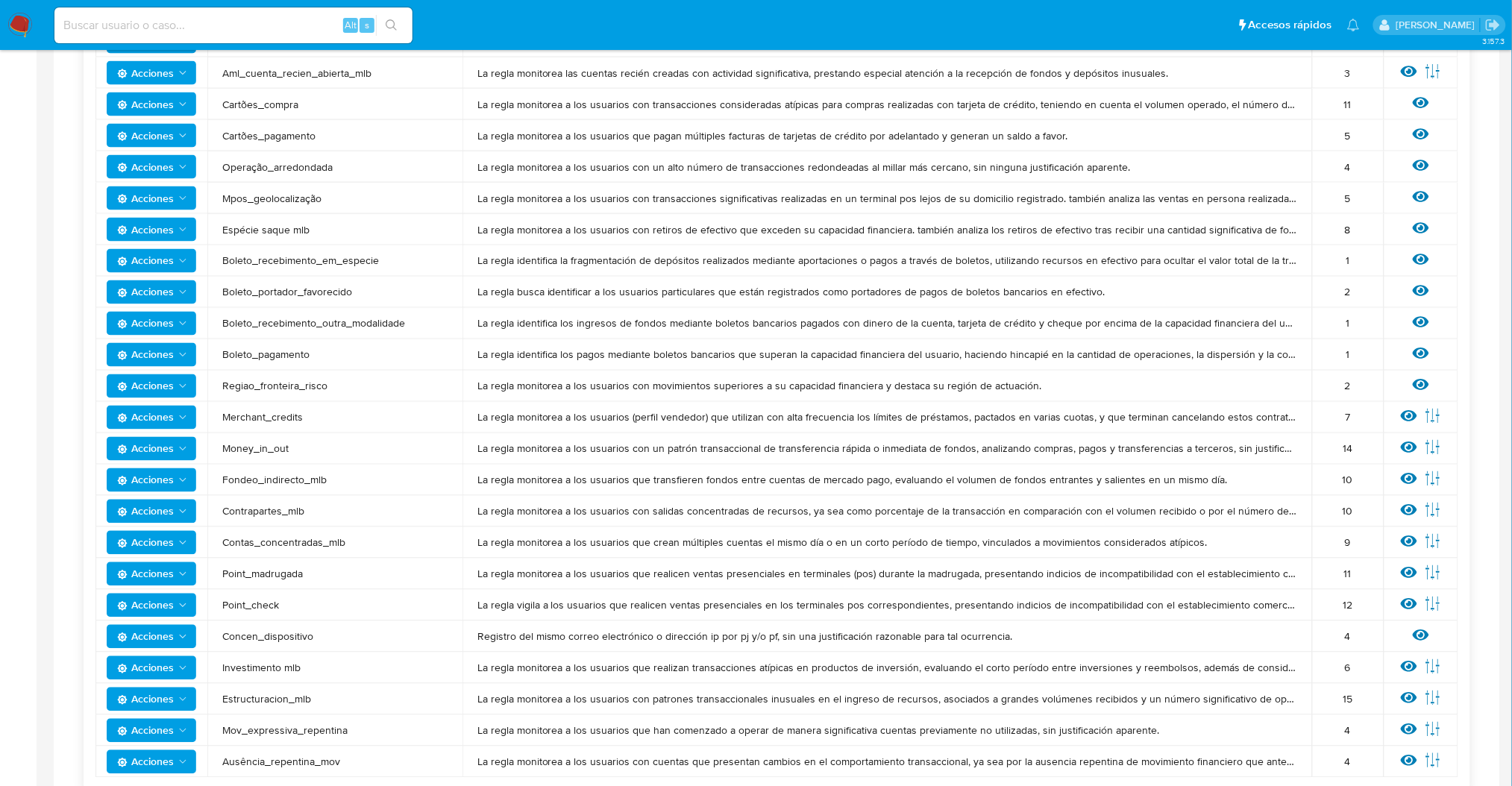
click at [174, 510] on span "Acciones" at bounding box center [153, 511] width 72 height 21
click at [1425, 521] on td "Ver regla Editar parámetros" at bounding box center [1421, 511] width 75 height 31
click at [1410, 511] on icon at bounding box center [1409, 510] width 17 height 17
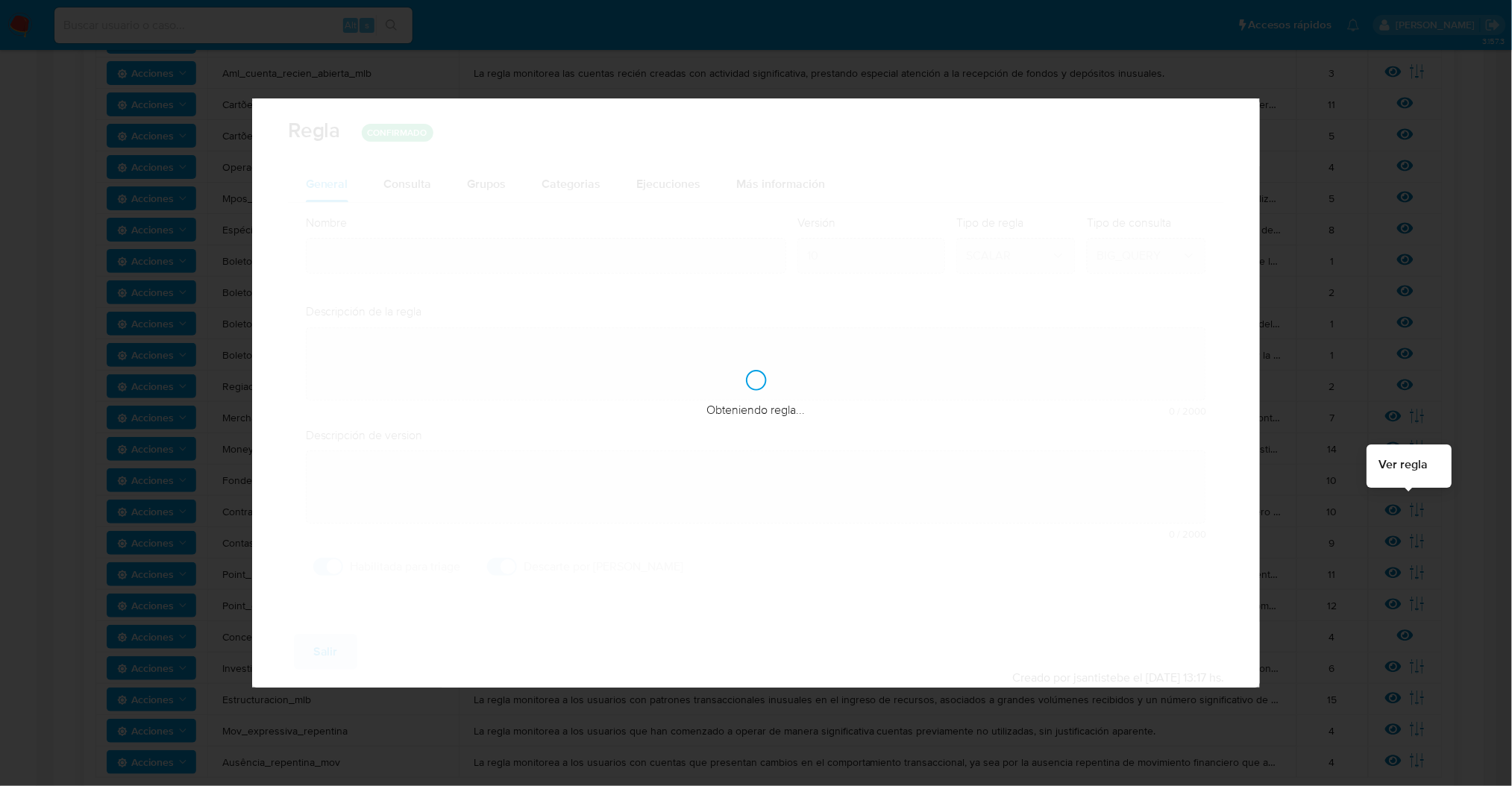
type input "Contrapartes_mlb"
type textarea "La regla monitorea a los usuarios con salidas concentradas de recursos, ya sea …"
type textarea "Monitoreo de usuarios con créditos consumer mayores a 6 meses, que realizan la …"
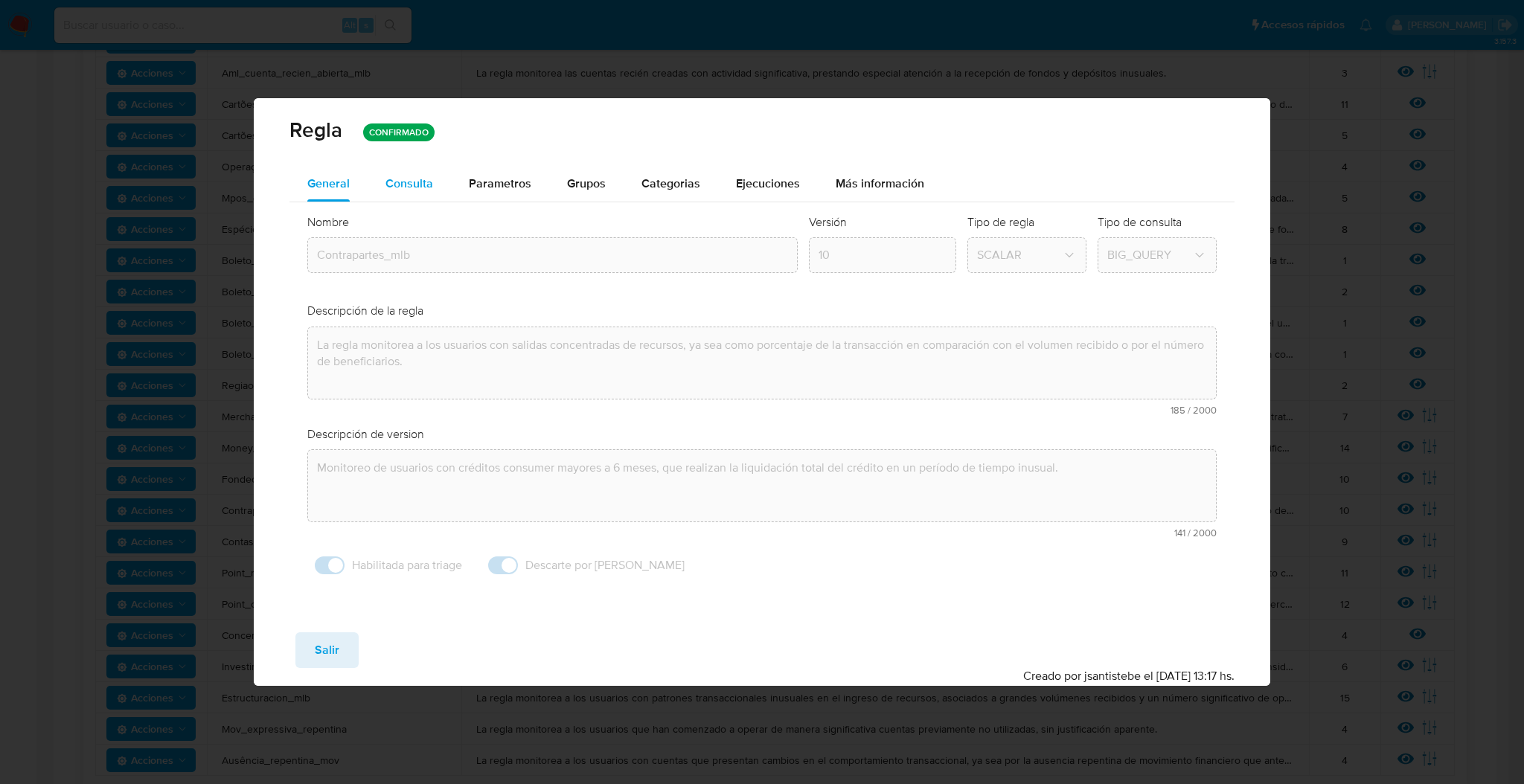
click at [408, 189] on span "Consulta" at bounding box center [409, 183] width 48 height 17
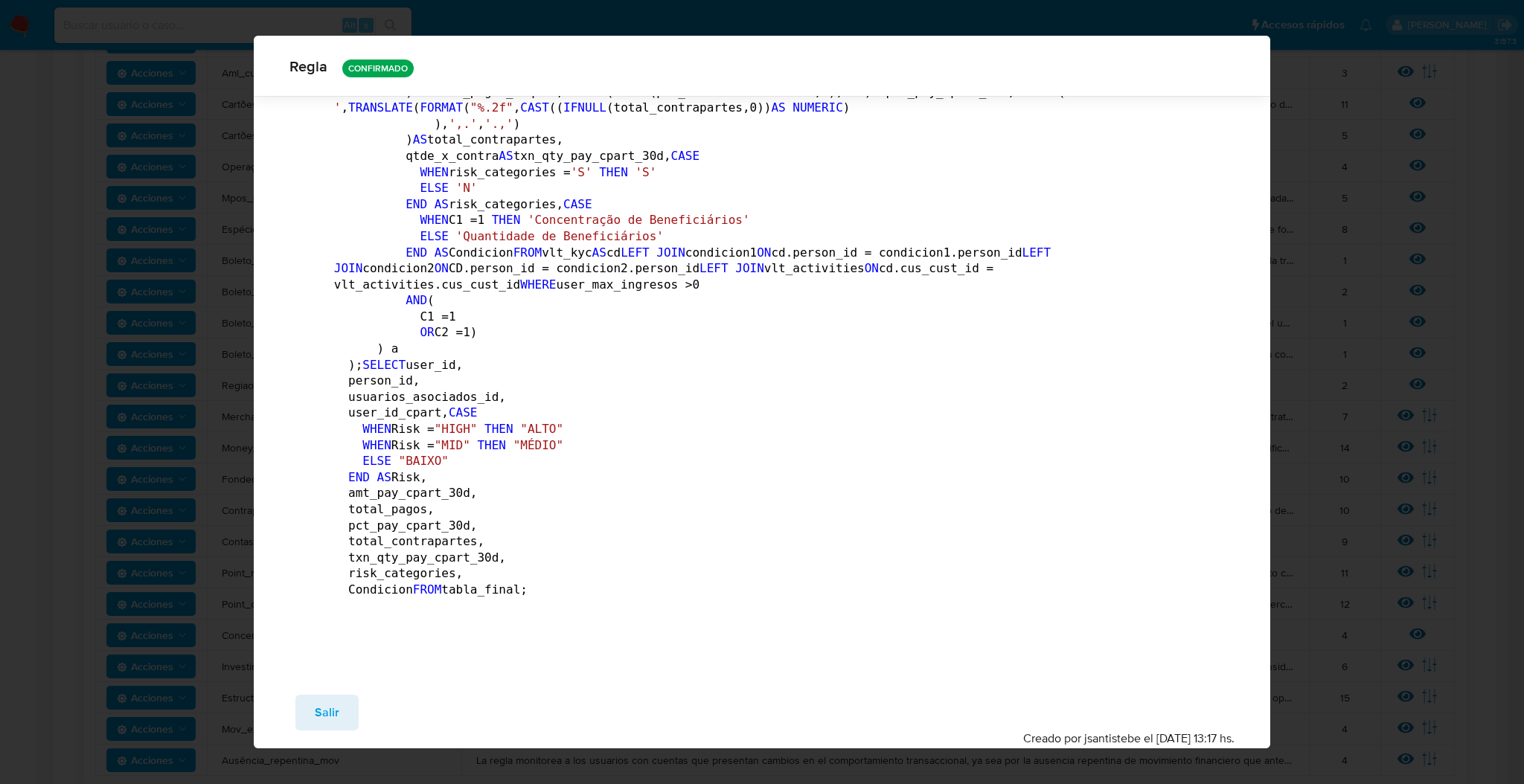
scroll to position [17944, 0]
drag, startPoint x: 308, startPoint y: 705, endPoint x: 408, endPoint y: 625, distance: 128.1
click at [308, 703] on button "Salir" at bounding box center [327, 713] width 64 height 36
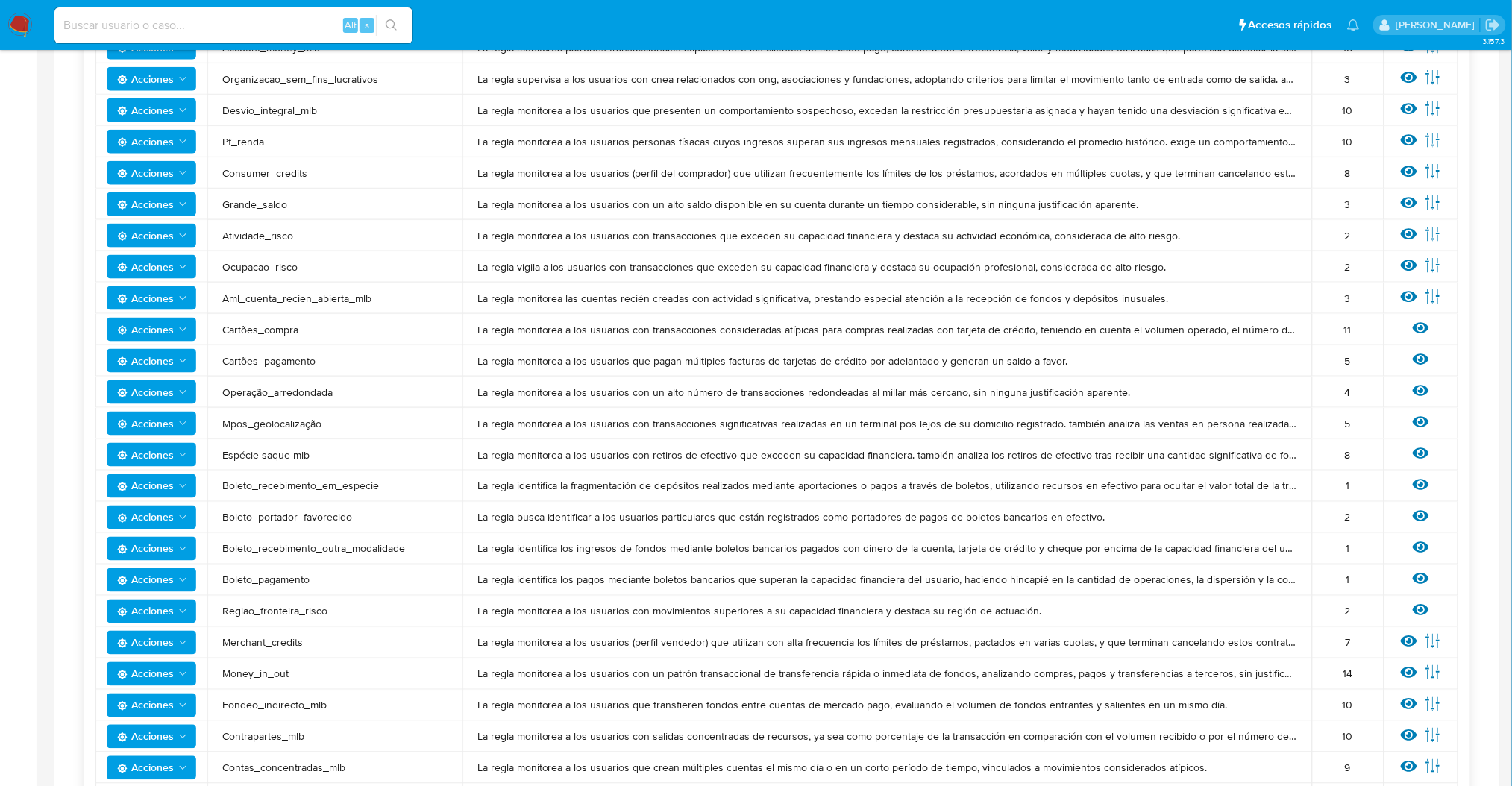
scroll to position [0, 0]
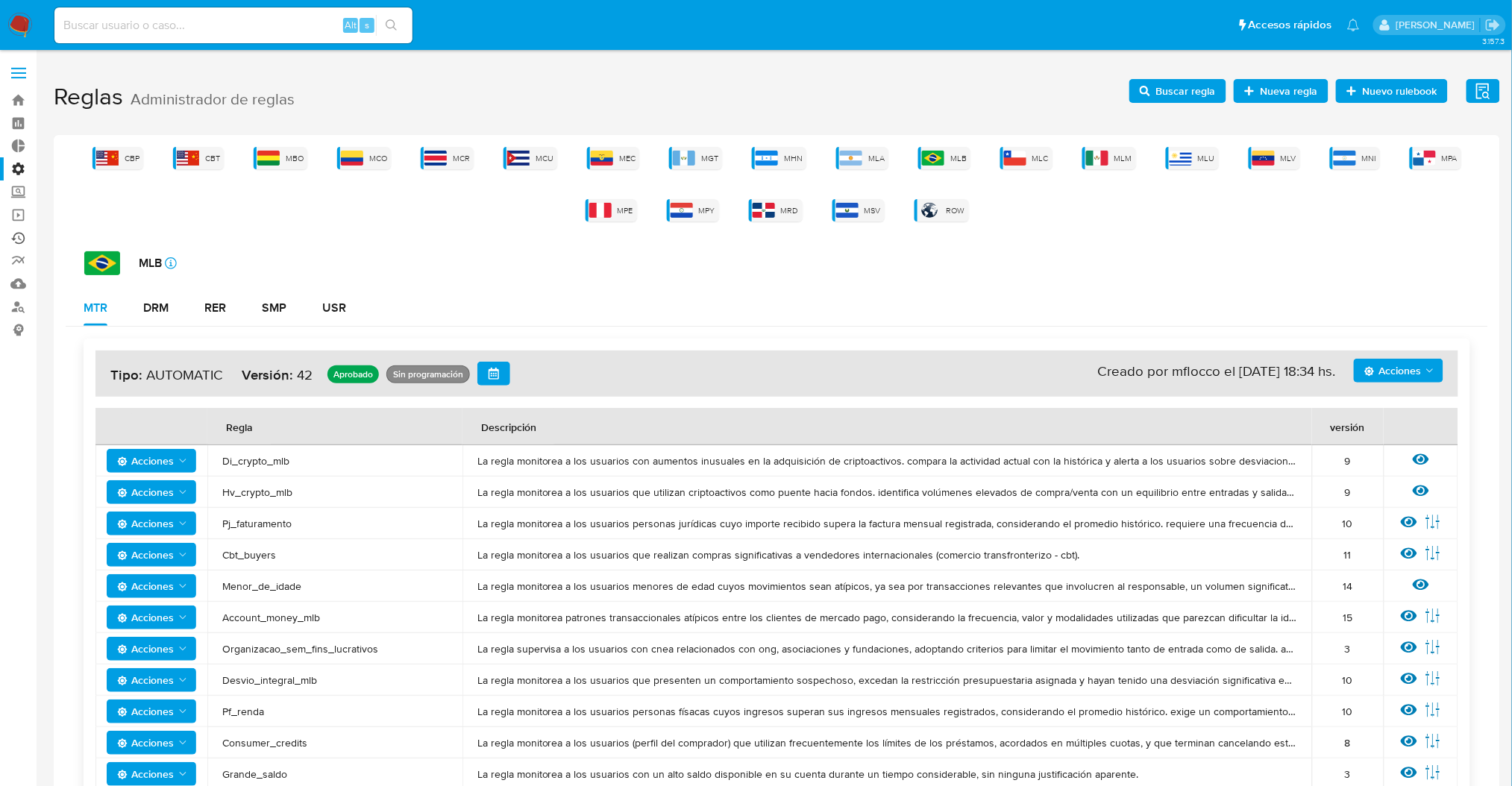
click at [25, 239] on link "Ejecuciones automáticas" at bounding box center [88, 238] width 178 height 23
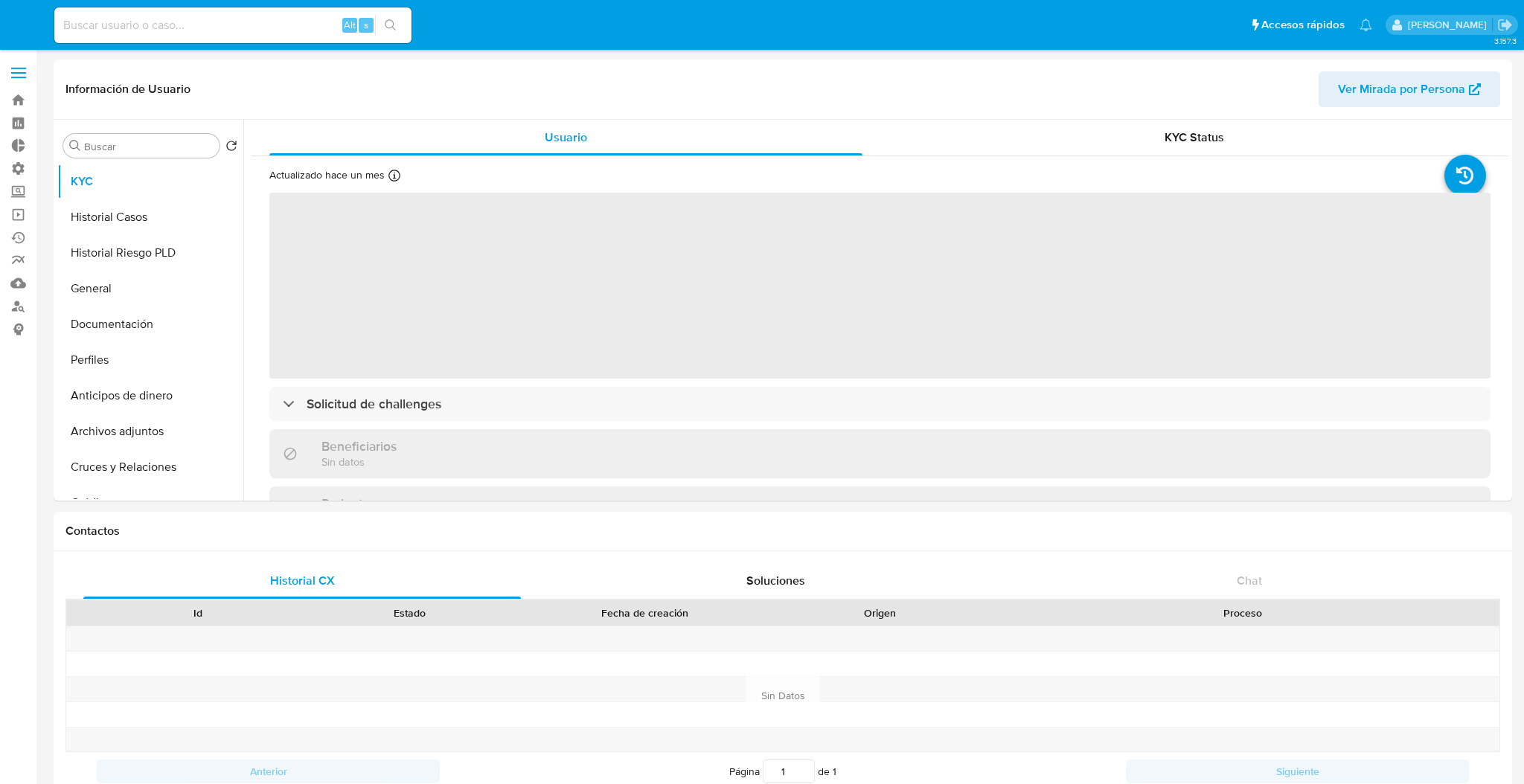
select select "10"
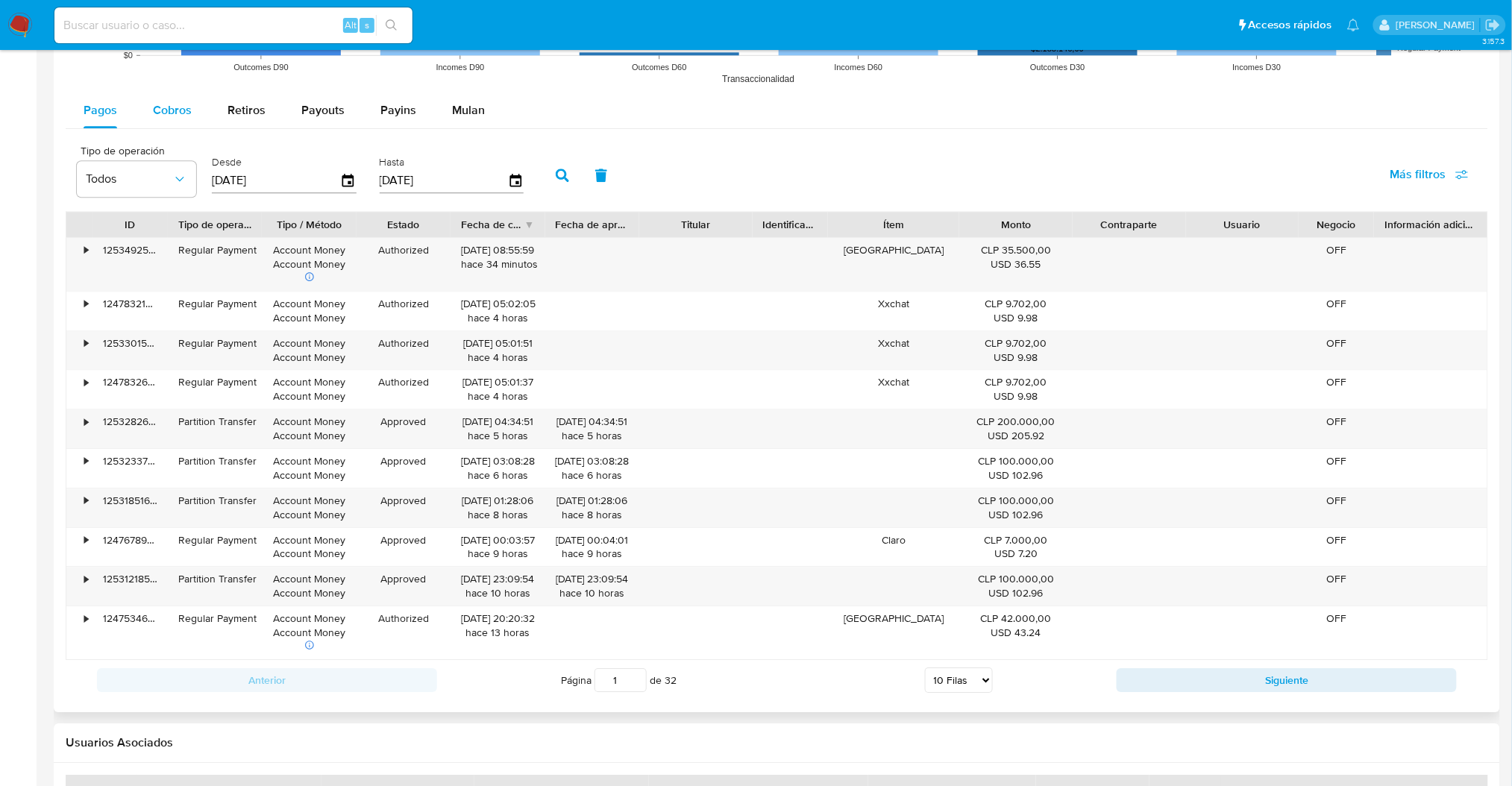
scroll to position [1326, 0]
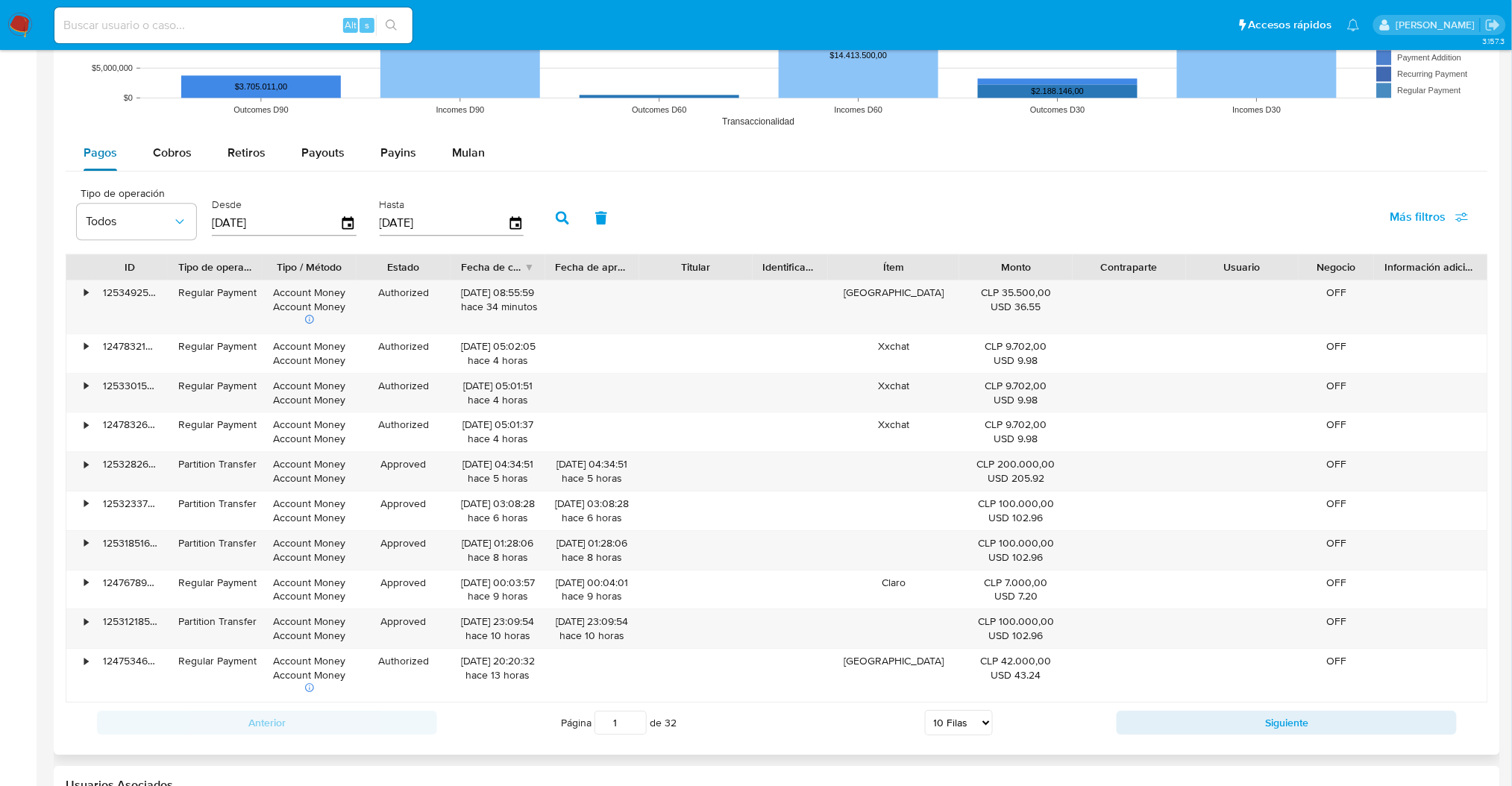
click at [116, 150] on button "Pagos" at bounding box center [100, 153] width 69 height 36
click at [148, 153] on button "Cobros" at bounding box center [173, 153] width 75 height 36
select select "10"
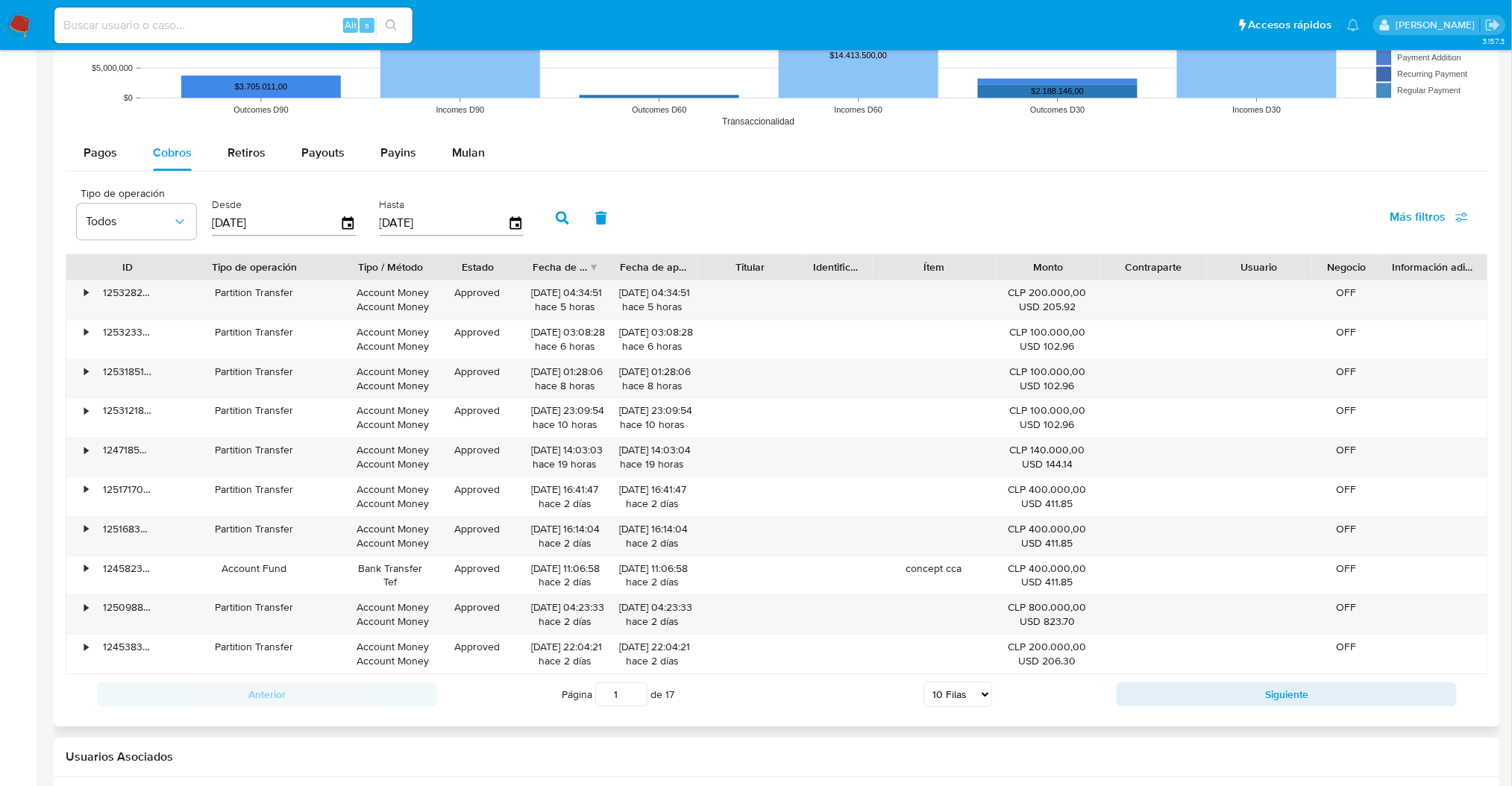
drag, startPoint x: 266, startPoint y: 278, endPoint x: 388, endPoint y: 272, distance: 122.1
click at [388, 272] on div "ID Tipo de operación Tipo / Método Estado Fecha de creación Fecha de aprobación…" at bounding box center [777, 267] width 1421 height 25
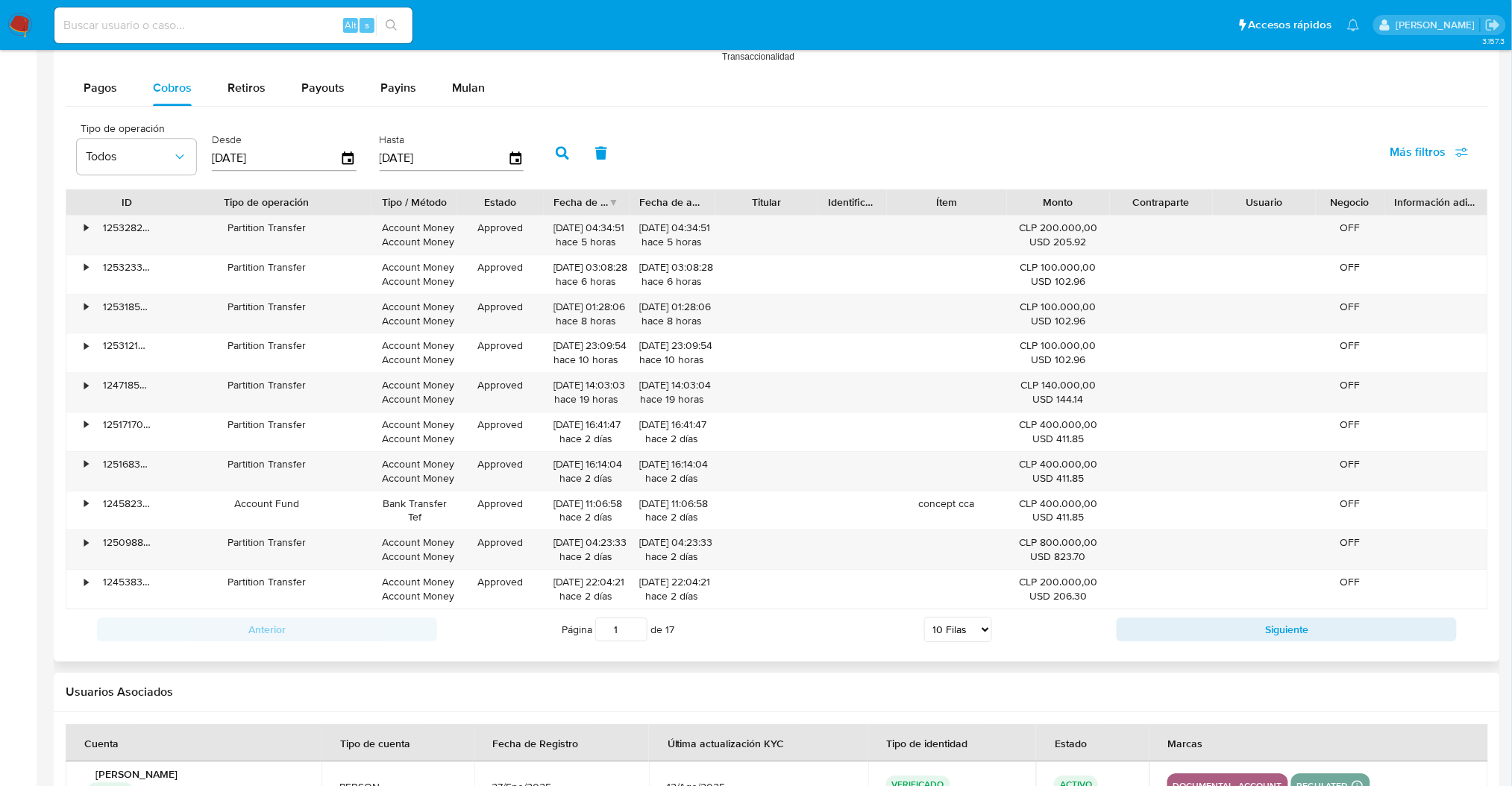
scroll to position [1425, 0]
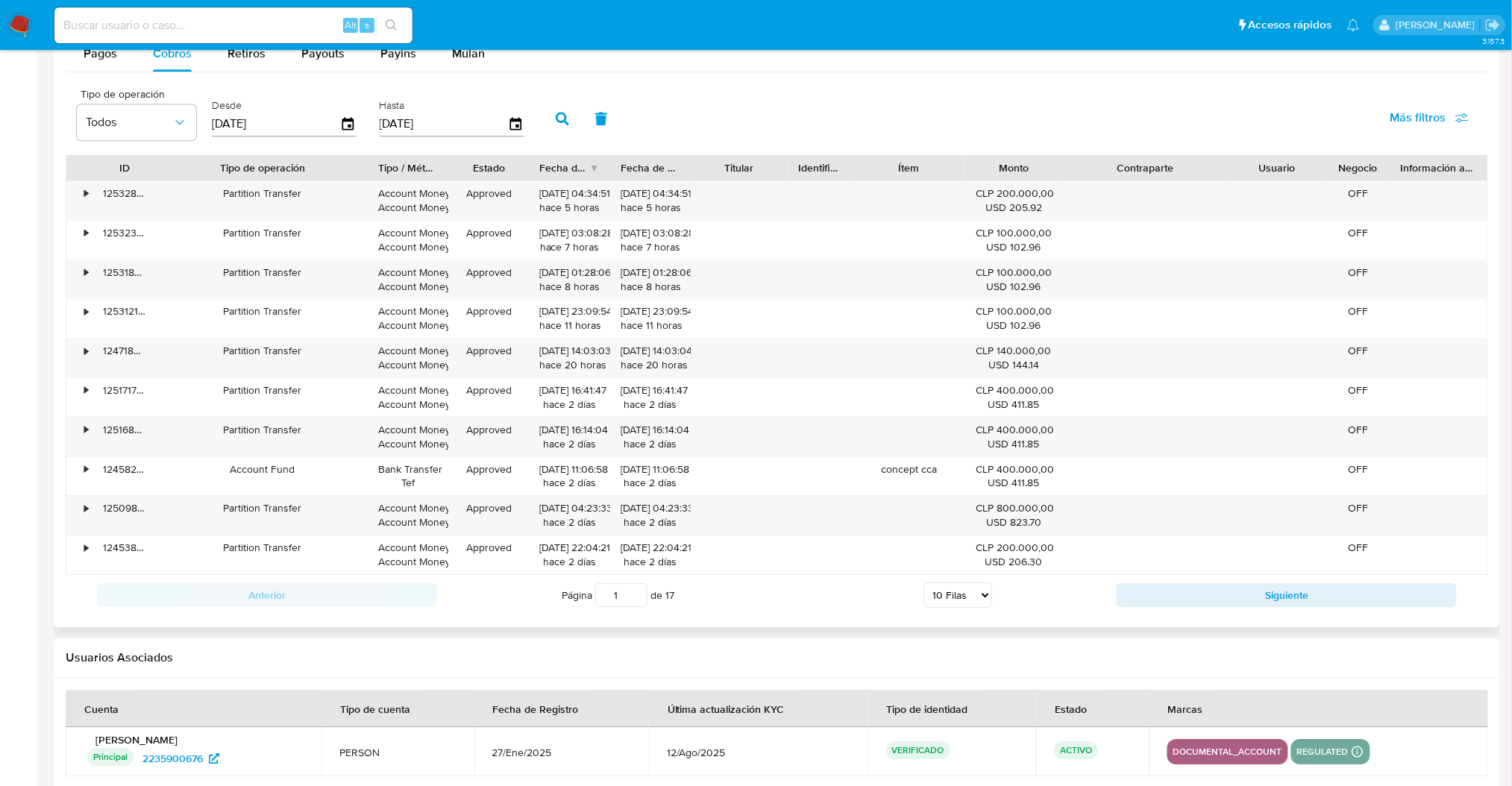
click at [1281, 193] on div "ID Tipo de operación Tipo / Método Estado Fecha de creación Fecha de aprobación…" at bounding box center [777, 365] width 1423 height 420
click at [8, 36] on img at bounding box center [20, 25] width 25 height 25
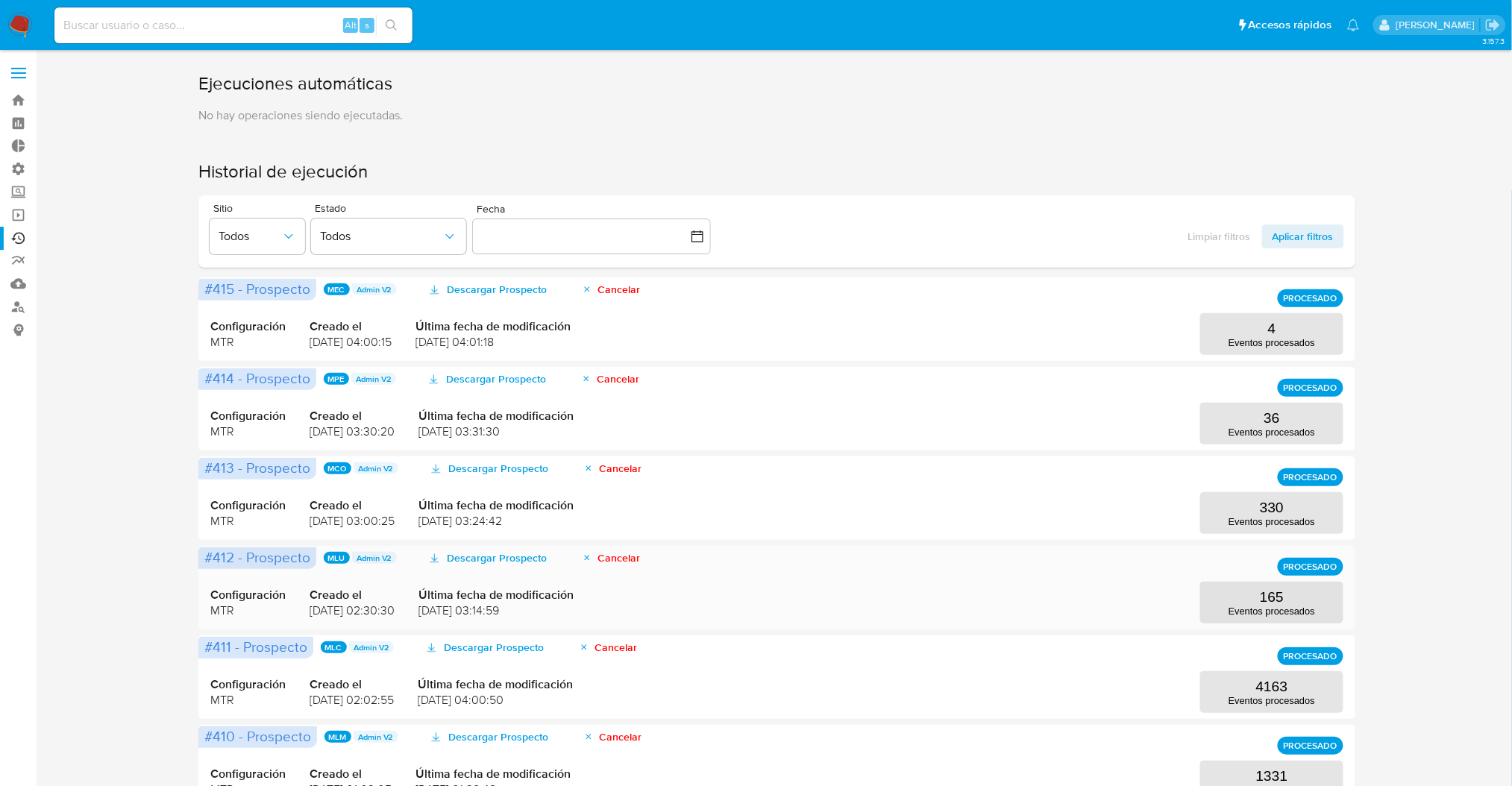
scroll to position [437, 0]
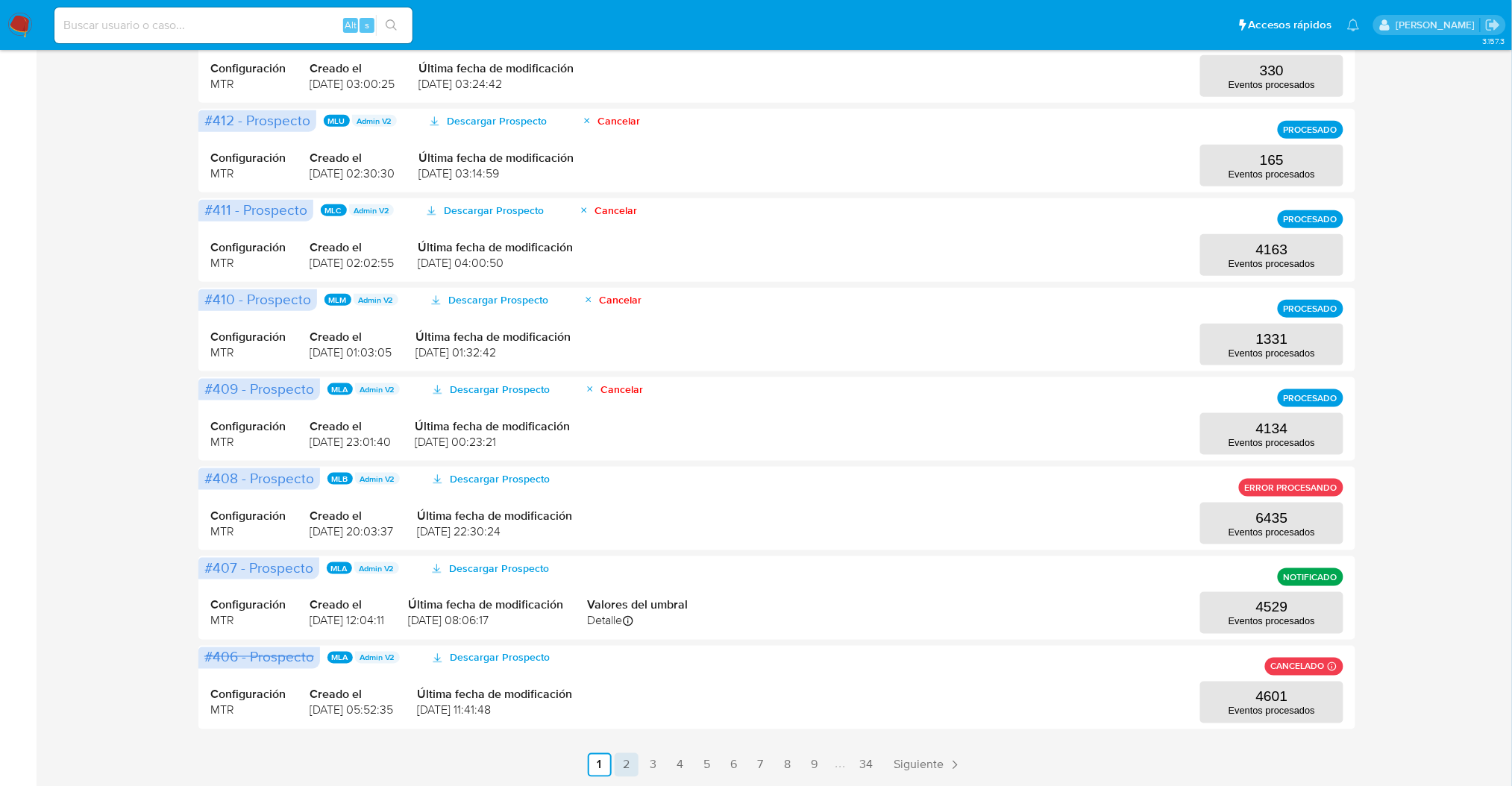
click at [617, 759] on link "2" at bounding box center [627, 765] width 24 height 24
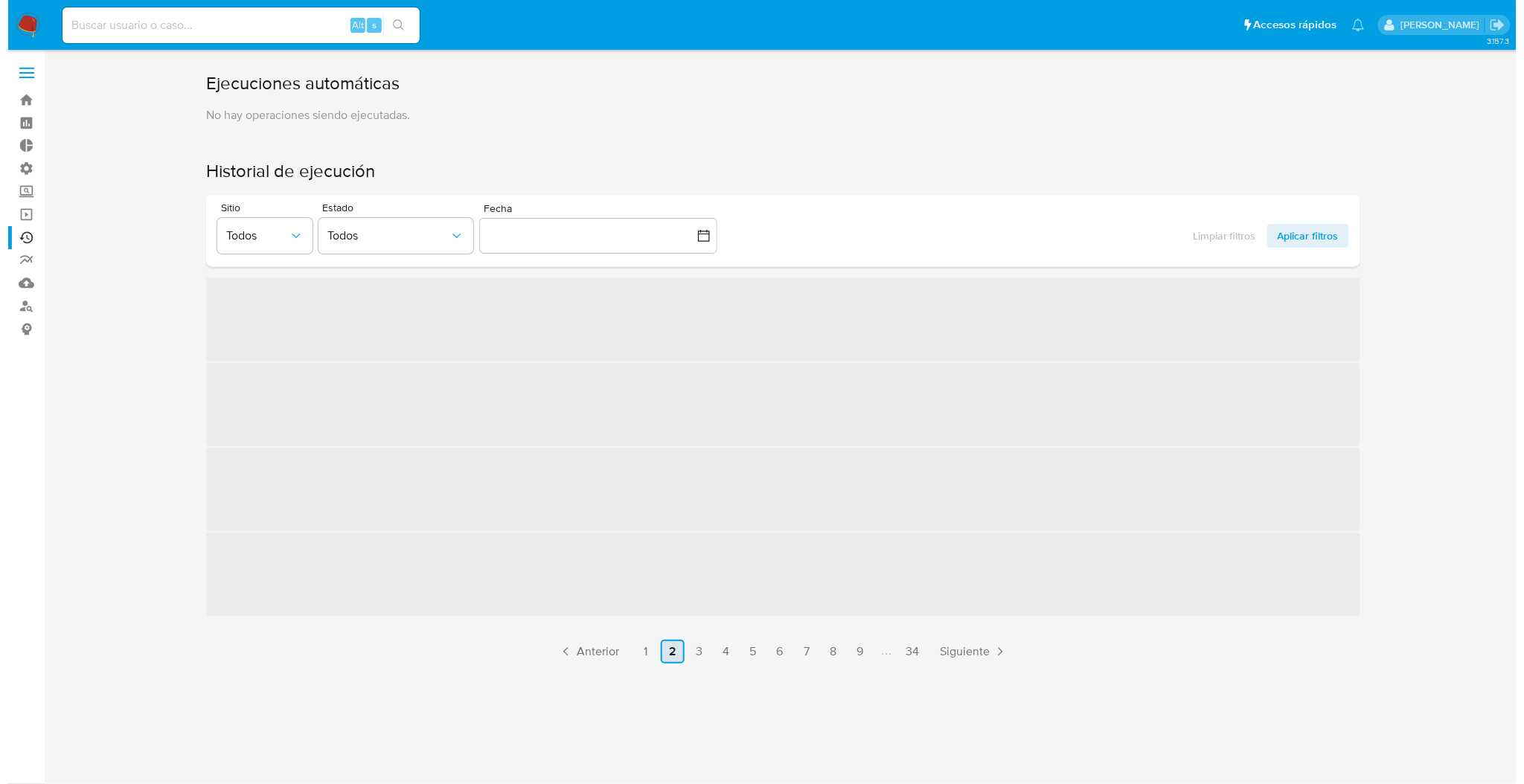
scroll to position [0, 0]
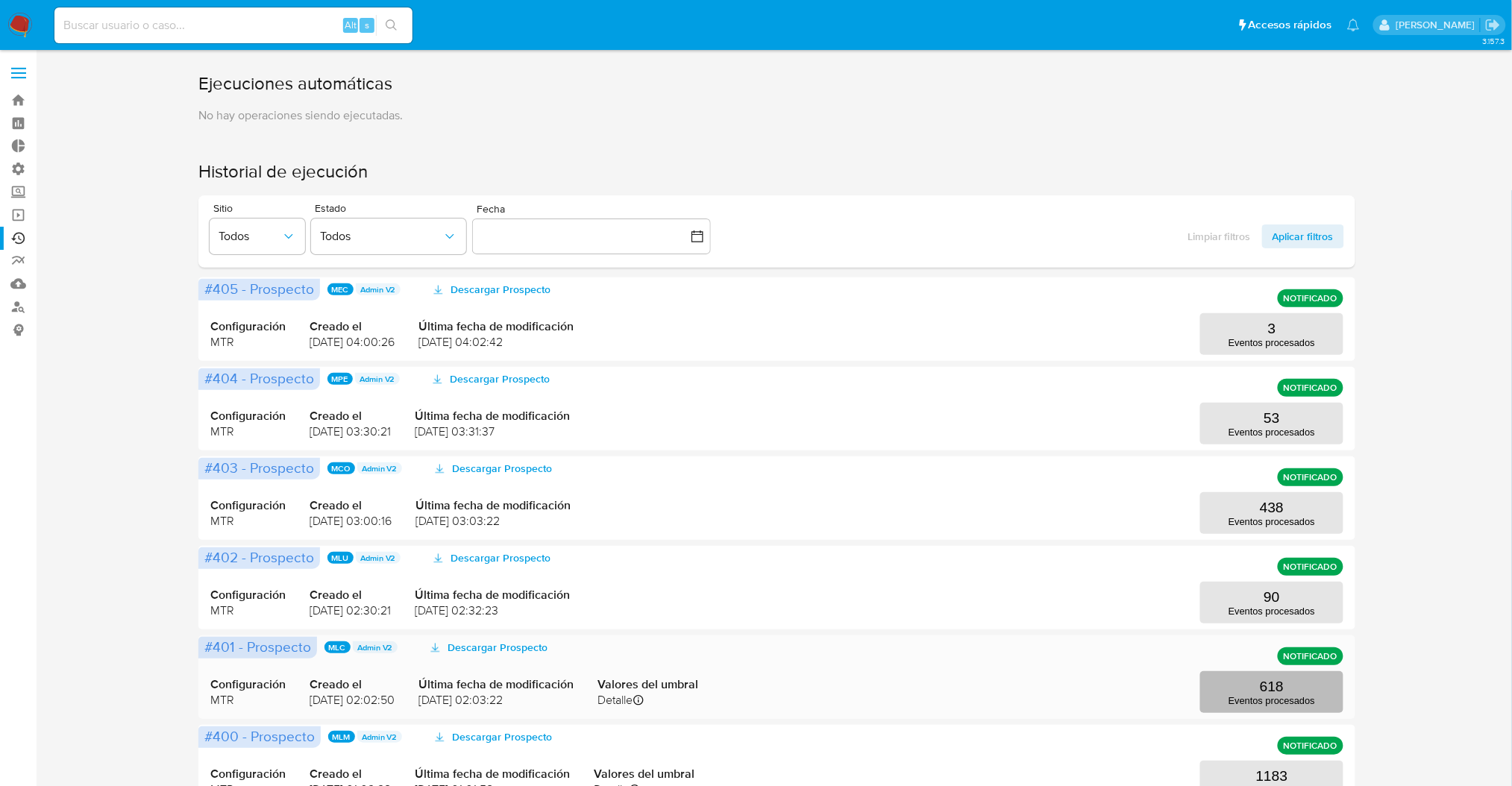
click at [1291, 702] on p "Eventos procesados" at bounding box center [1272, 701] width 87 height 11
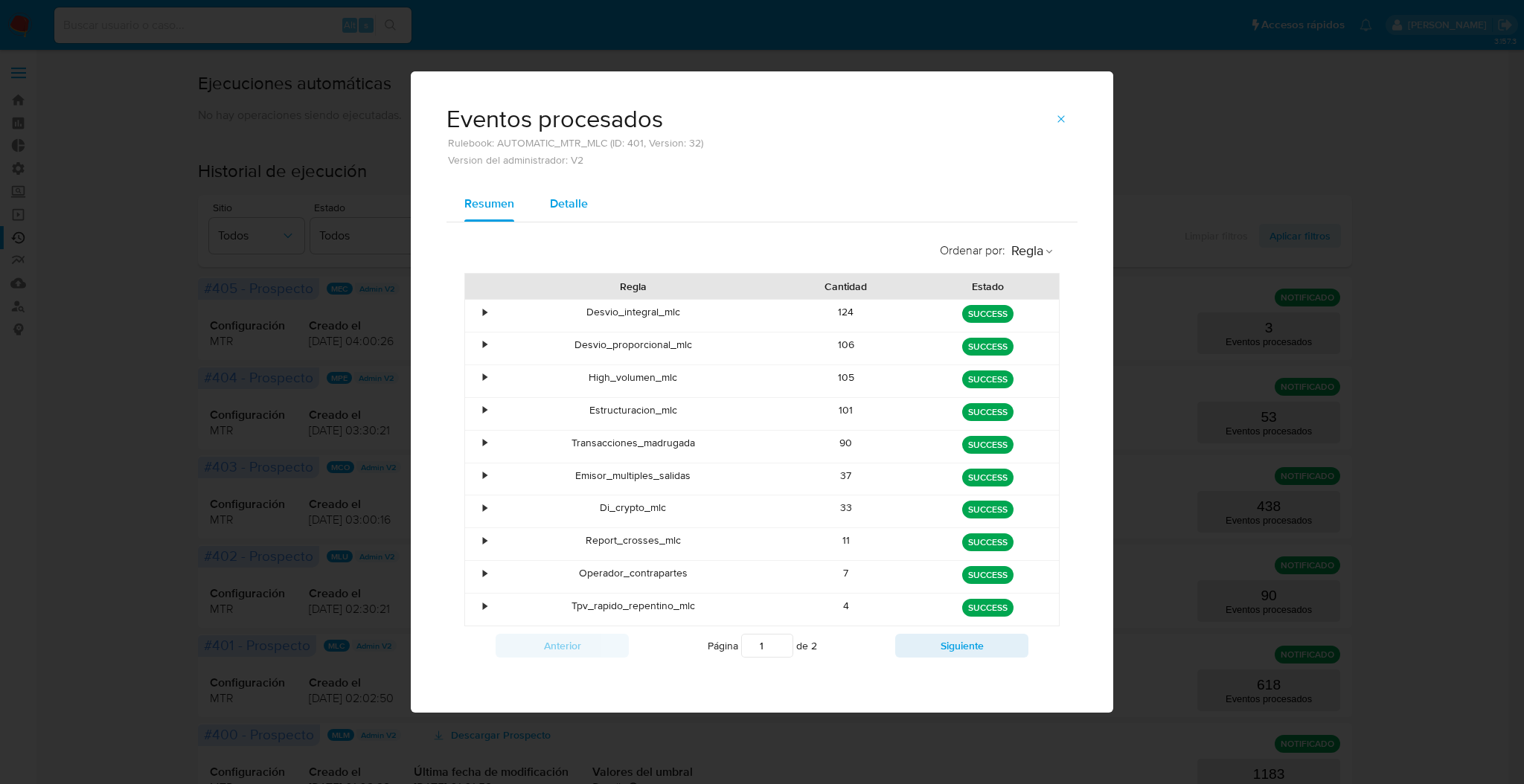
click at [583, 207] on span "Detalle" at bounding box center [569, 203] width 38 height 17
select select "10"
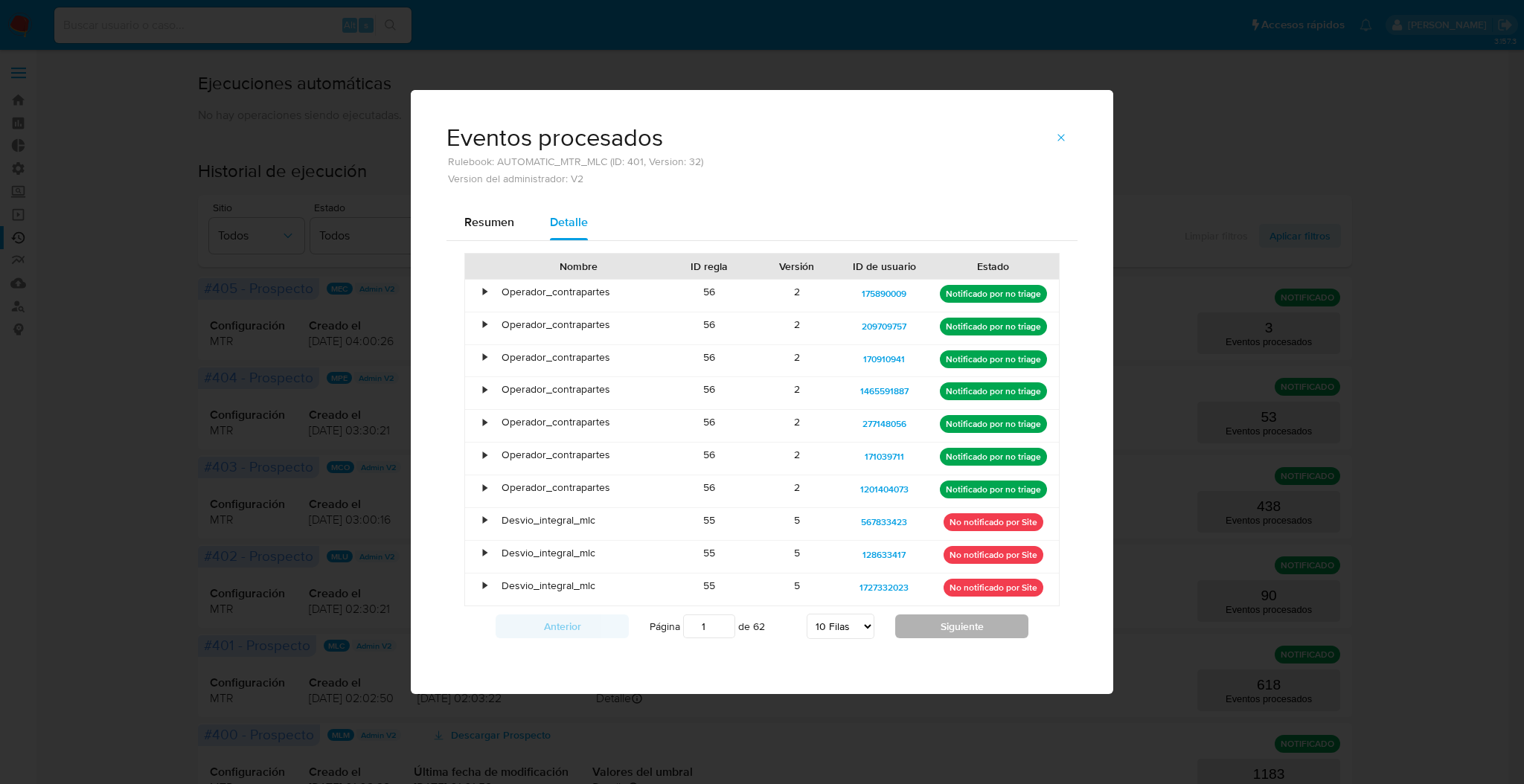
click at [967, 625] on button "Siguiente" at bounding box center [962, 627] width 133 height 24
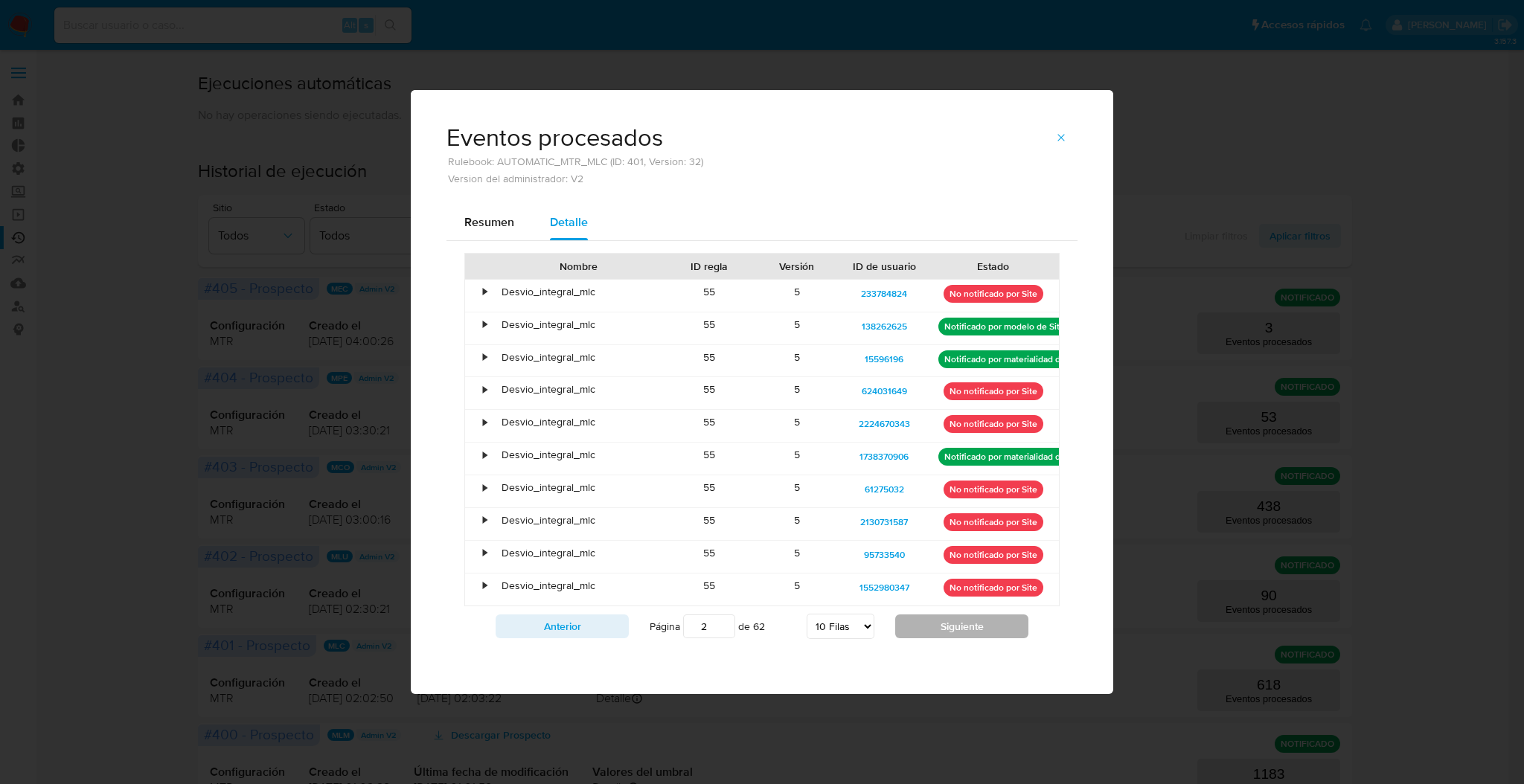
click at [967, 625] on button "Siguiente" at bounding box center [962, 627] width 133 height 24
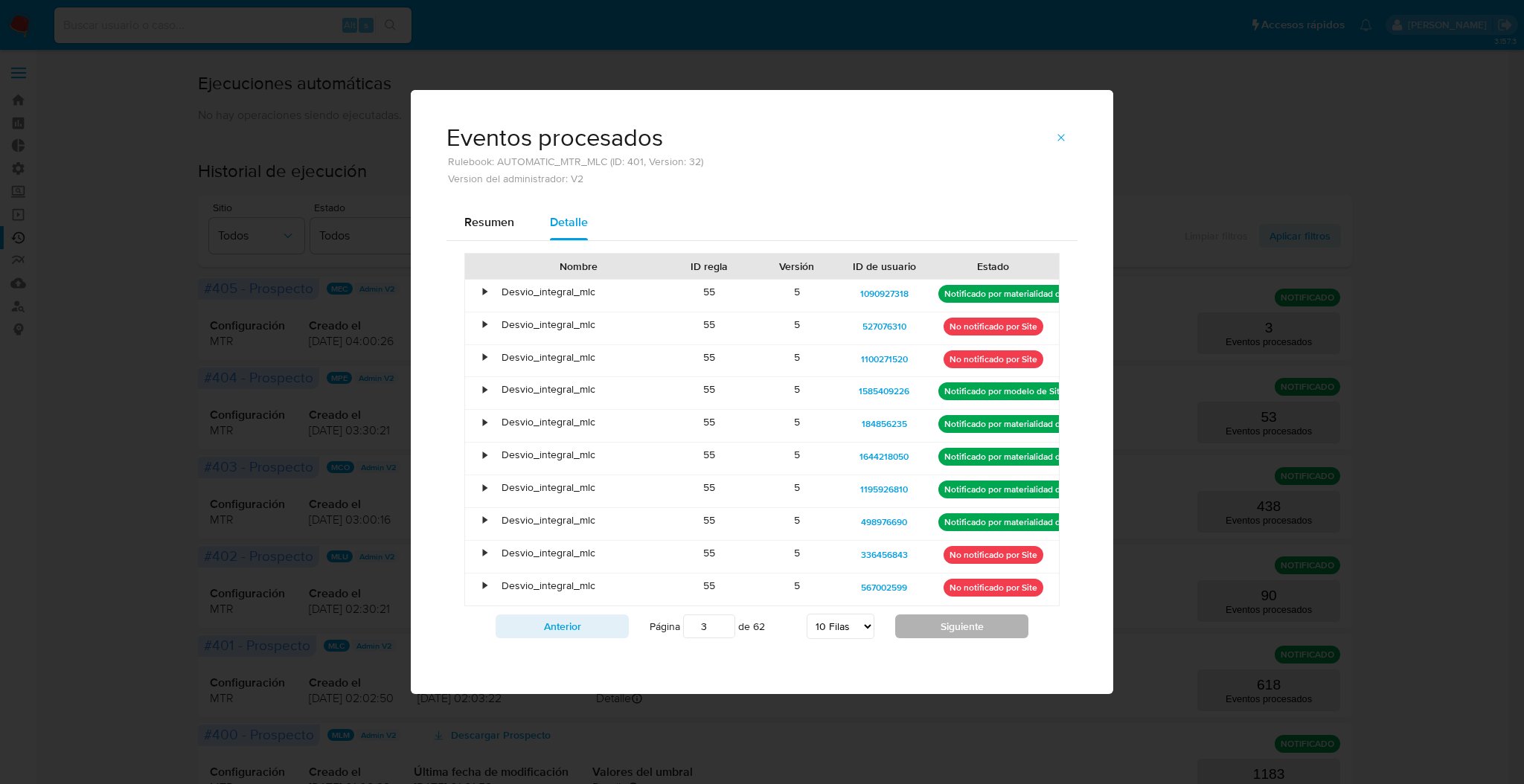
click at [967, 625] on button "Siguiente" at bounding box center [962, 627] width 133 height 24
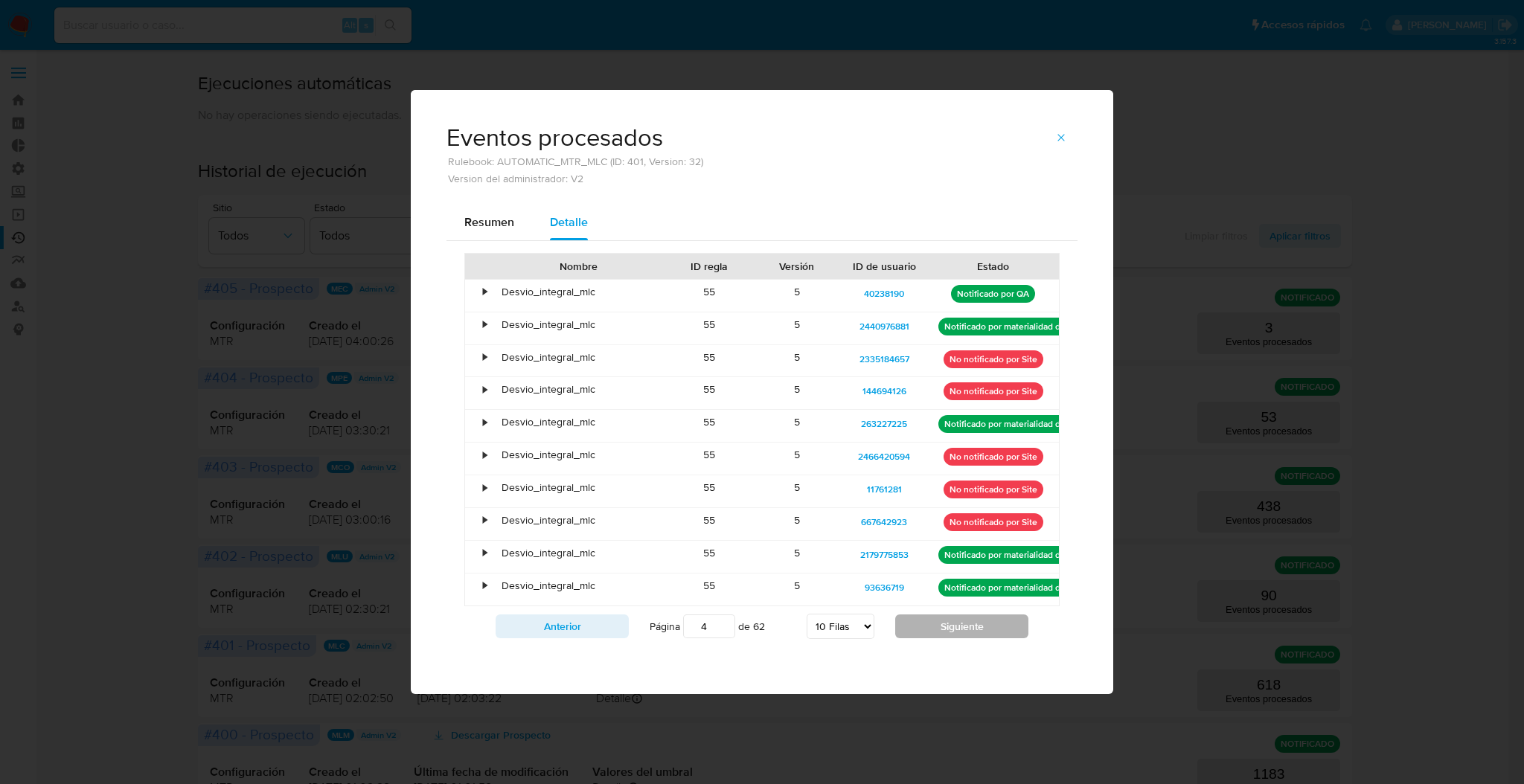
click at [967, 625] on button "Siguiente" at bounding box center [962, 627] width 133 height 24
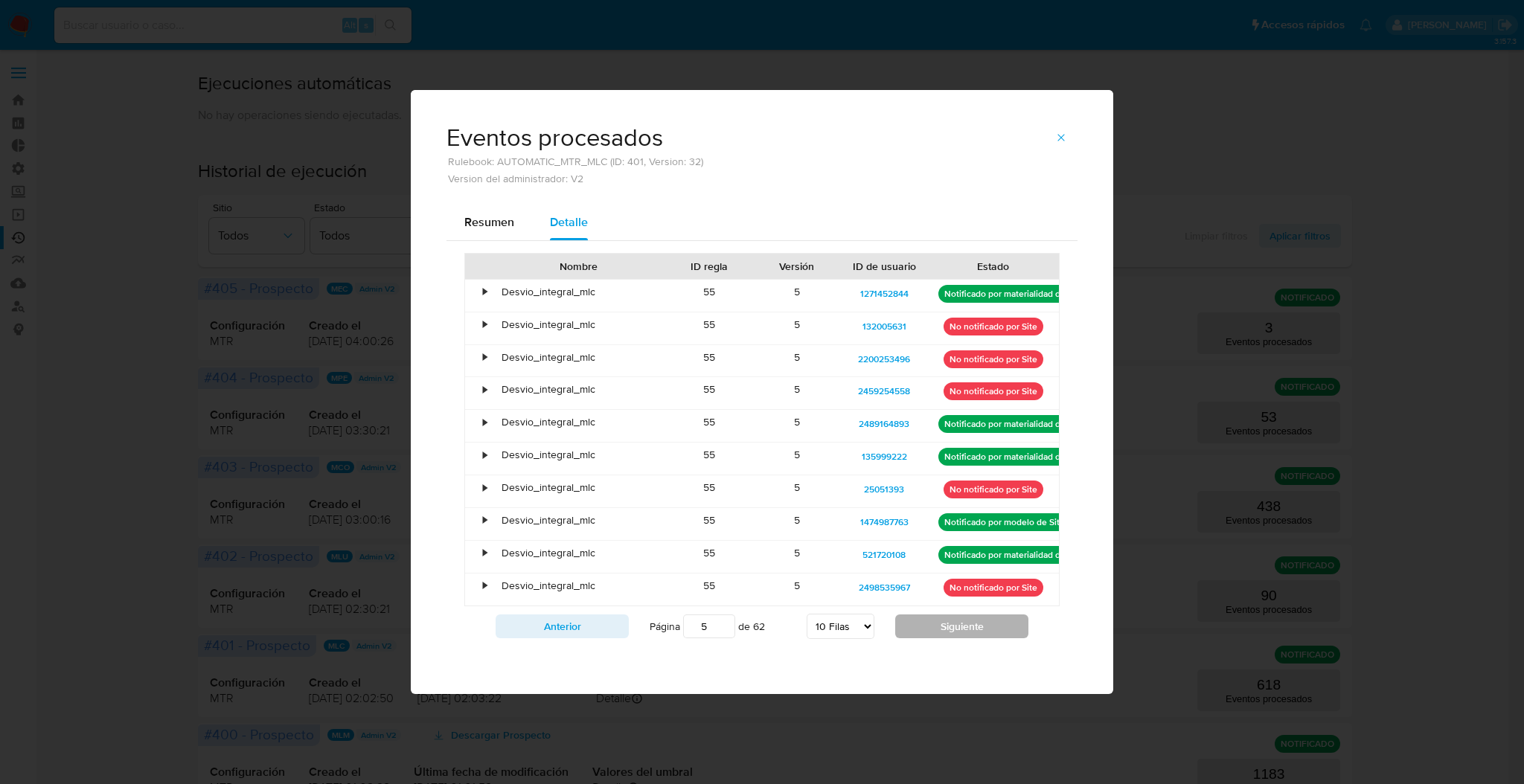
click at [967, 625] on button "Siguiente" at bounding box center [962, 627] width 133 height 24
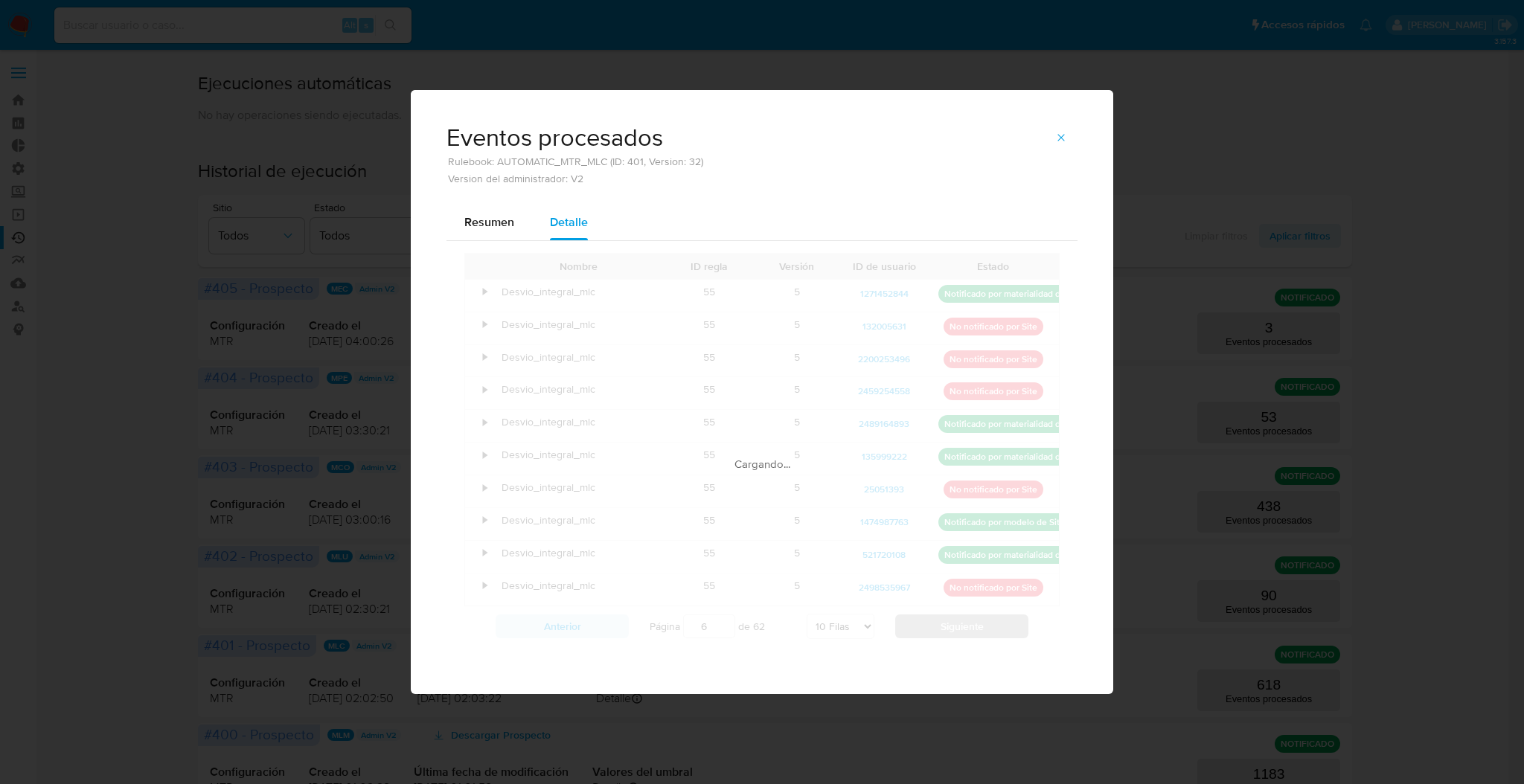
click at [967, 625] on div "Nombre ID regla Versión ID de usuario Estado • Desvio_integral_mlc 55 5 1271452…" at bounding box center [761, 449] width 595 height 393
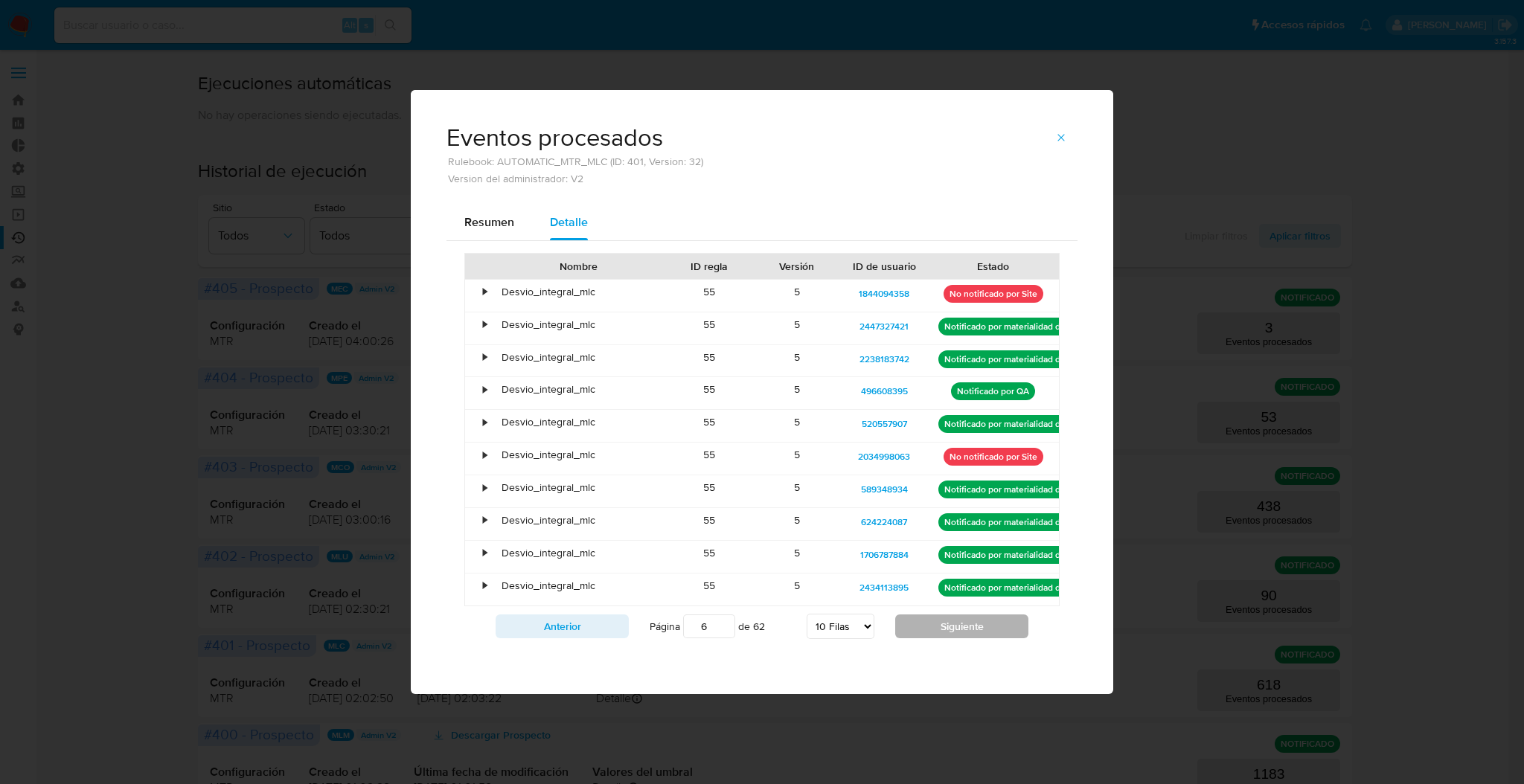
click at [967, 625] on button "Siguiente" at bounding box center [962, 627] width 133 height 24
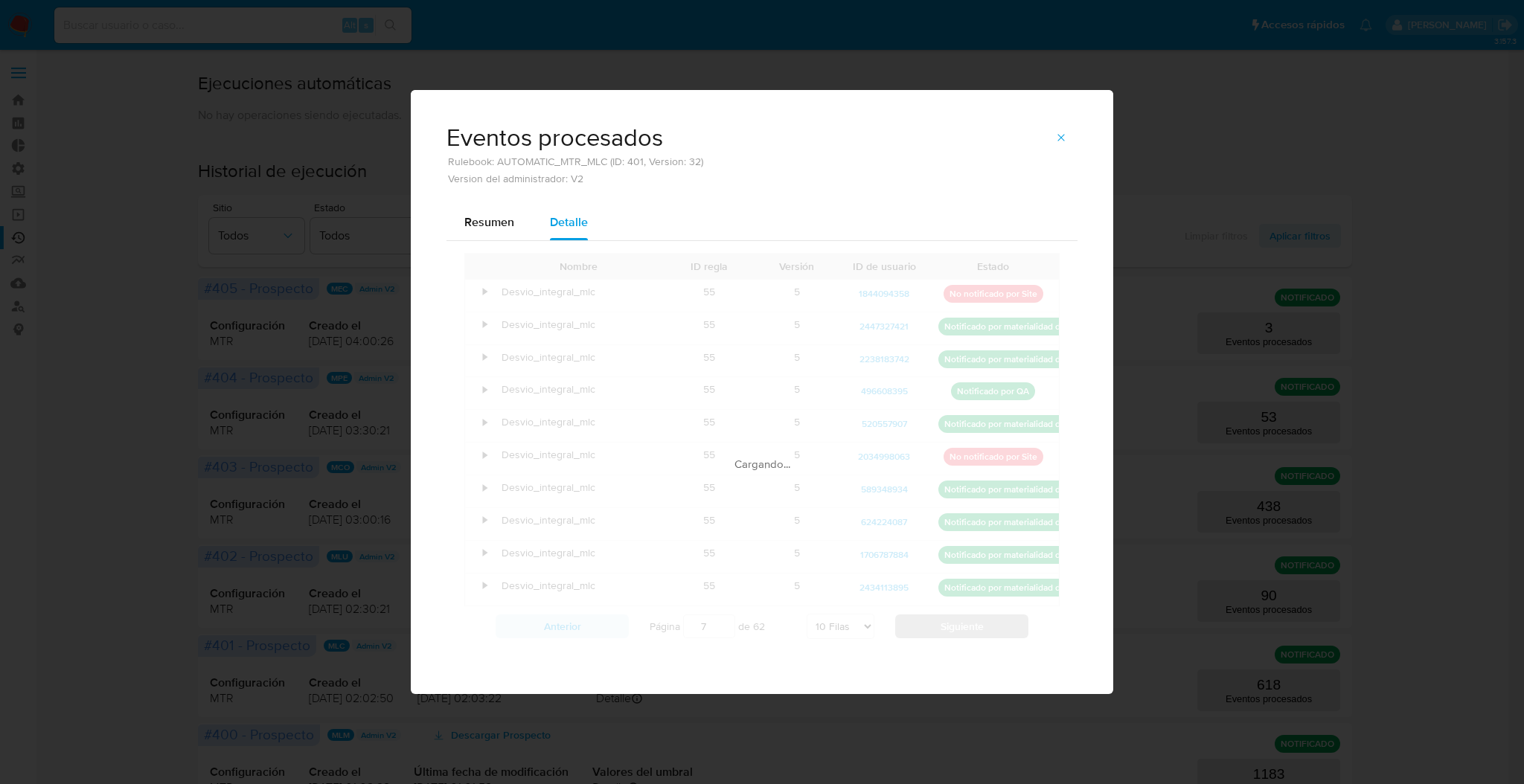
click at [967, 625] on div "Cargando..." at bounding box center [761, 449] width 595 height 393
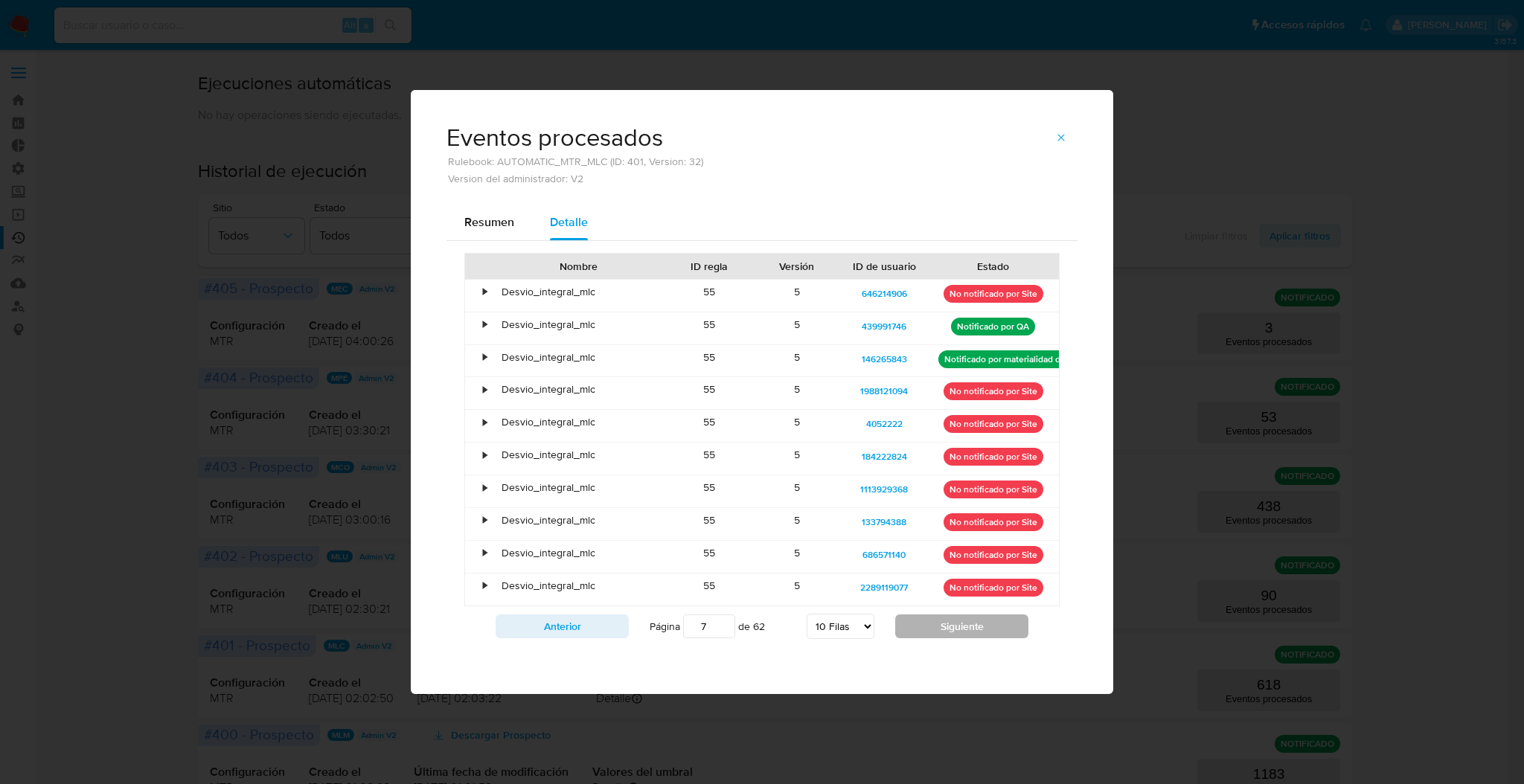
click at [967, 625] on button "Siguiente" at bounding box center [962, 627] width 133 height 24
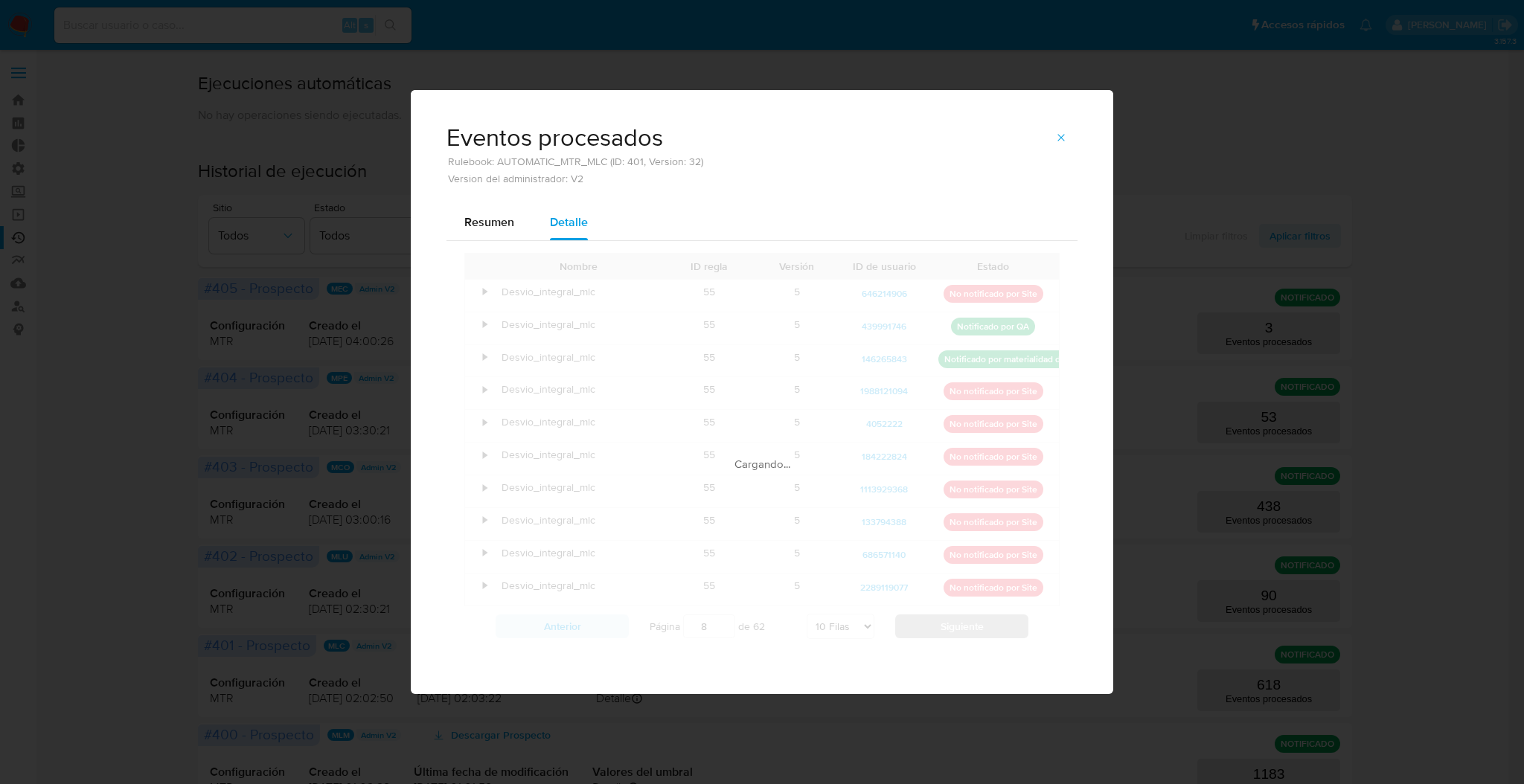
click at [967, 625] on div "Cargando..." at bounding box center [761, 449] width 595 height 393
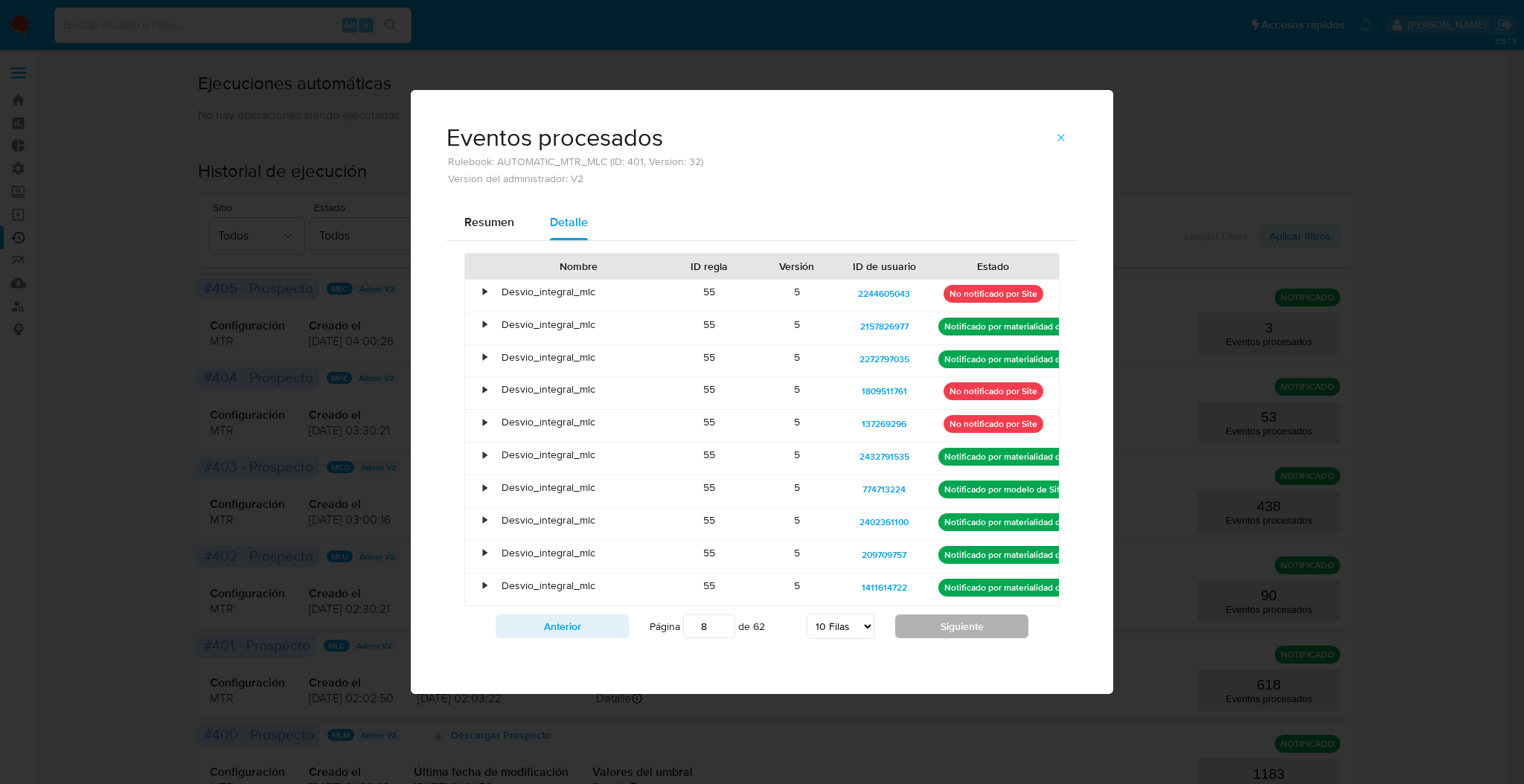
click at [967, 625] on button "Siguiente" at bounding box center [962, 627] width 133 height 24
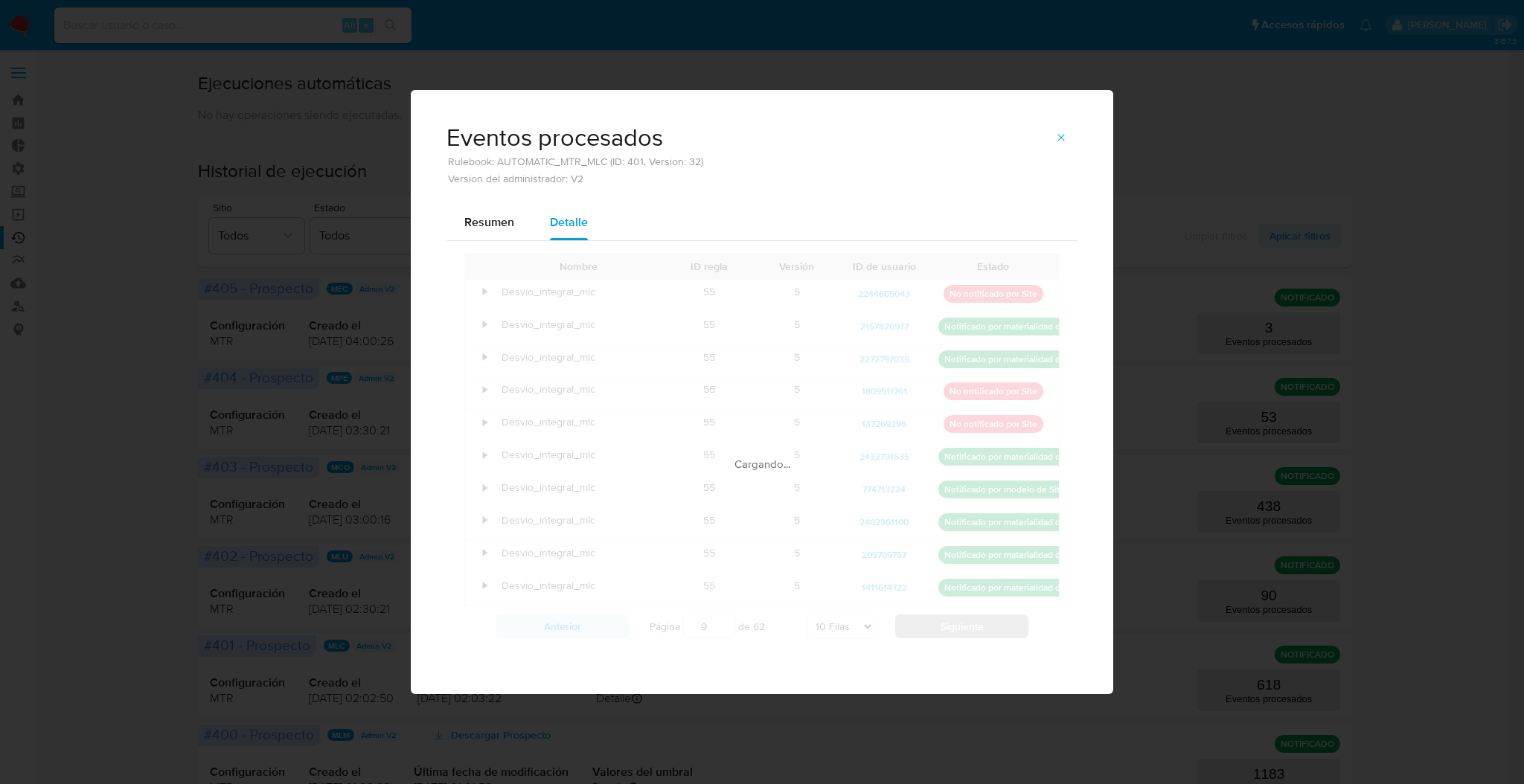
click at [967, 625] on div "Cargando..." at bounding box center [761, 449] width 595 height 393
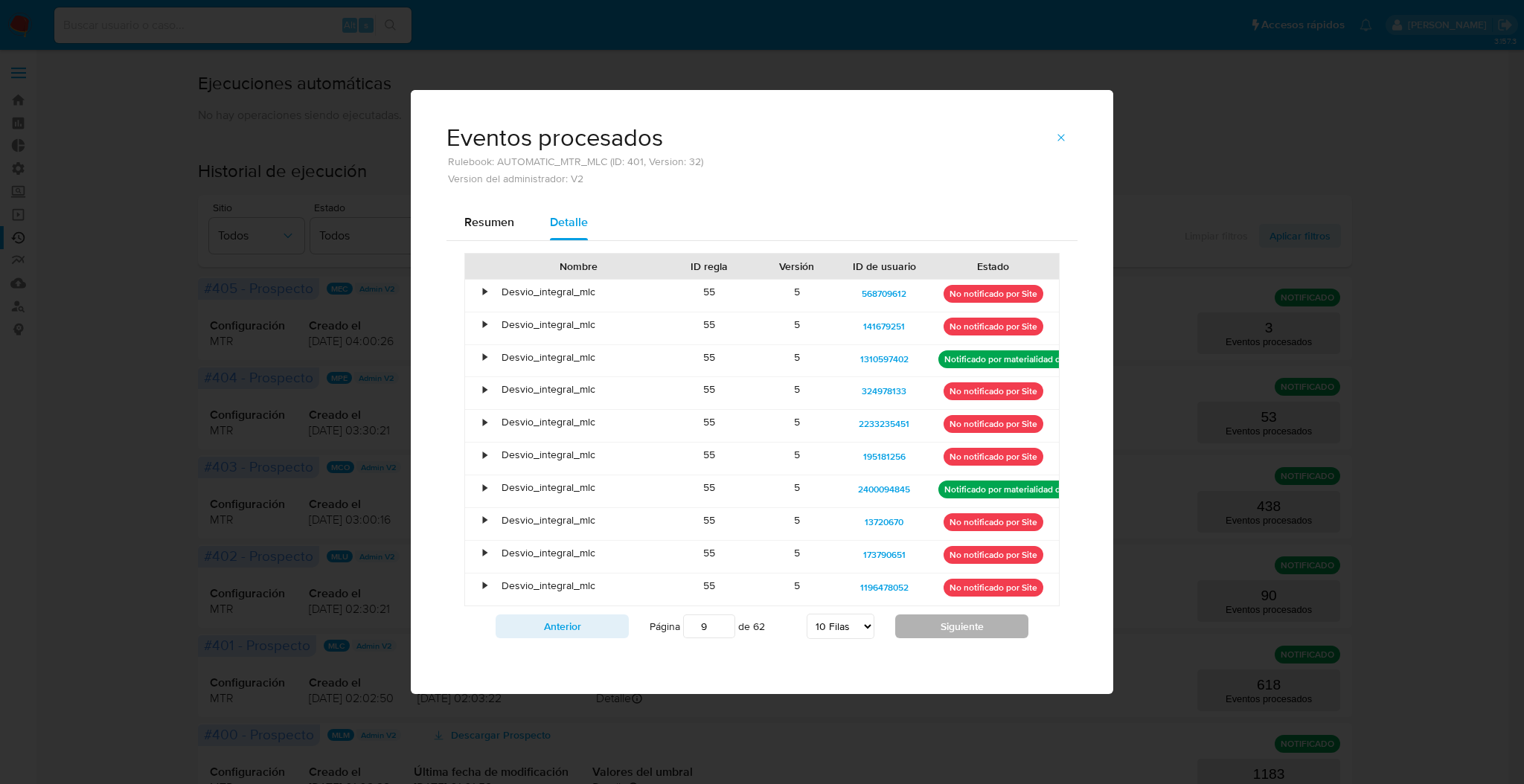
click at [967, 625] on button "Siguiente" at bounding box center [962, 627] width 133 height 24
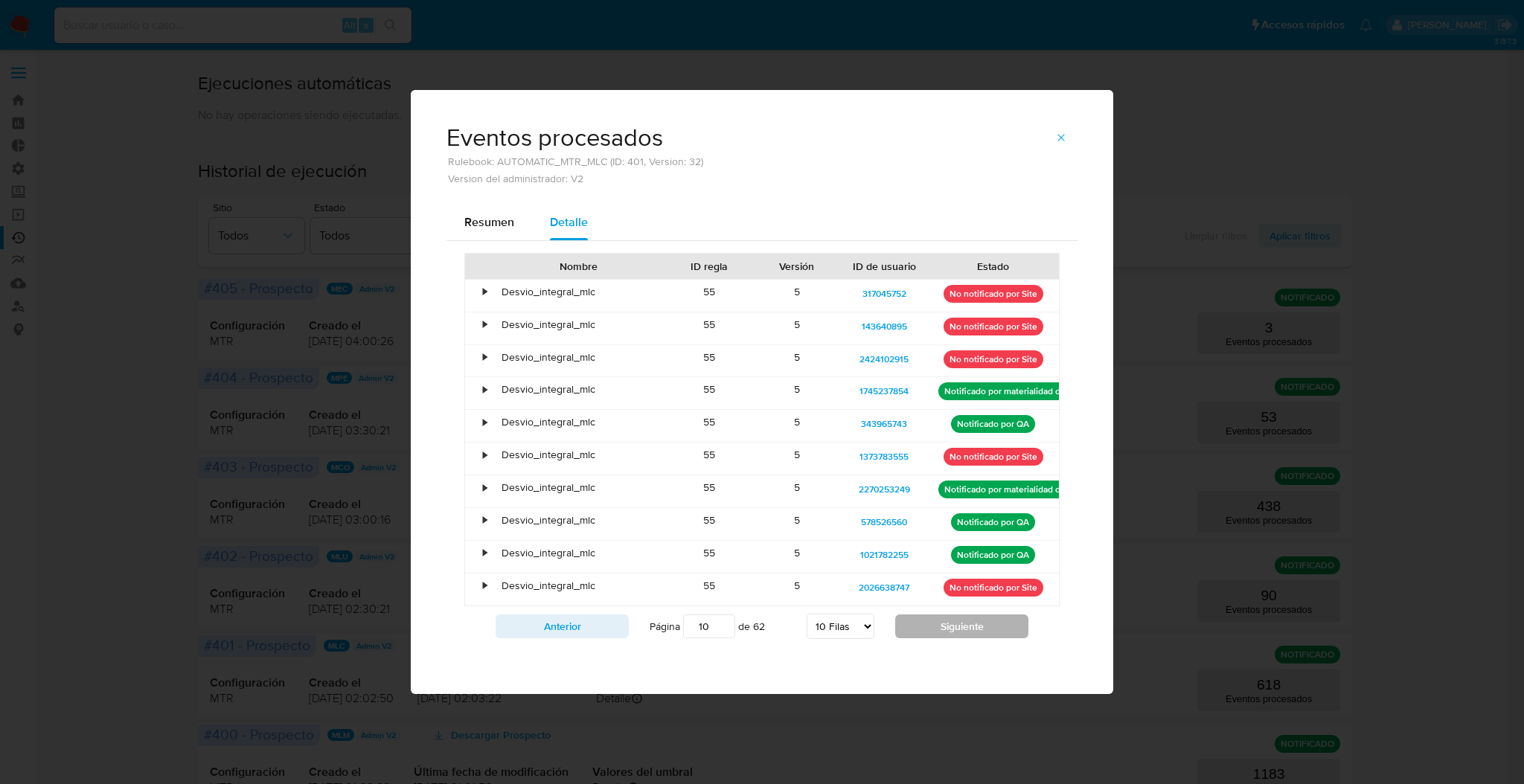
click at [967, 625] on button "Siguiente" at bounding box center [962, 627] width 133 height 24
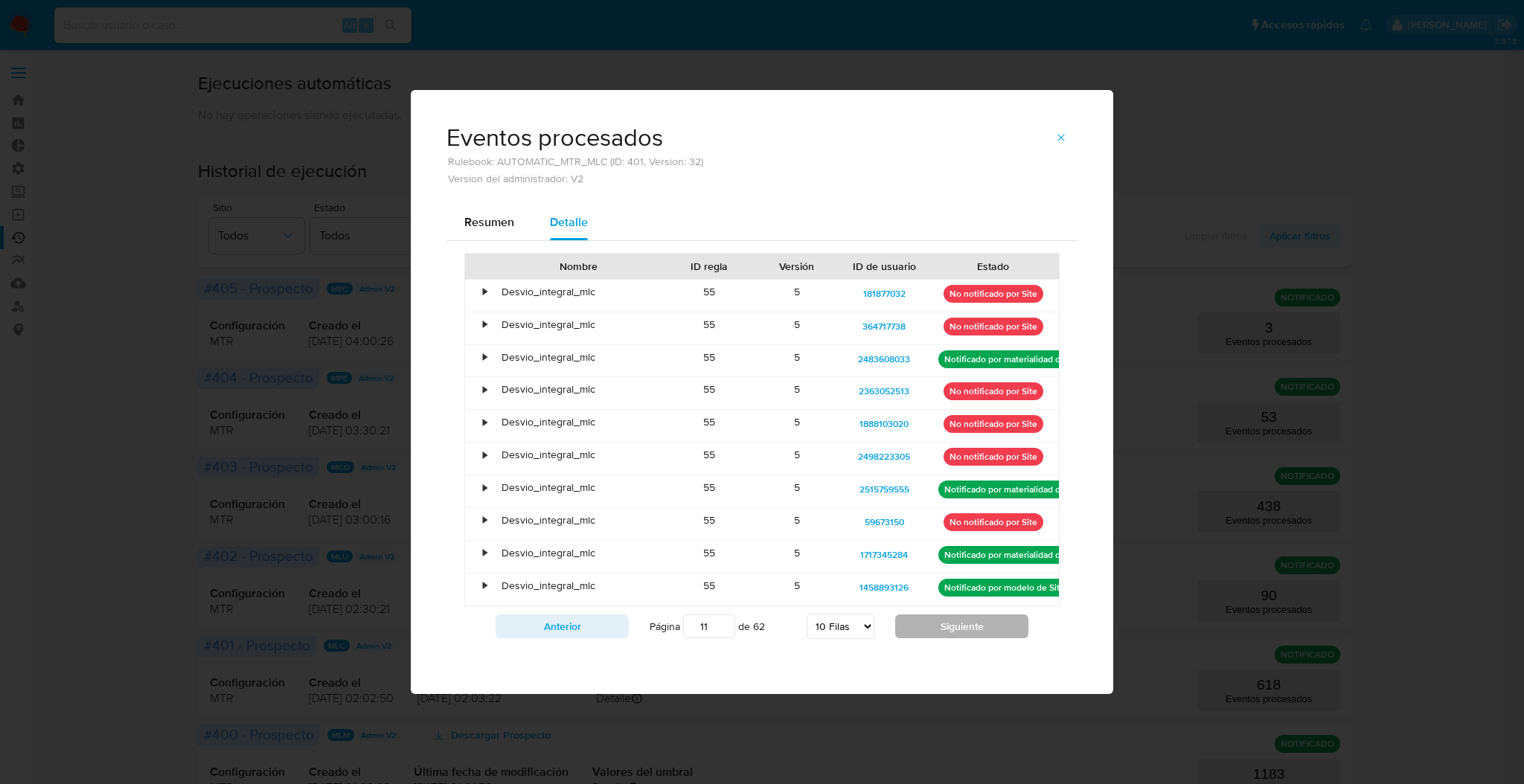
click at [967, 625] on button "Siguiente" at bounding box center [962, 627] width 133 height 24
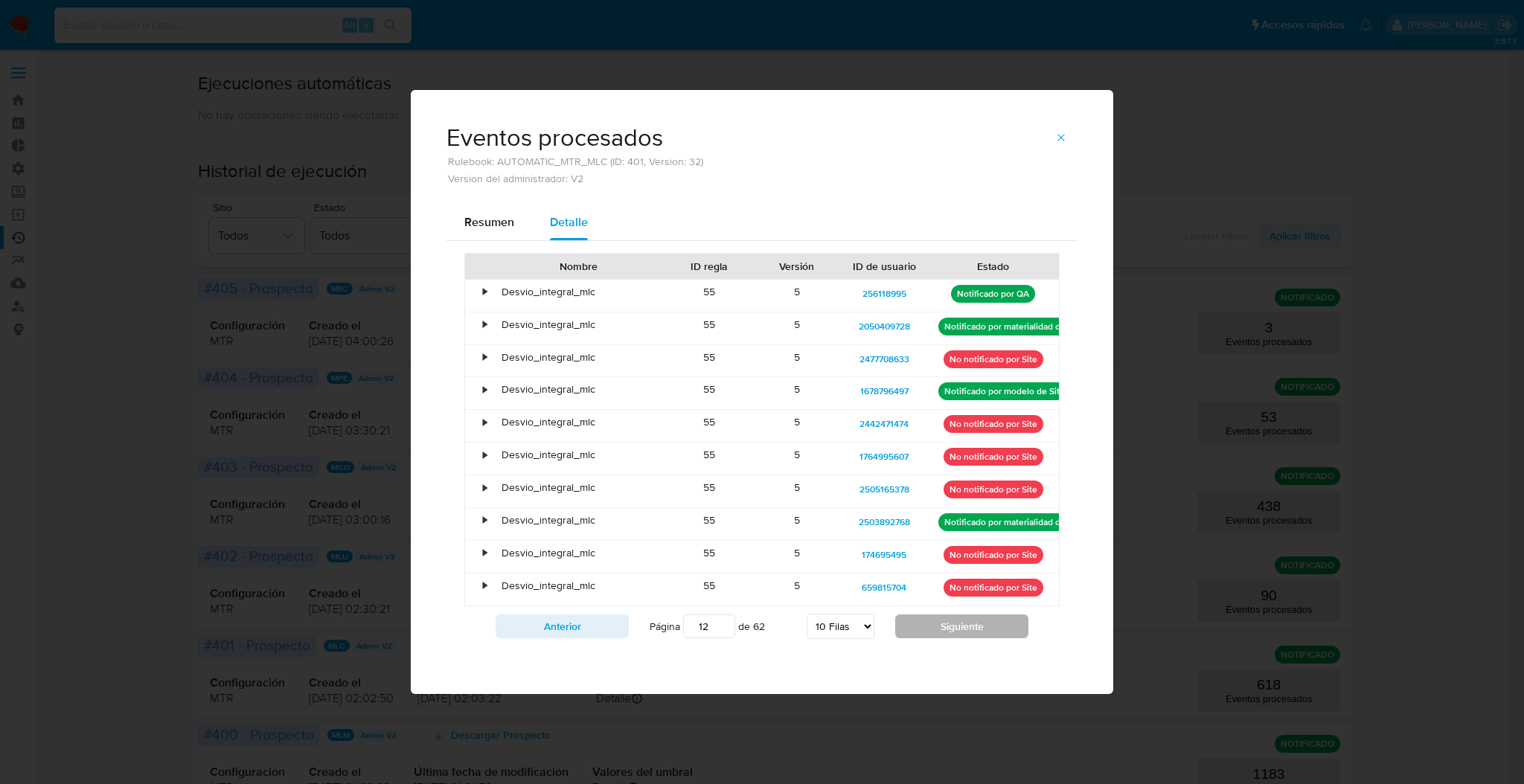
click at [967, 625] on div "Nombre ID regla Versión ID de usuario Estado • Desvio_integral_mlc 55 5 2561189…" at bounding box center [761, 449] width 595 height 393
click at [967, 625] on button "Siguiente" at bounding box center [962, 627] width 133 height 24
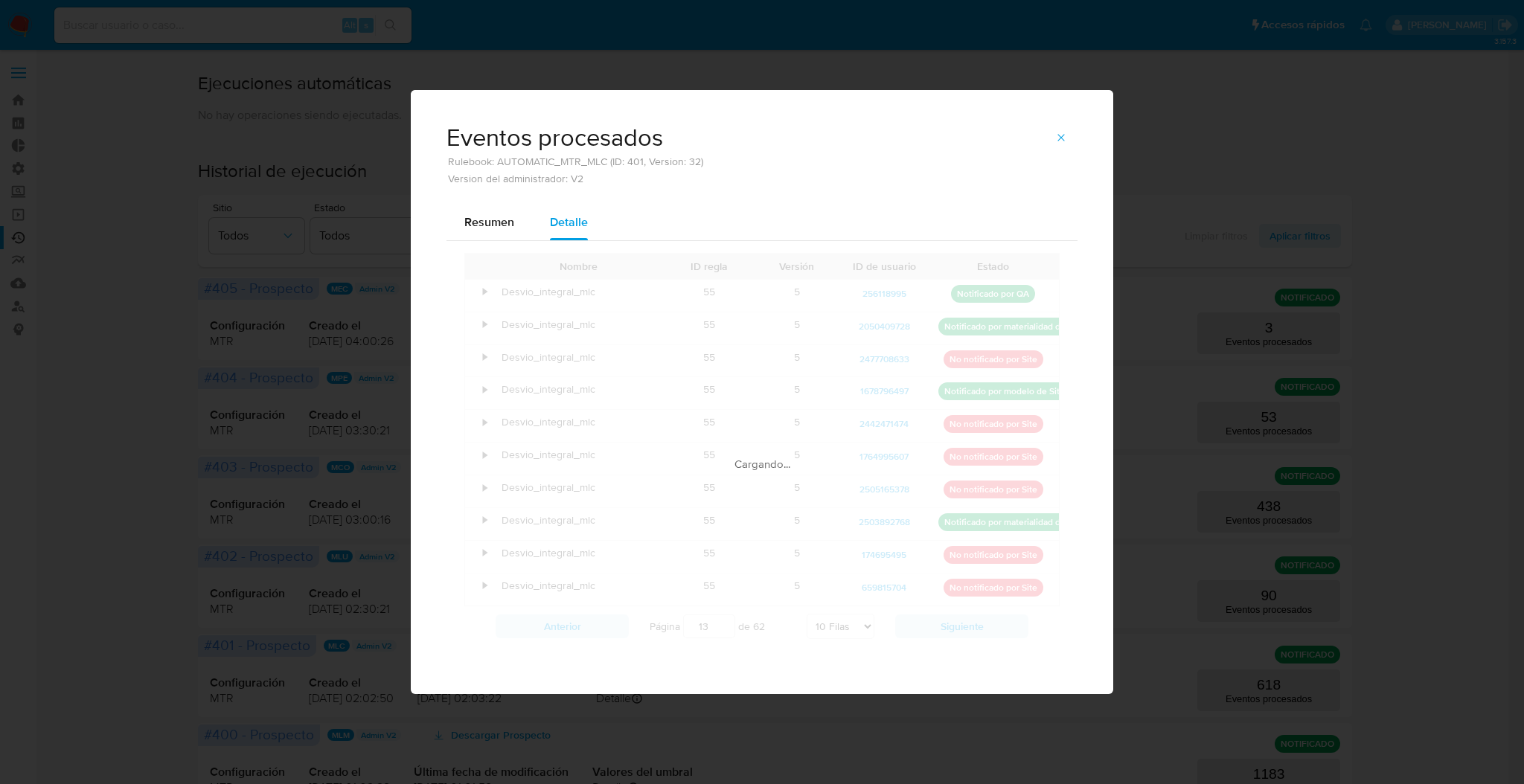
click at [967, 625] on div "Cargando..." at bounding box center [761, 449] width 595 height 393
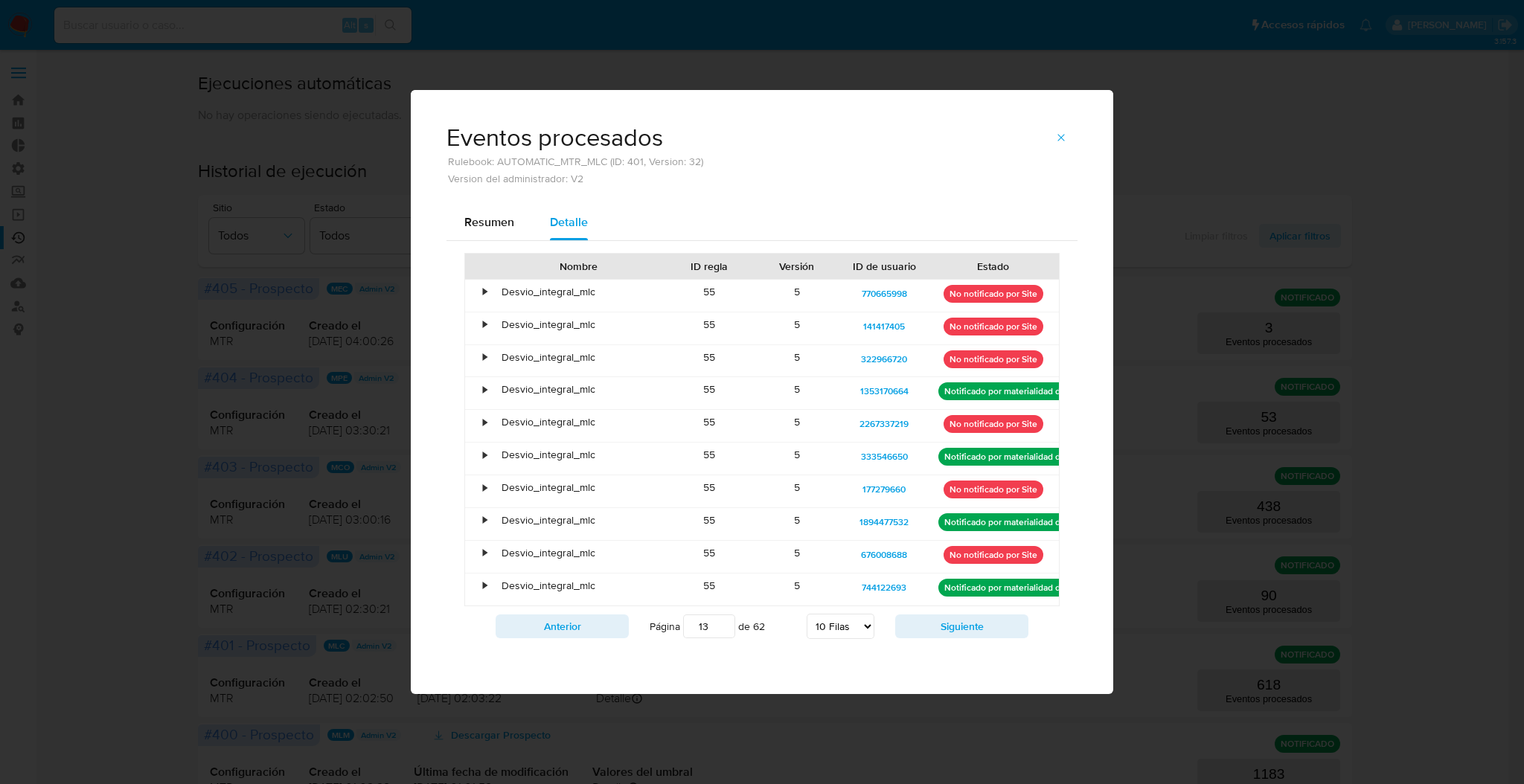
click at [967, 625] on button "Siguiente" at bounding box center [962, 627] width 133 height 24
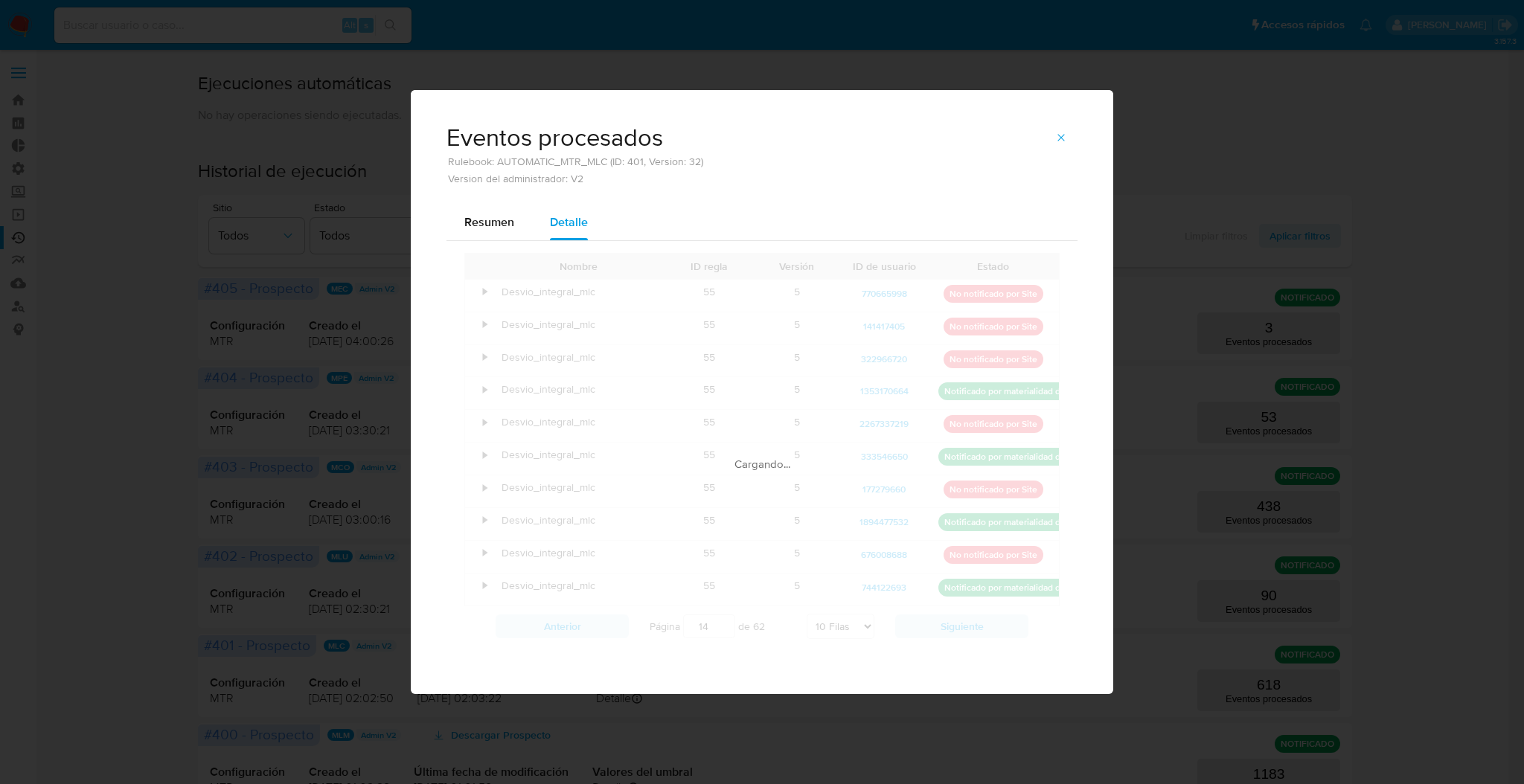
click at [967, 625] on div "Cargando..." at bounding box center [761, 449] width 595 height 393
click at [967, 625] on div "Nombre ID regla Versión ID de usuario Estado • Desvio_integral_mlc 55 5 7706659…" at bounding box center [761, 449] width 595 height 393
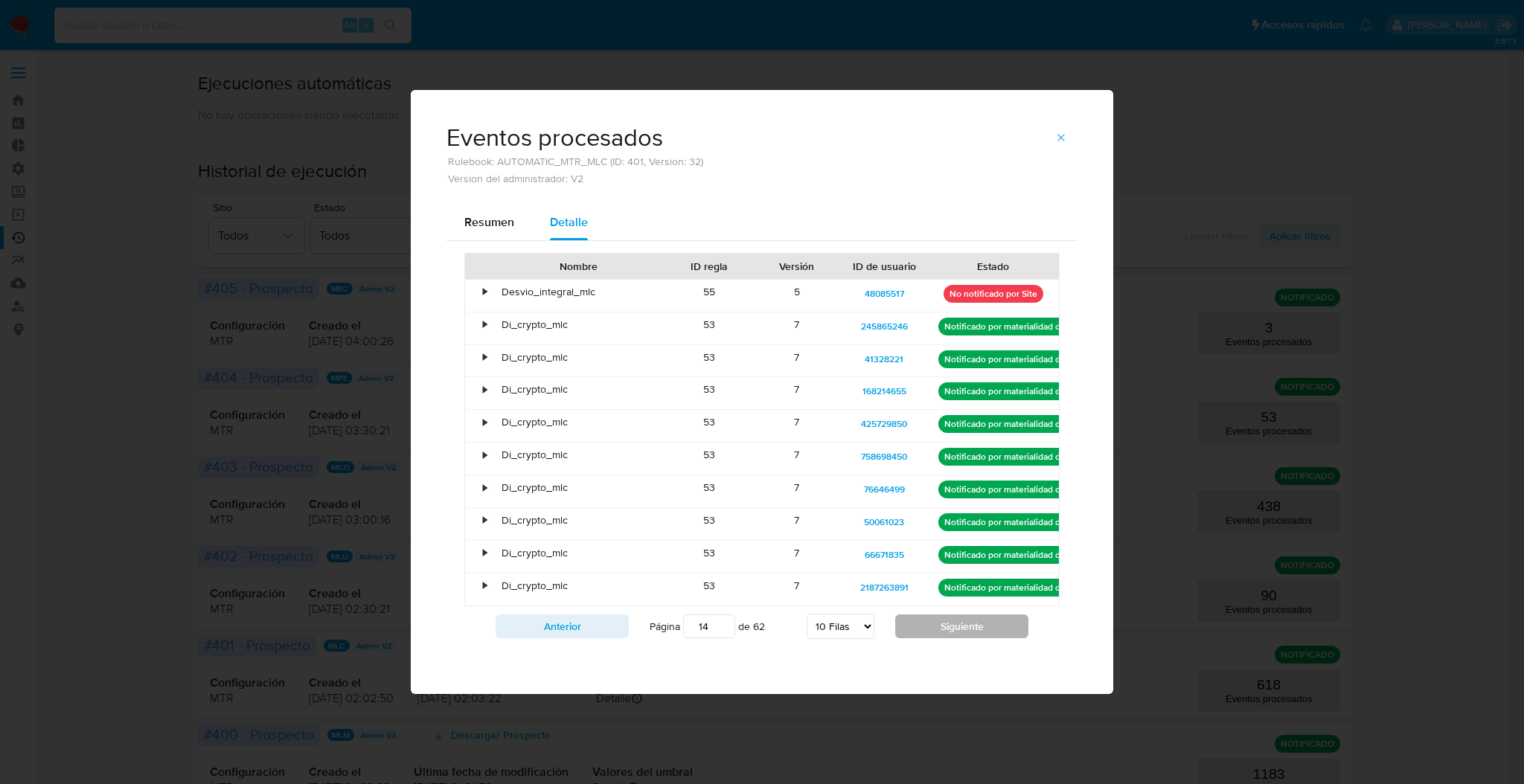
click at [967, 625] on button "Siguiente" at bounding box center [962, 627] width 133 height 24
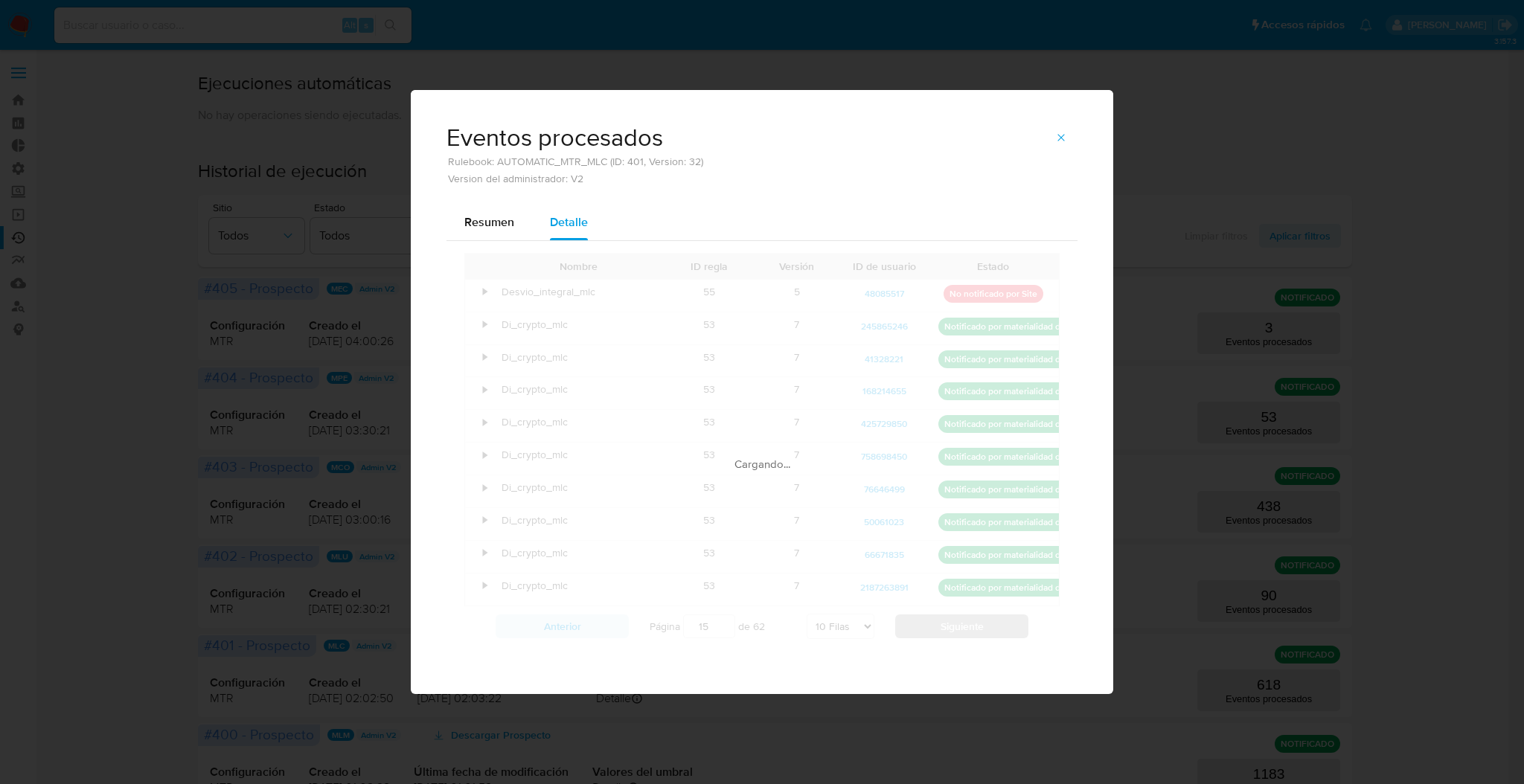
click at [967, 625] on button "Siguiente" at bounding box center [962, 627] width 133 height 24
click at [967, 625] on div "Nombre ID regla Versión ID de usuario Estado • Di_crypto_mlc 53 7 76668687 Noti…" at bounding box center [761, 449] width 595 height 393
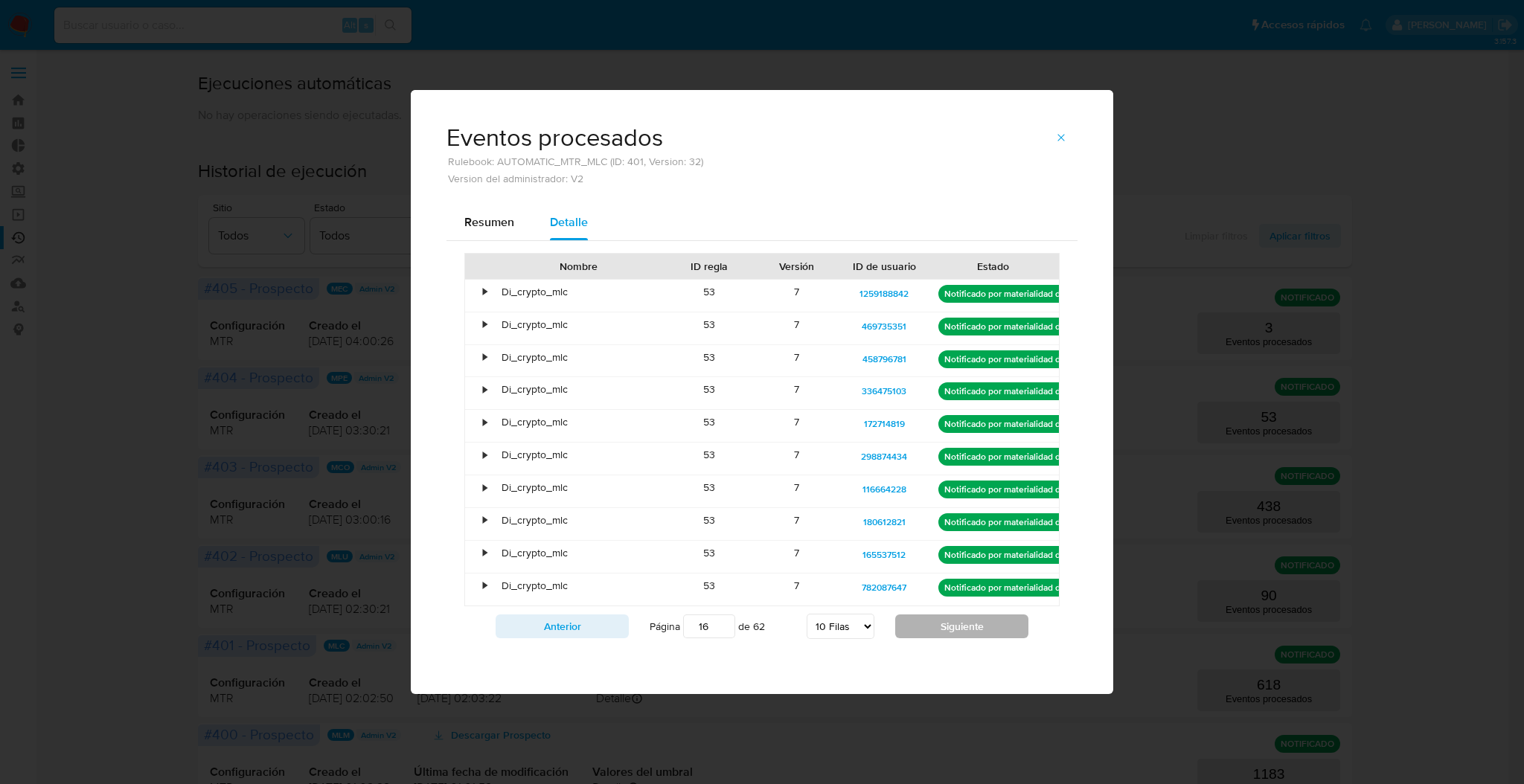
click at [967, 625] on button "Siguiente" at bounding box center [962, 627] width 133 height 24
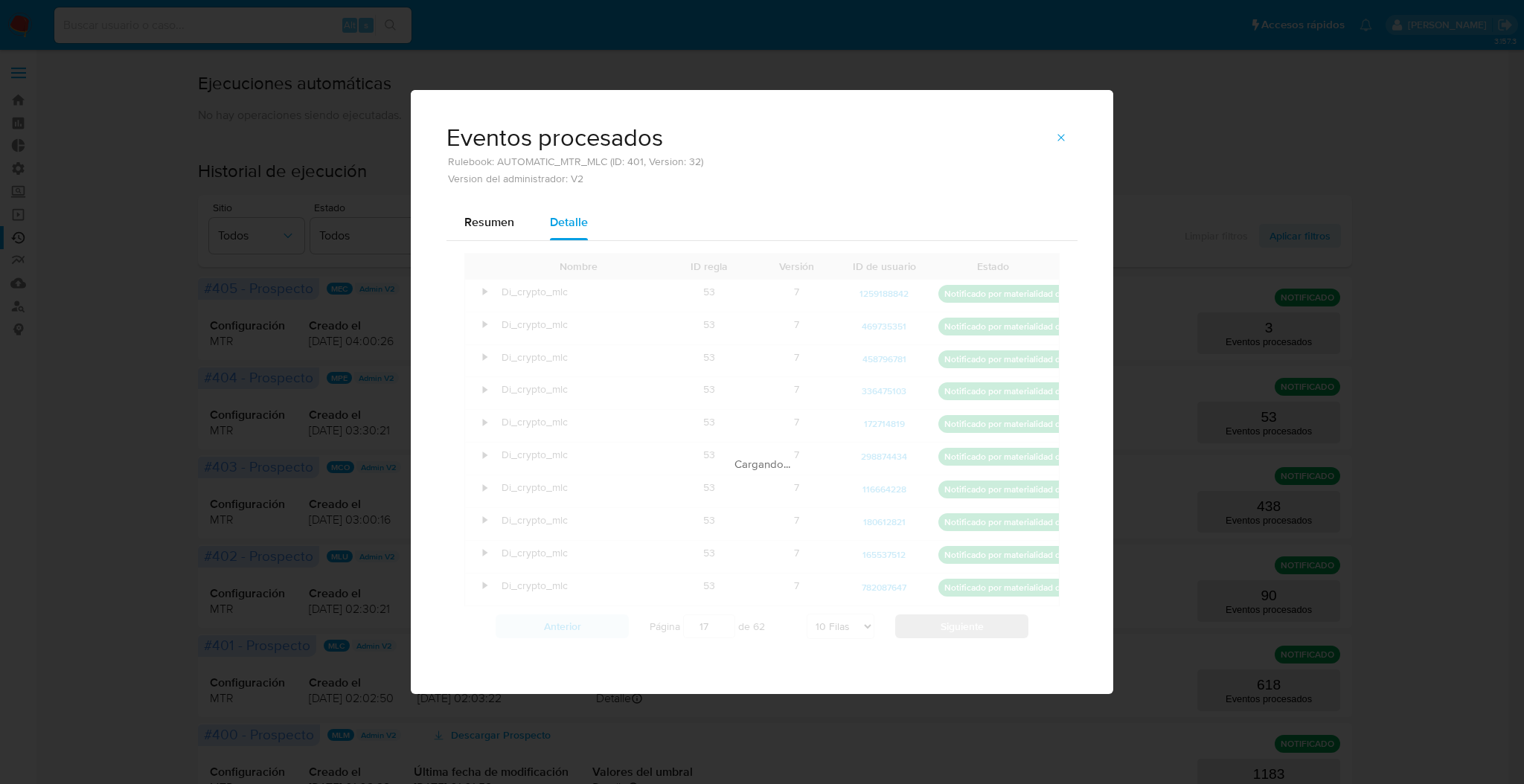
click at [967, 625] on div "Cargando..." at bounding box center [761, 449] width 595 height 393
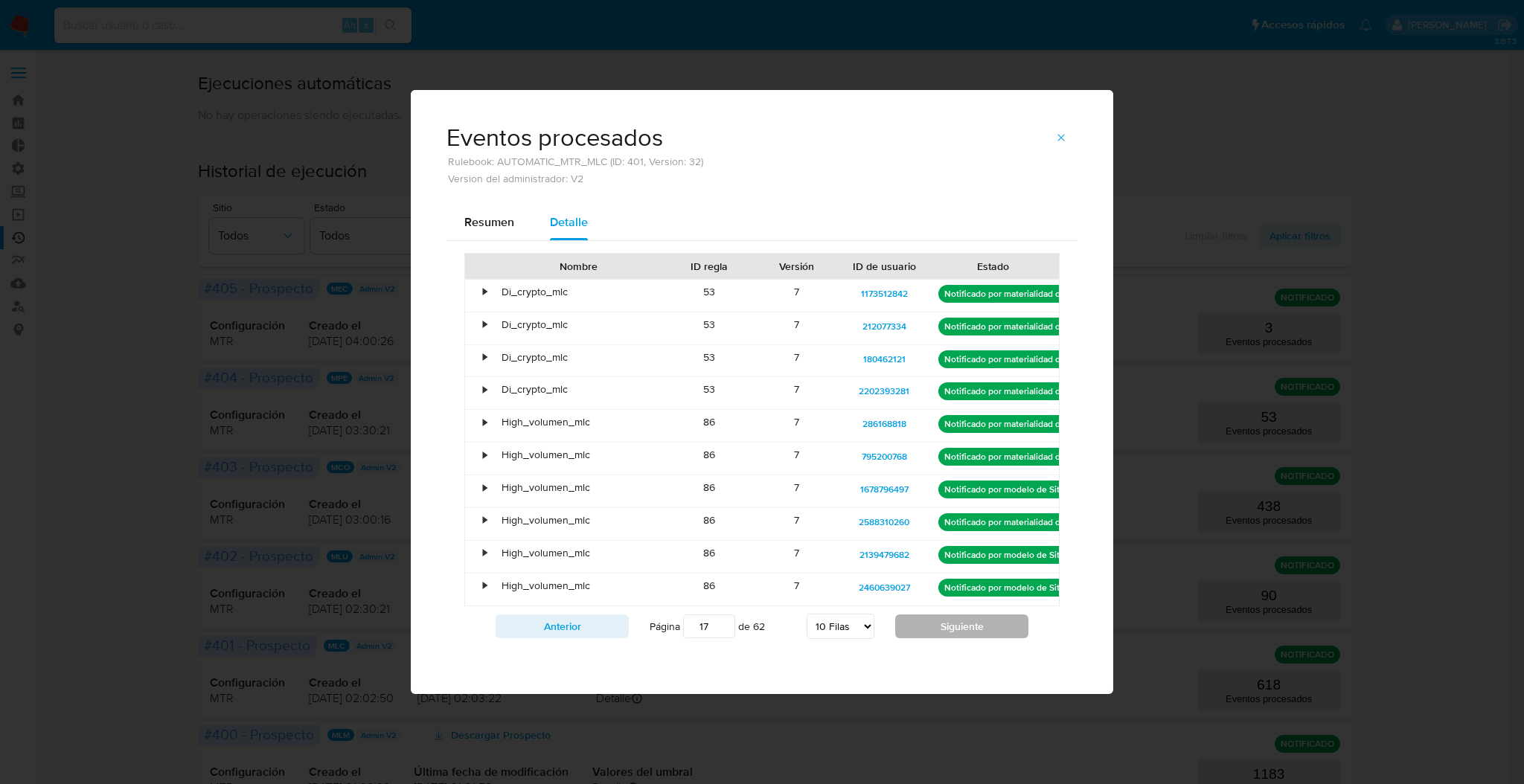
click at [967, 625] on button "Siguiente" at bounding box center [962, 627] width 133 height 24
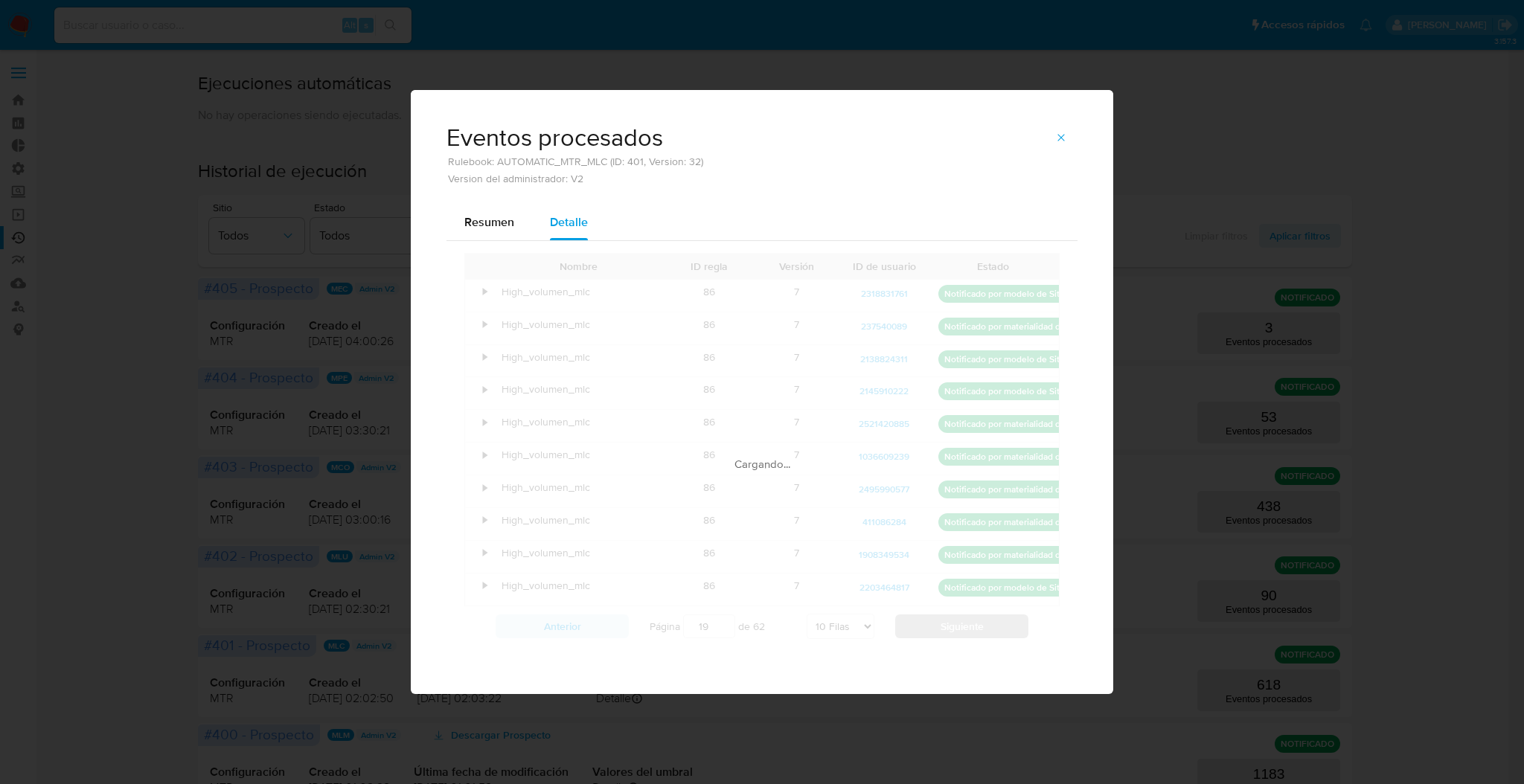
click at [967, 625] on div "Nombre ID regla Versión ID de usuario Estado • High_volumen_mlc 86 7 2318831761…" at bounding box center [761, 449] width 595 height 393
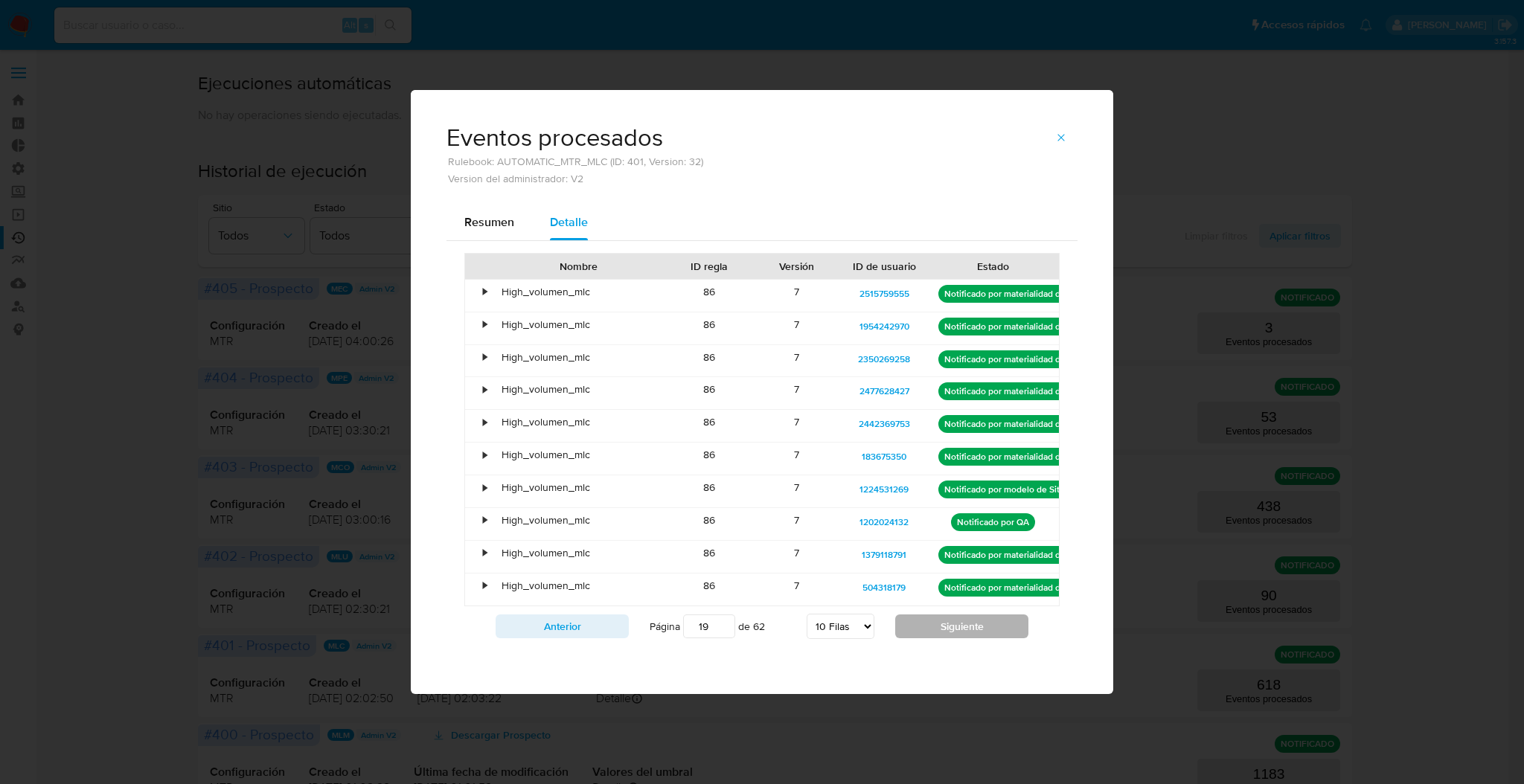
click at [967, 625] on button "Siguiente" at bounding box center [962, 627] width 133 height 24
click at [967, 625] on div "Nombre ID regla Versión ID de usuario Estado • High_volumen_mlc 86 7 276229563 …" at bounding box center [761, 449] width 595 height 393
click at [967, 625] on button "Siguiente" at bounding box center [962, 627] width 133 height 24
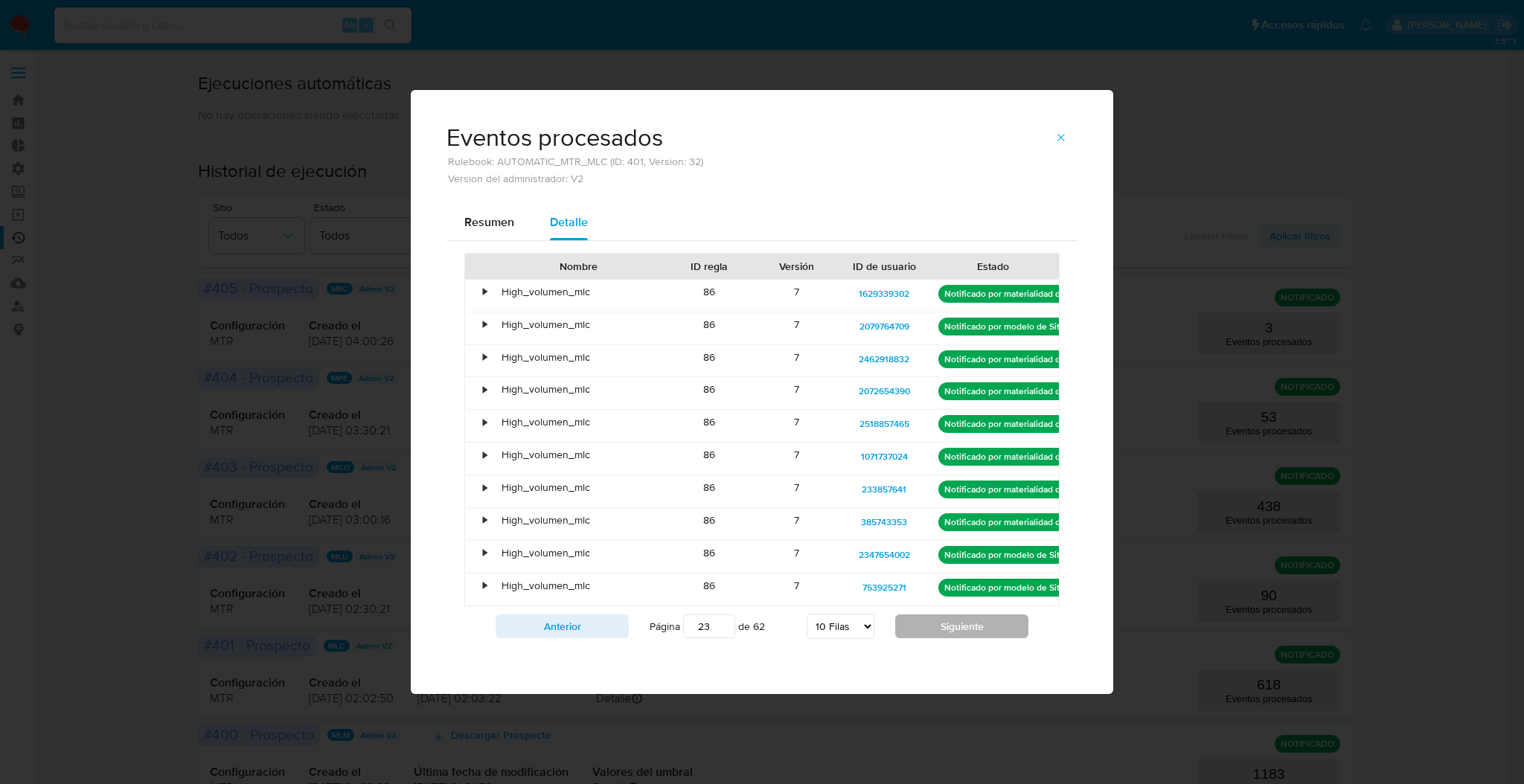
click at [967, 625] on button "Siguiente" at bounding box center [962, 627] width 133 height 24
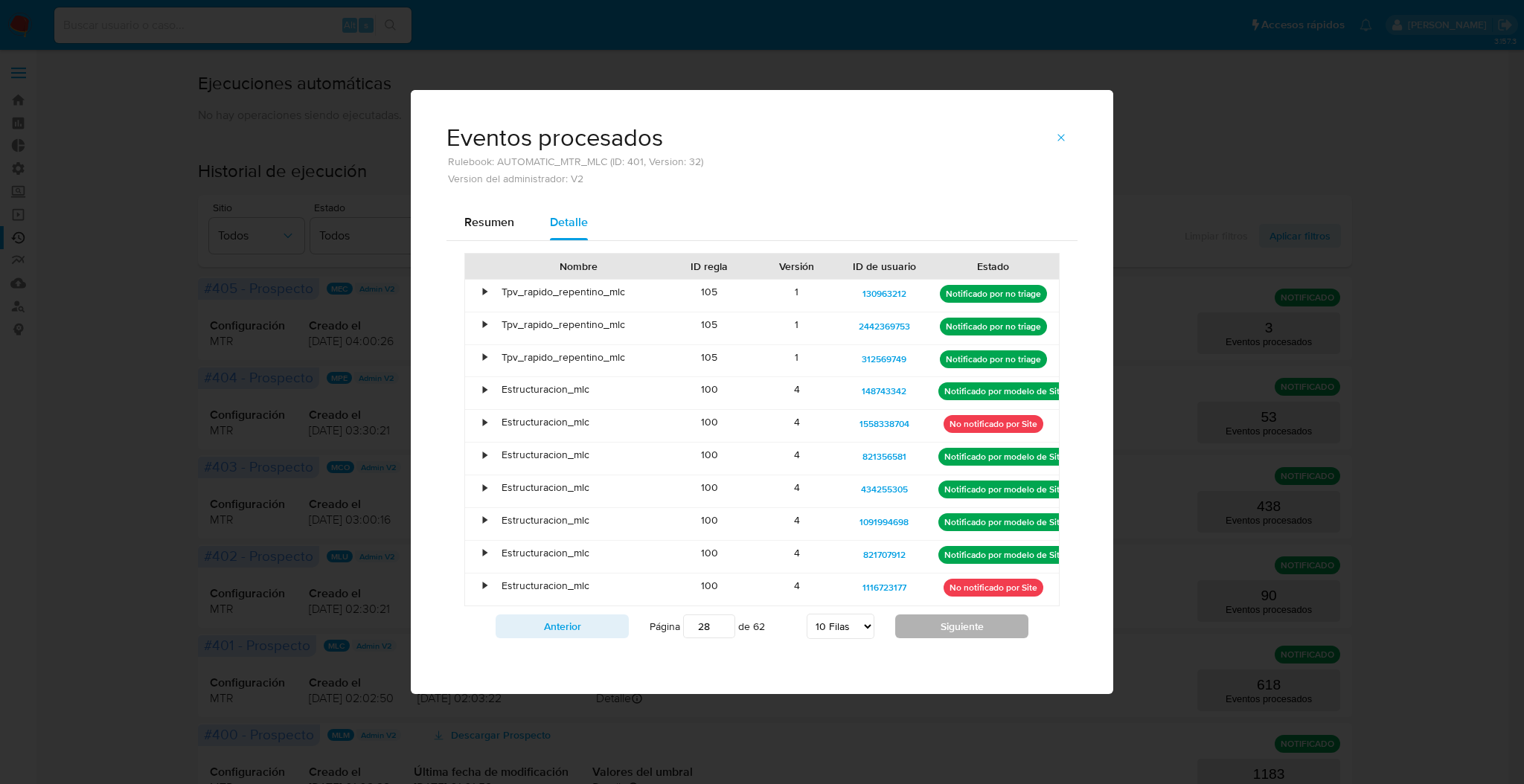
click at [967, 625] on button "Siguiente" at bounding box center [962, 627] width 133 height 24
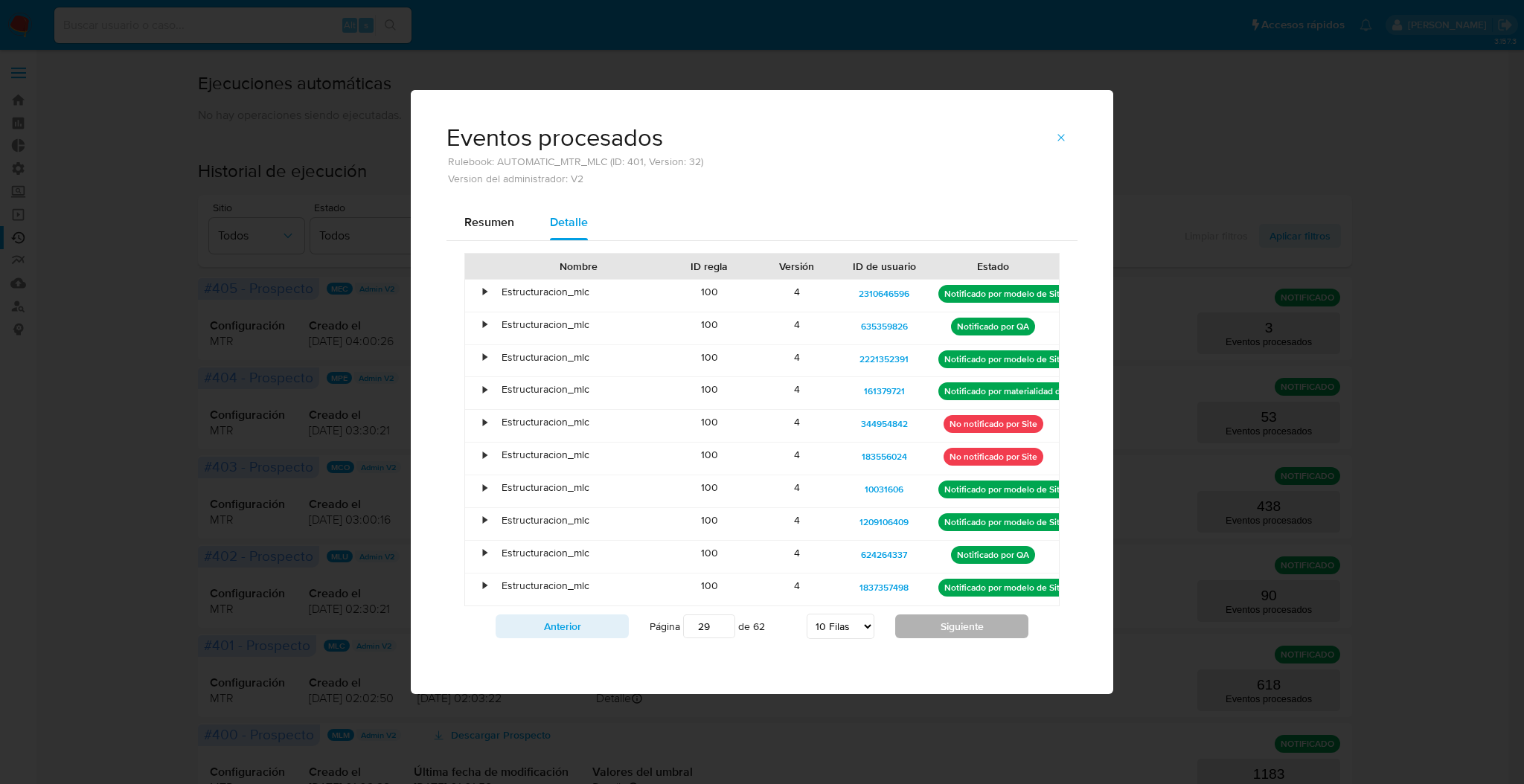
click at [967, 625] on button "Siguiente" at bounding box center [962, 627] width 133 height 24
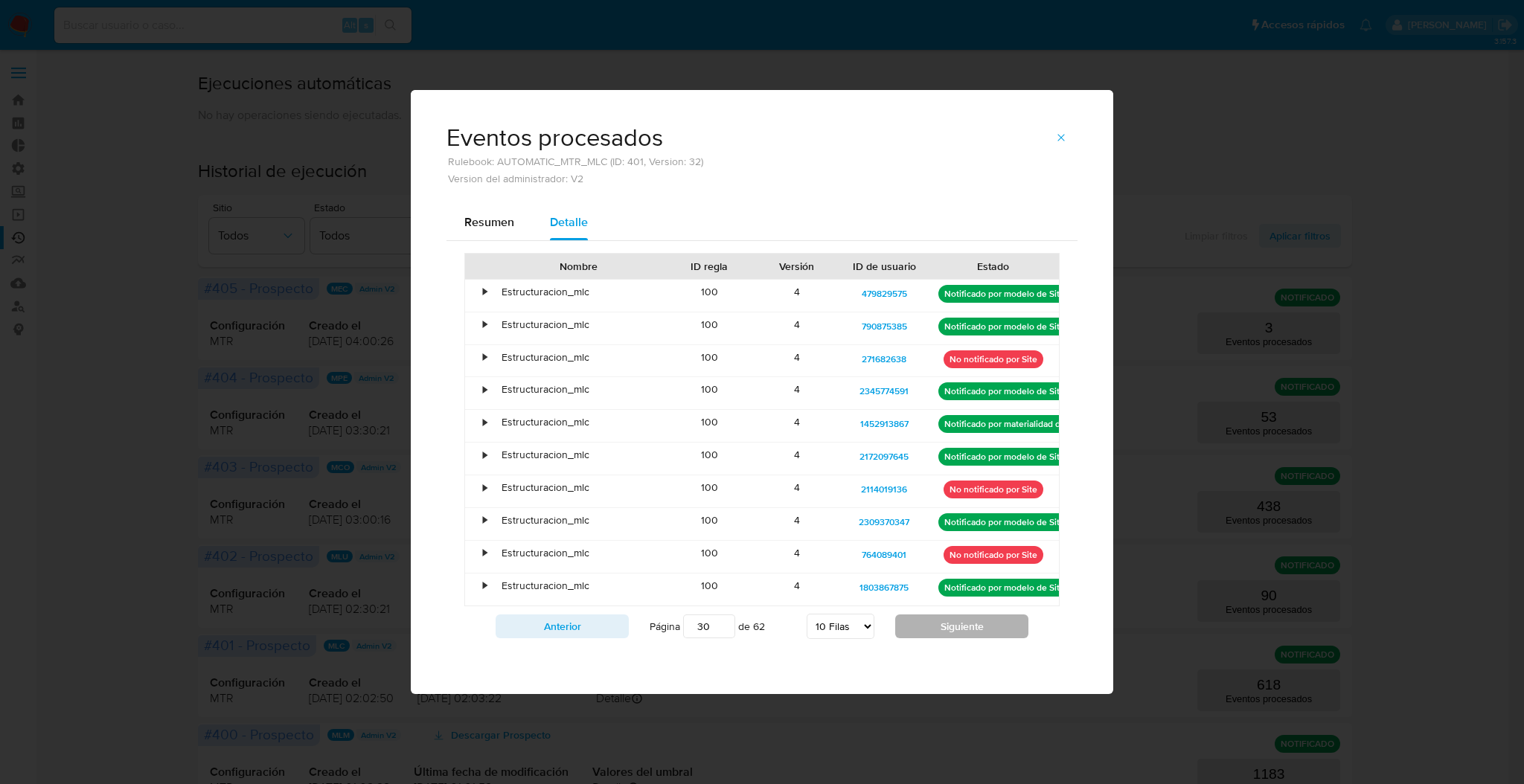
click at [967, 625] on div "Nombre ID regla Versión ID de usuario Estado • Estructuracion_mlc 100 4 4798295…" at bounding box center [761, 449] width 595 height 393
click at [967, 625] on button "Siguiente" at bounding box center [962, 627] width 133 height 24
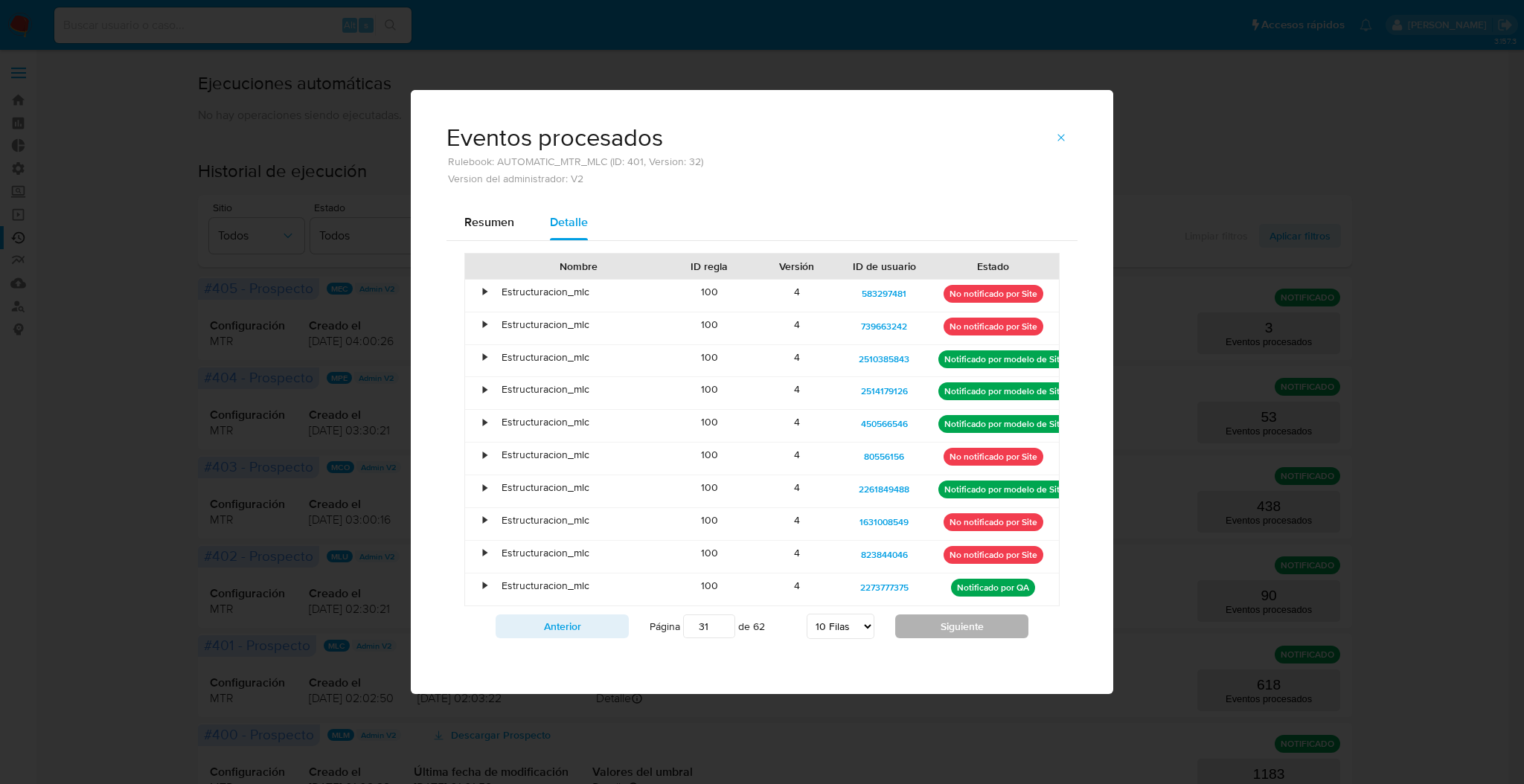
click at [967, 625] on button "Siguiente" at bounding box center [962, 627] width 133 height 24
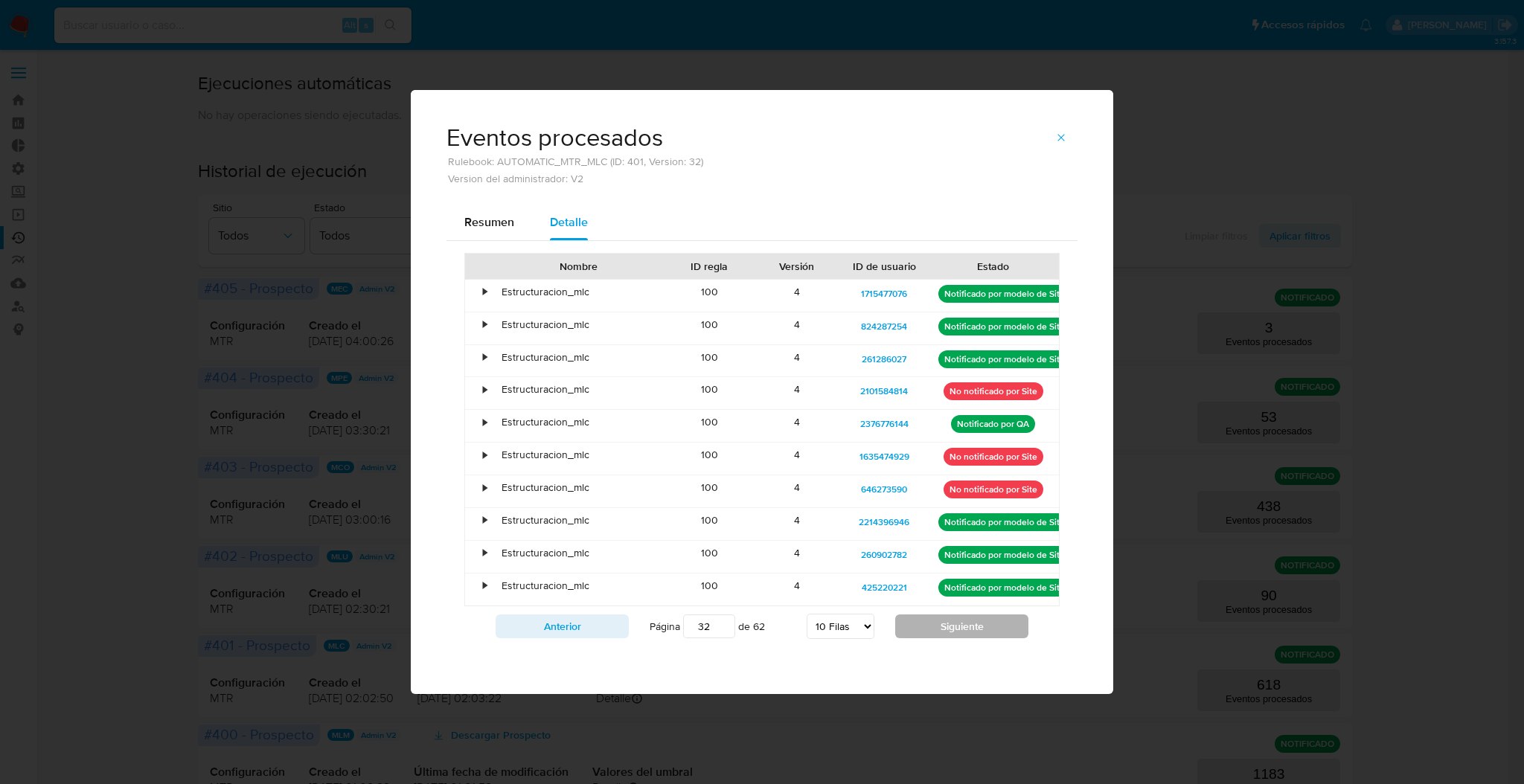
click at [967, 625] on button "Siguiente" at bounding box center [962, 627] width 133 height 24
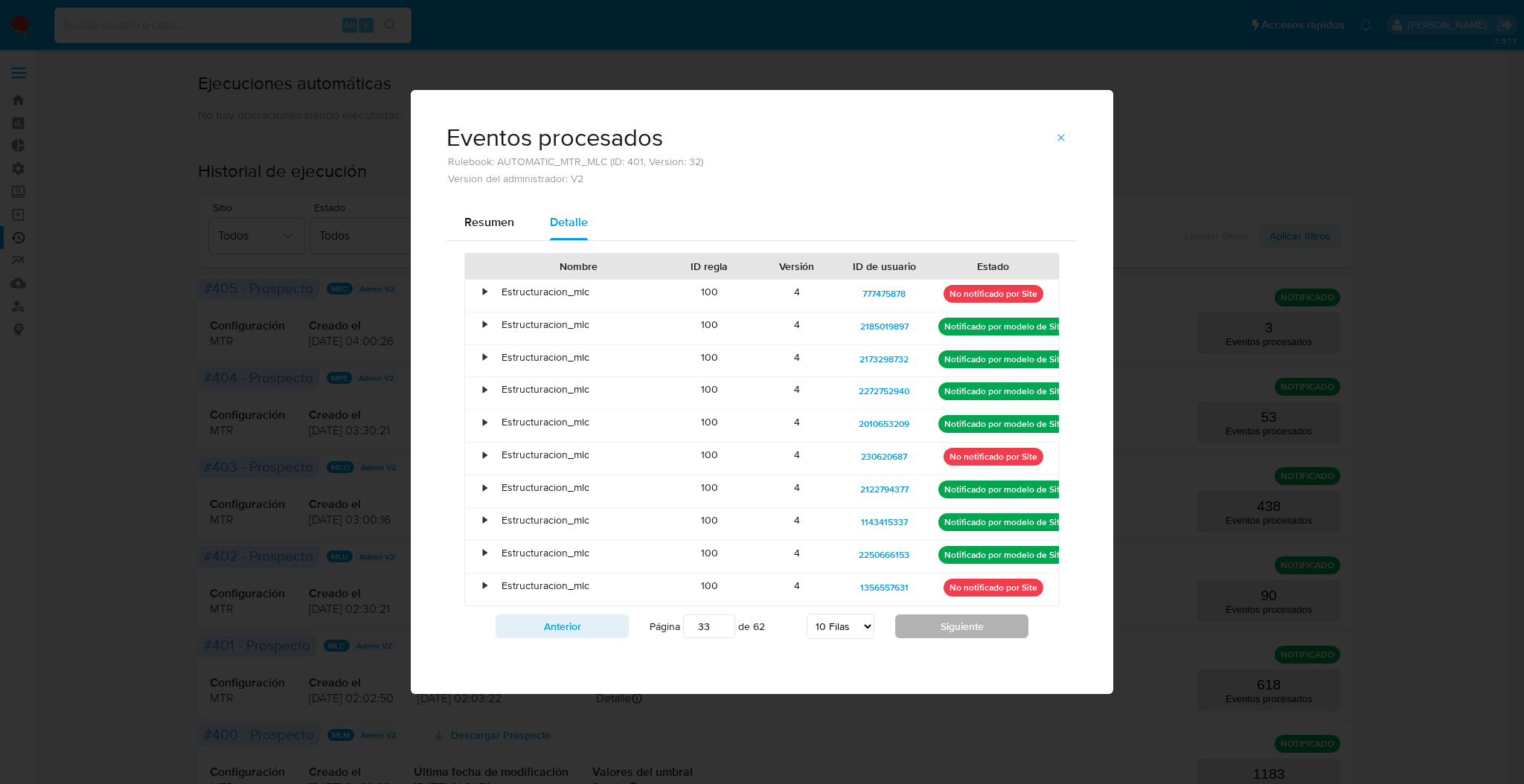
click at [967, 625] on button "Siguiente" at bounding box center [962, 627] width 133 height 24
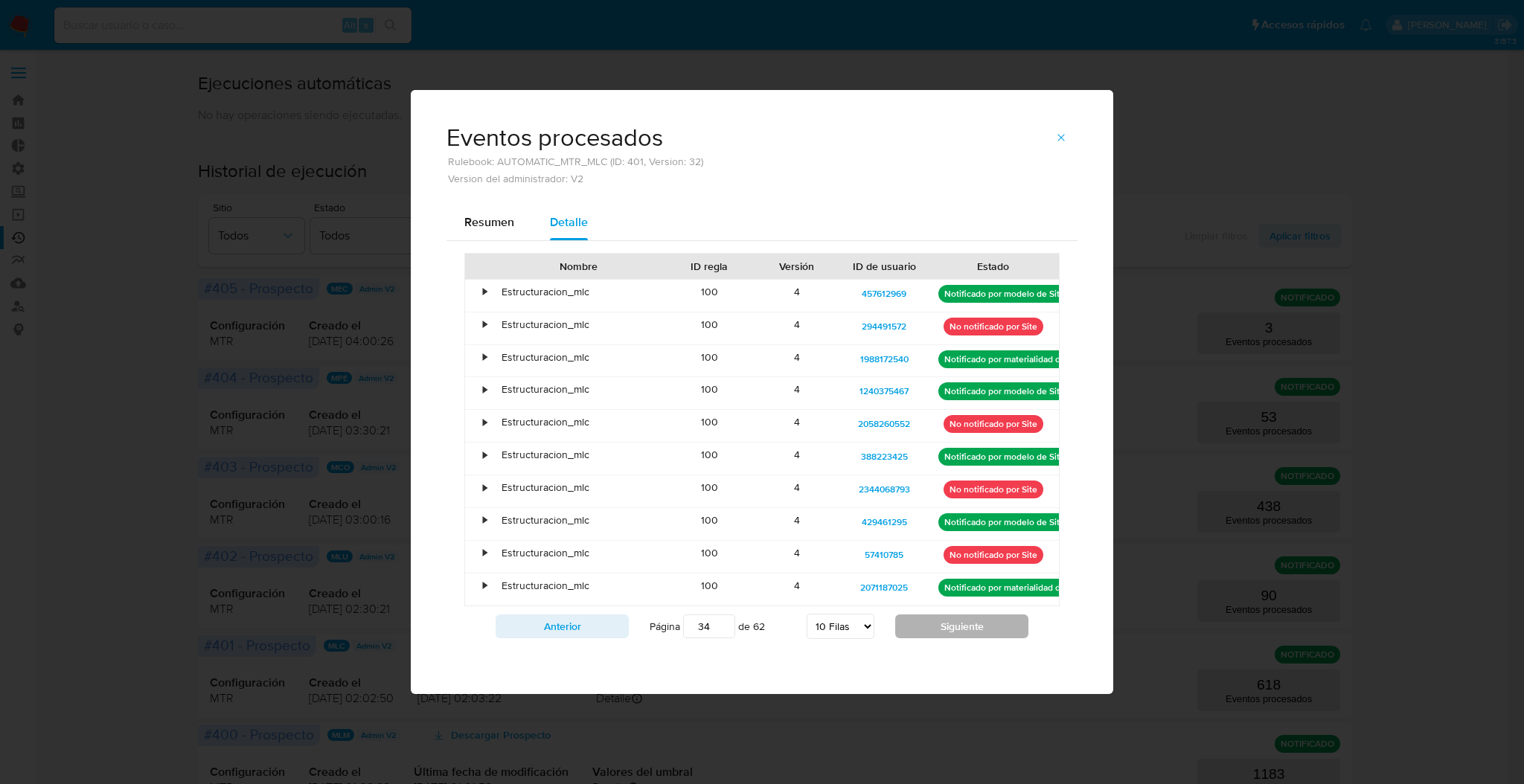
click at [967, 625] on button "Siguiente" at bounding box center [962, 627] width 133 height 24
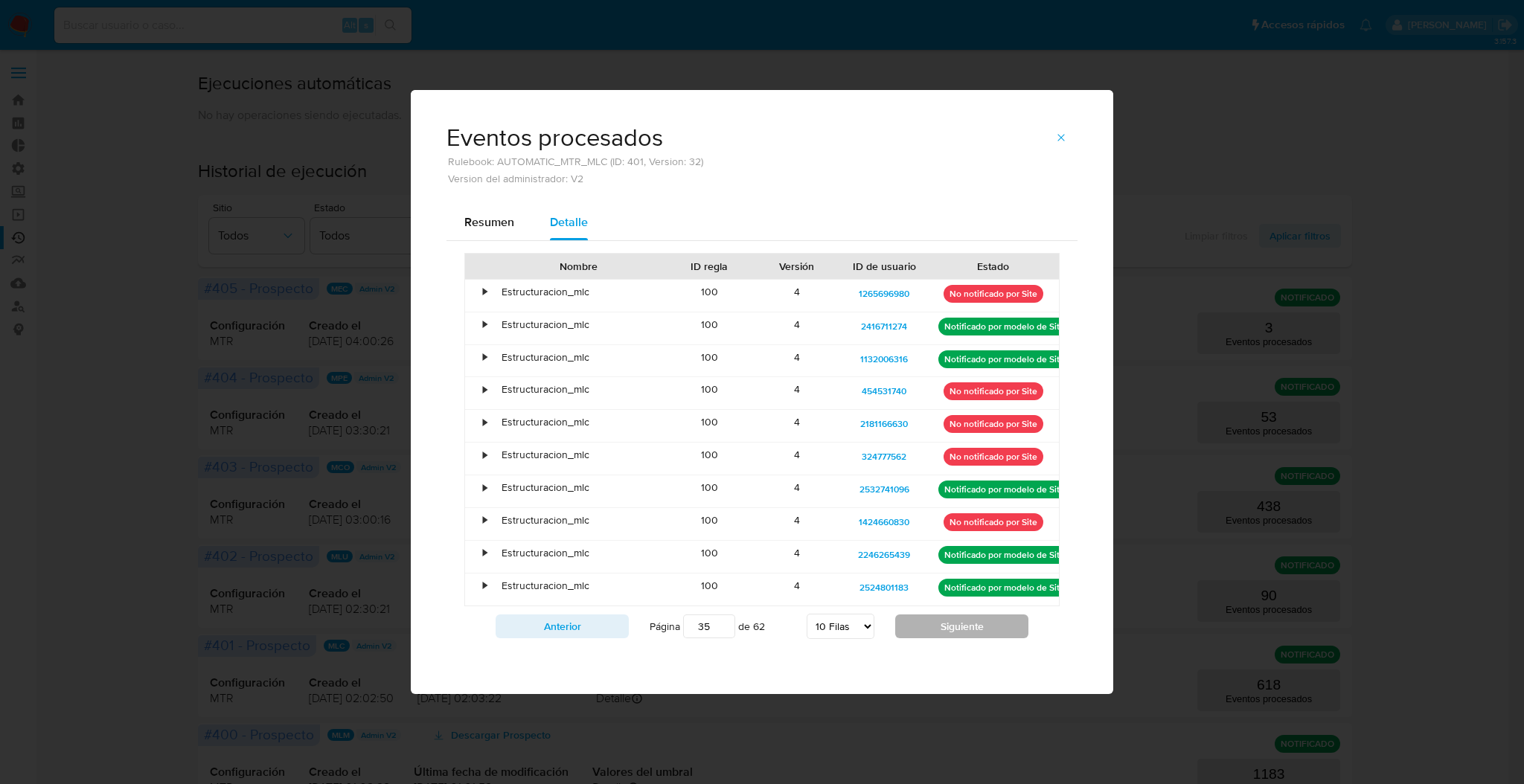
click at [967, 625] on button "Siguiente" at bounding box center [962, 627] width 133 height 24
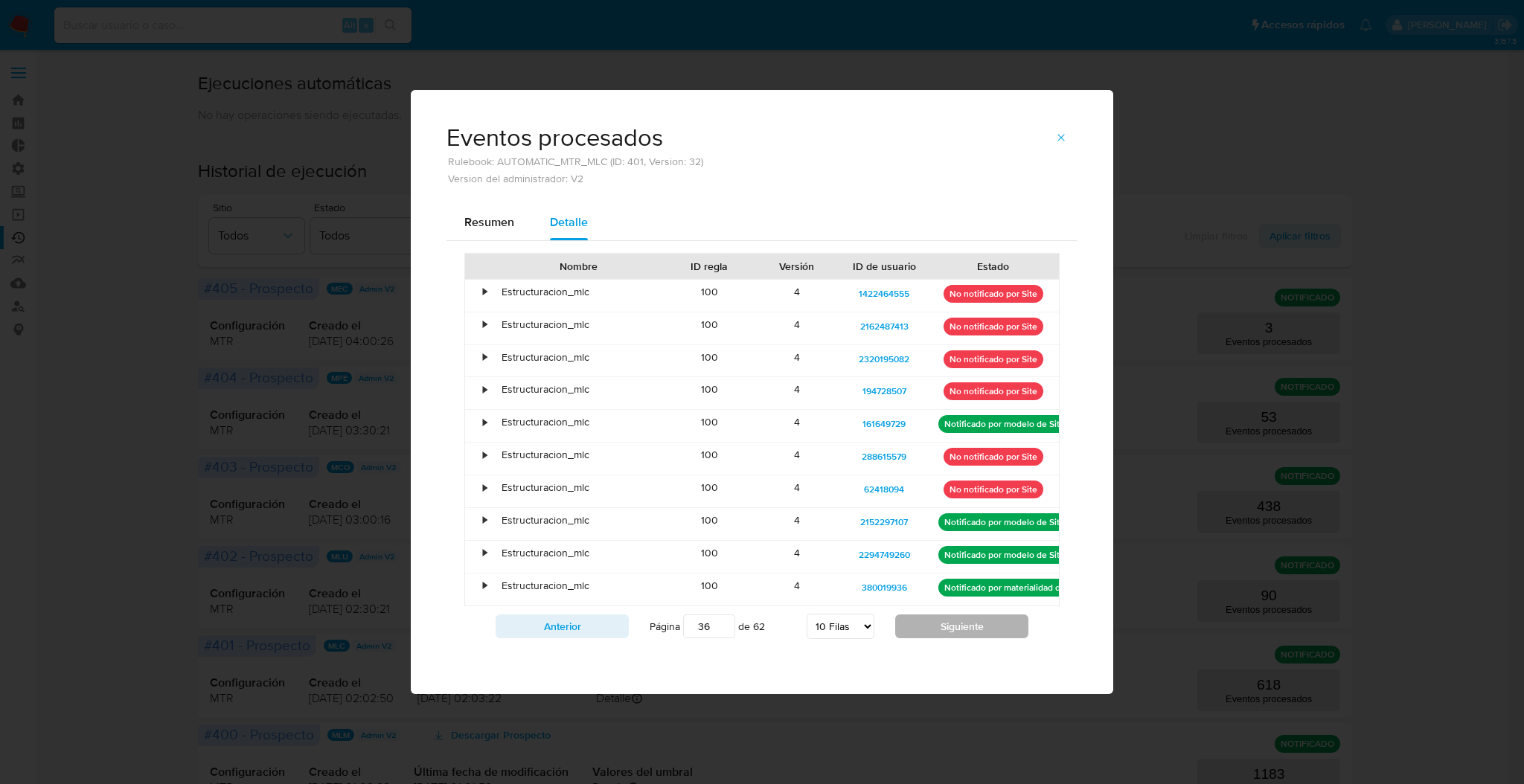
click at [967, 625] on button "Siguiente" at bounding box center [962, 627] width 133 height 24
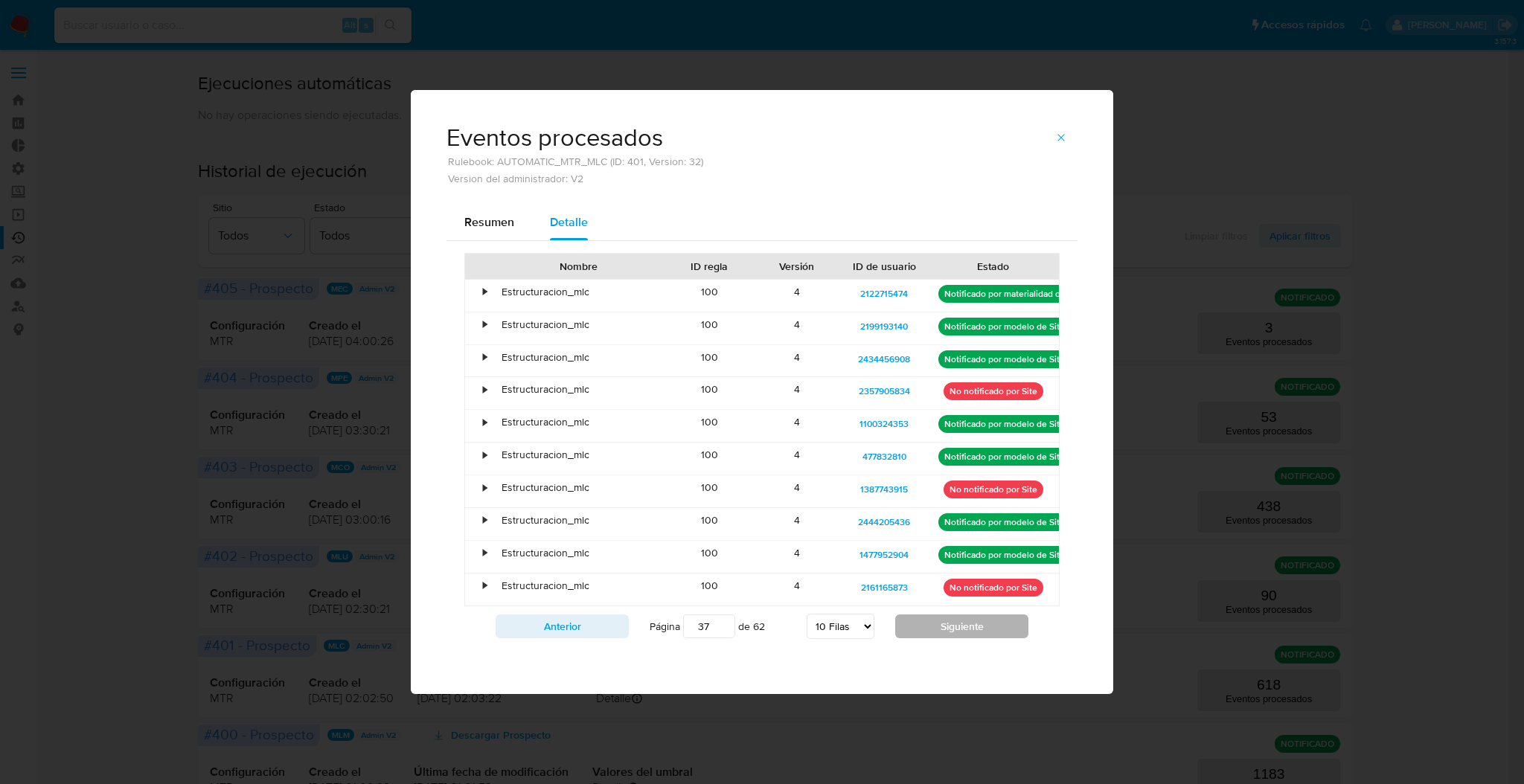
click at [967, 625] on button "Siguiente" at bounding box center [962, 627] width 133 height 24
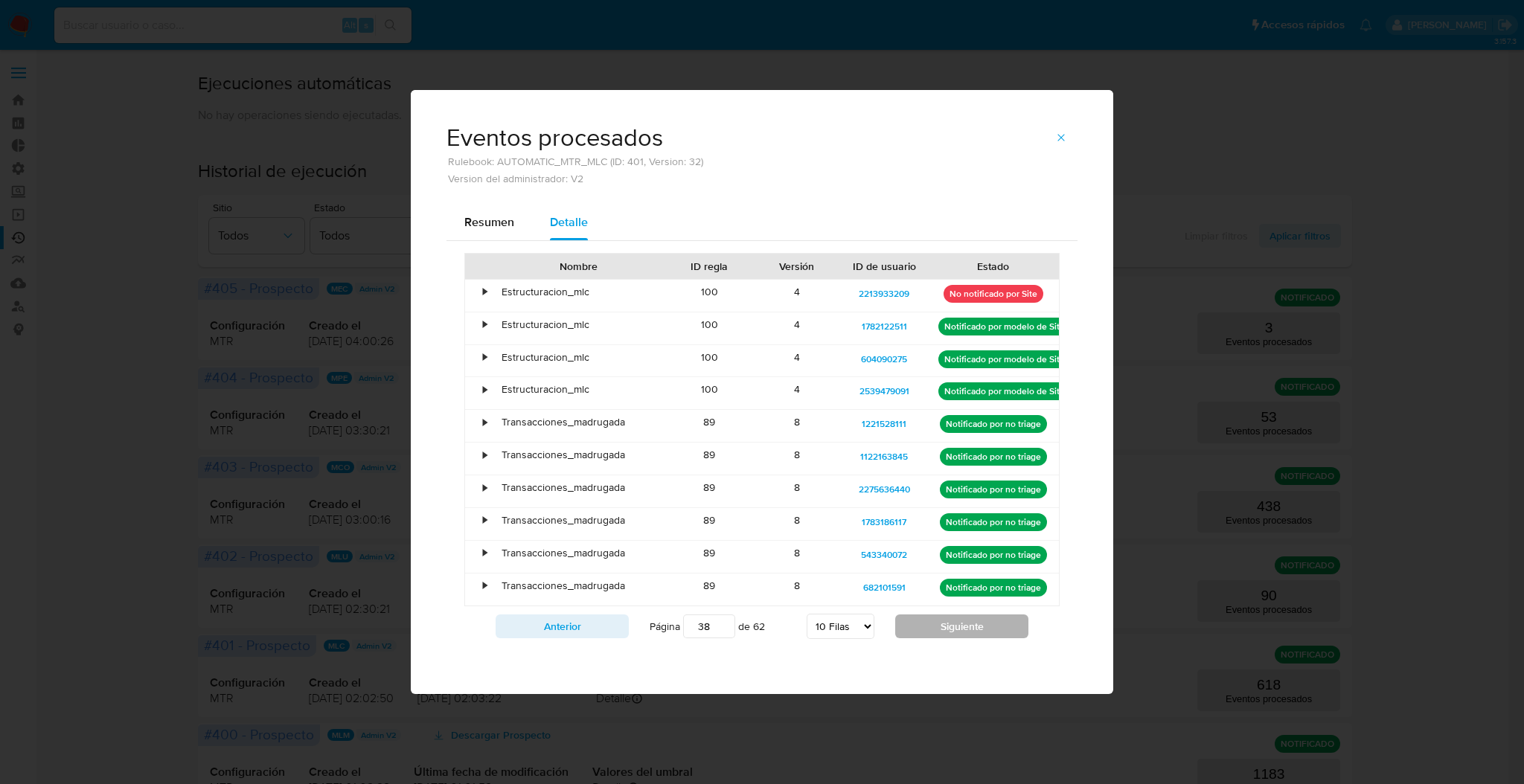
click at [967, 625] on button "Siguiente" at bounding box center [962, 627] width 133 height 24
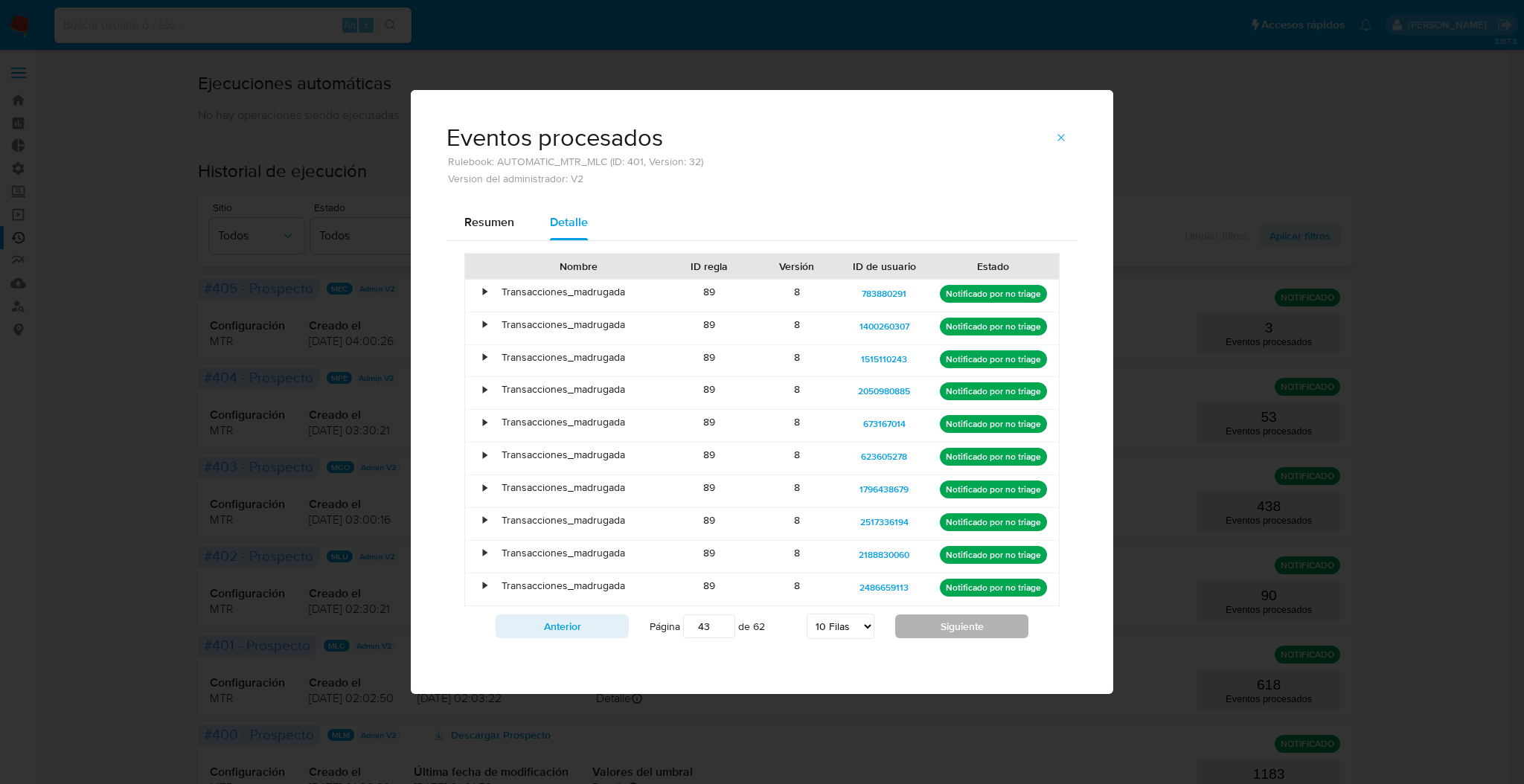
click at [967, 625] on button "Siguiente" at bounding box center [962, 627] width 133 height 24
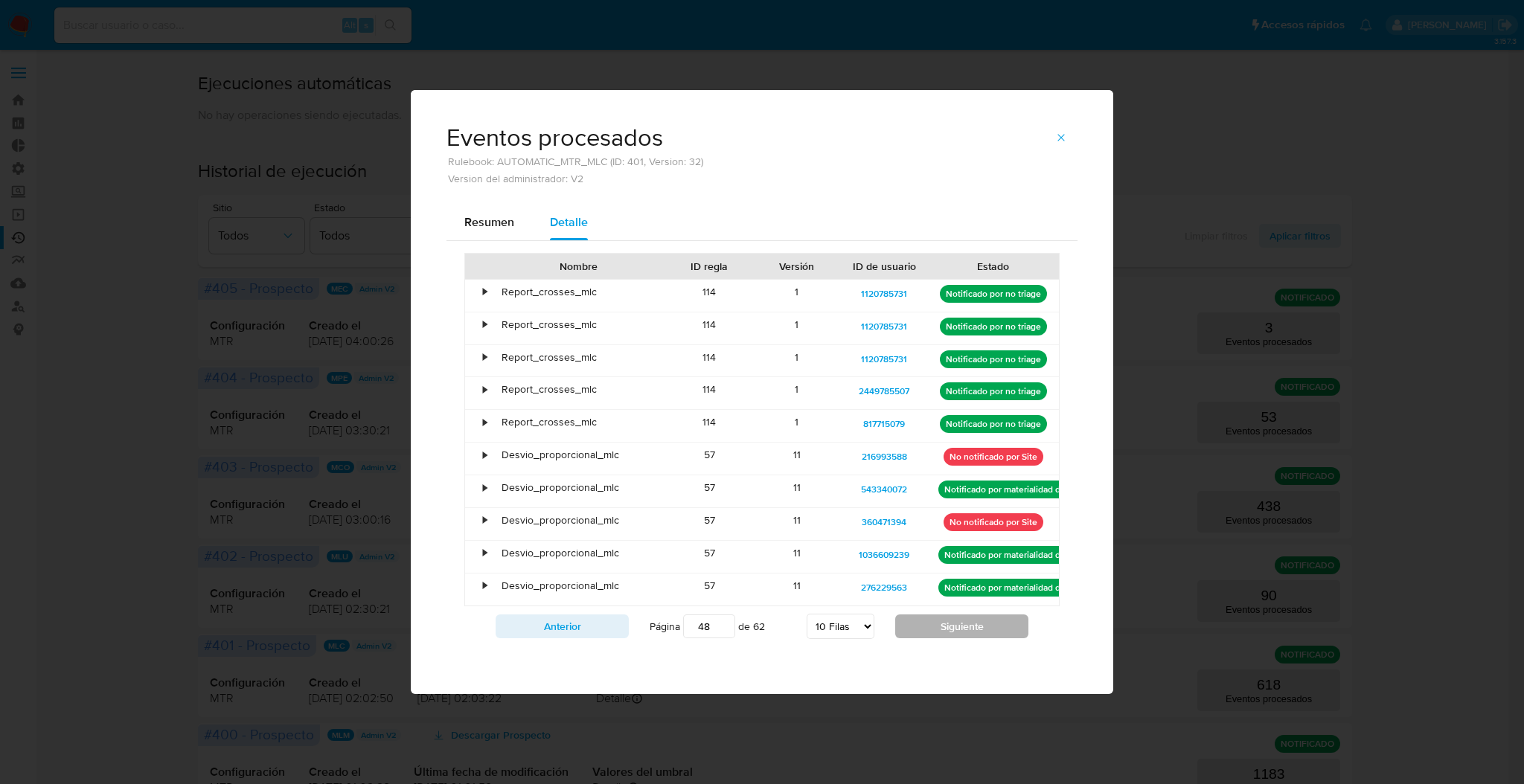
click at [967, 625] on button "Siguiente" at bounding box center [962, 627] width 133 height 24
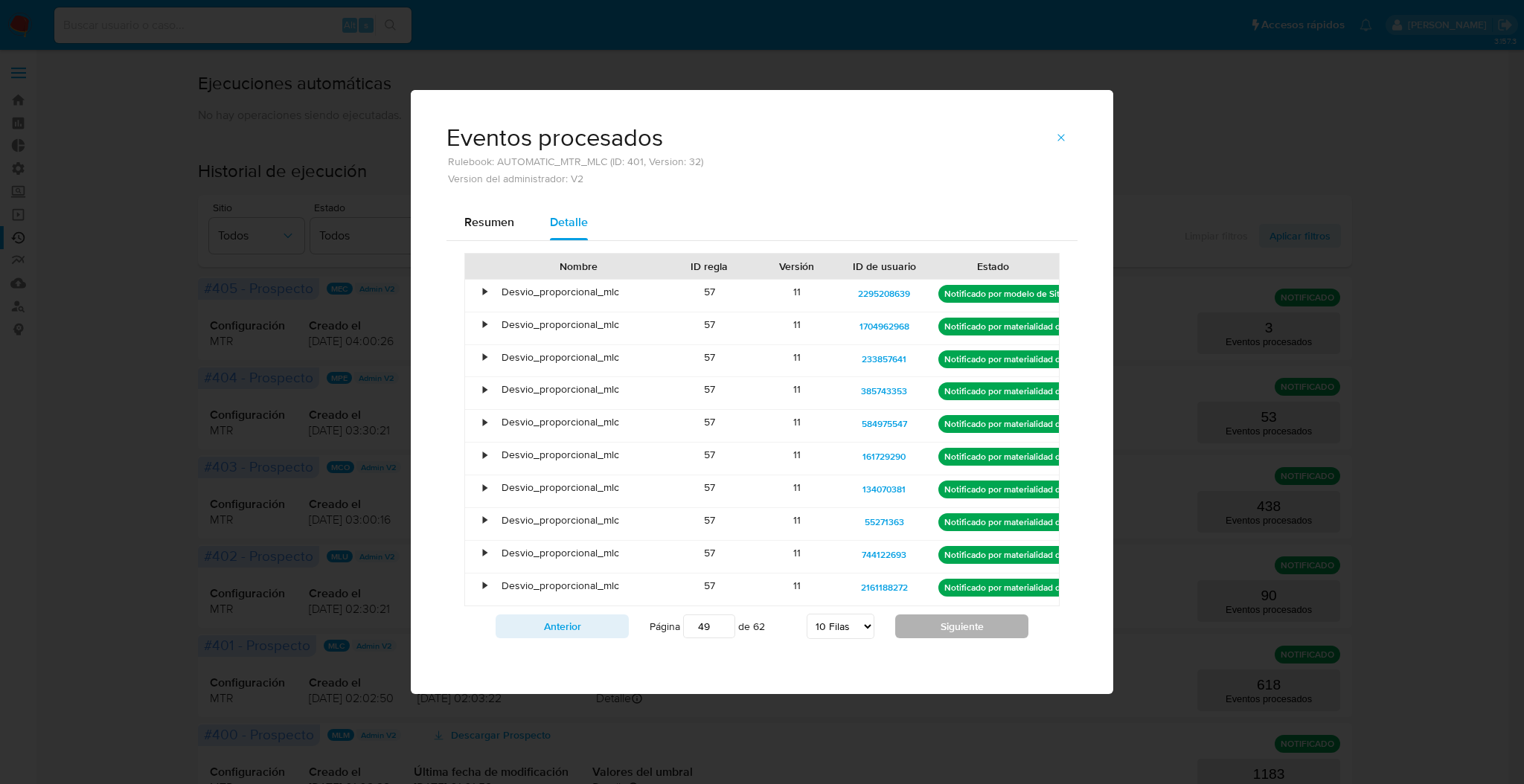
click at [967, 625] on button "Siguiente" at bounding box center [962, 627] width 133 height 24
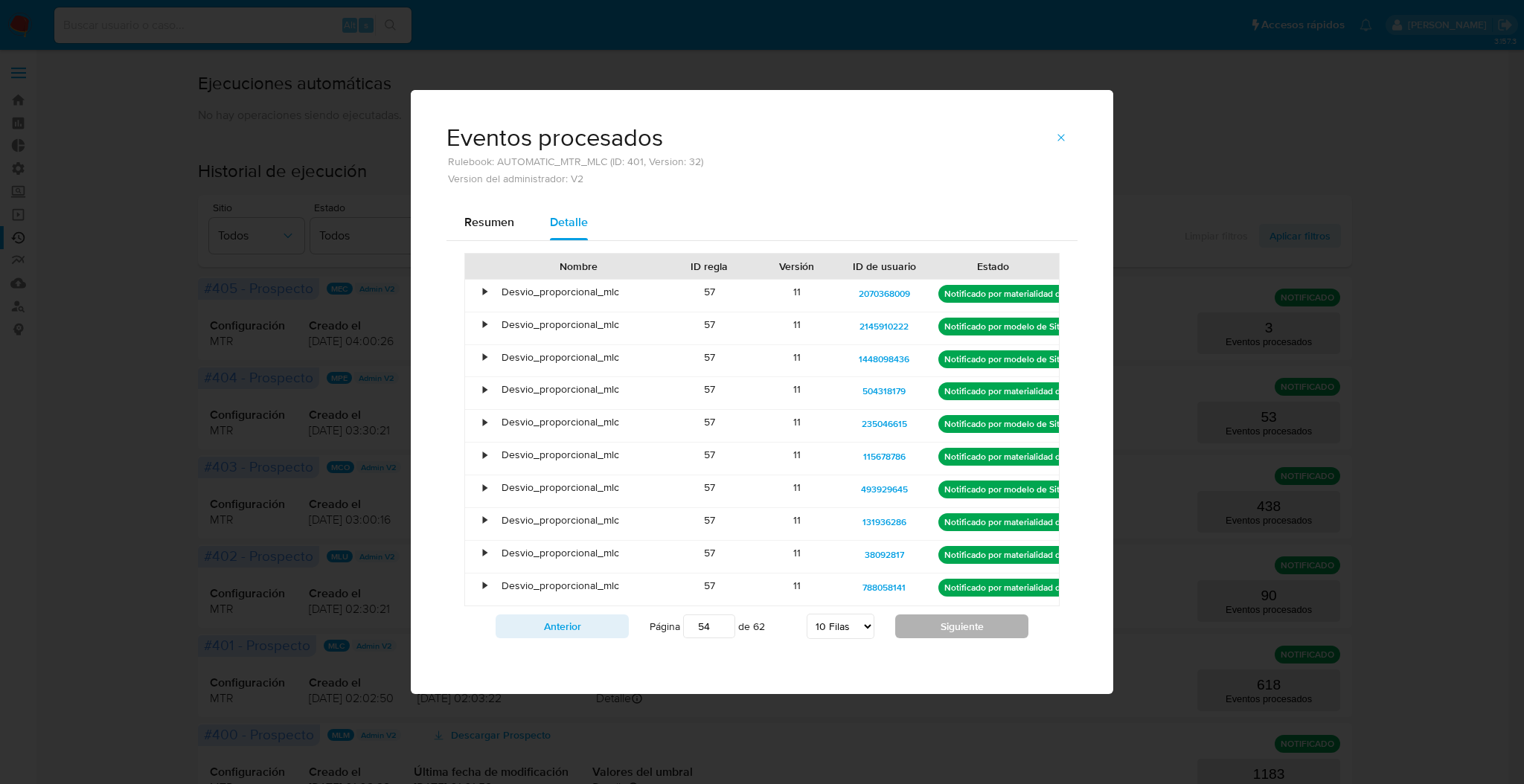
click at [967, 625] on button "Siguiente" at bounding box center [962, 627] width 133 height 24
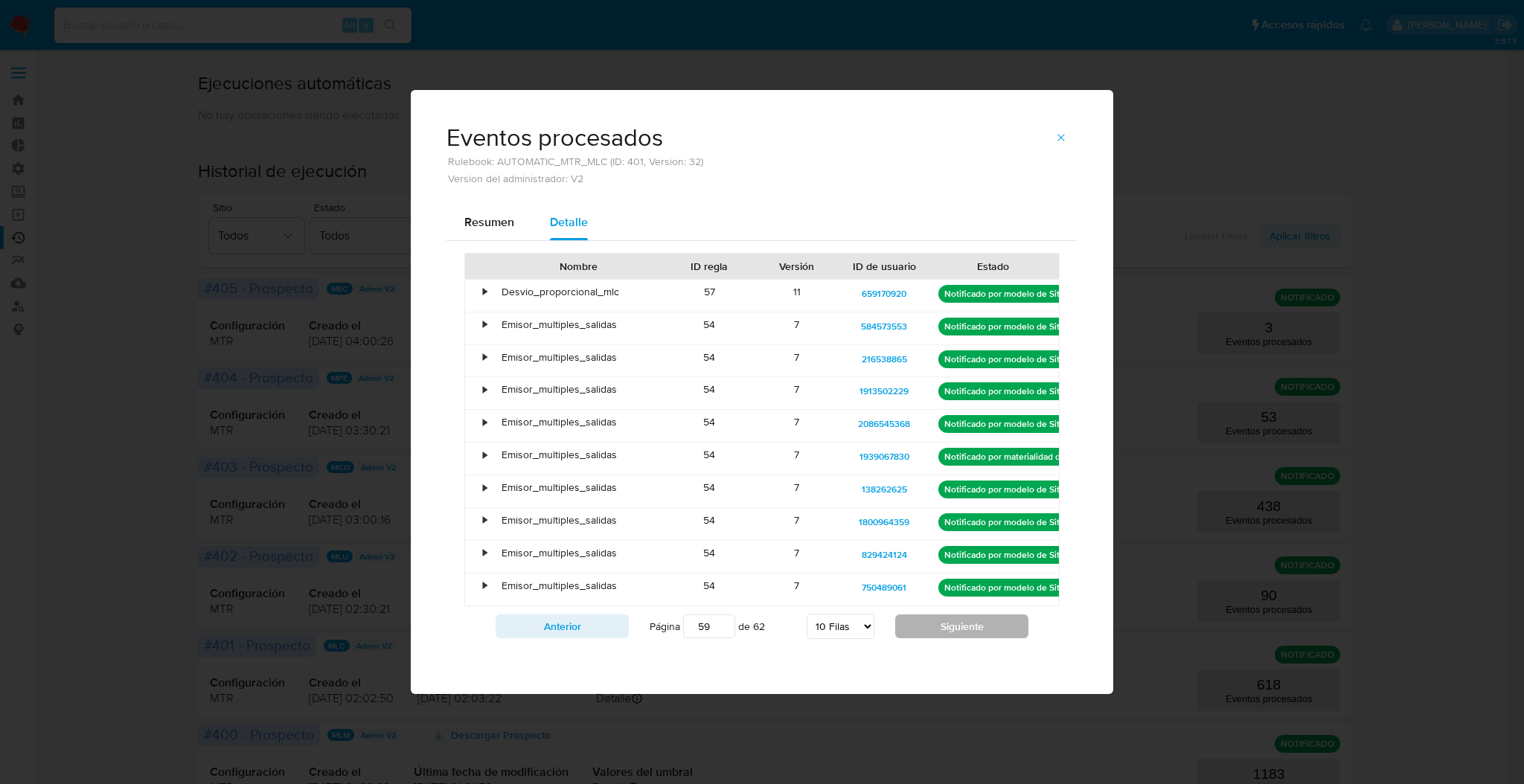
click at [967, 625] on button "Siguiente" at bounding box center [962, 627] width 133 height 24
type input "62"
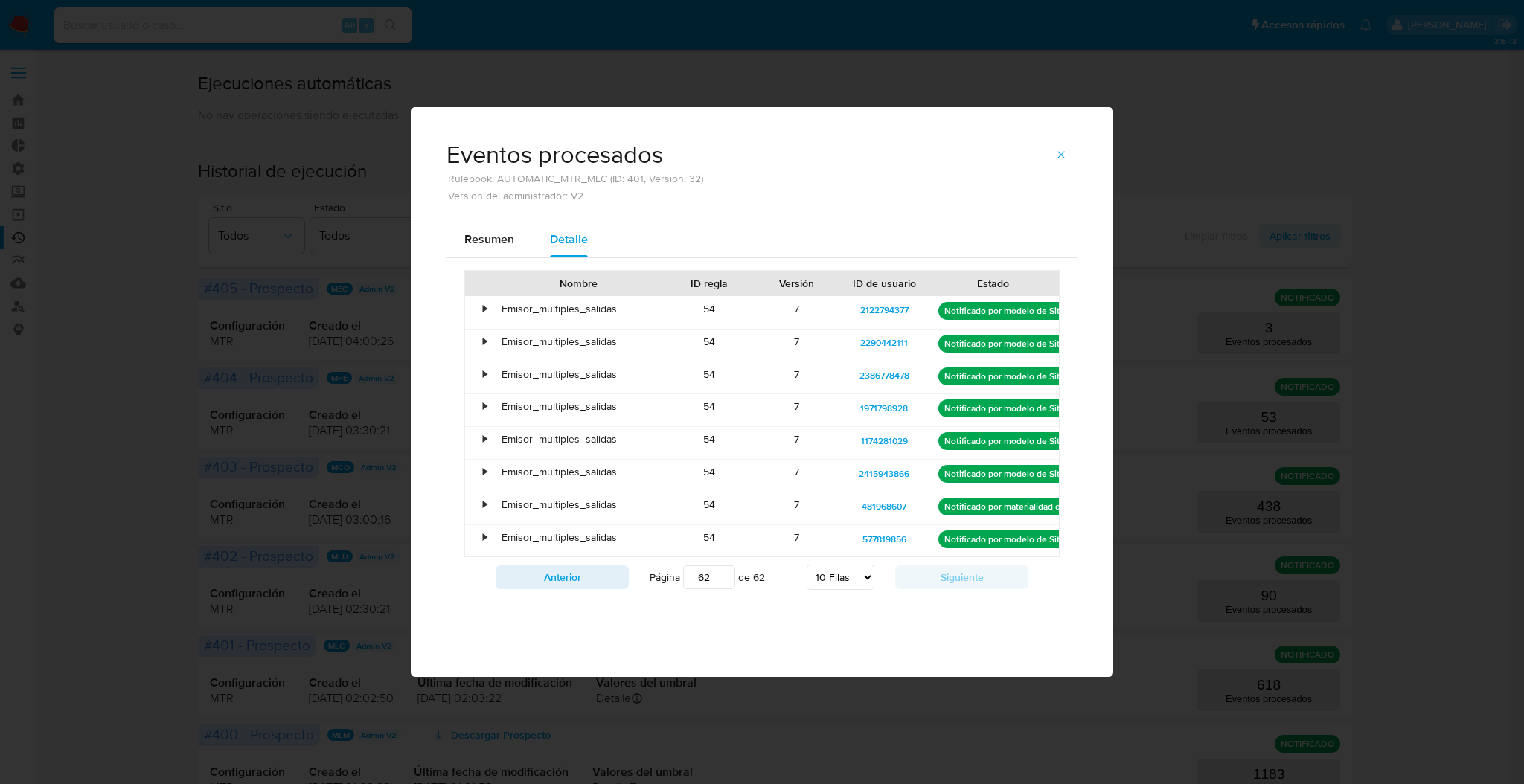
click at [967, 625] on div "Resumen Detalle Nombre ID regla Versión ID de usuario Estado • Emisor_multiples…" at bounding box center [762, 433] width 702 height 424
click at [872, 581] on select "5 Filas 10 Filas 20 Filas 25 Filas 50 Filas 100 Filas" at bounding box center [840, 577] width 68 height 25
select select "100"
click at [806, 566] on select "5 Filas 10 Filas 20 Filas 25 Filas 50 Filas 100 Filas" at bounding box center [840, 577] width 68 height 25
type input "1"
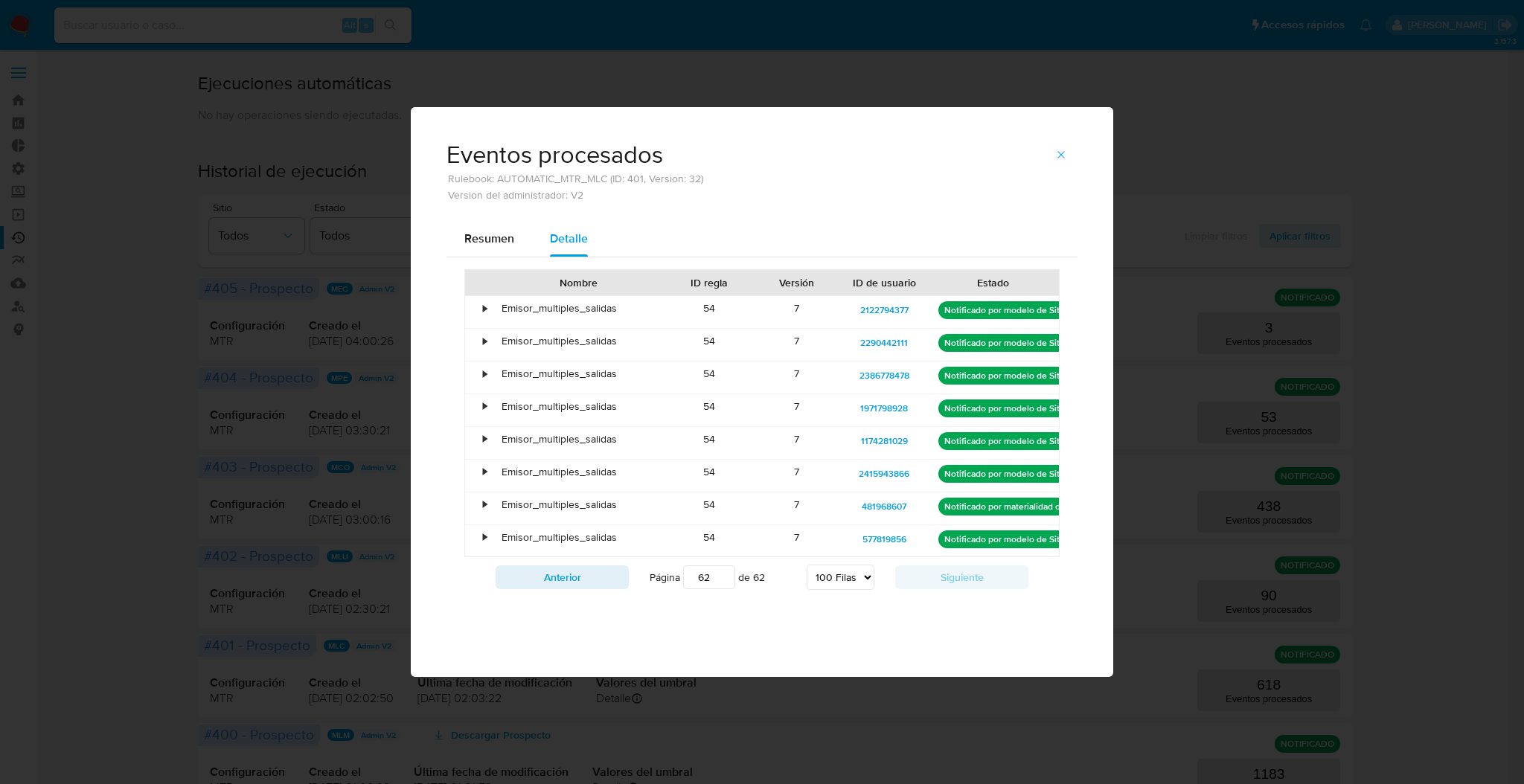
select select "100"
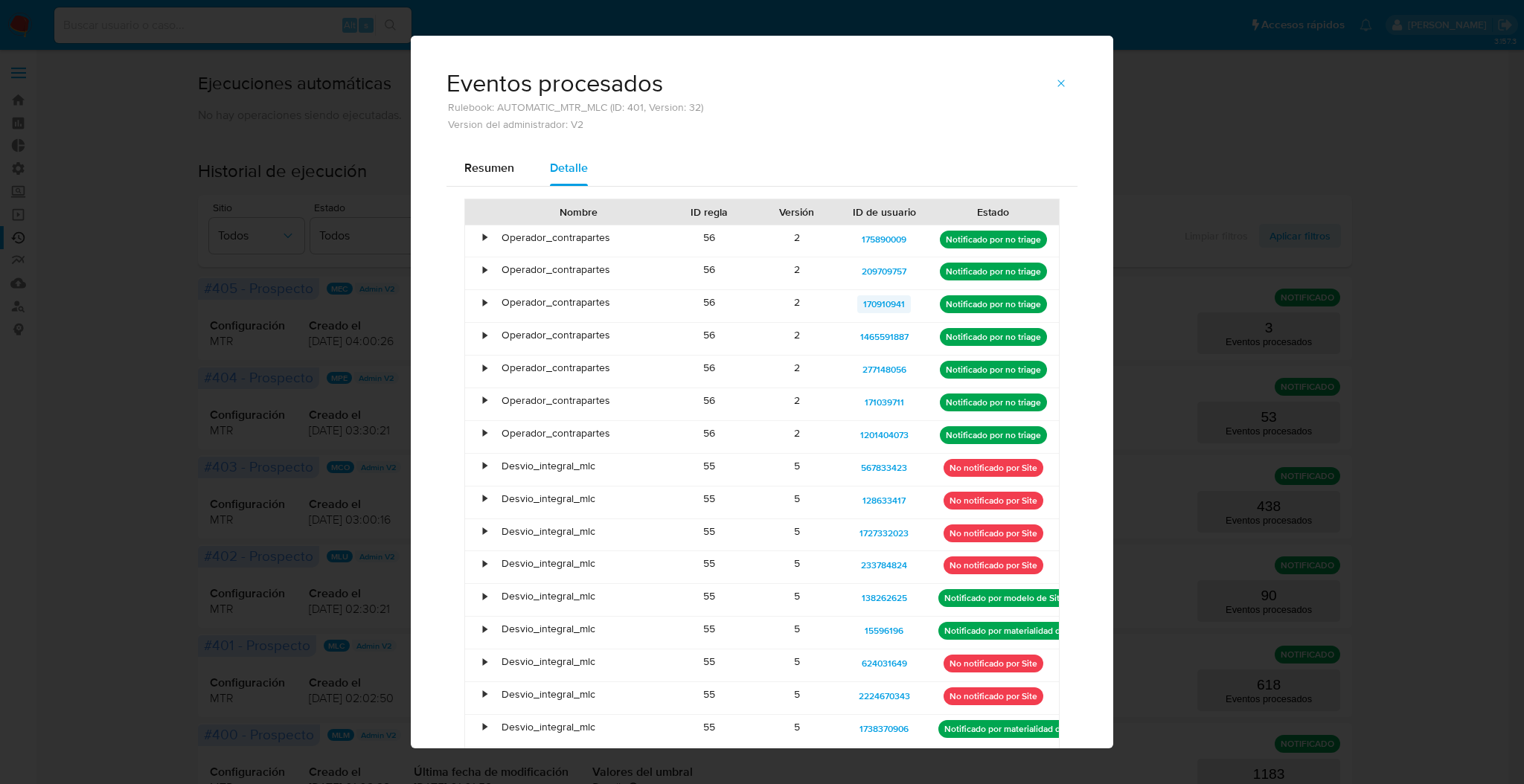
click at [863, 303] on span "170910941" at bounding box center [884, 304] width 41 height 17
click at [881, 400] on span "171039711" at bounding box center [884, 402] width 40 height 17
click at [1333, 438] on div "Eventos procesados Rulebook: AUTOMATIC_MTR_MLC (ID: 401, Version: 32) Version d…" at bounding box center [762, 392] width 1524 height 784
click at [1060, 91] on span "button" at bounding box center [1061, 83] width 12 height 21
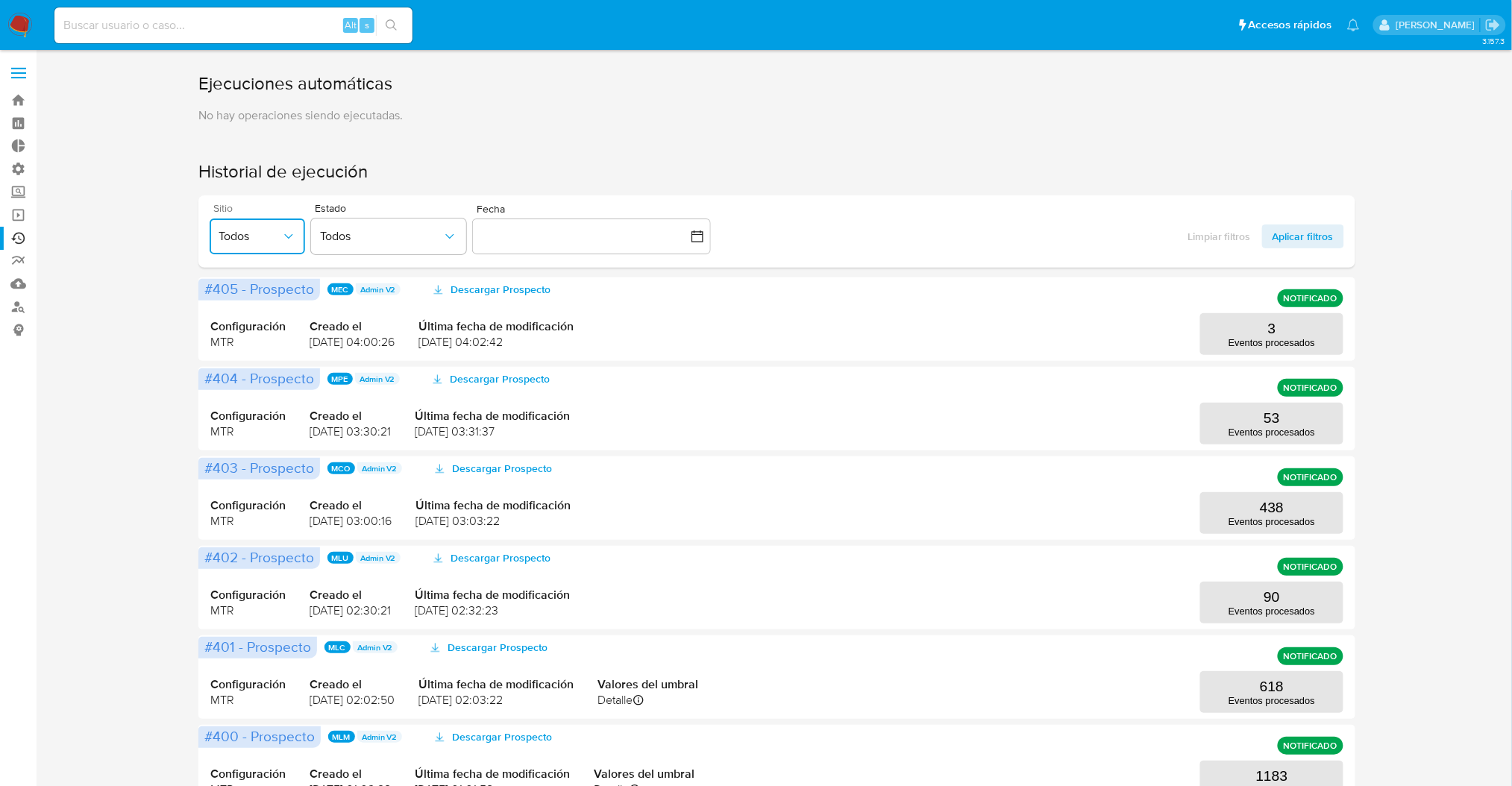
click at [290, 229] on icon "button" at bounding box center [288, 237] width 15 height 15
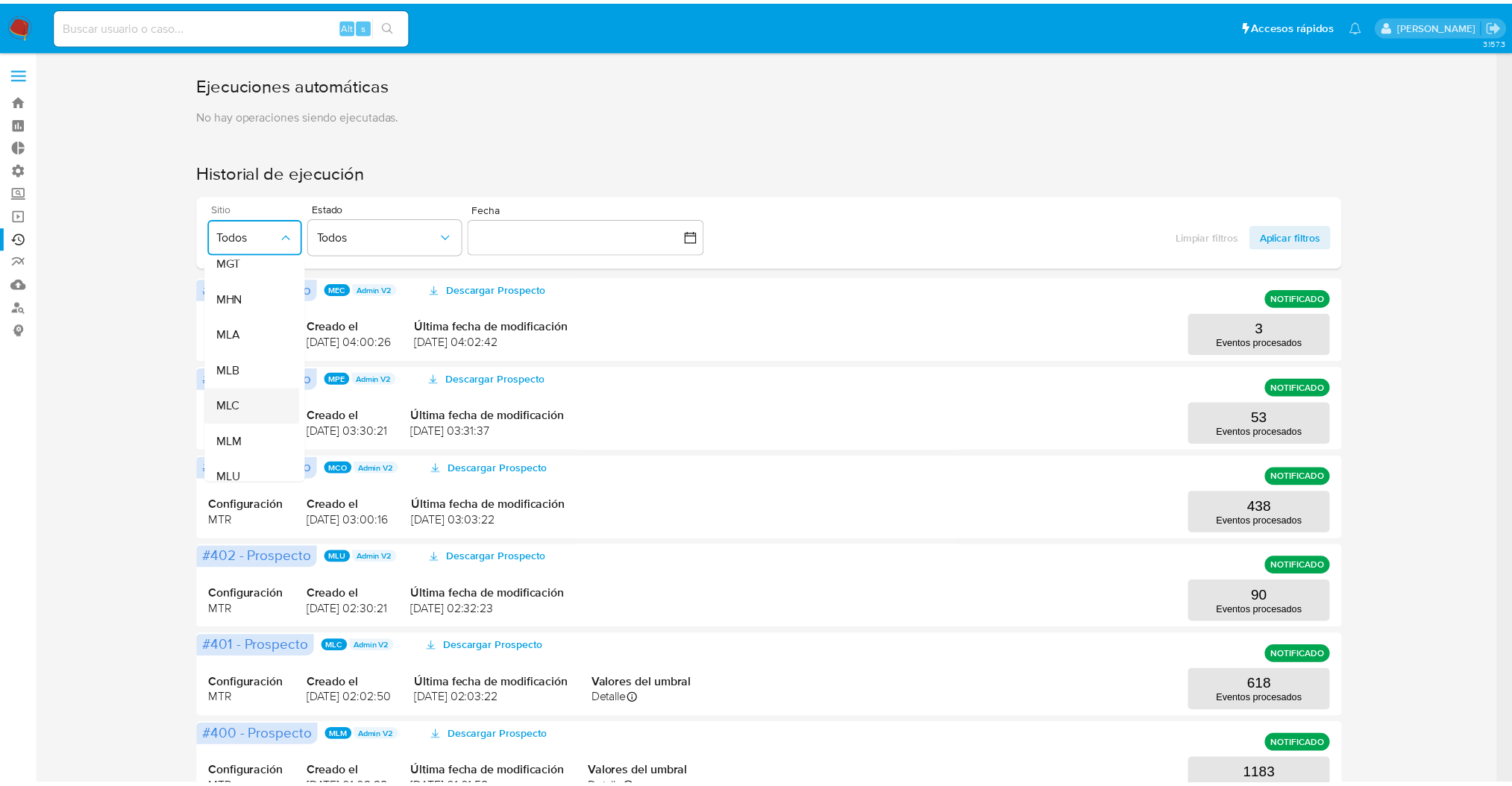
scroll to position [299, 0]
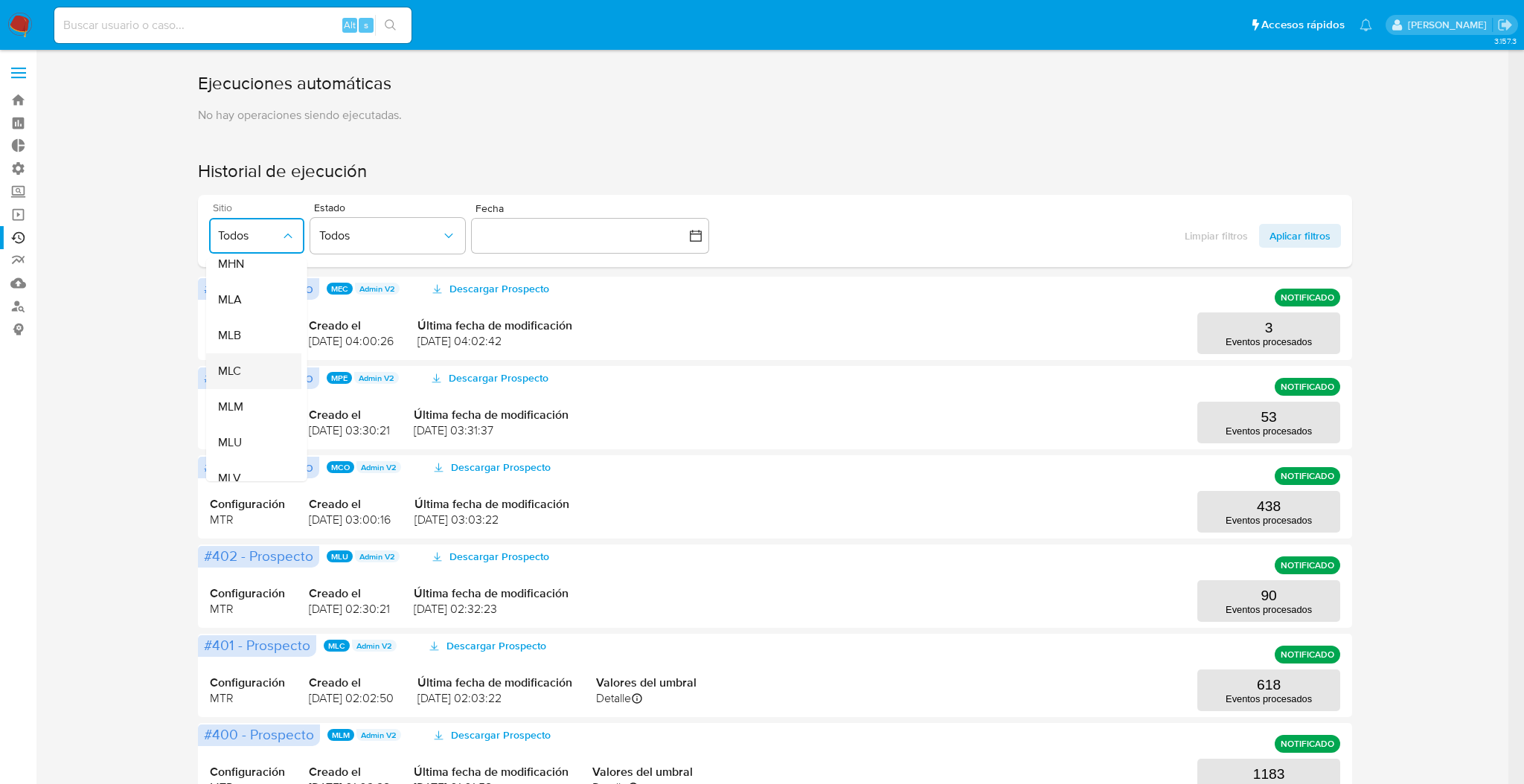
click at [253, 365] on div "MLC" at bounding box center [249, 371] width 63 height 36
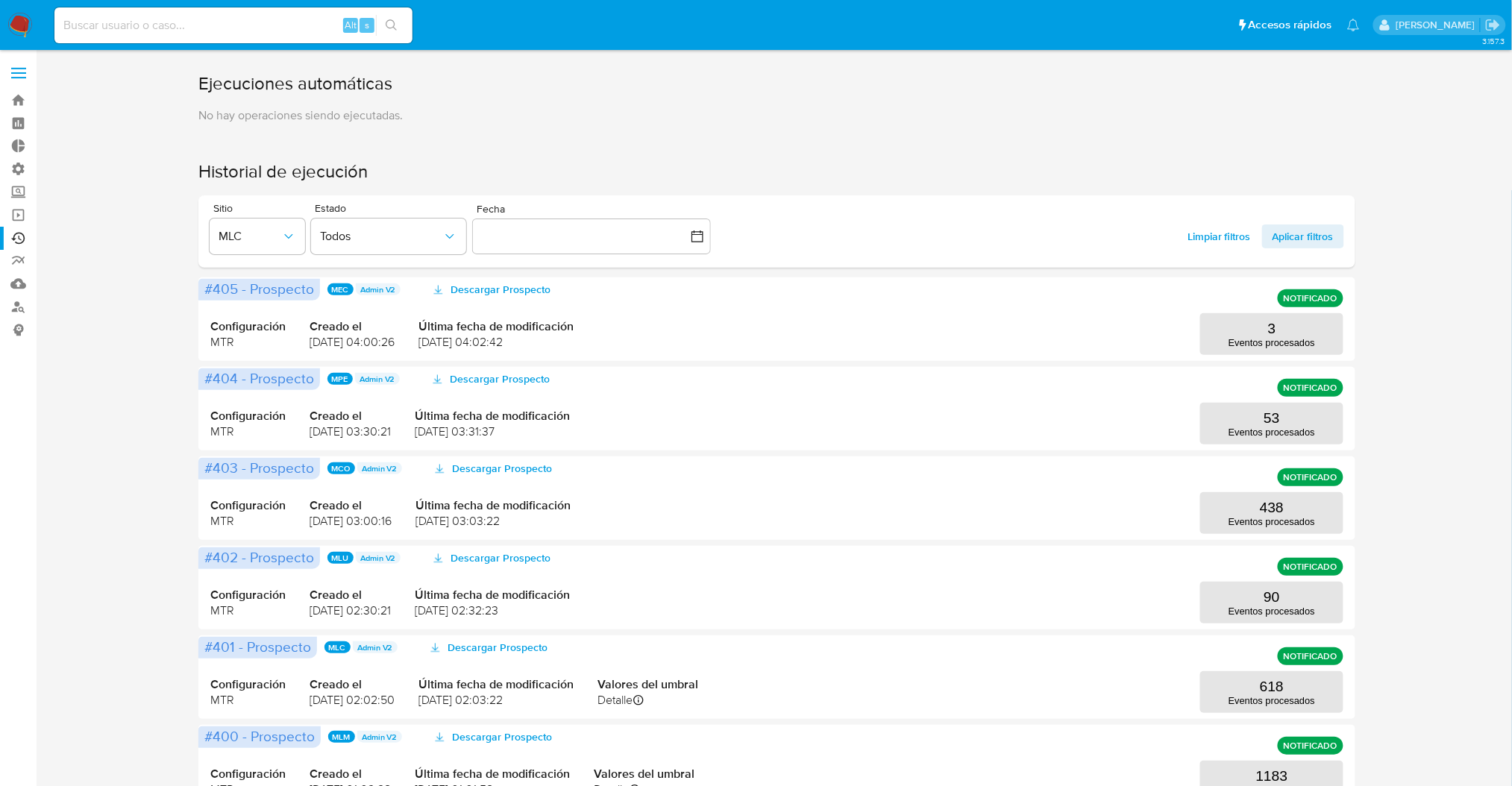
click at [1317, 252] on div "Limpiar filtros Aplicar filtros" at bounding box center [1261, 232] width 167 height 57
click at [1324, 240] on span "Aplicar filtros" at bounding box center [1303, 237] width 61 height 24
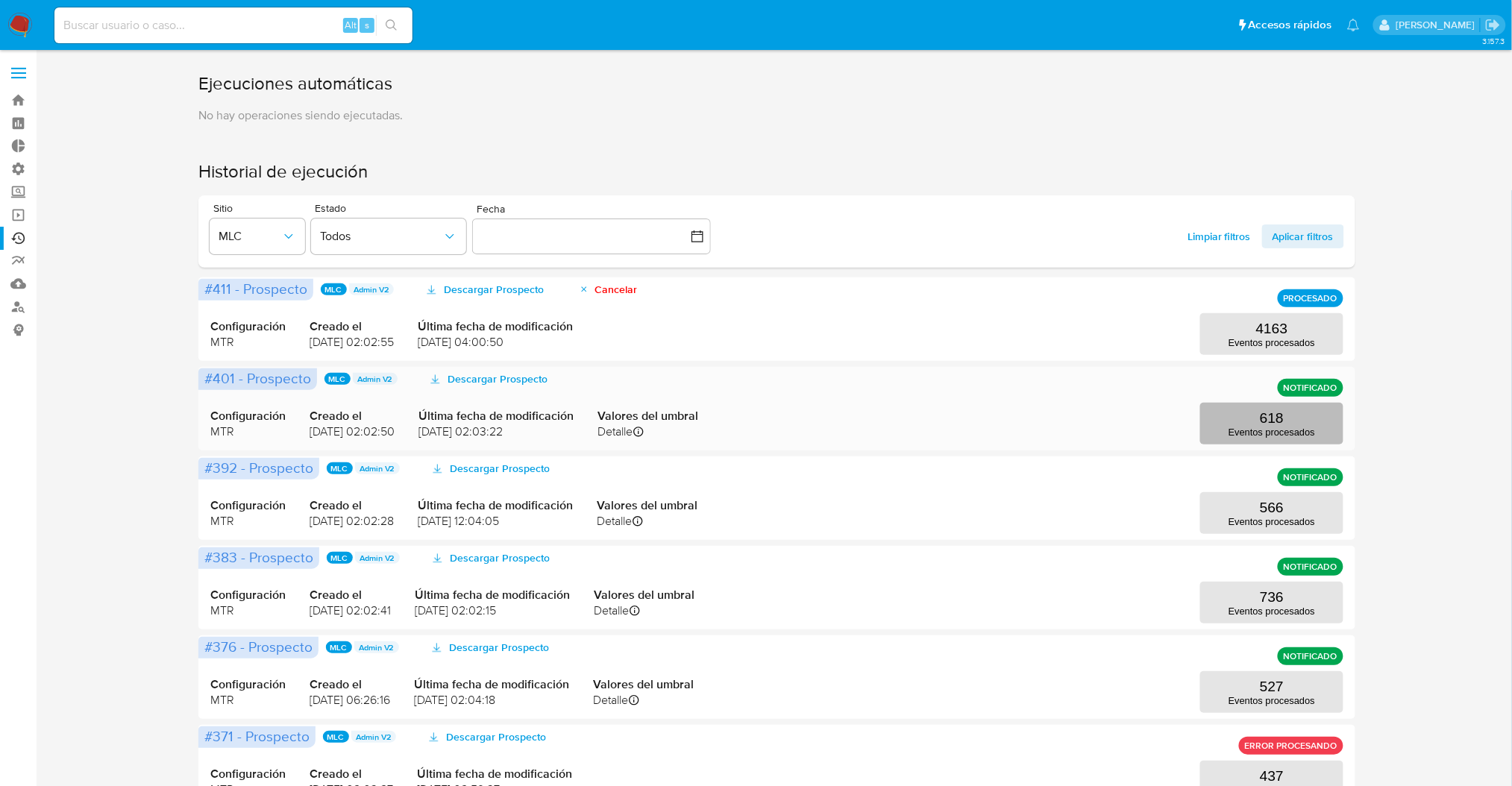
click at [1312, 413] on button "618 Eventos procesados" at bounding box center [1272, 424] width 143 height 41
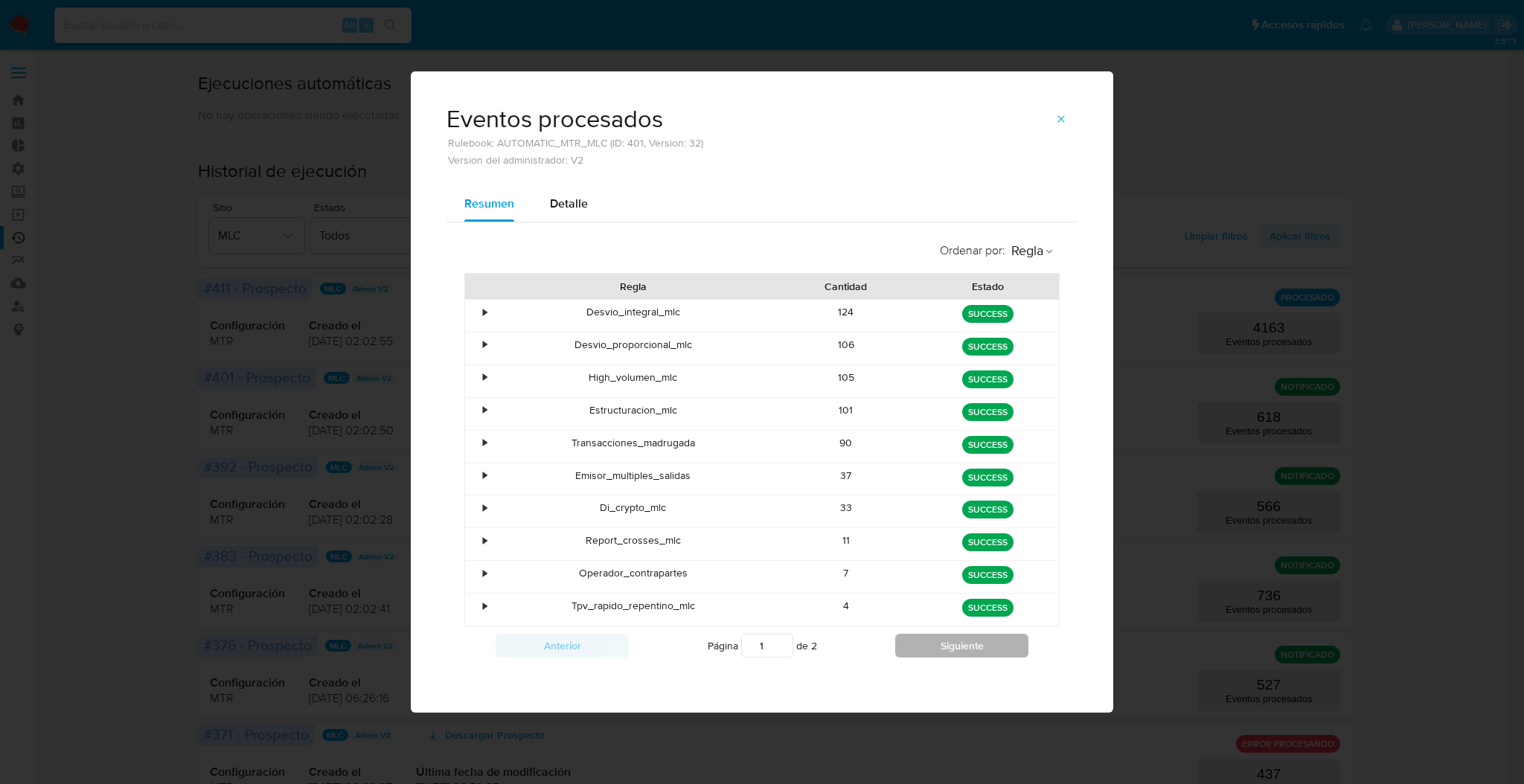
drag, startPoint x: 966, startPoint y: 662, endPoint x: 971, endPoint y: 655, distance: 8.6
click at [967, 661] on div "Anterior Página 1 de 2 Siguiente" at bounding box center [761, 646] width 595 height 39
click at [971, 655] on button "Siguiente" at bounding box center [962, 646] width 133 height 24
type input "2"
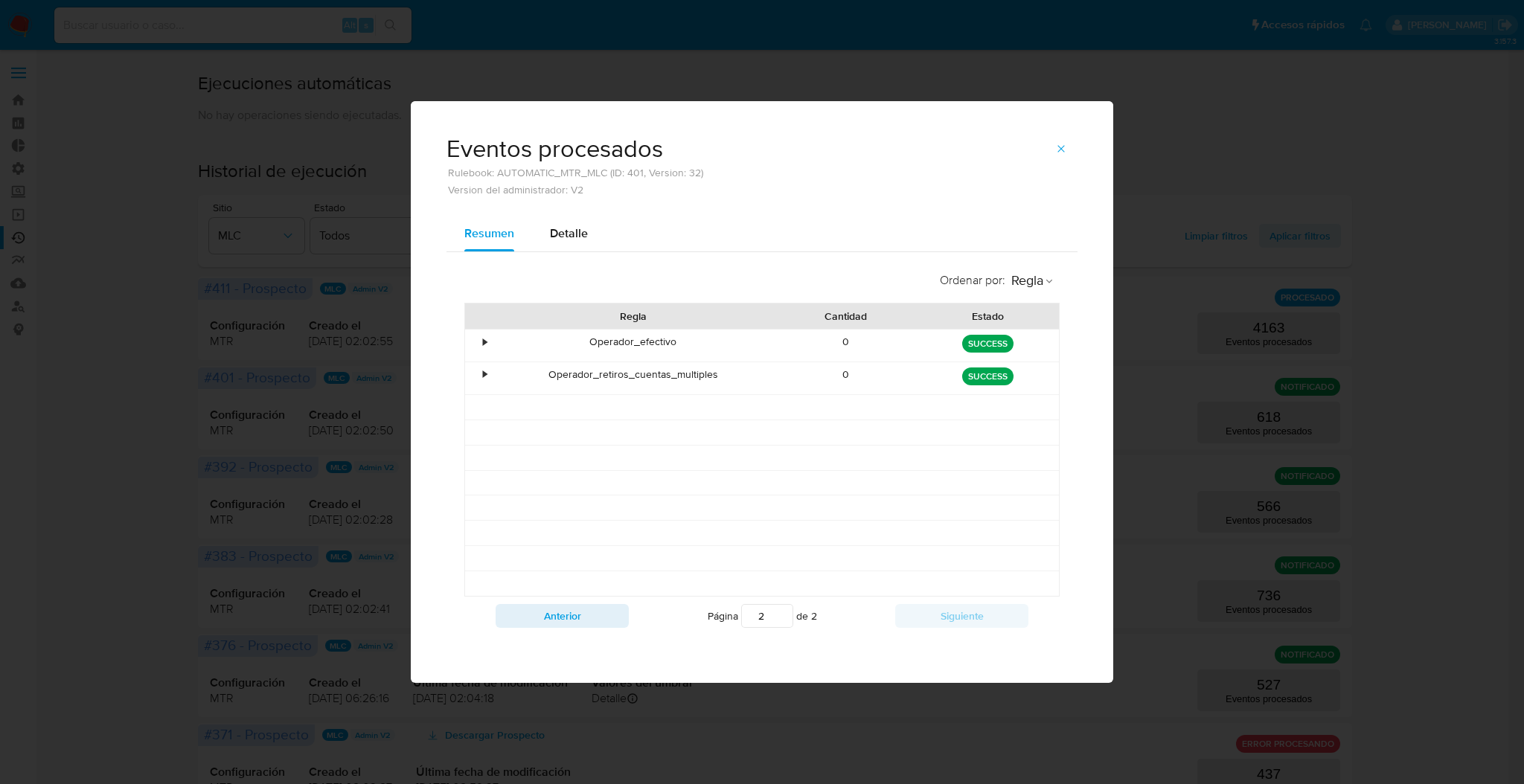
click at [1070, 141] on button "button" at bounding box center [1061, 149] width 33 height 24
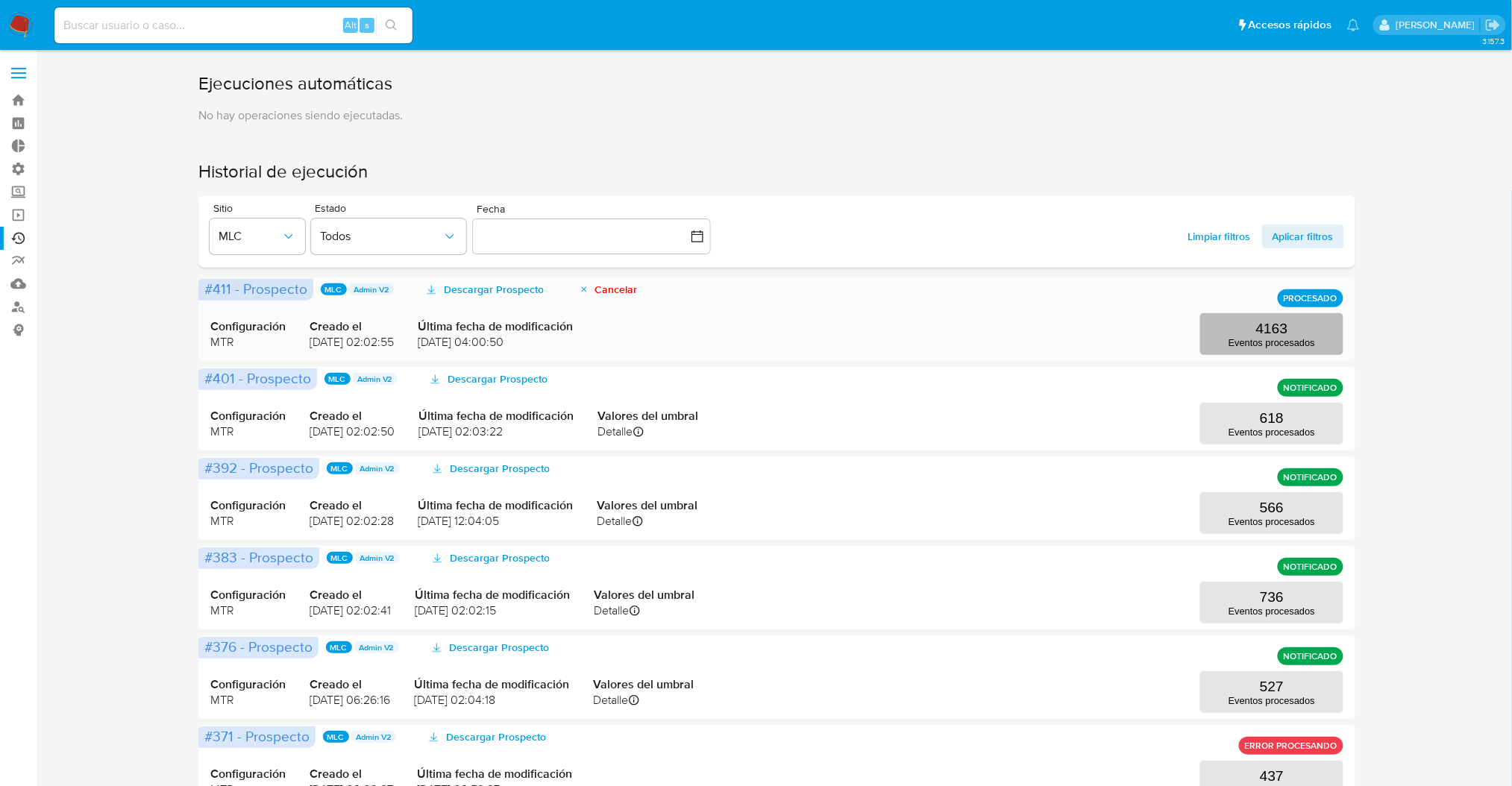
click at [1251, 350] on button "4163 Eventos procesados" at bounding box center [1272, 334] width 143 height 41
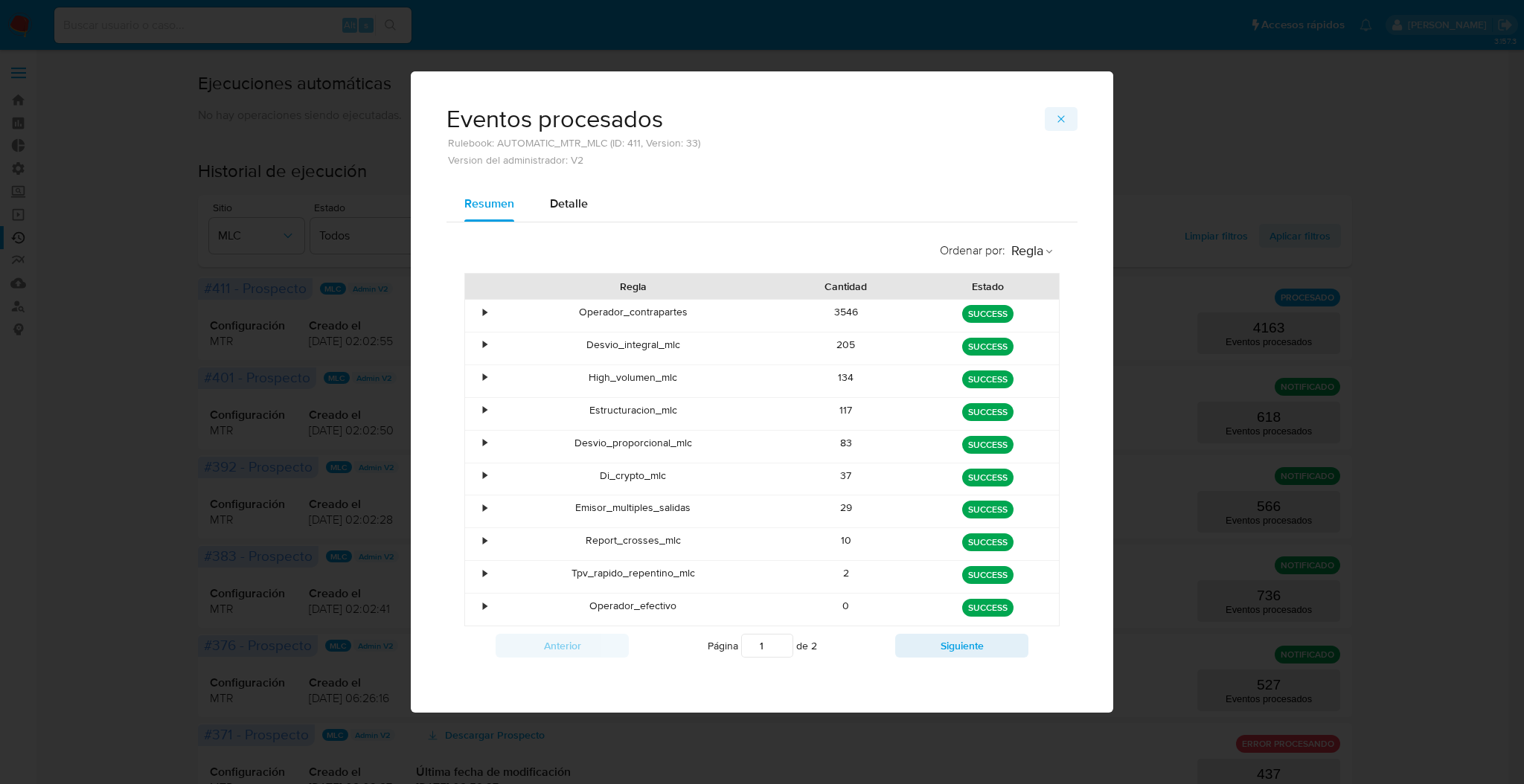
click at [1060, 123] on icon "button" at bounding box center [1061, 118] width 12 height 12
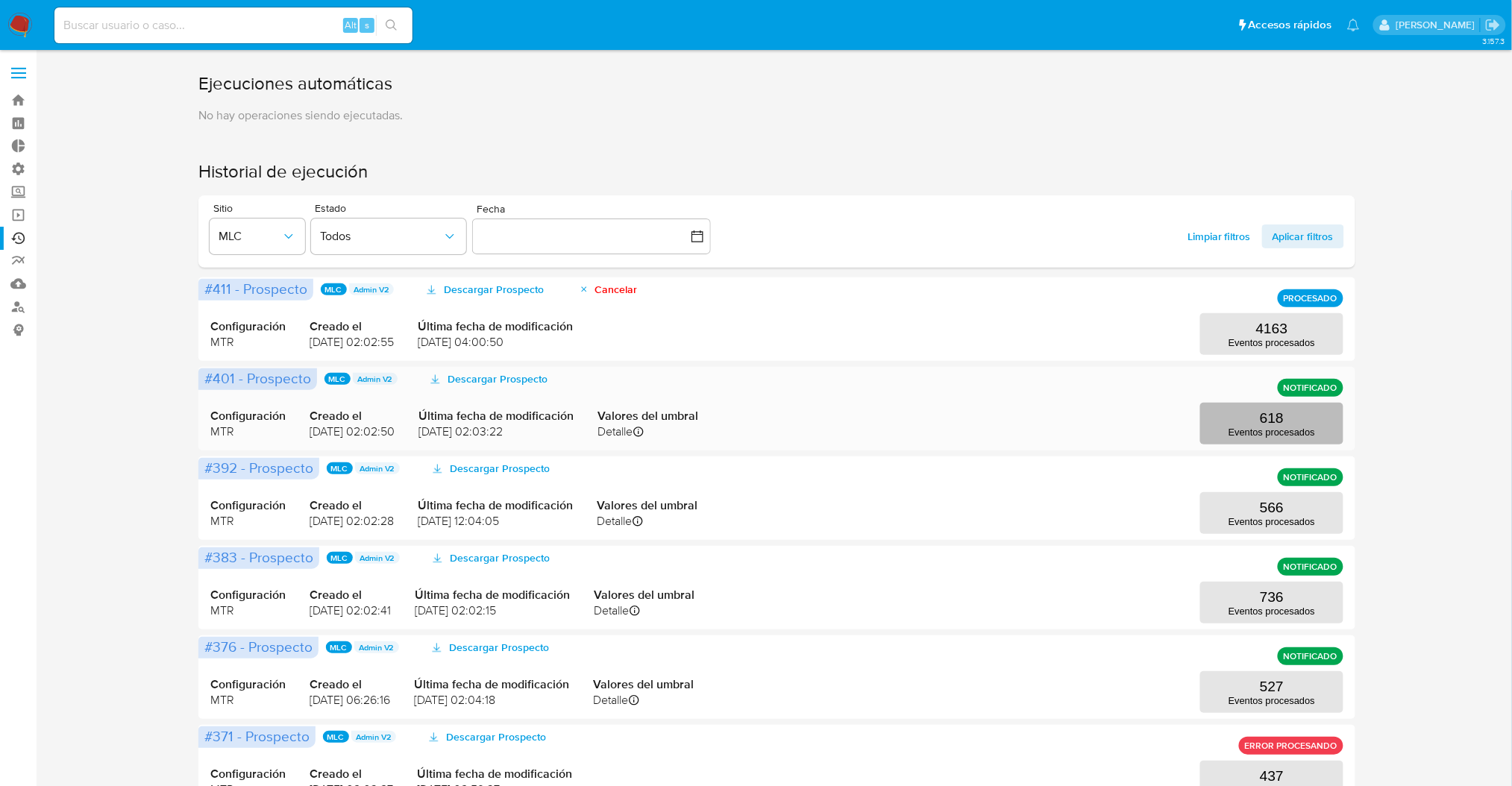
click at [1254, 428] on p "Eventos procesados" at bounding box center [1272, 432] width 87 height 11
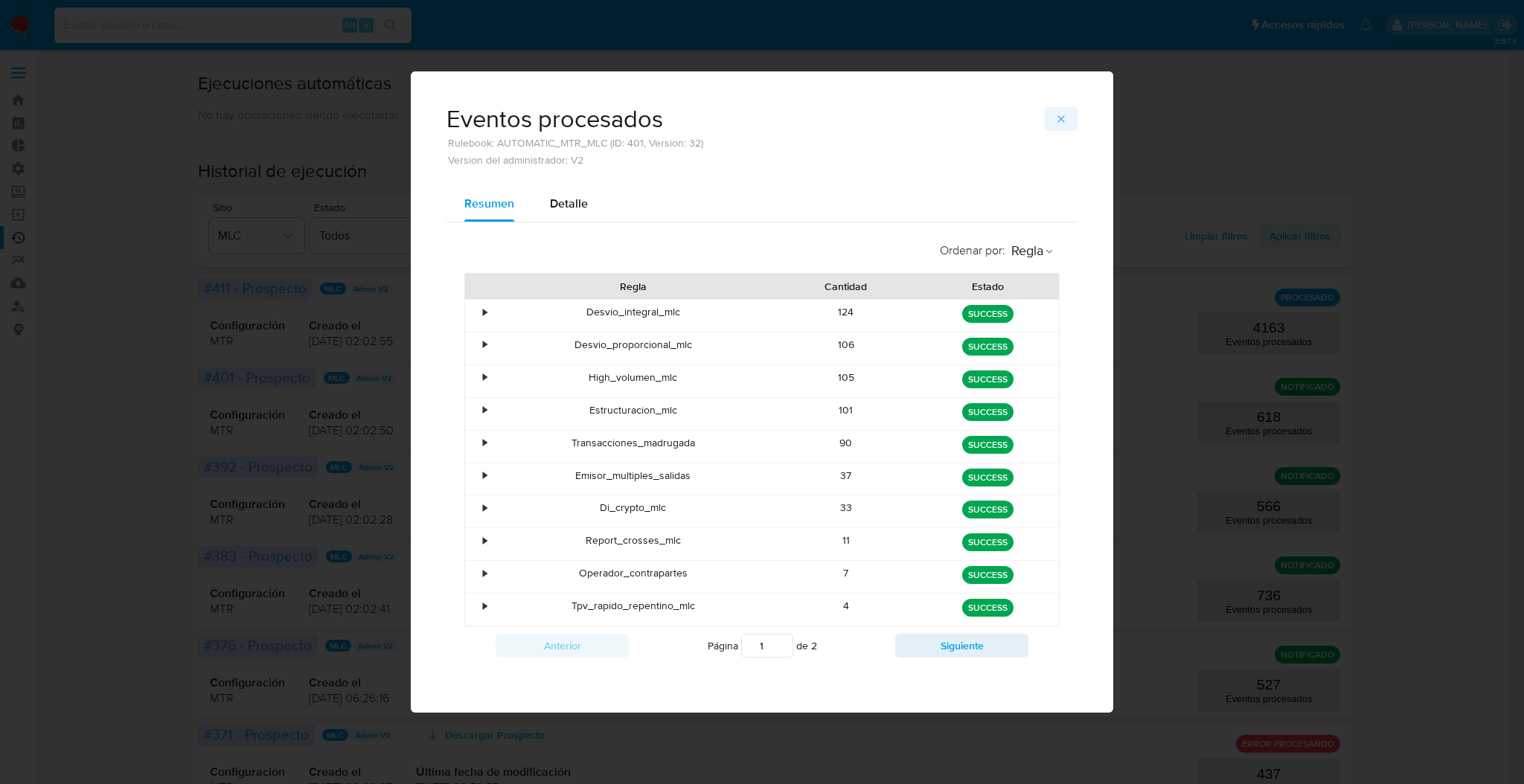
click at [1056, 124] on span "button" at bounding box center [1061, 119] width 12 height 21
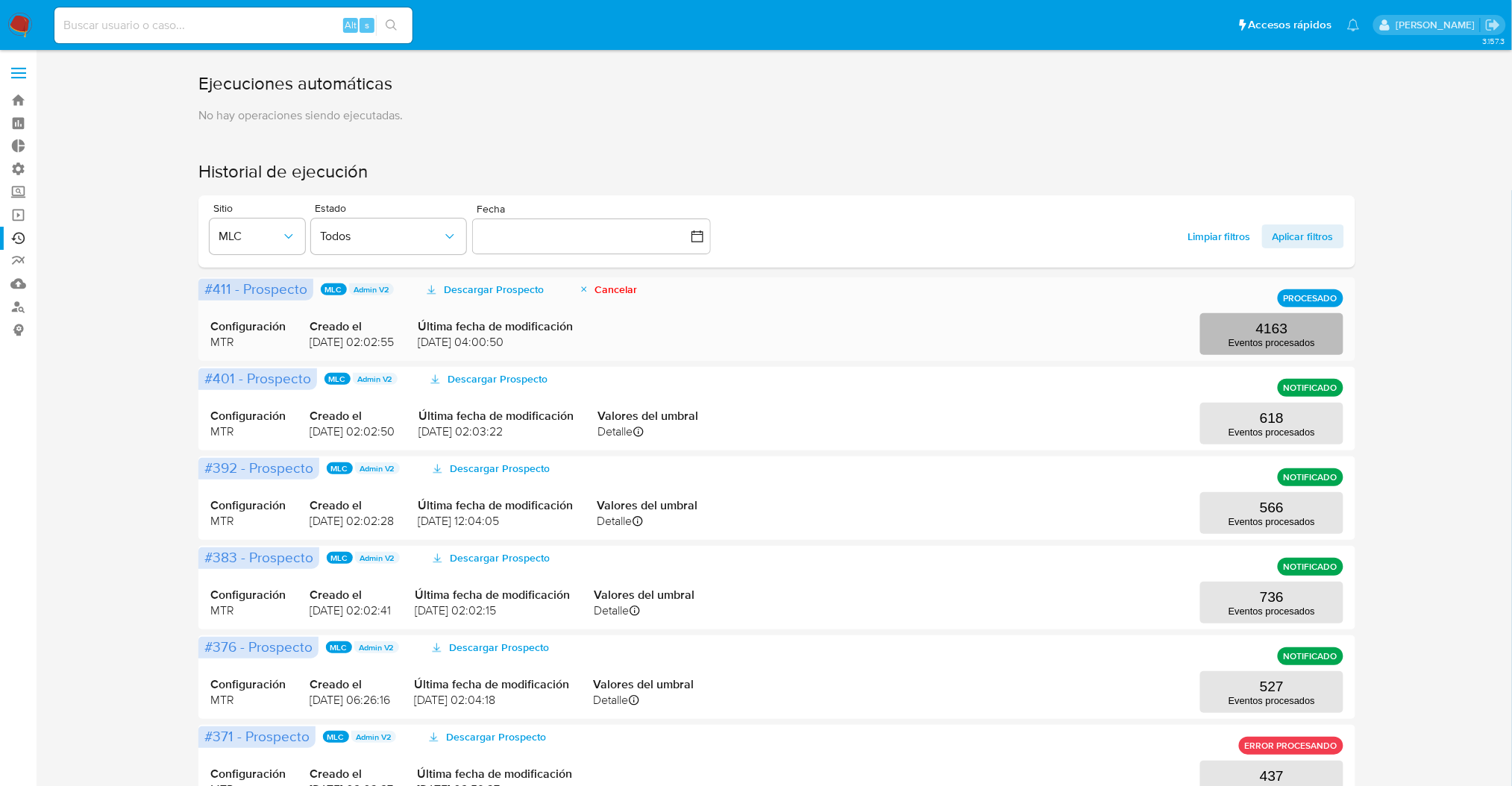
click at [1326, 317] on button "4163 Eventos procesados" at bounding box center [1272, 334] width 143 height 41
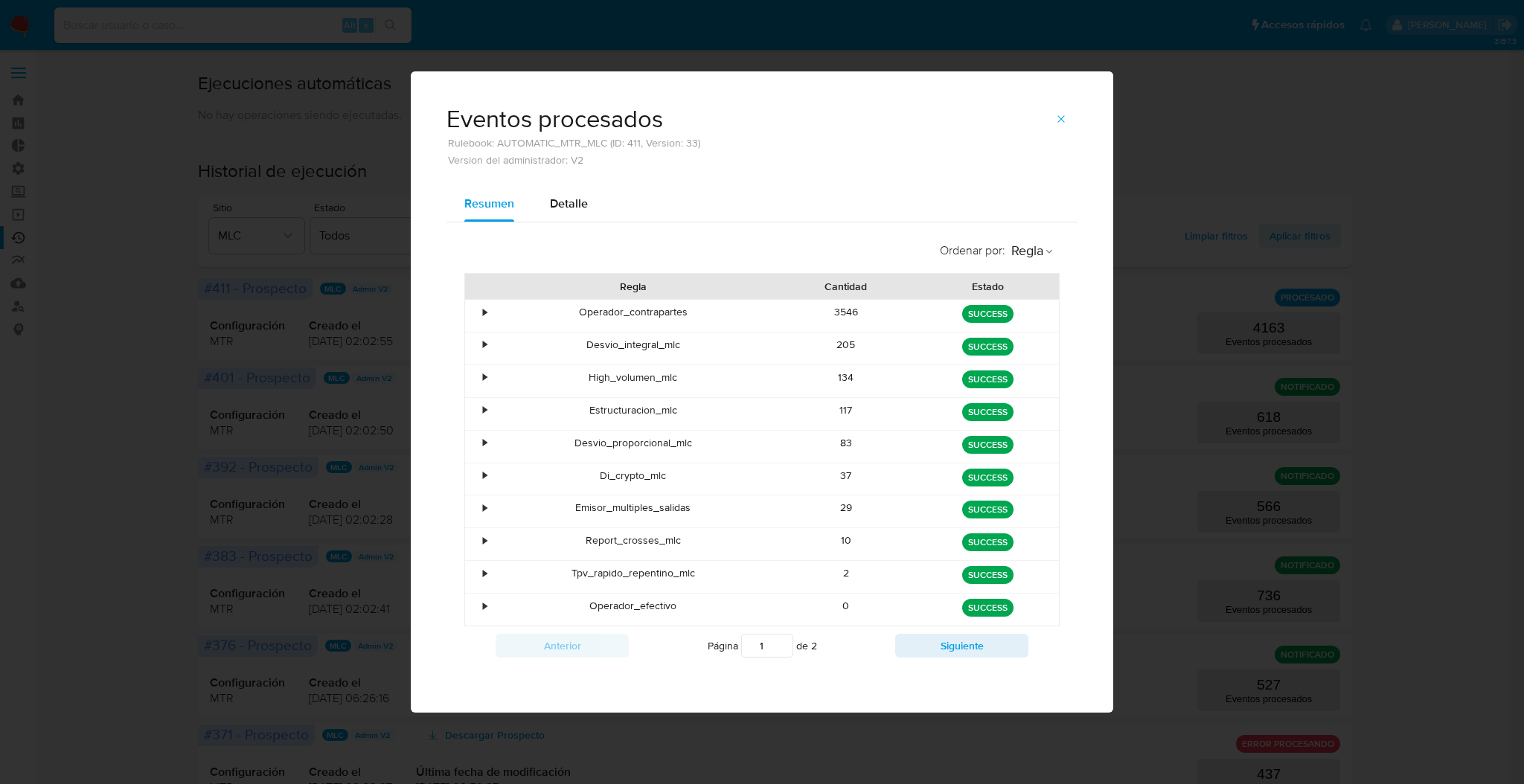
click at [1063, 118] on icon "button" at bounding box center [1061, 118] width 12 height 12
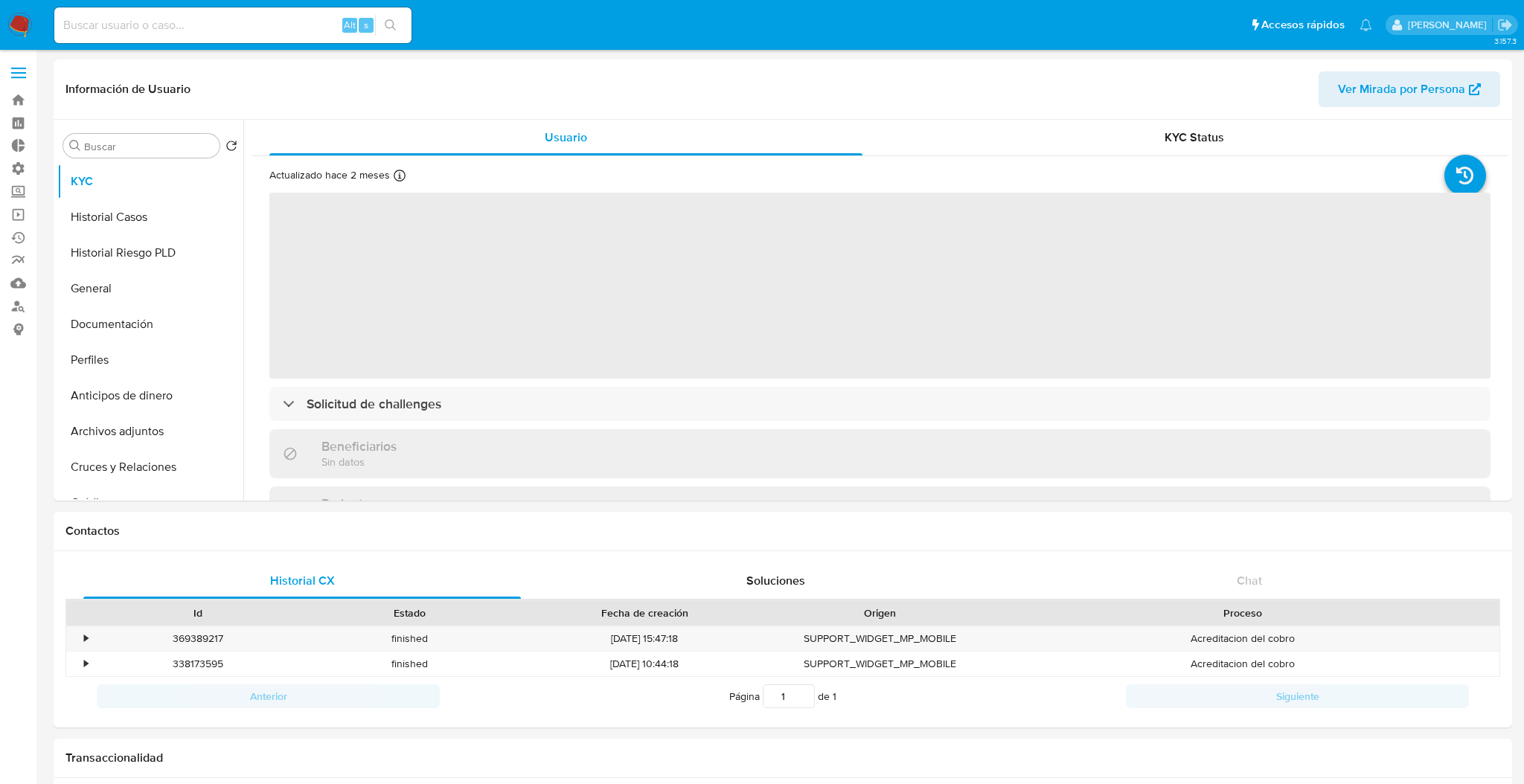
select select "10"
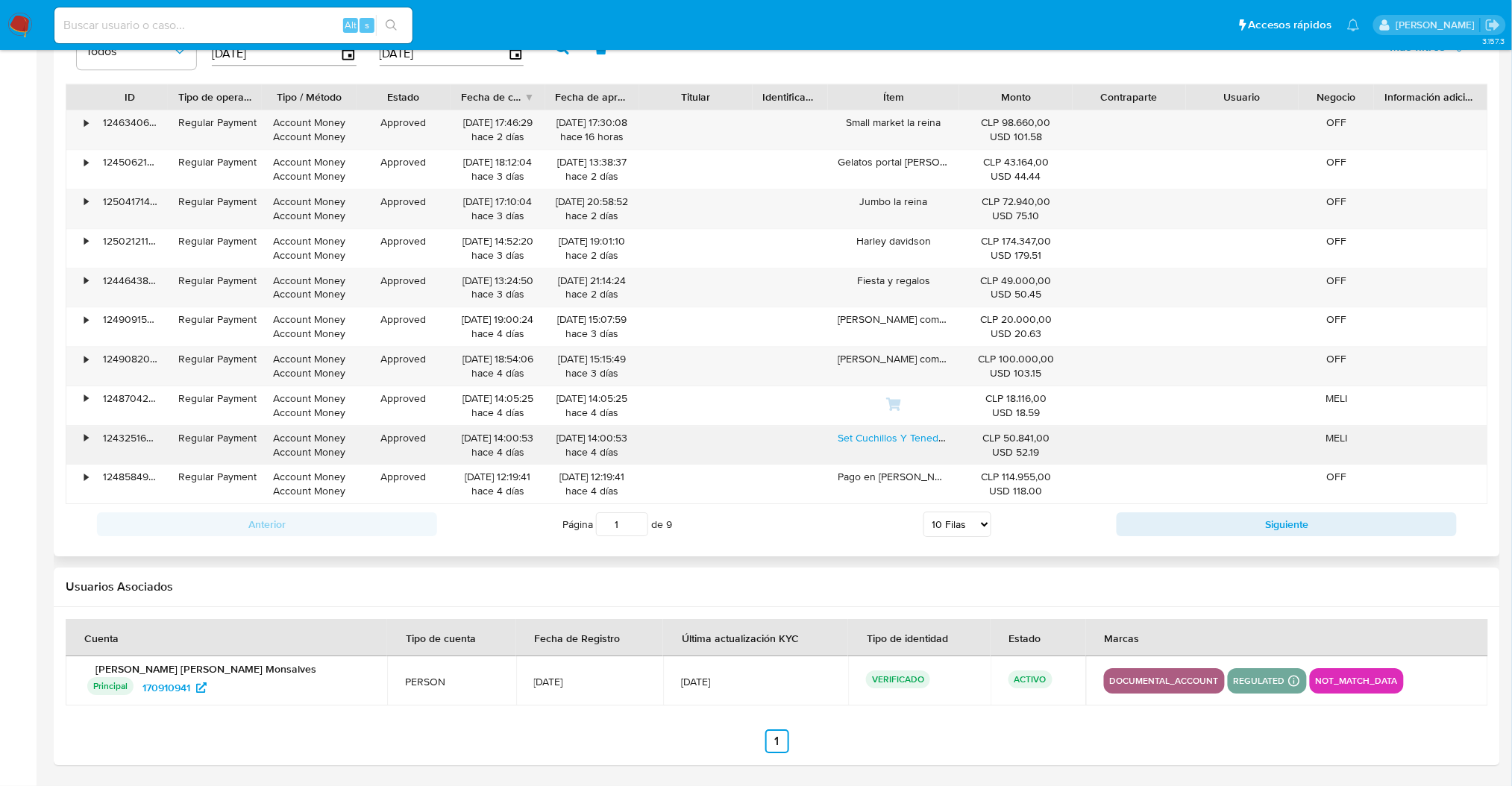
scroll to position [1221, 0]
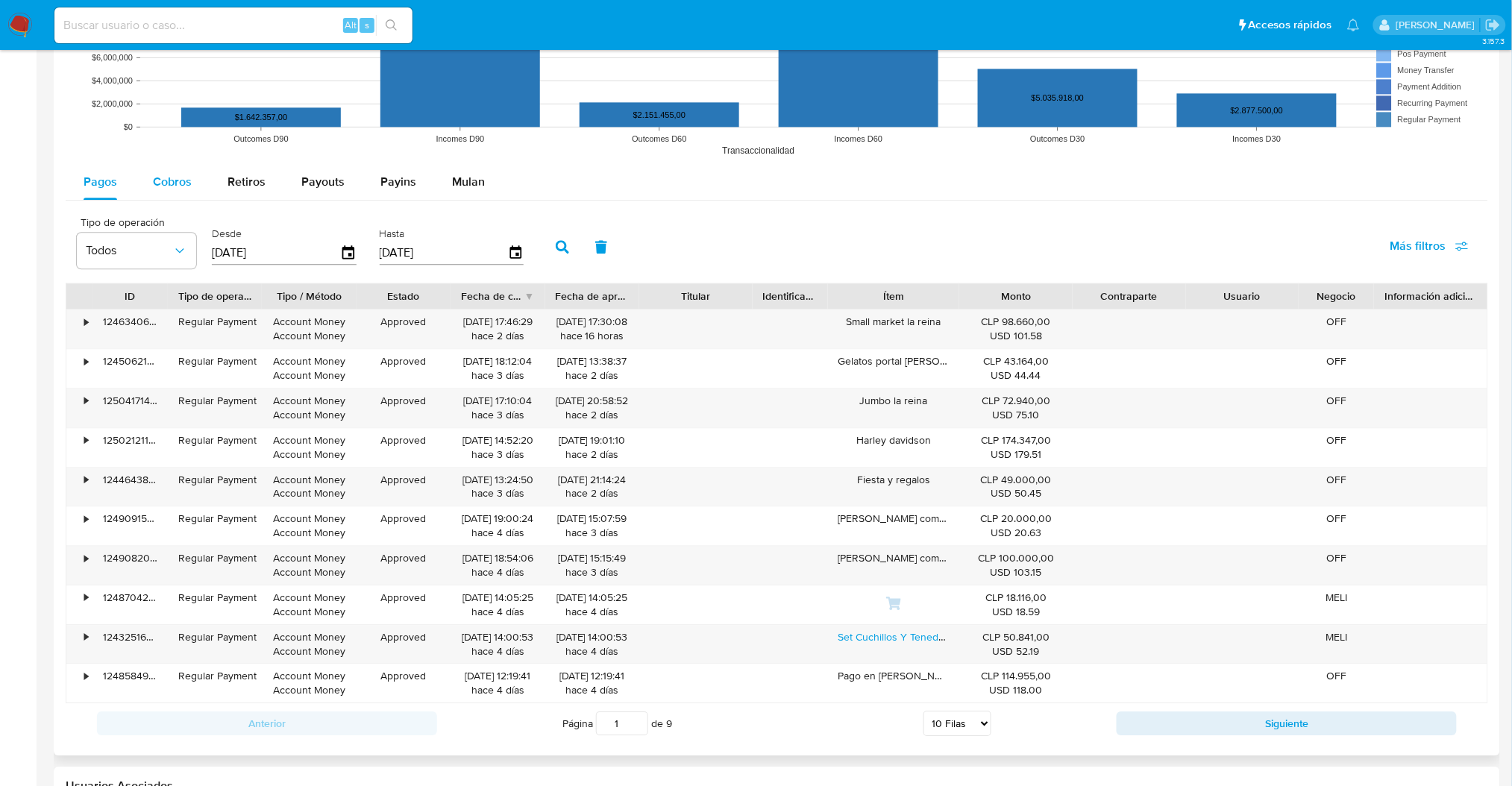
click at [158, 172] on div "Cobros" at bounding box center [172, 182] width 39 height 36
select select "10"
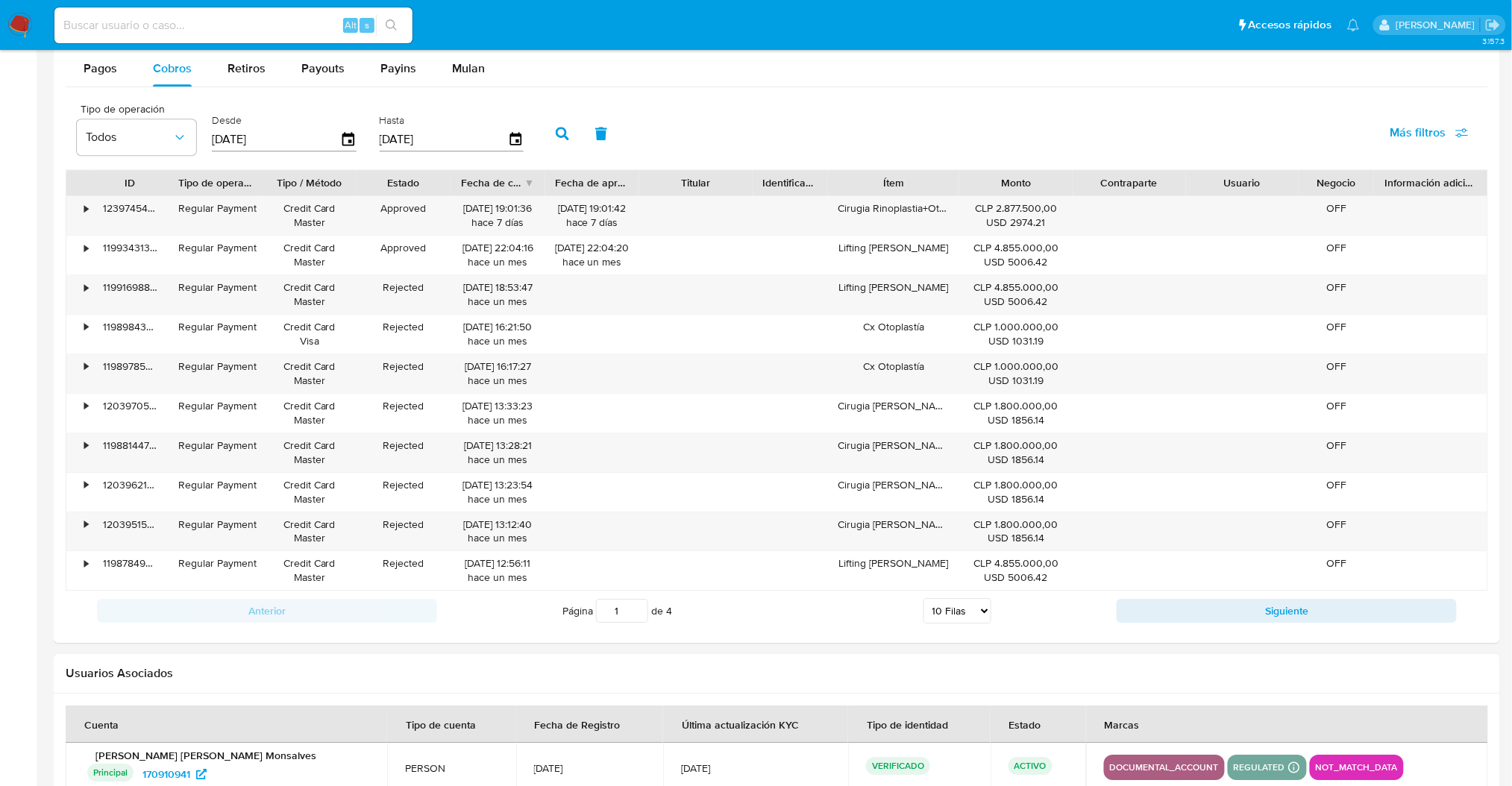
scroll to position [1421, 0]
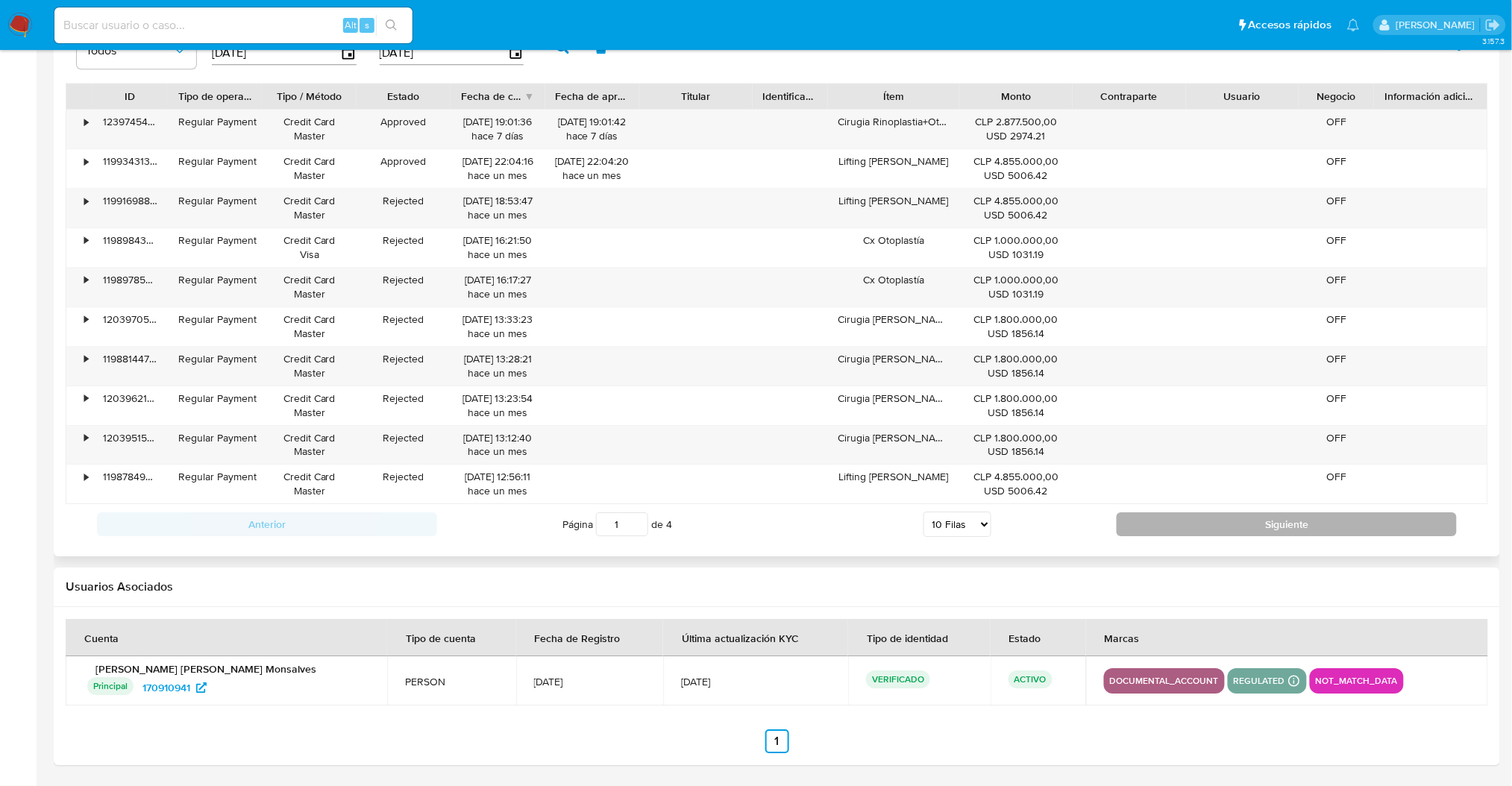
click at [1261, 524] on button "Siguiente" at bounding box center [1287, 524] width 340 height 24
click at [1263, 534] on button "Siguiente" at bounding box center [1287, 524] width 340 height 24
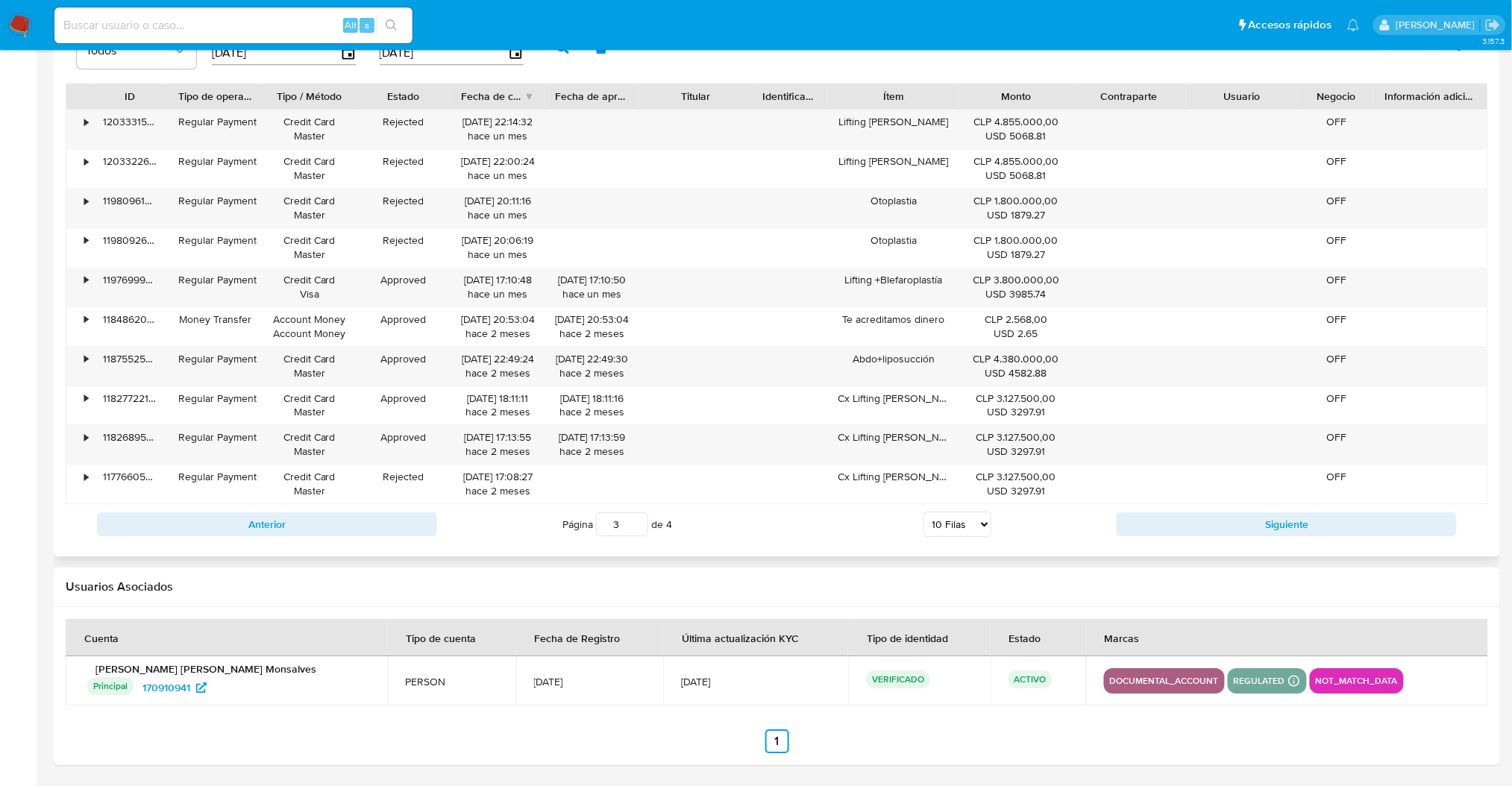
click at [1310, 538] on div "Anterior Página 3 de 4 5 Filas 10 Filas 20 Filas 25 Filas 50 Filas 100 Filas Si…" at bounding box center [777, 524] width 1423 height 41
click at [1307, 530] on button "Siguiente" at bounding box center [1287, 524] width 340 height 24
type input "4"
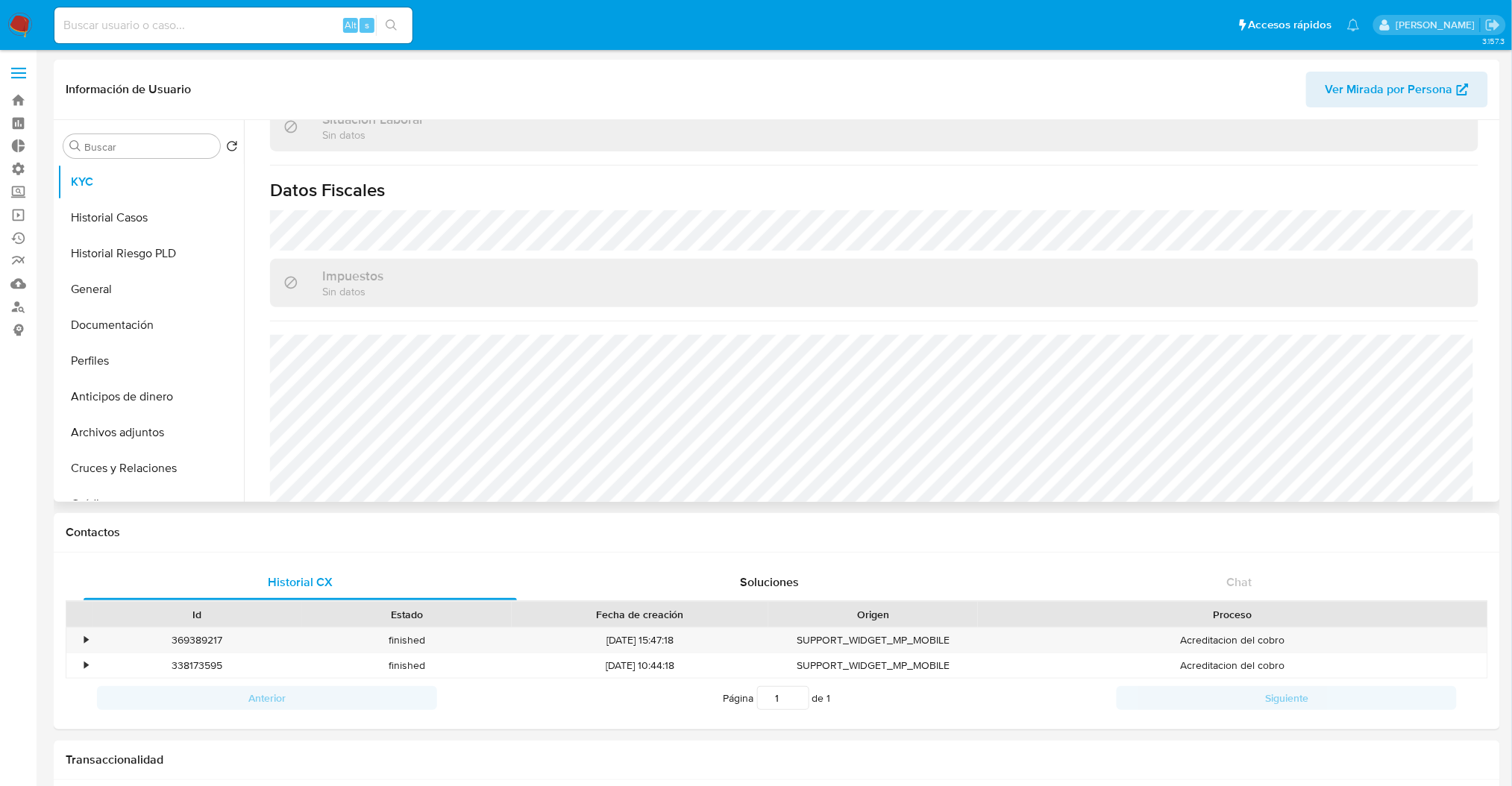
scroll to position [808, 0]
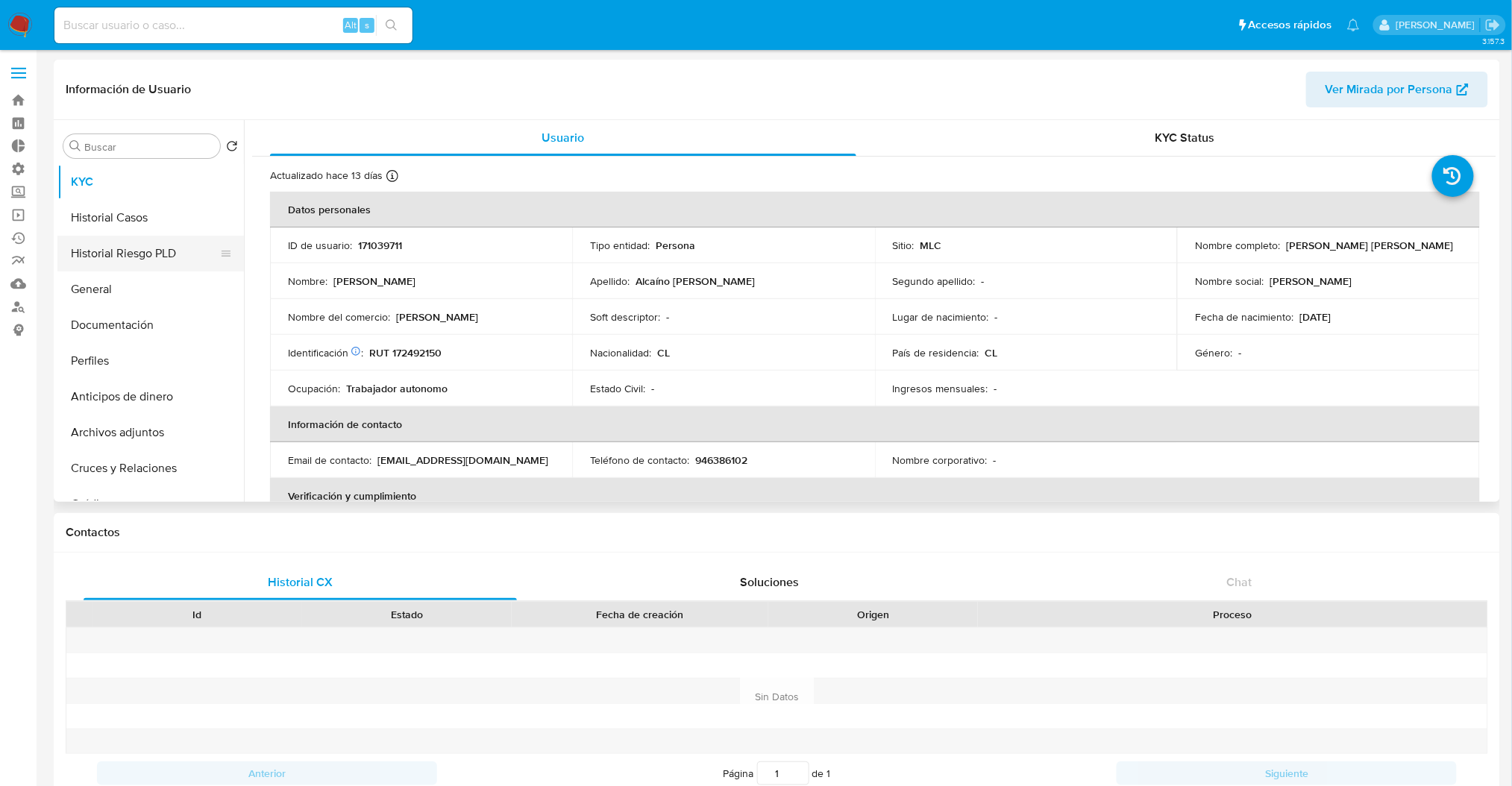
select select "10"
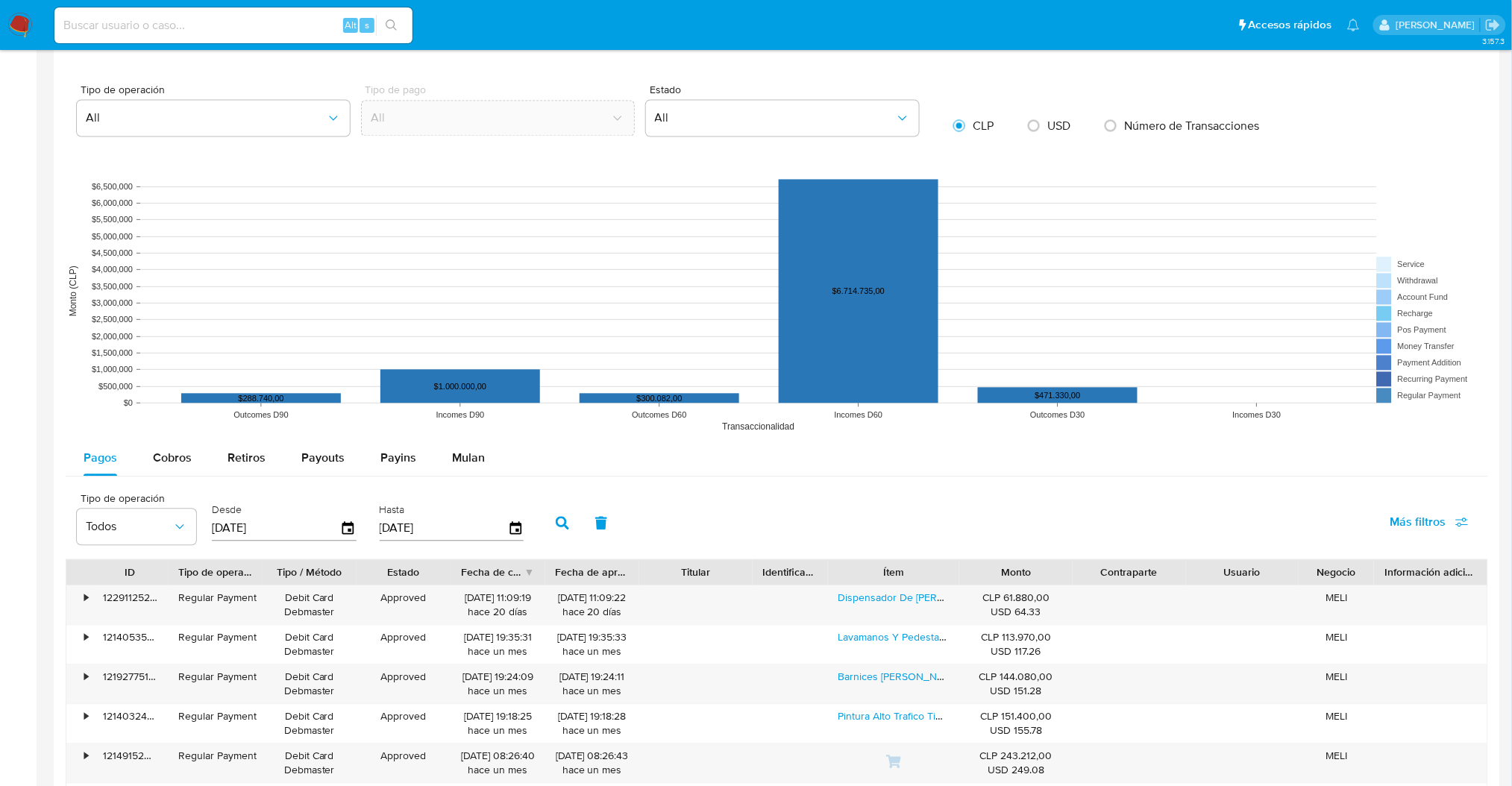
scroll to position [994, 0]
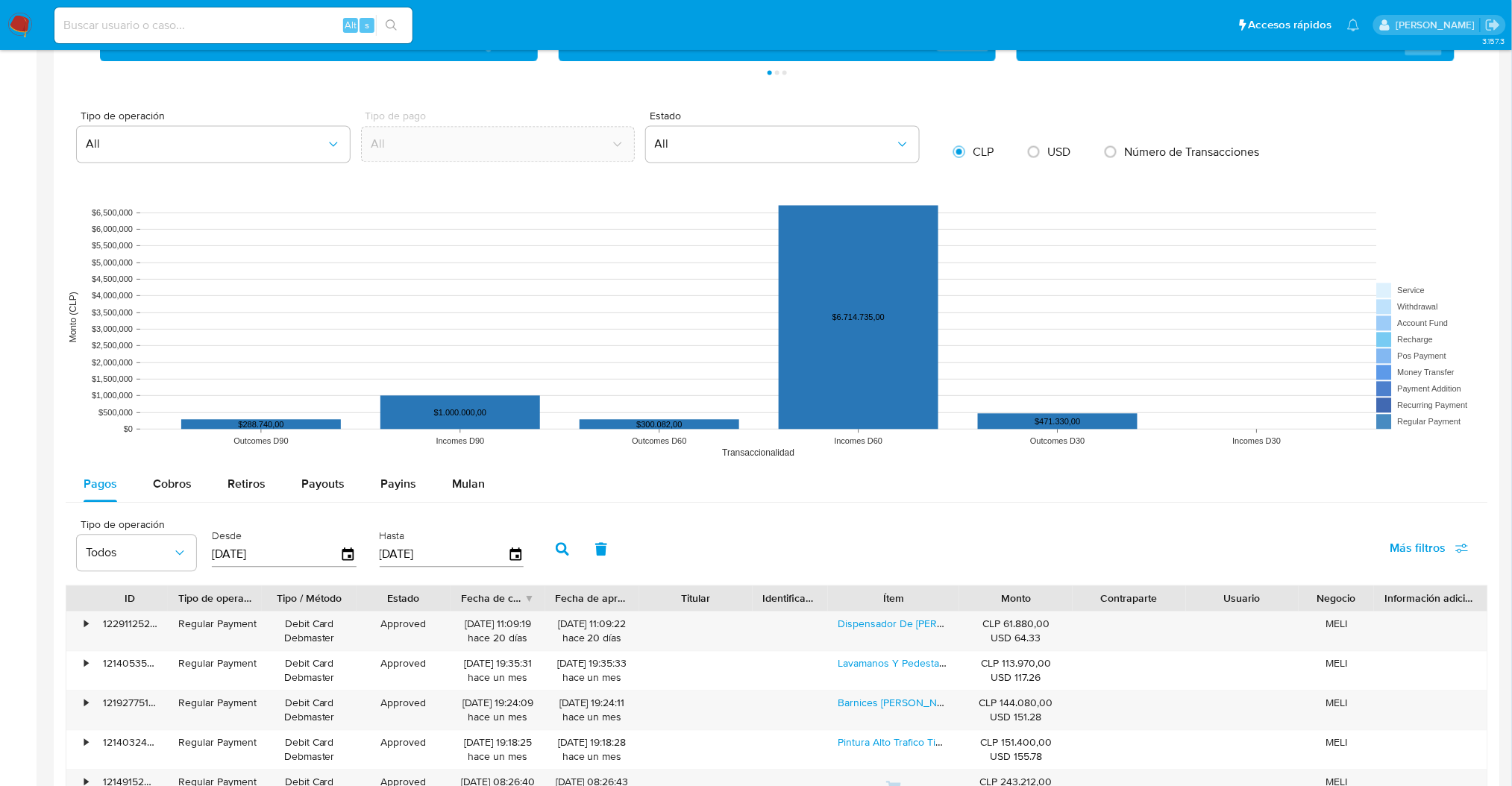
click at [160, 463] on rect at bounding box center [777, 318] width 1424 height 299
click at [160, 482] on span "Cobros" at bounding box center [172, 485] width 39 height 18
select select "10"
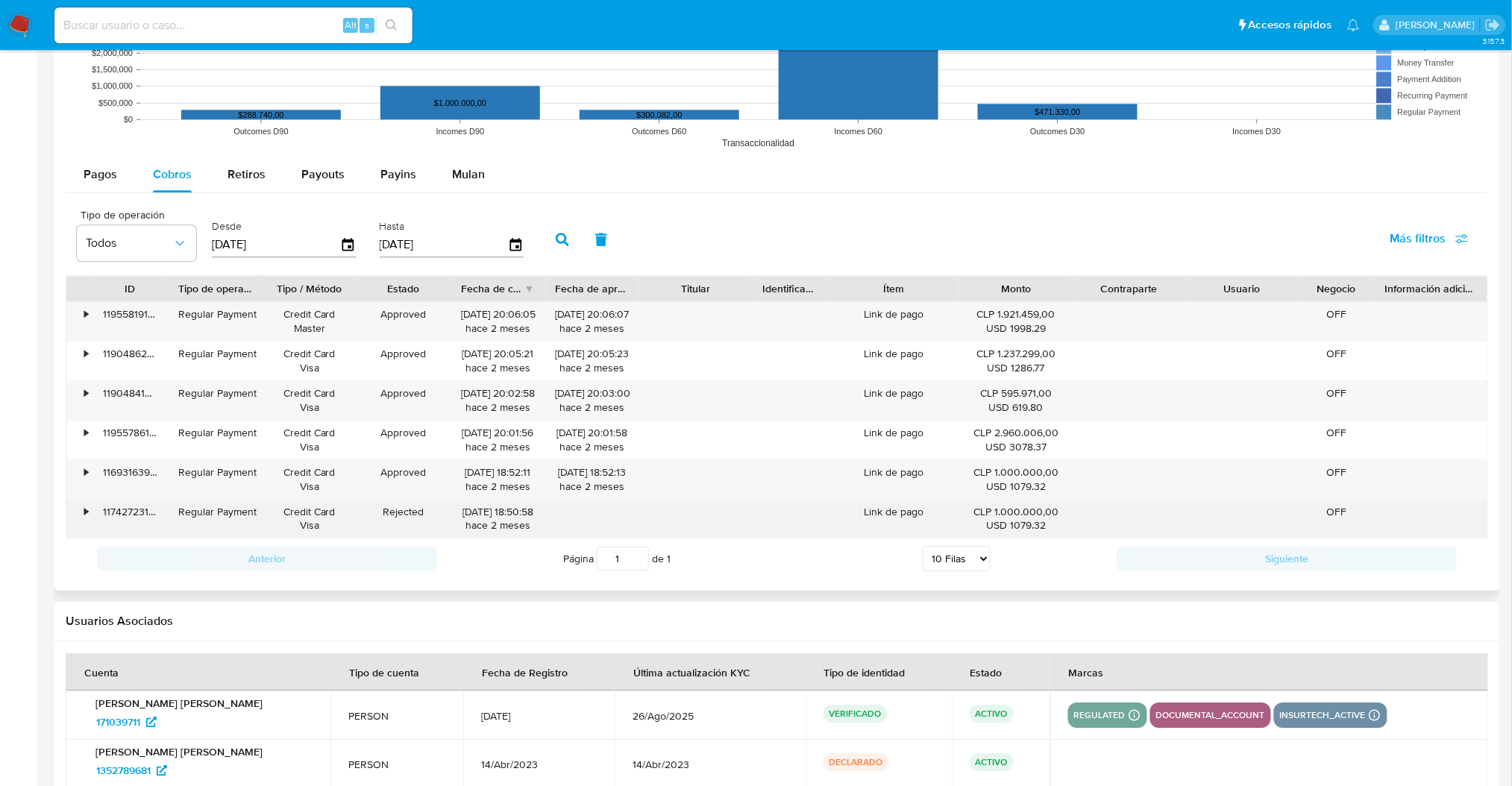
scroll to position [1386, 0]
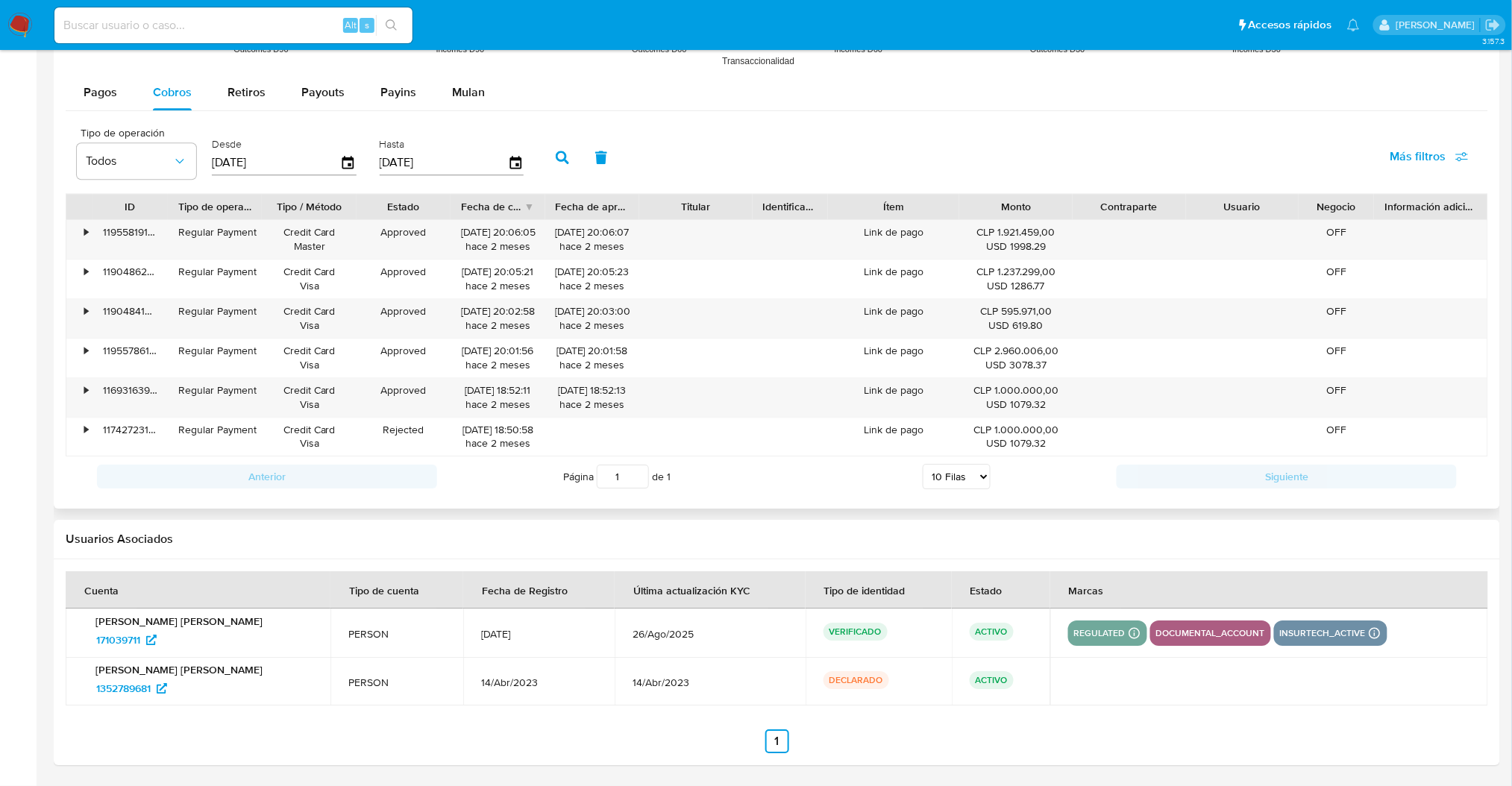
click at [1220, 493] on div "Anterior Página 1 de 1 5 Filas 10 Filas 20 Filas 25 Filas 50 Filas 100 Filas Si…" at bounding box center [777, 476] width 1423 height 41
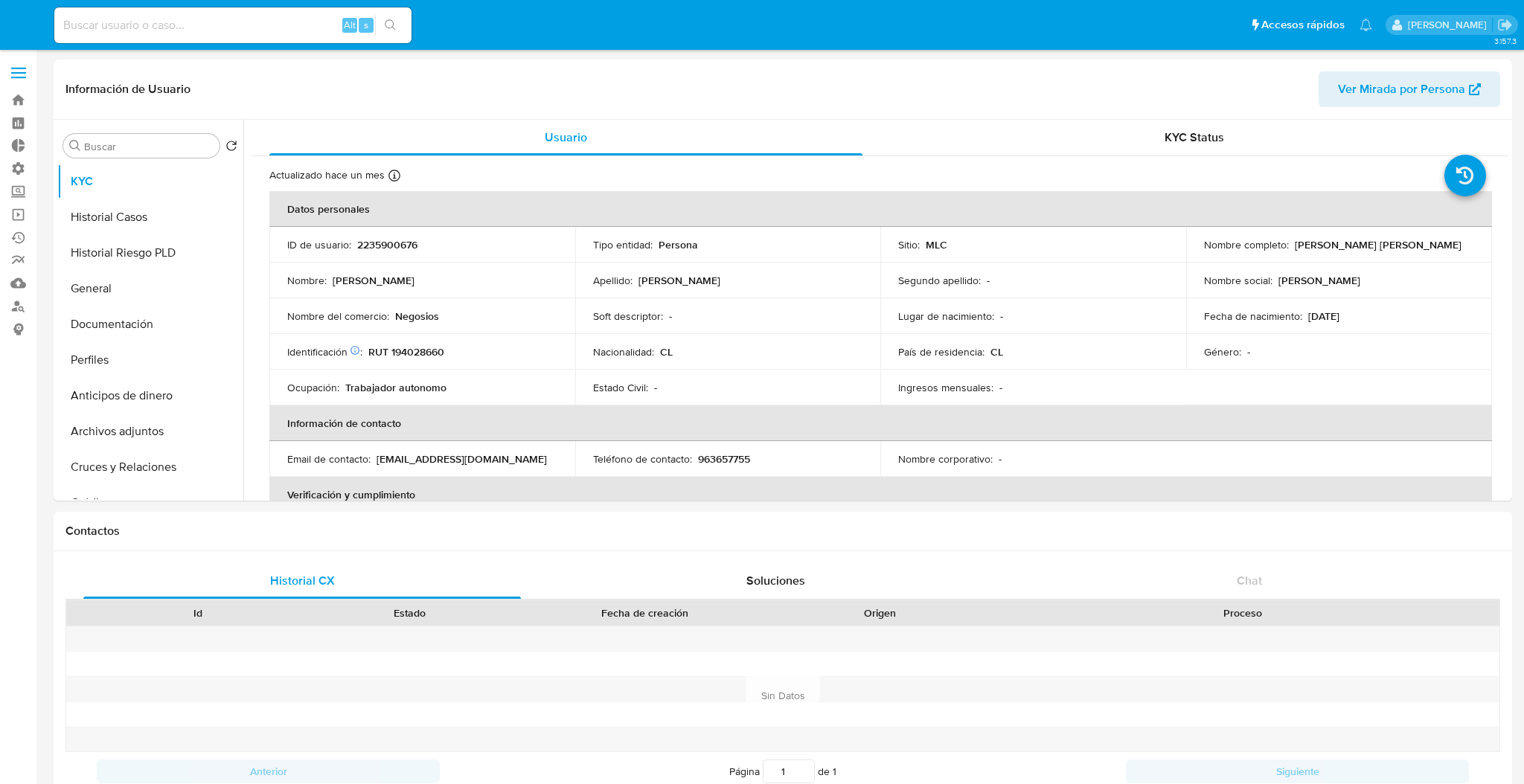
select select "10"
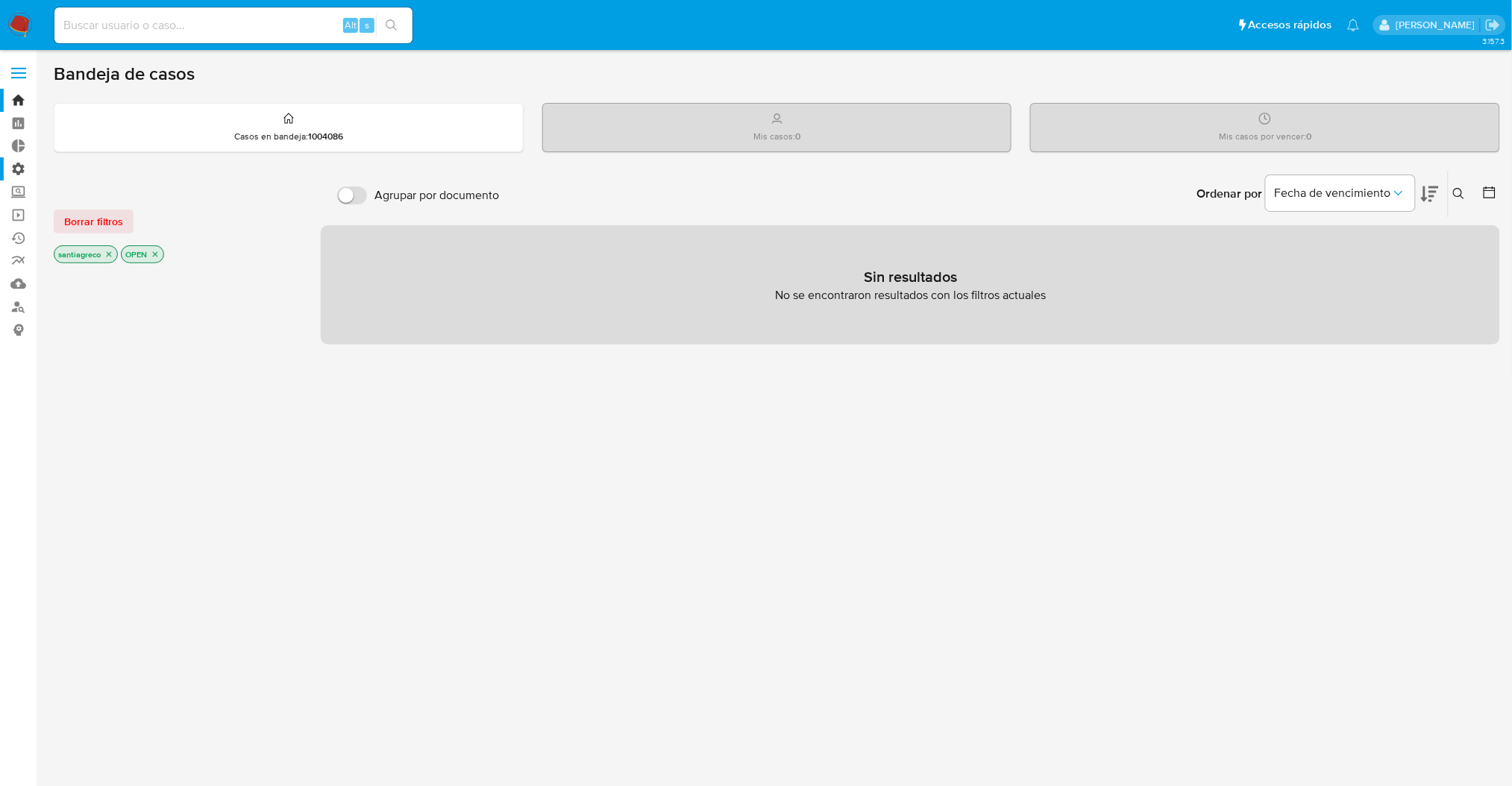
click at [22, 171] on label "Administración" at bounding box center [88, 169] width 178 height 23
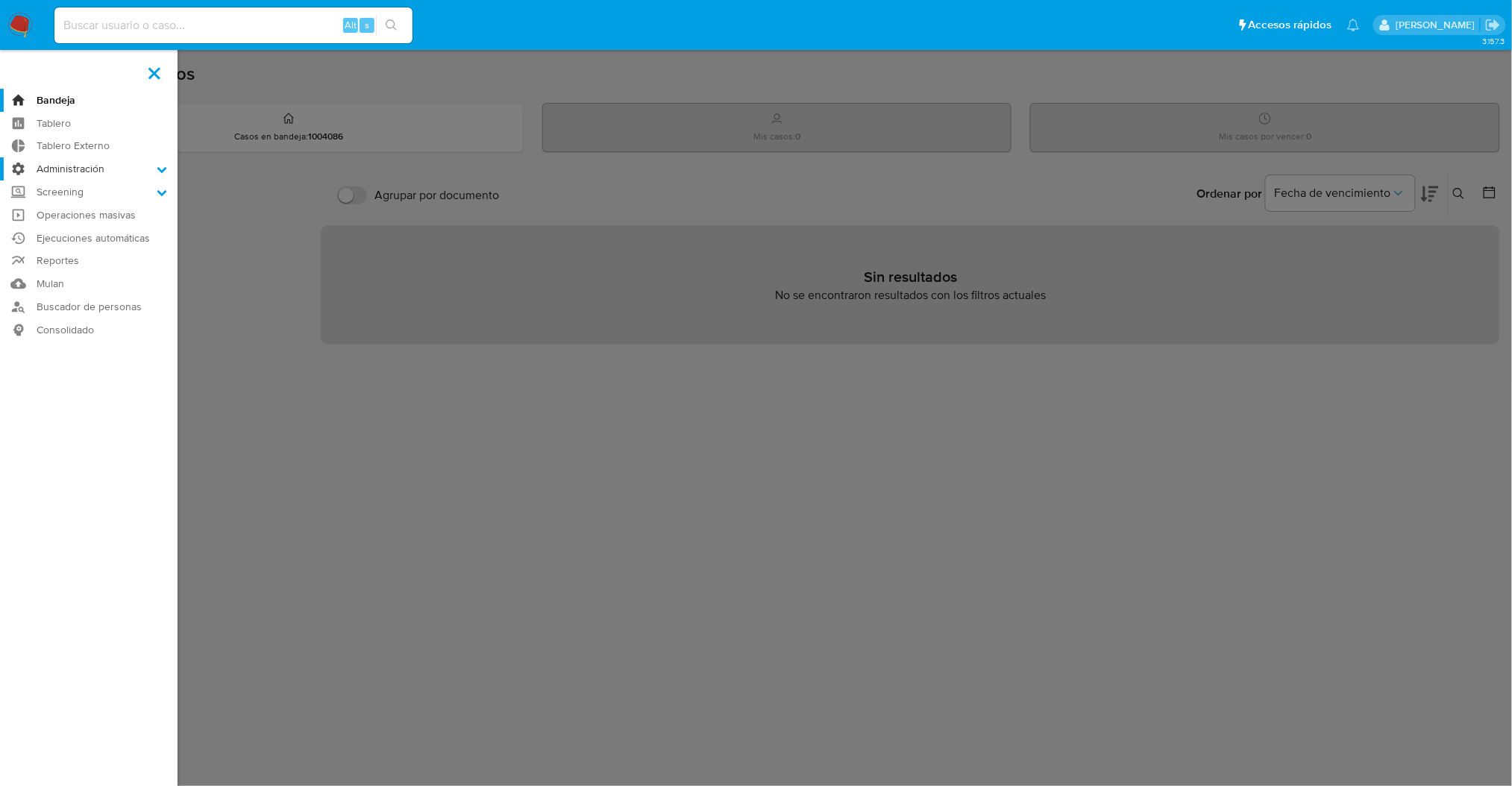
click at [0, 0] on input "Administración" at bounding box center [0, 0] width 0 height 0
